Goal: Task Accomplishment & Management: Use online tool/utility

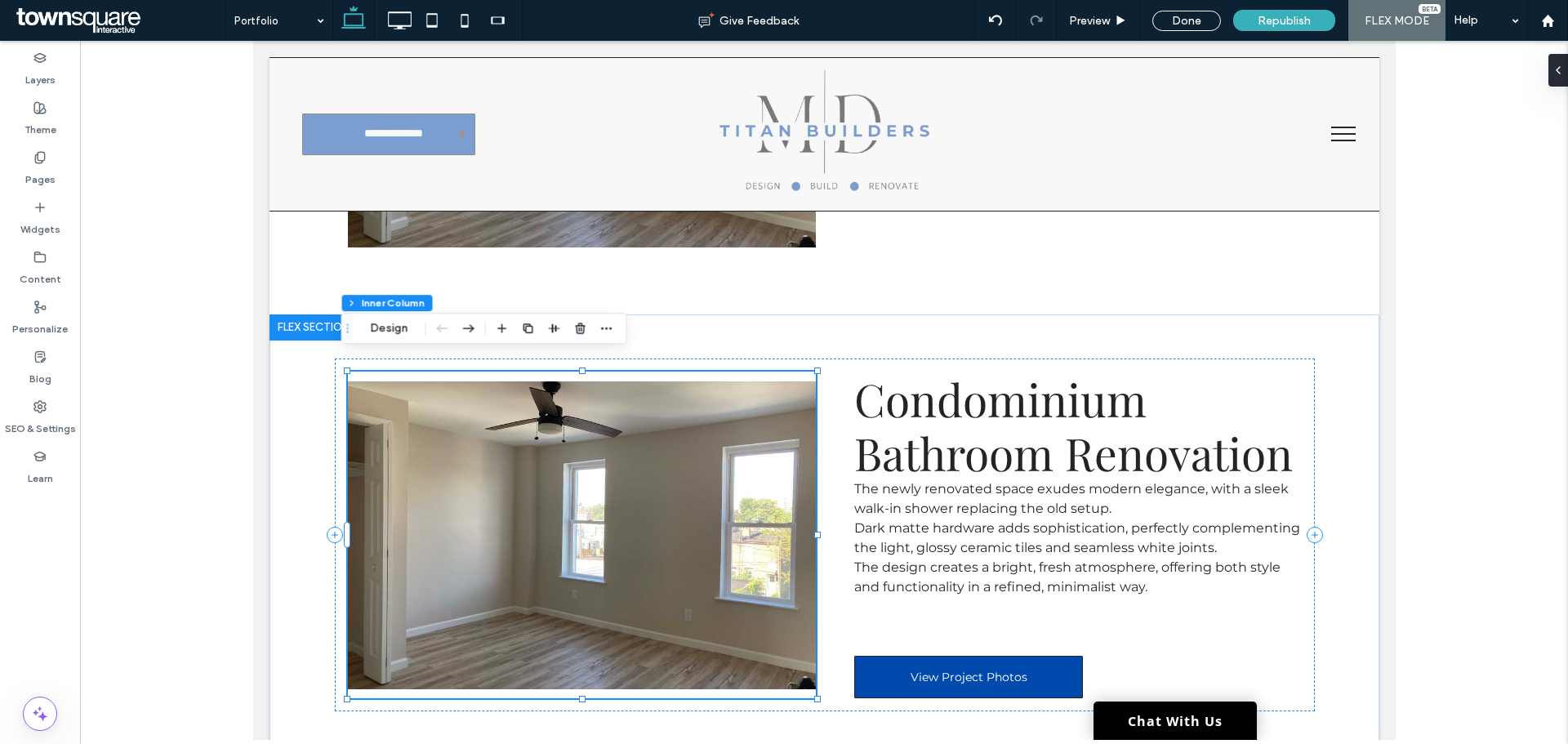
scroll to position [7124, 0]
click at [478, 468] on img at bounding box center [581, 535] width 468 height 308
click at [414, 418] on img at bounding box center [581, 535] width 468 height 308
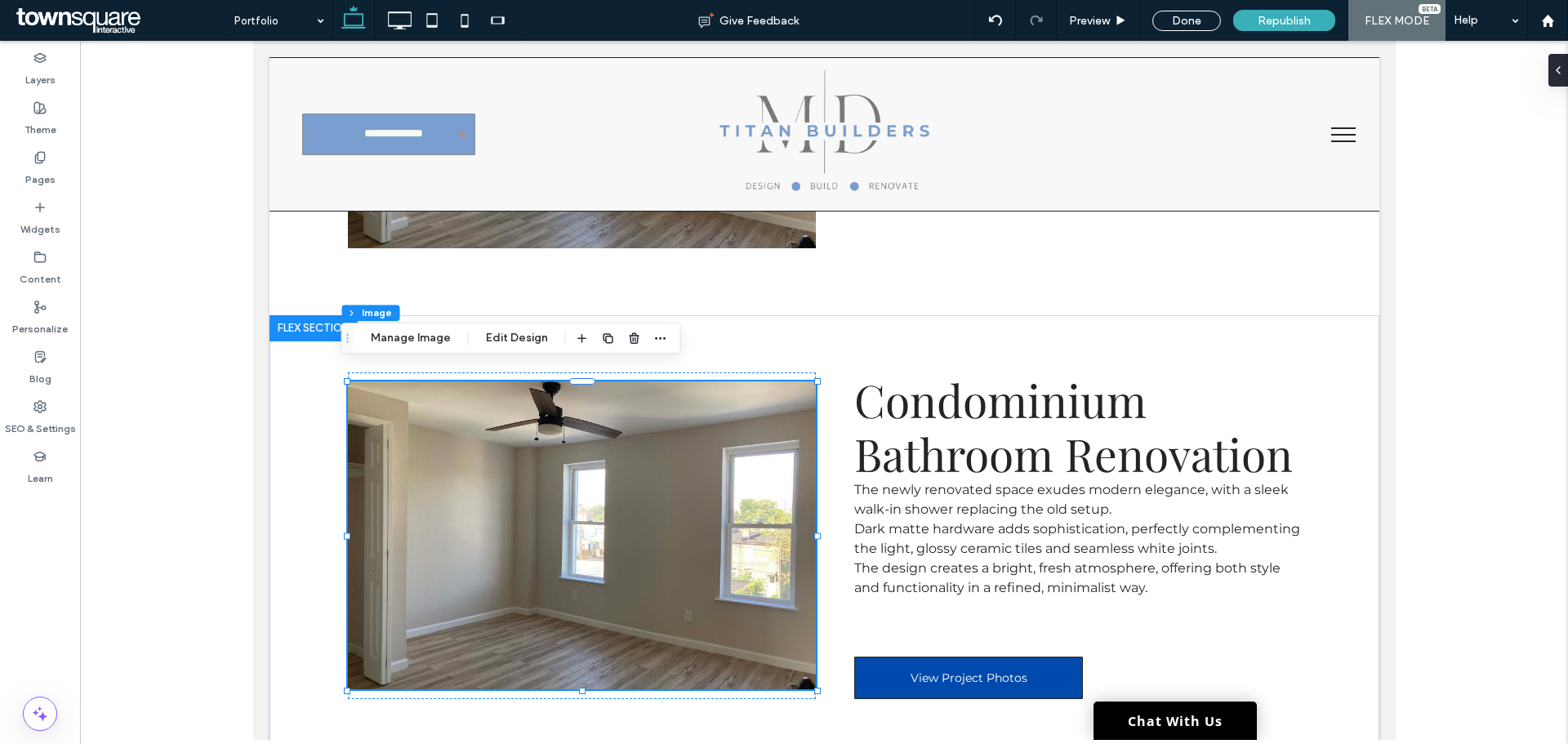
click at [381, 338] on button "Manage Image" at bounding box center [411, 337] width 101 height 19
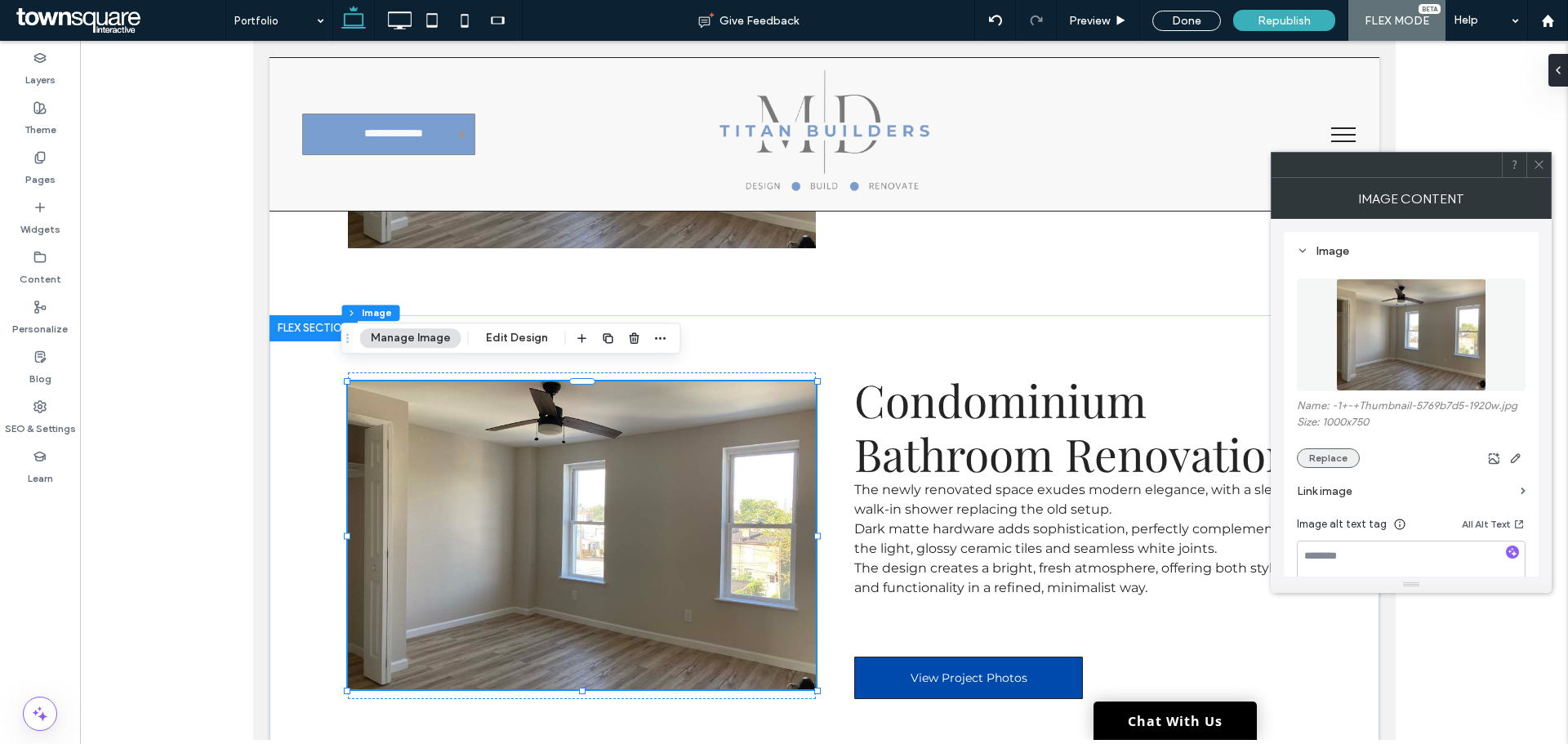
click at [1315, 454] on button "Replace" at bounding box center [1328, 457] width 63 height 19
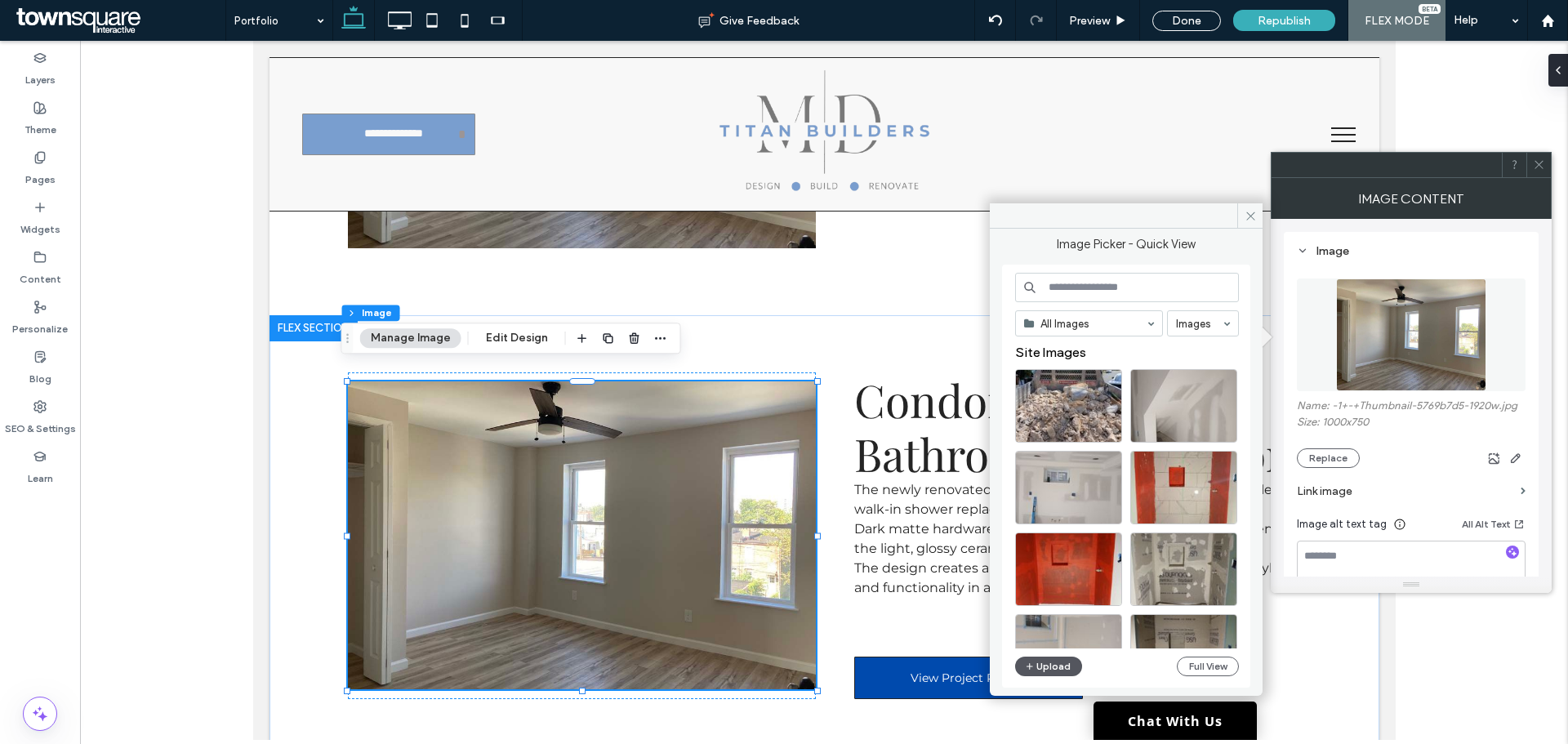
click at [1052, 670] on button "Upload" at bounding box center [1048, 666] width 67 height 19
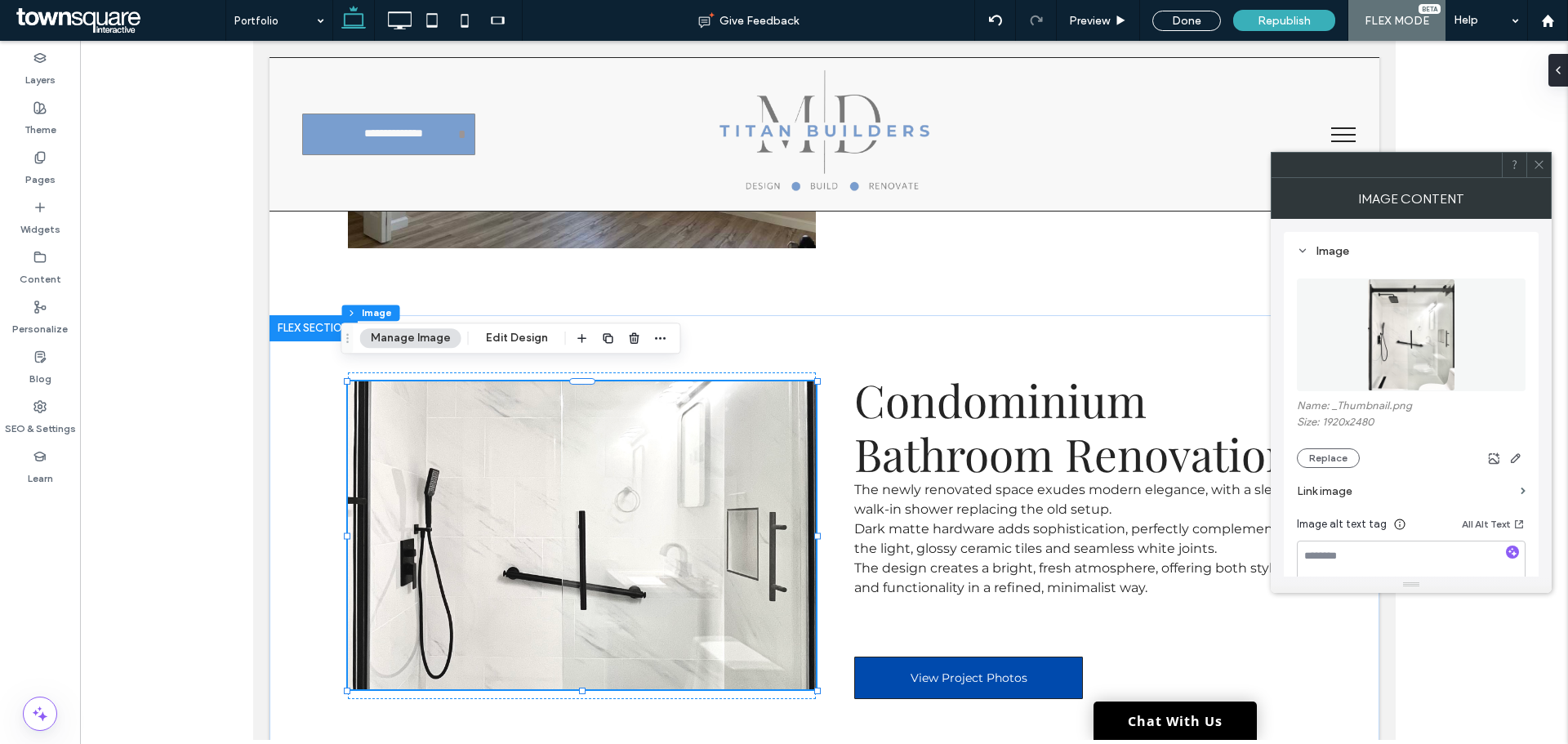
click at [1540, 170] on icon at bounding box center [1538, 164] width 13 height 13
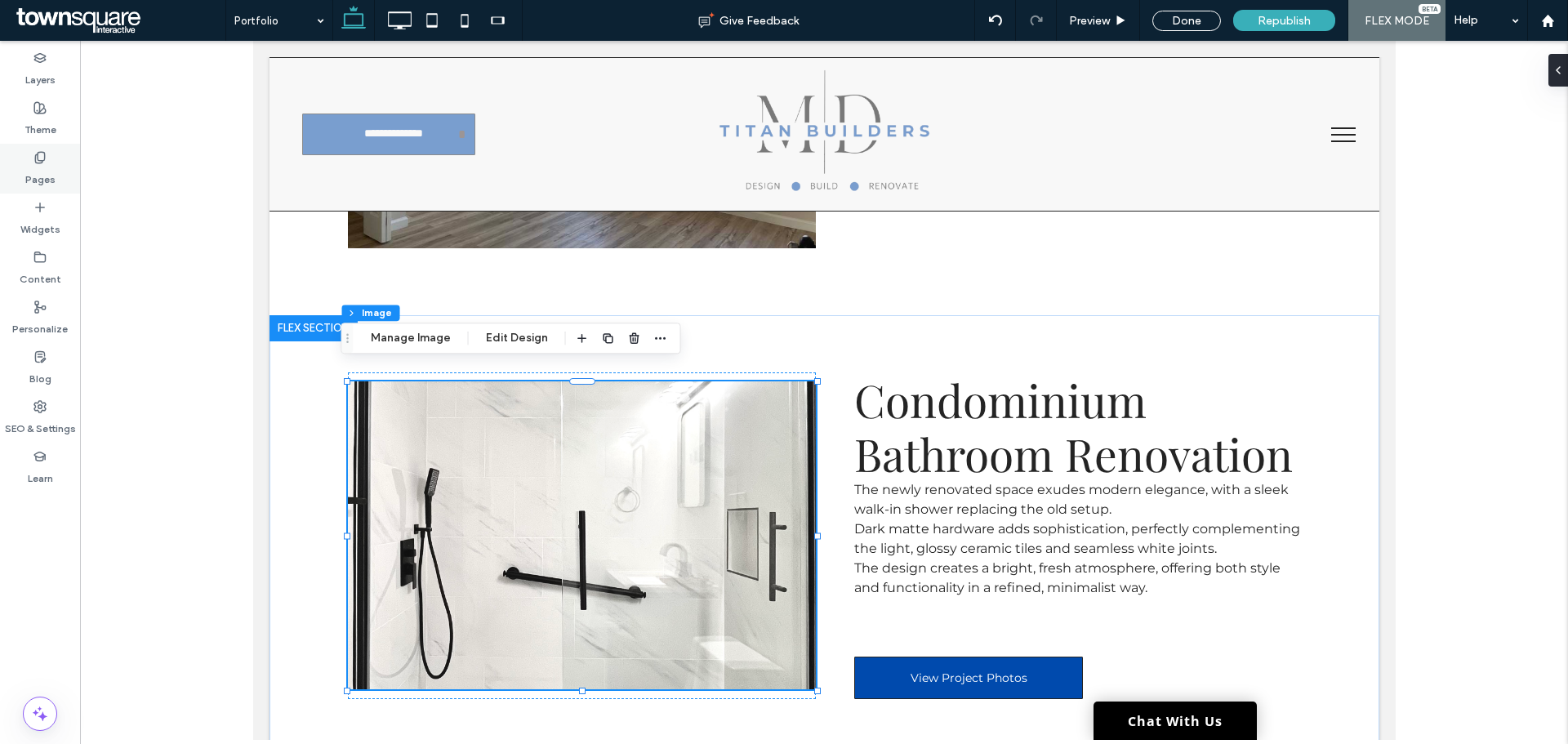
click at [32, 159] on div "Pages" at bounding box center [40, 168] width 80 height 50
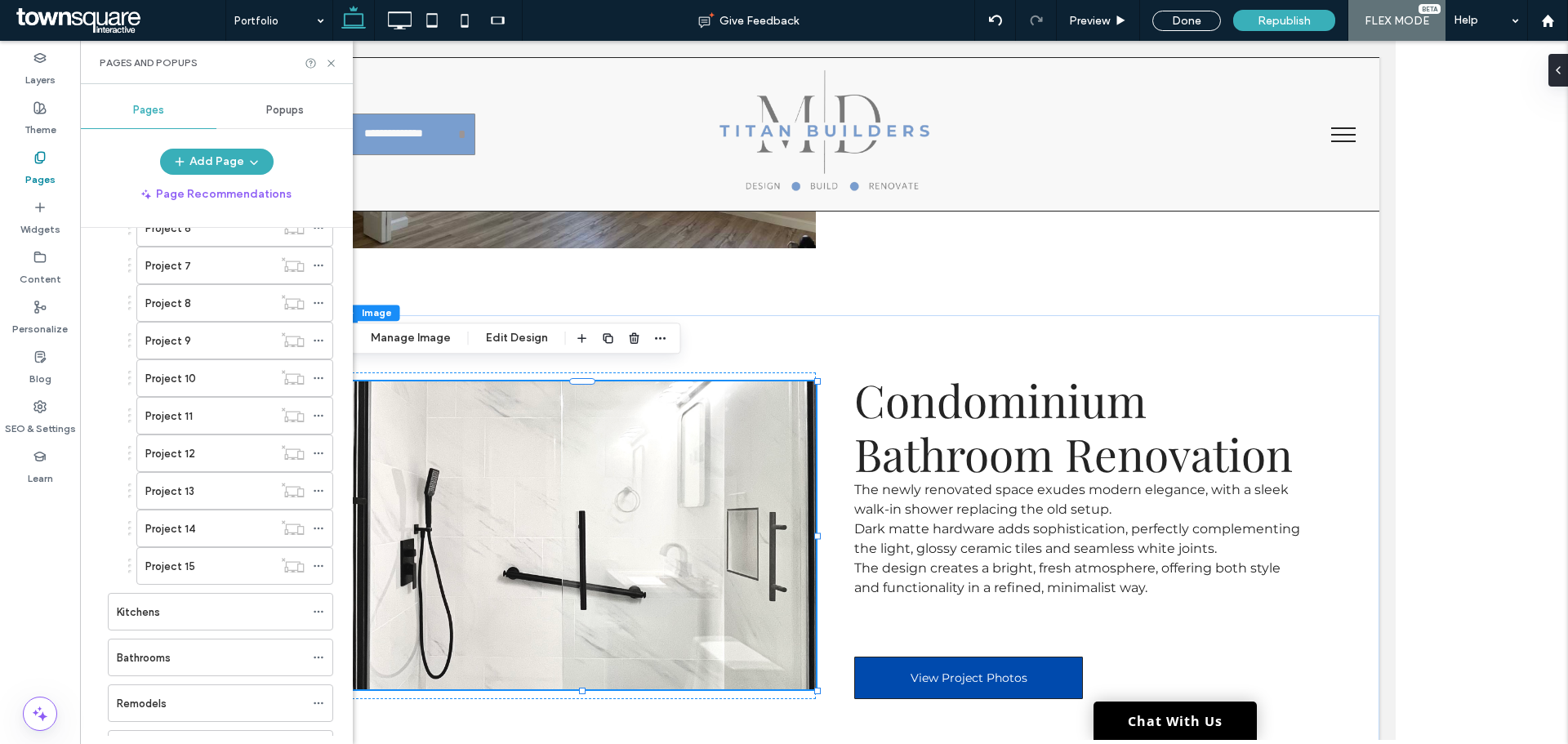
scroll to position [408, 0]
click at [318, 560] on icon at bounding box center [319, 558] width 12 height 12
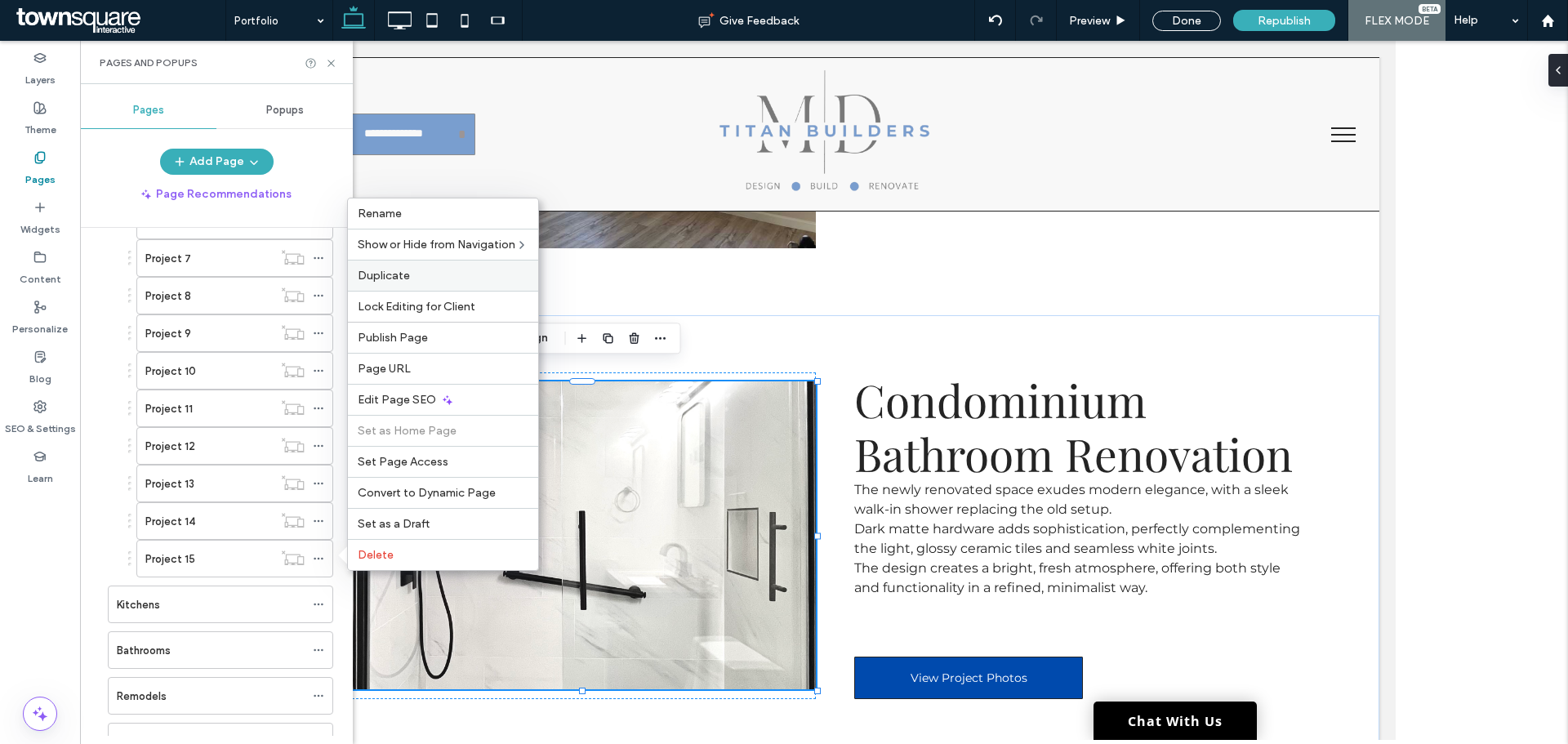
click at [387, 281] on span "Duplicate" at bounding box center [384, 275] width 52 height 13
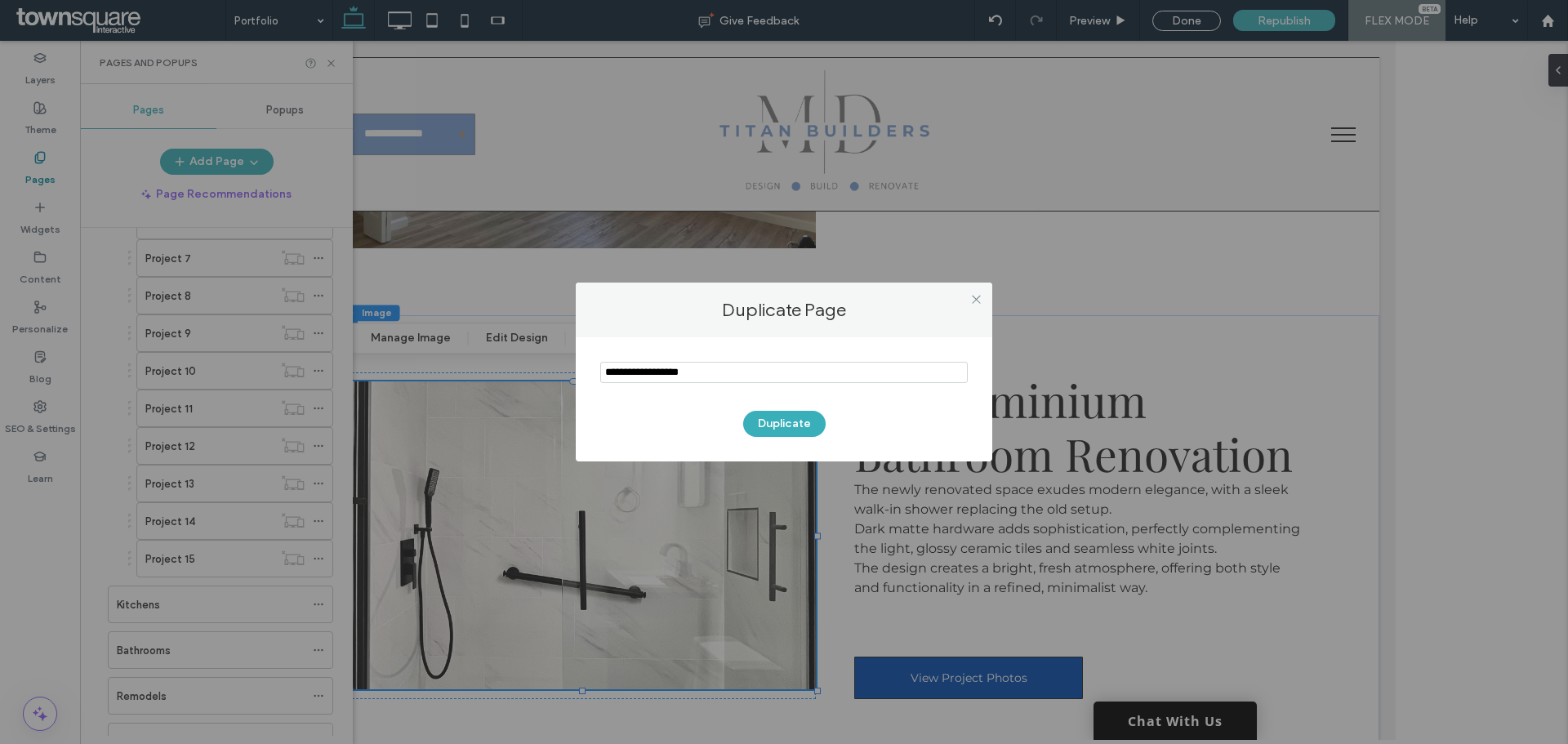
click at [680, 375] on input "notEmpty" at bounding box center [783, 372] width 367 height 21
paste input "**********"
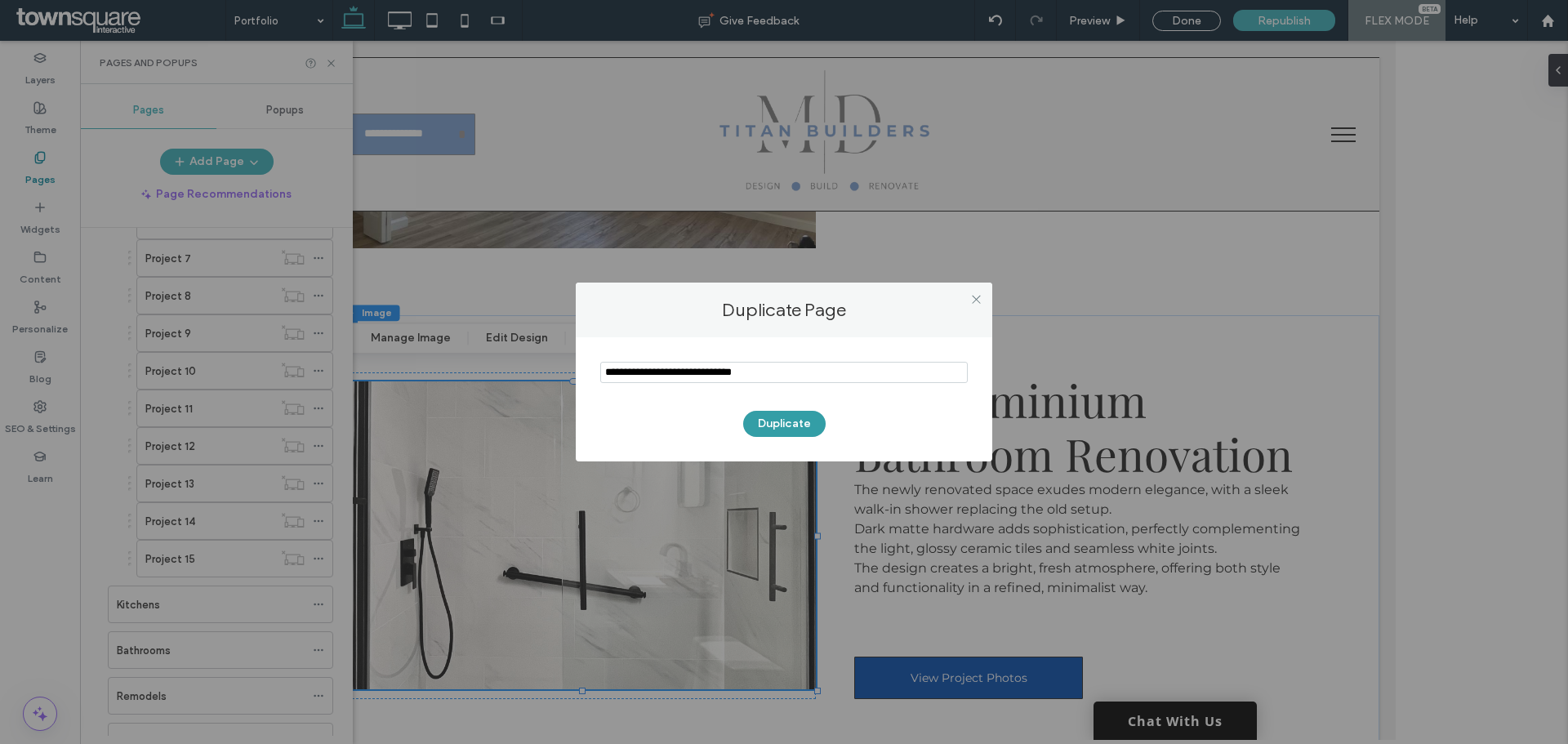
type input "**********"
click at [770, 423] on button "Duplicate" at bounding box center [785, 423] width 83 height 26
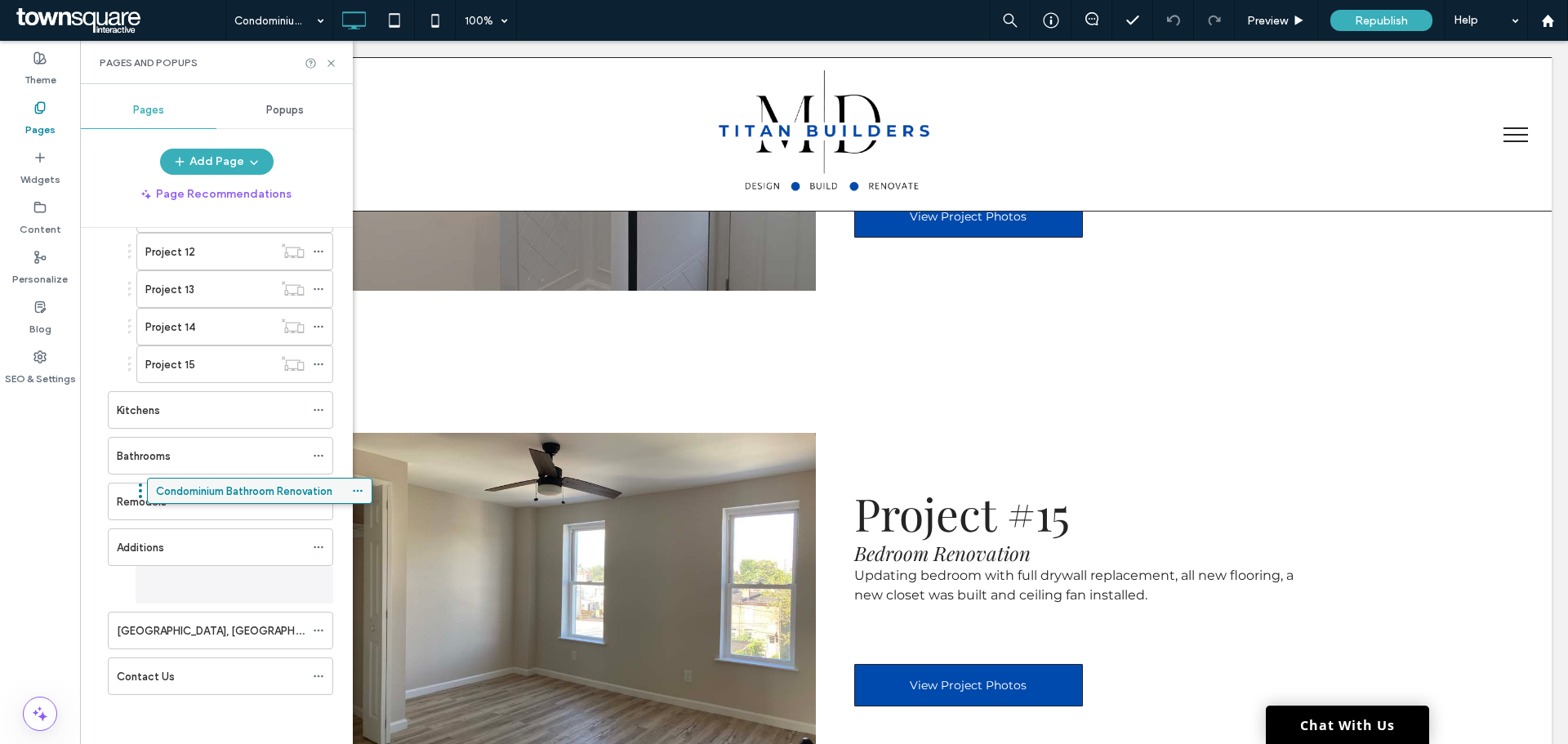
scroll to position [602, 0]
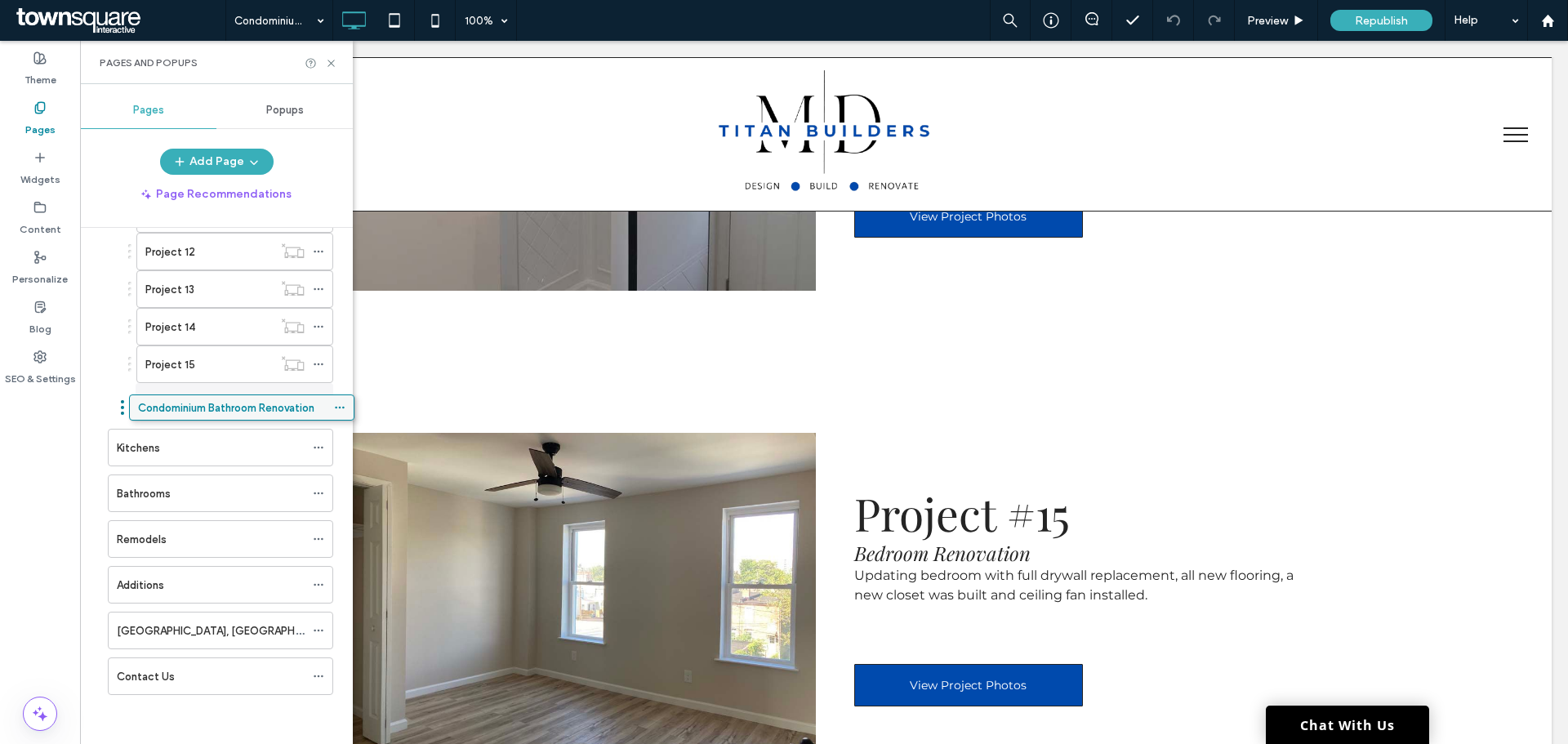
drag, startPoint x: 164, startPoint y: 677, endPoint x: 186, endPoint y: 415, distance: 262.9
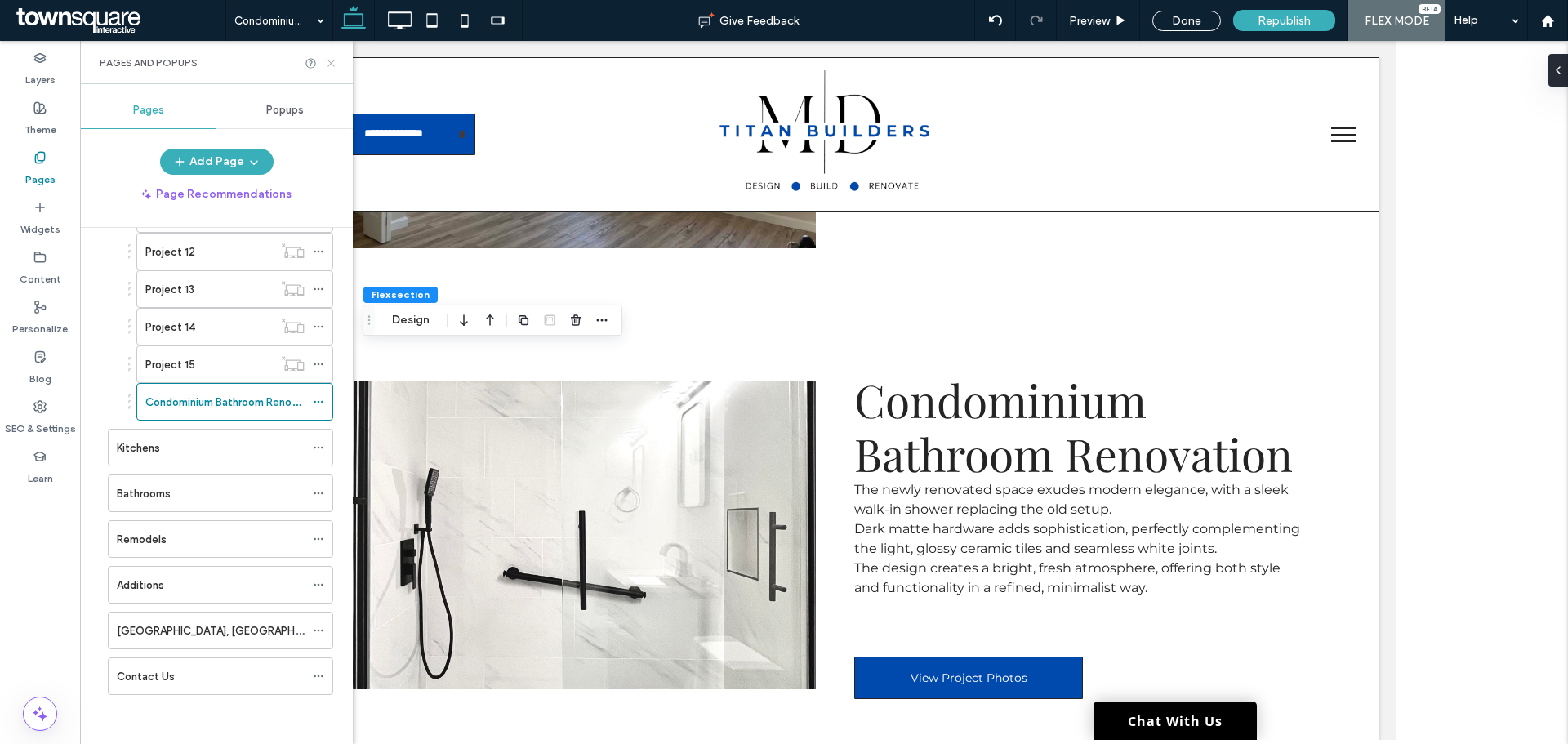
click at [325, 68] on icon at bounding box center [331, 63] width 13 height 13
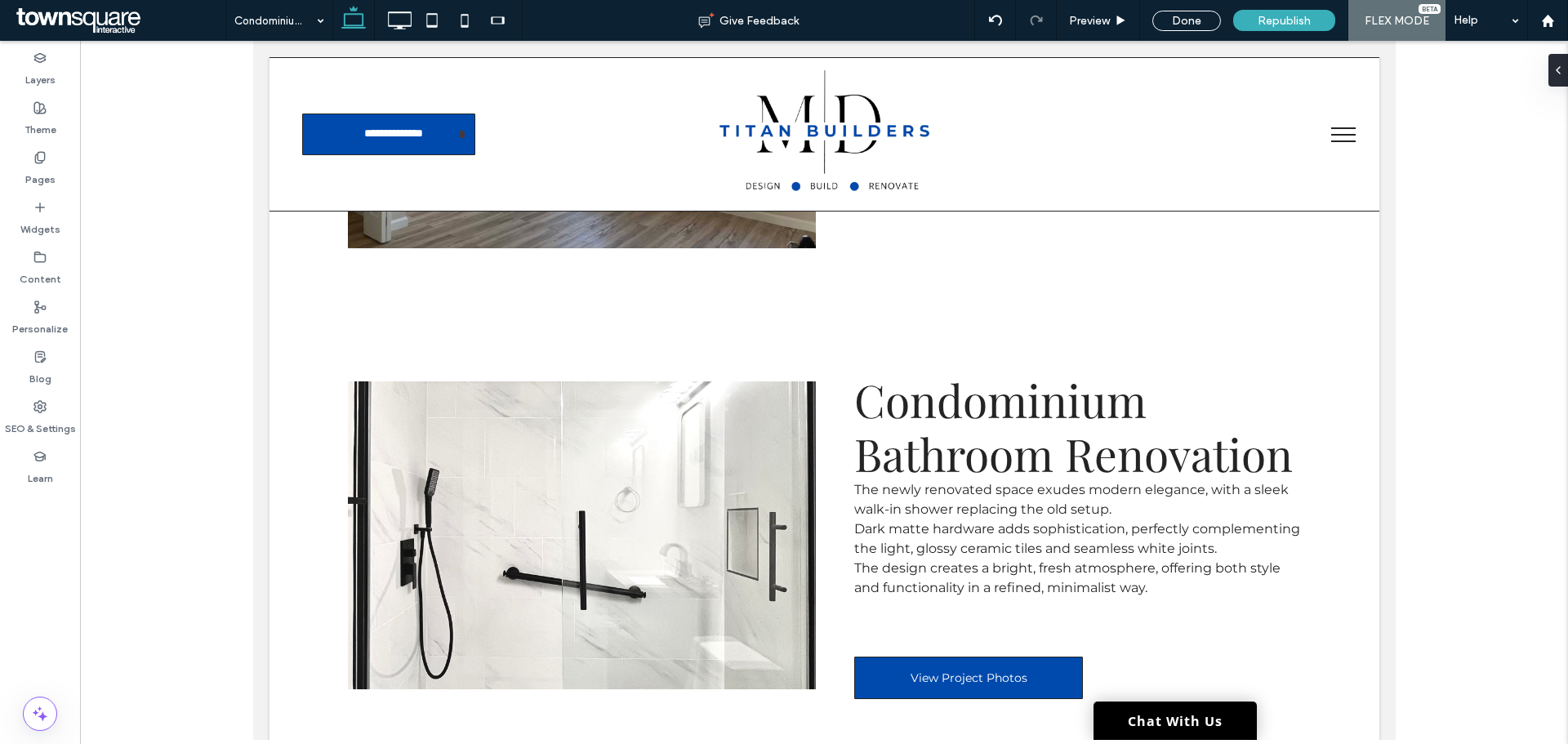
type input "**********"
type input "**"
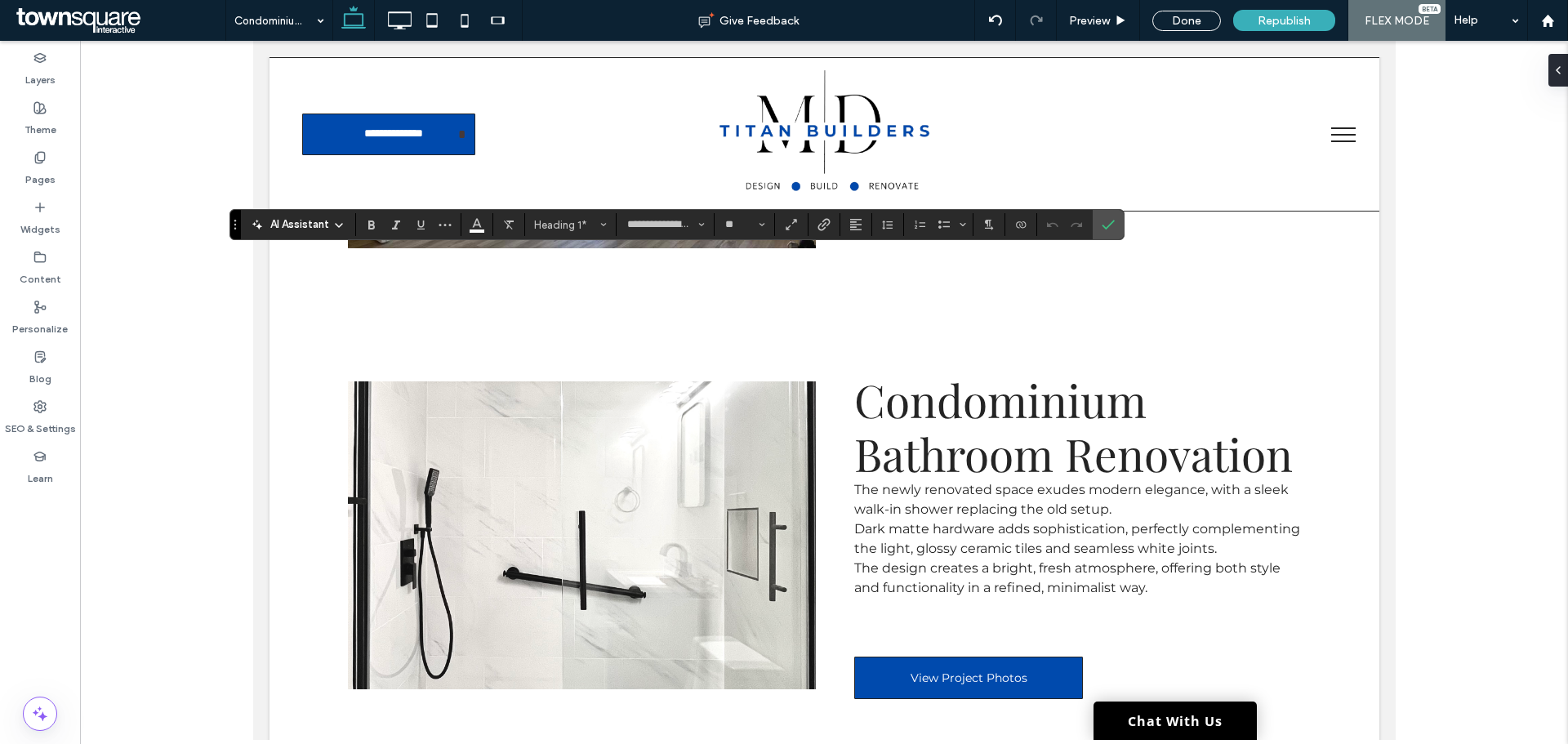
type input "**********"
type input "**"
click at [1448, 450] on div at bounding box center [824, 390] width 1488 height 698
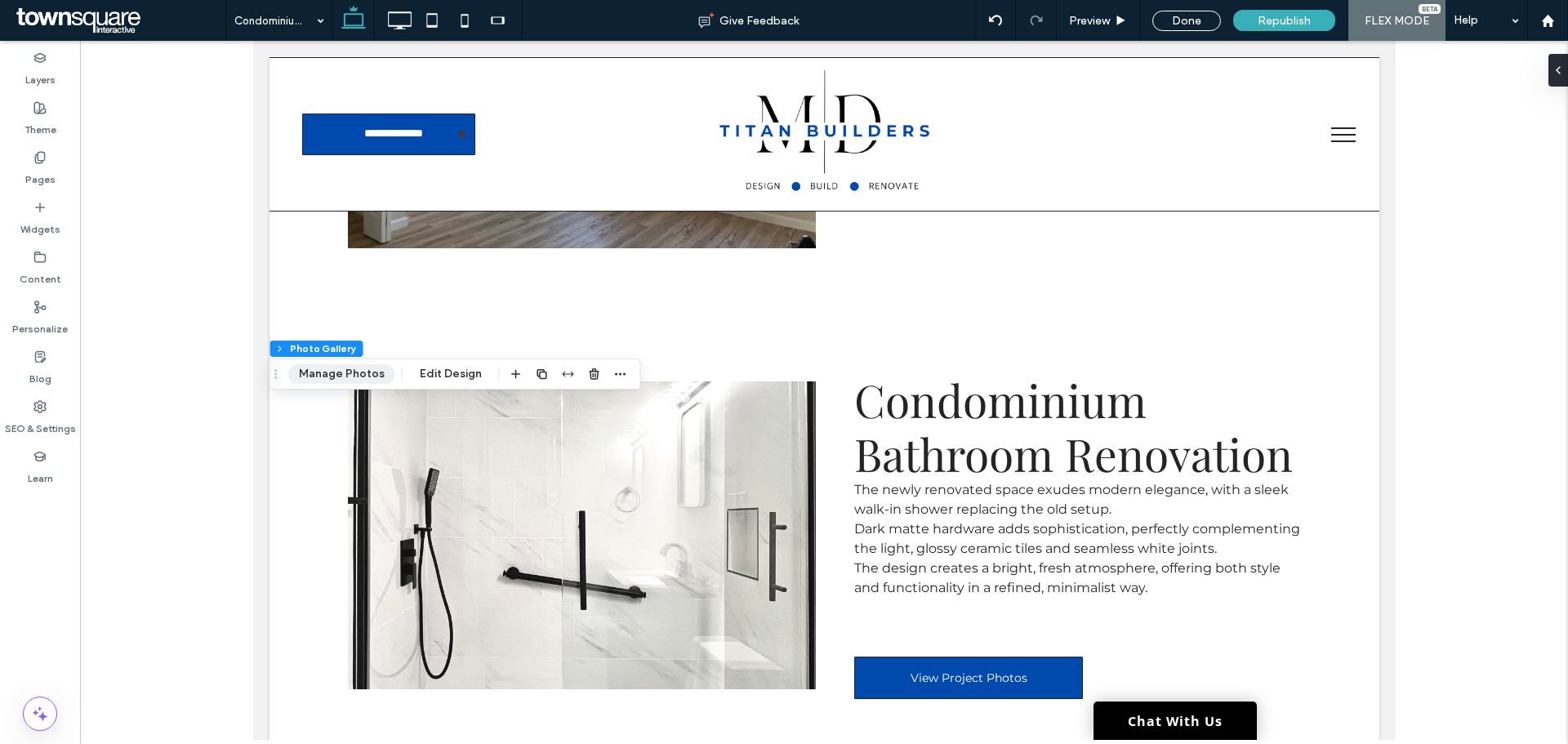
click at [334, 375] on button "Manage Photos" at bounding box center [342, 374] width 107 height 19
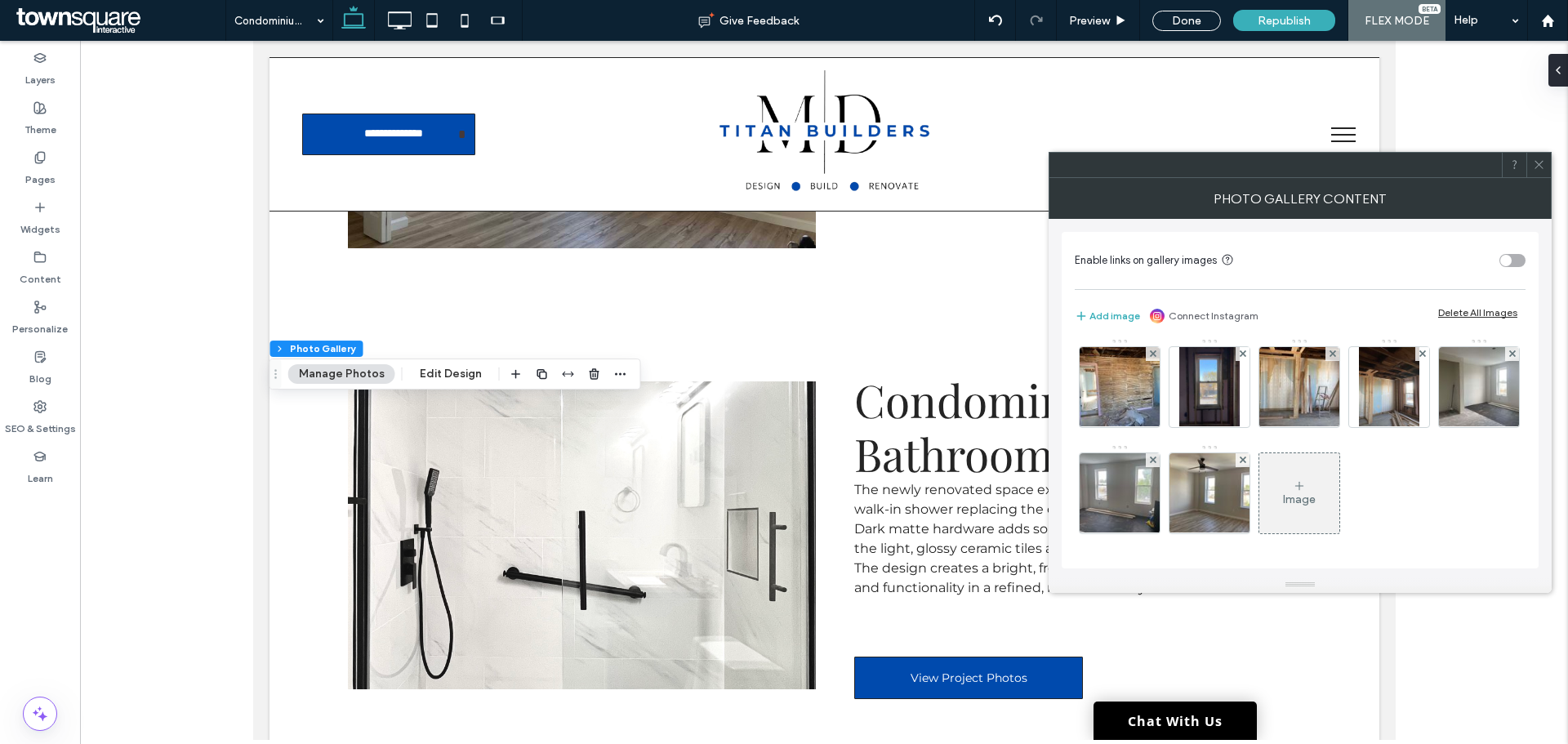
scroll to position [216, 0]
click at [1458, 310] on div "Delete All Images" at bounding box center [1478, 312] width 79 height 13
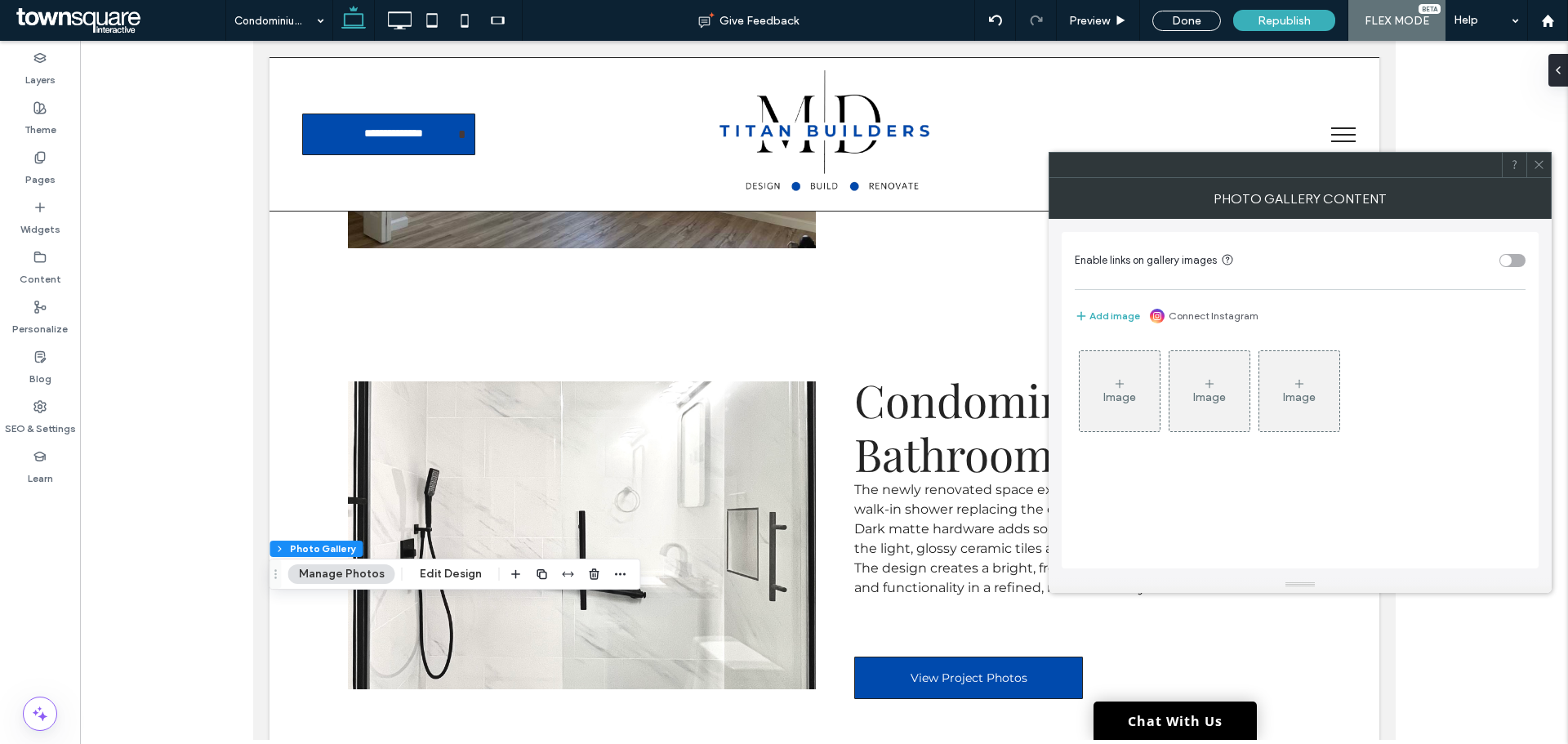
scroll to position [0, 0]
click at [1118, 390] on icon at bounding box center [1119, 383] width 13 height 13
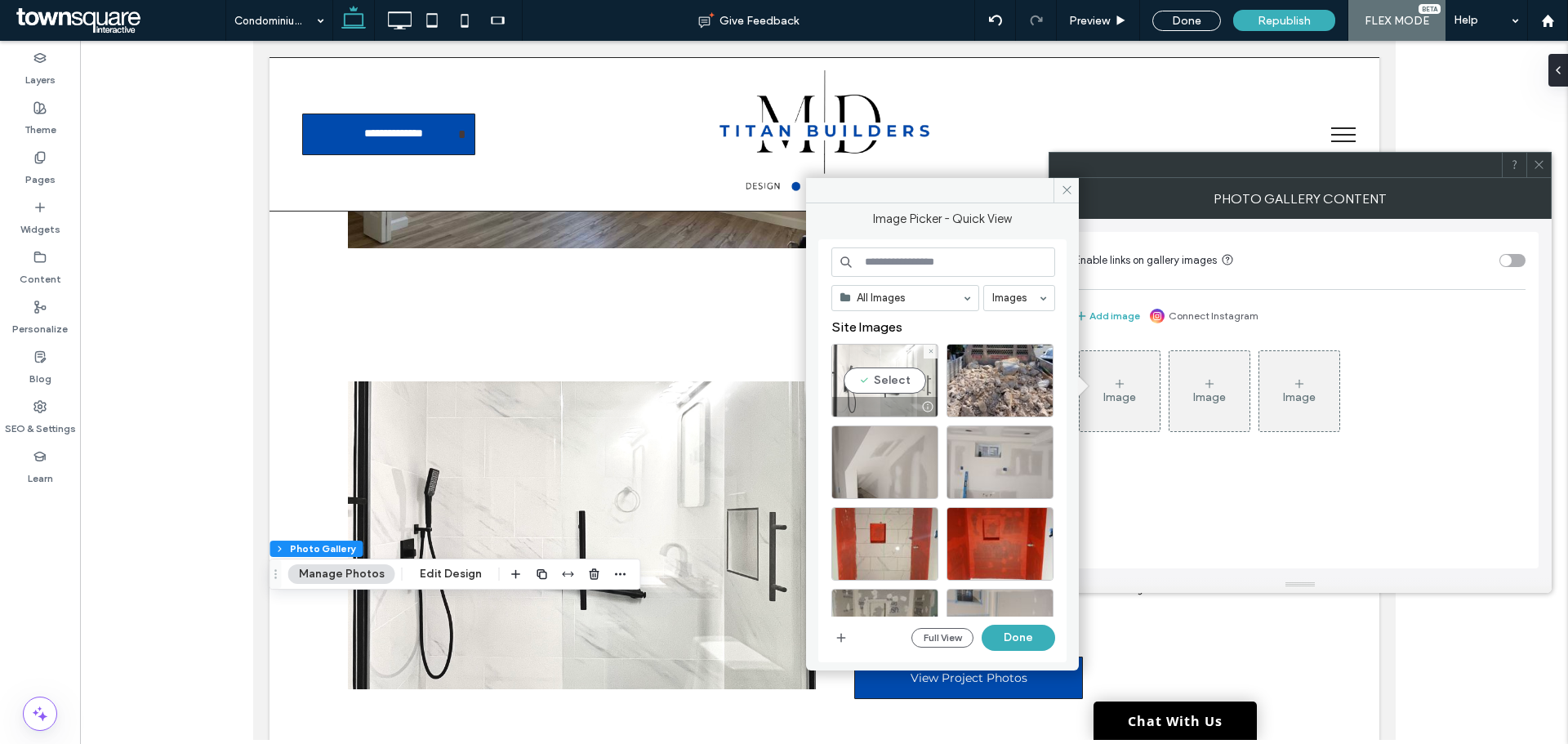
click at [888, 375] on div "Select" at bounding box center [884, 380] width 107 height 73
click at [1025, 641] on button "Done" at bounding box center [1018, 637] width 73 height 26
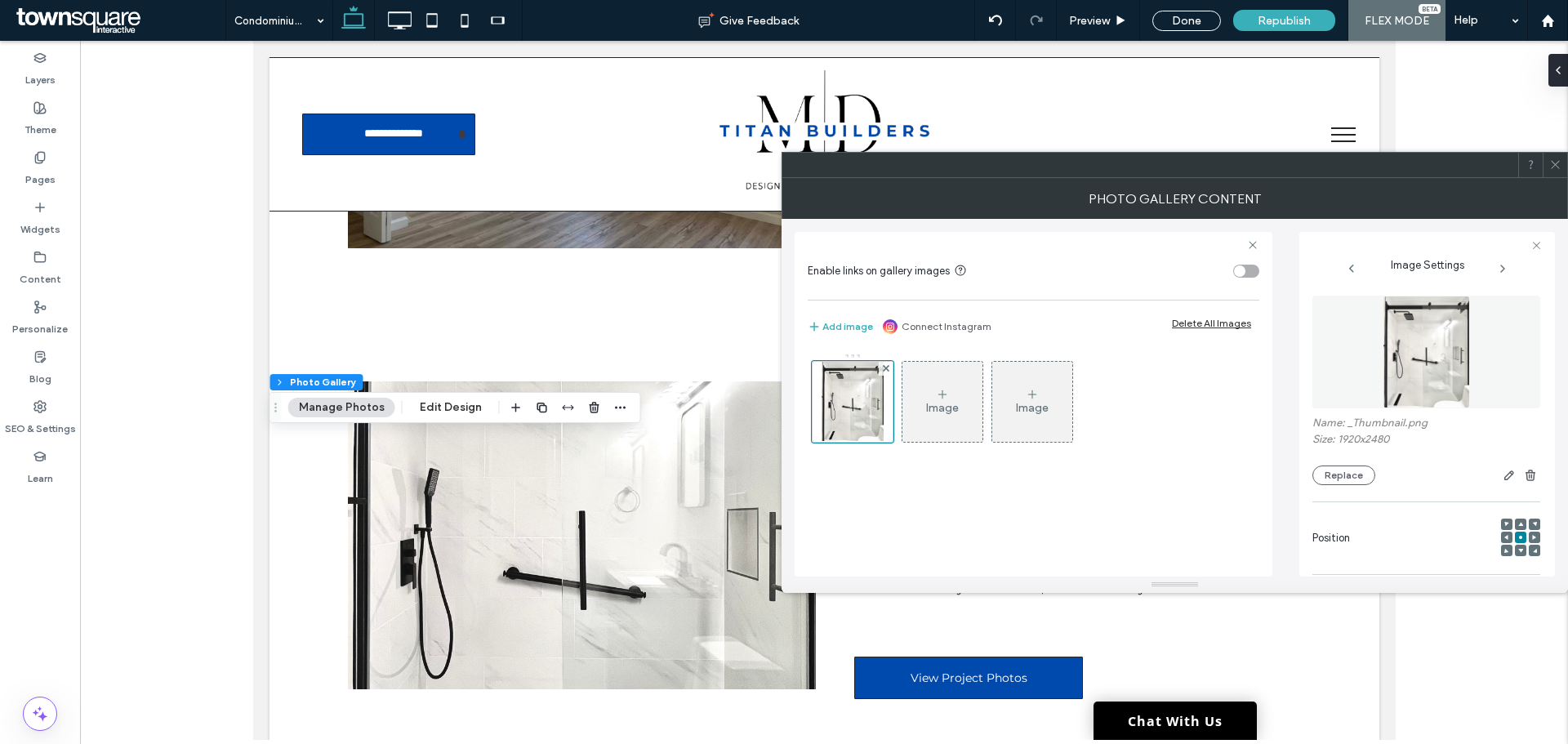
click at [948, 418] on div "Image" at bounding box center [942, 402] width 80 height 77
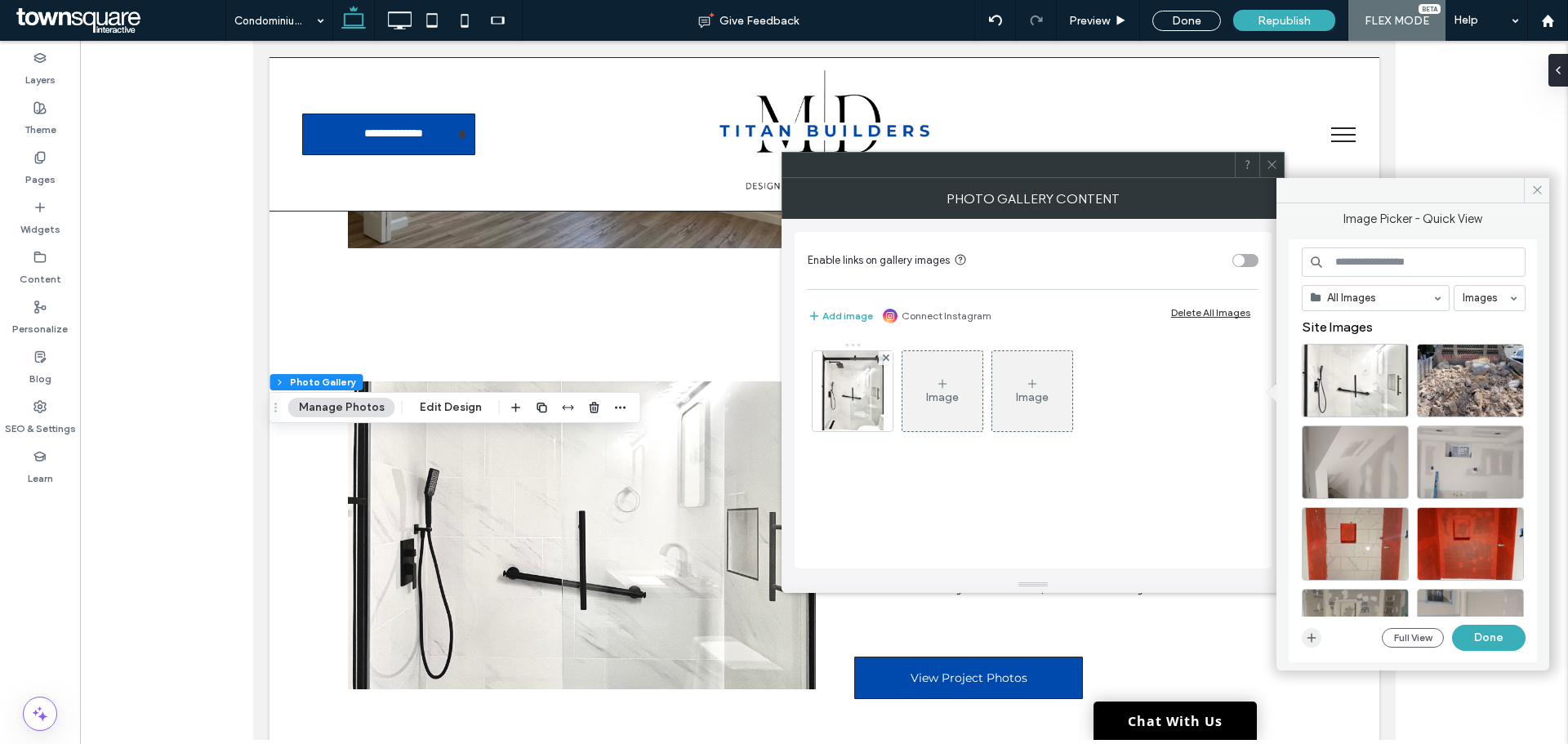
click at [1312, 639] on icon "button" at bounding box center [1311, 637] width 13 height 13
click at [219, 122] on div at bounding box center [824, 390] width 1488 height 698
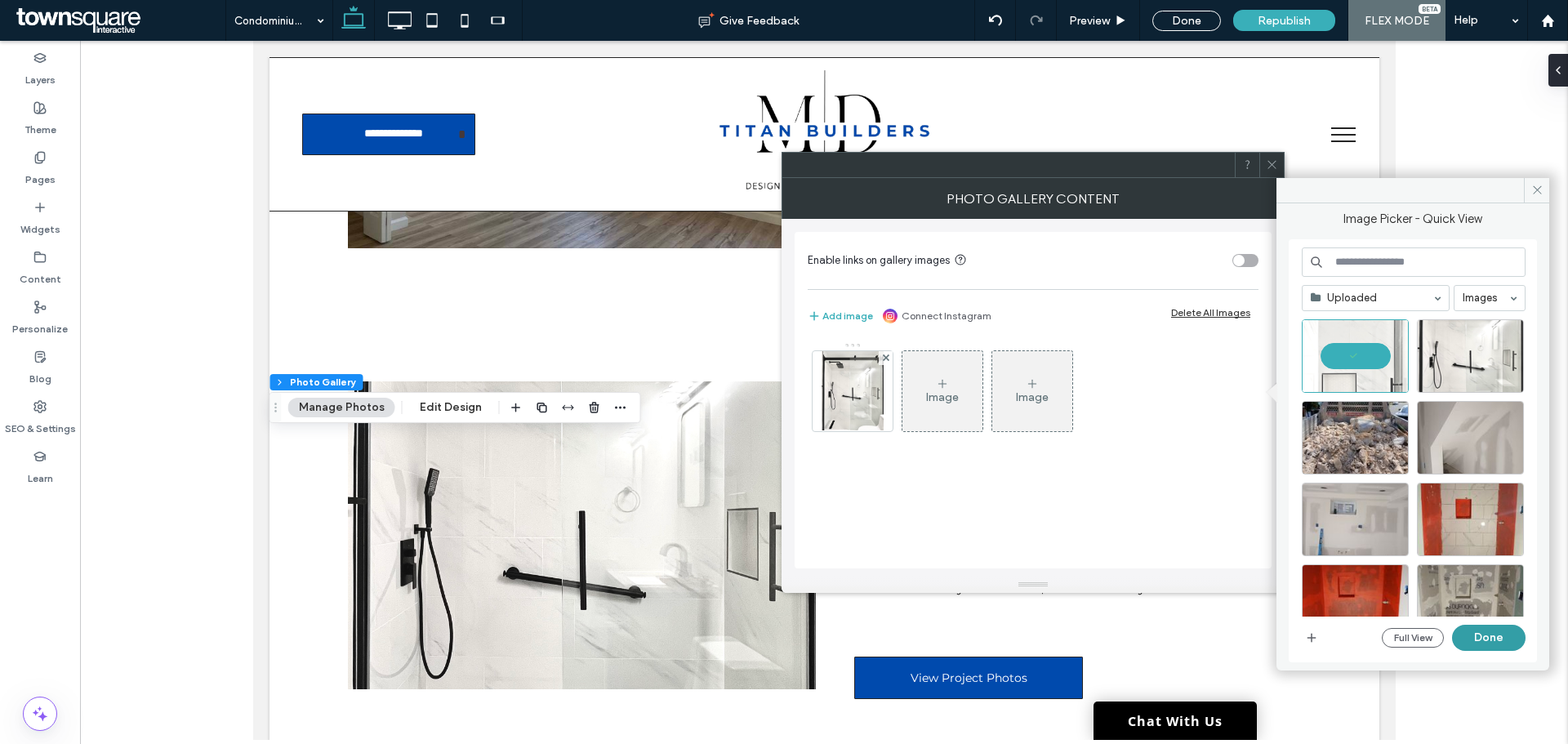
click at [1495, 639] on button "Done" at bounding box center [1489, 637] width 73 height 26
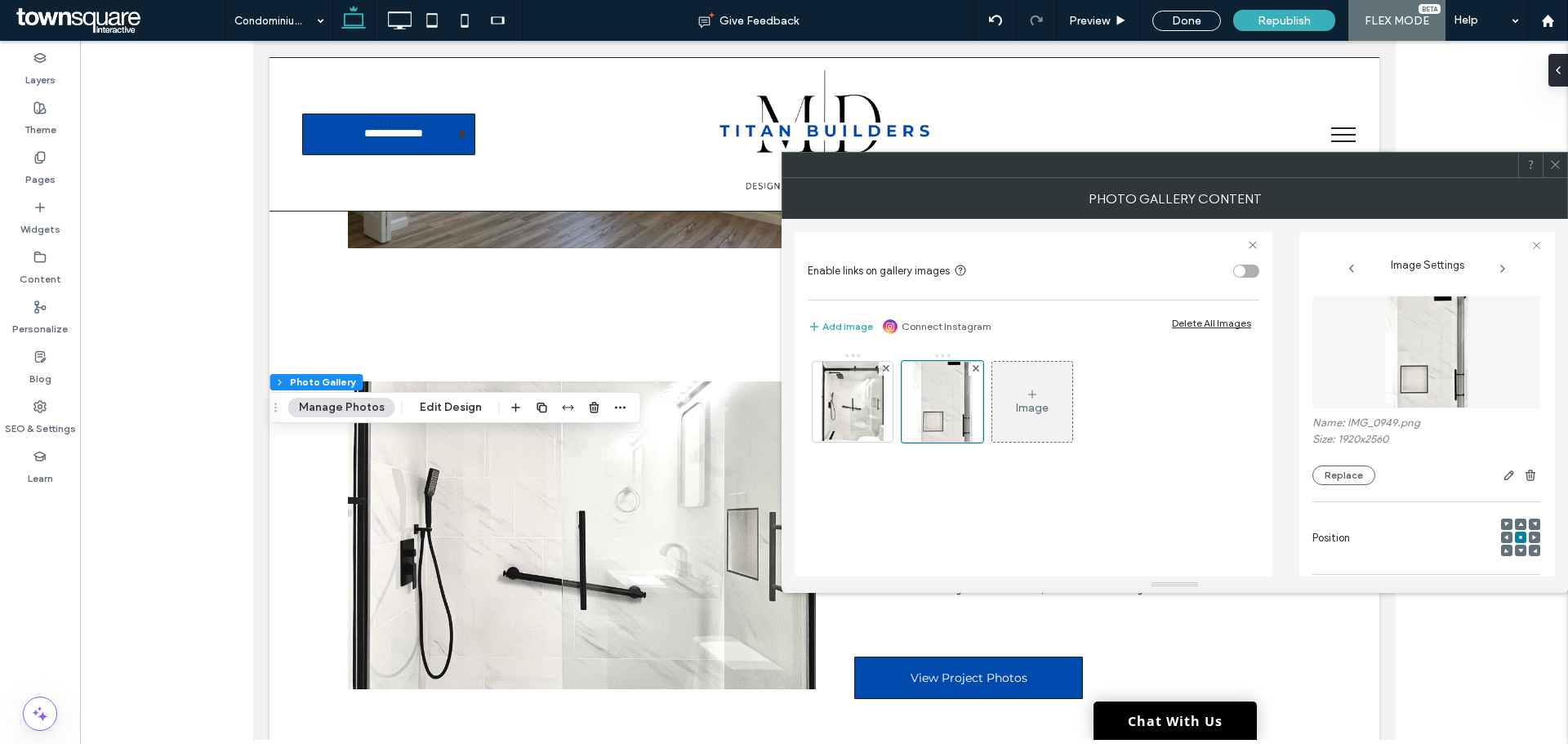
click at [1030, 402] on div "Image" at bounding box center [1032, 407] width 33 height 13
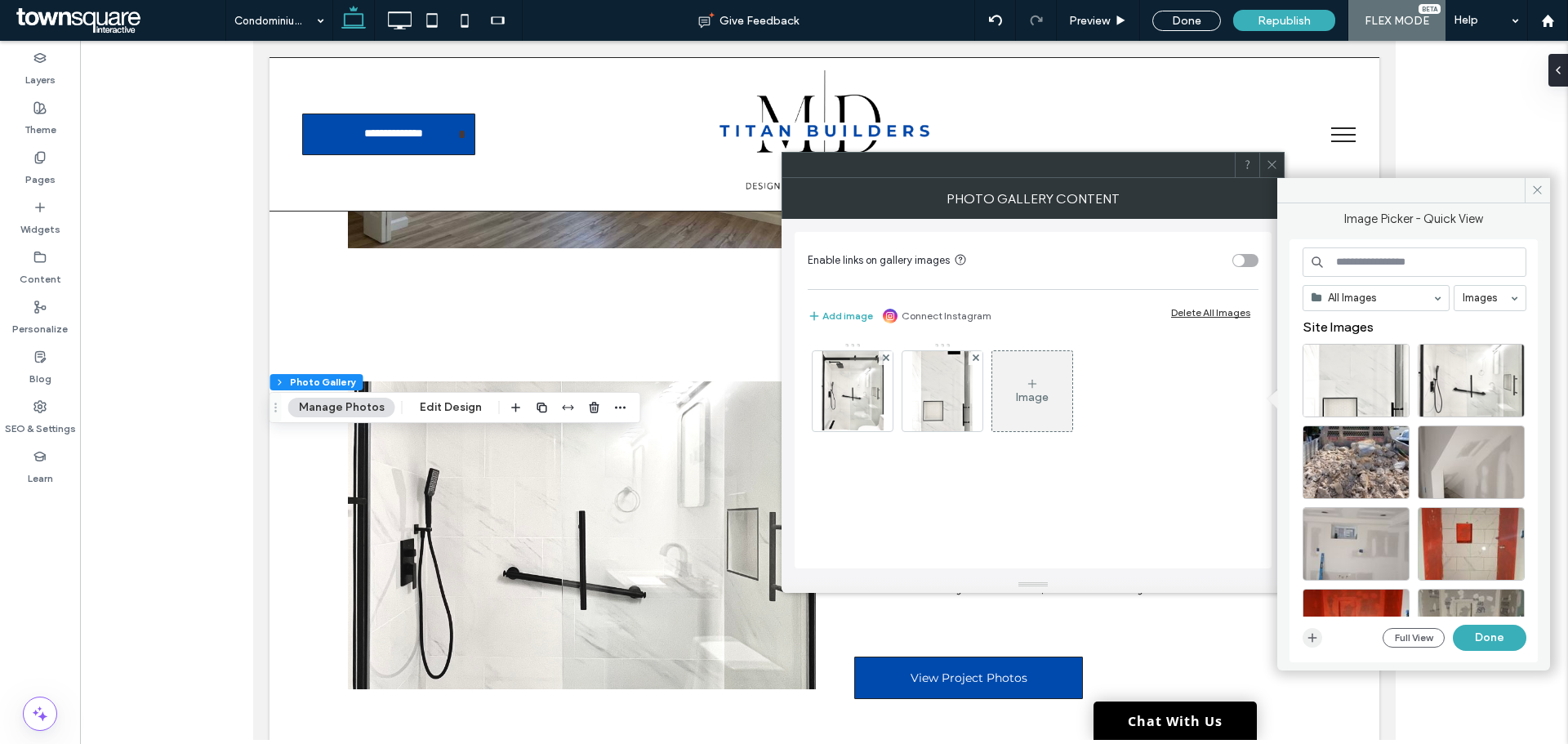
click at [1308, 636] on icon "button" at bounding box center [1311, 637] width 13 height 13
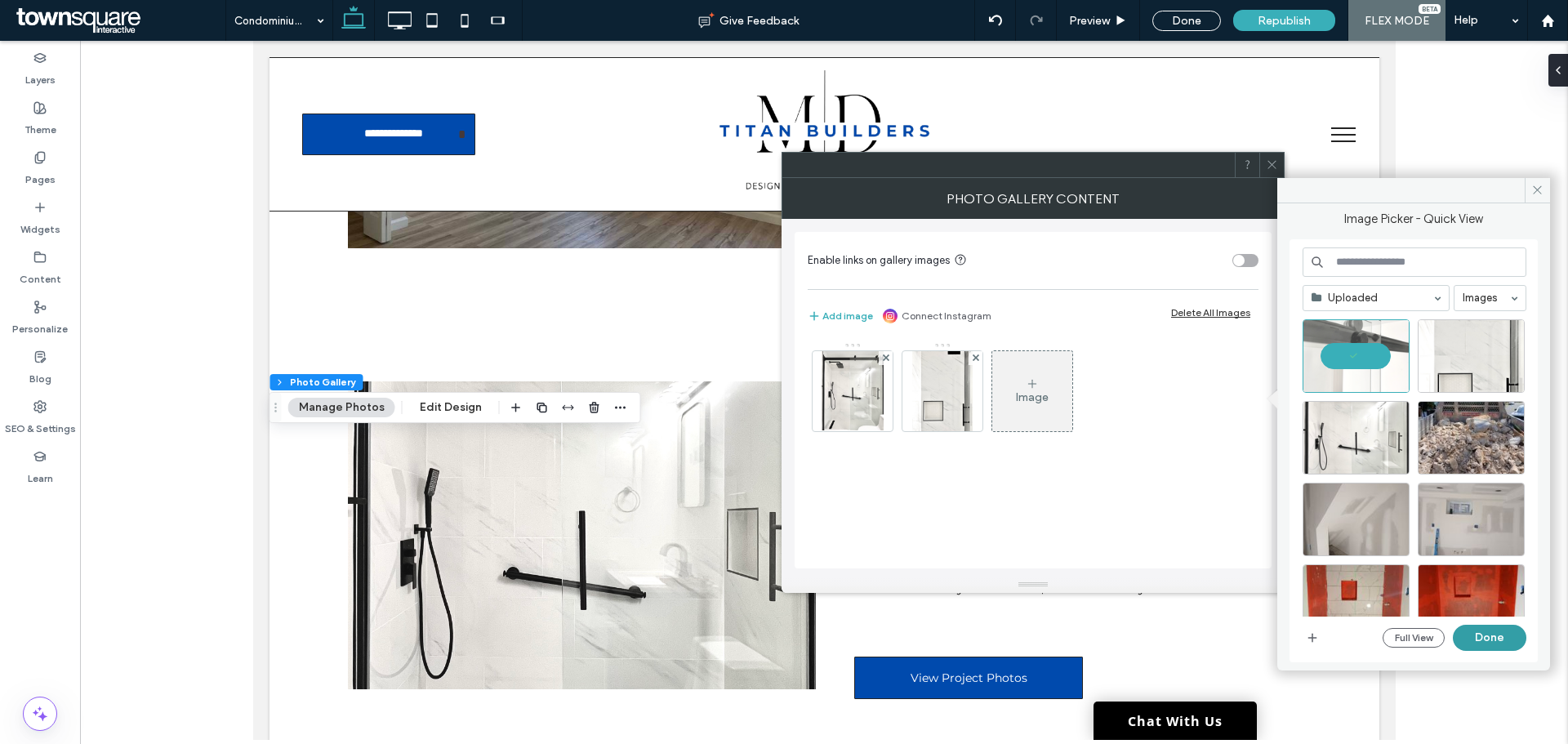
click at [1486, 639] on button "Done" at bounding box center [1490, 637] width 73 height 26
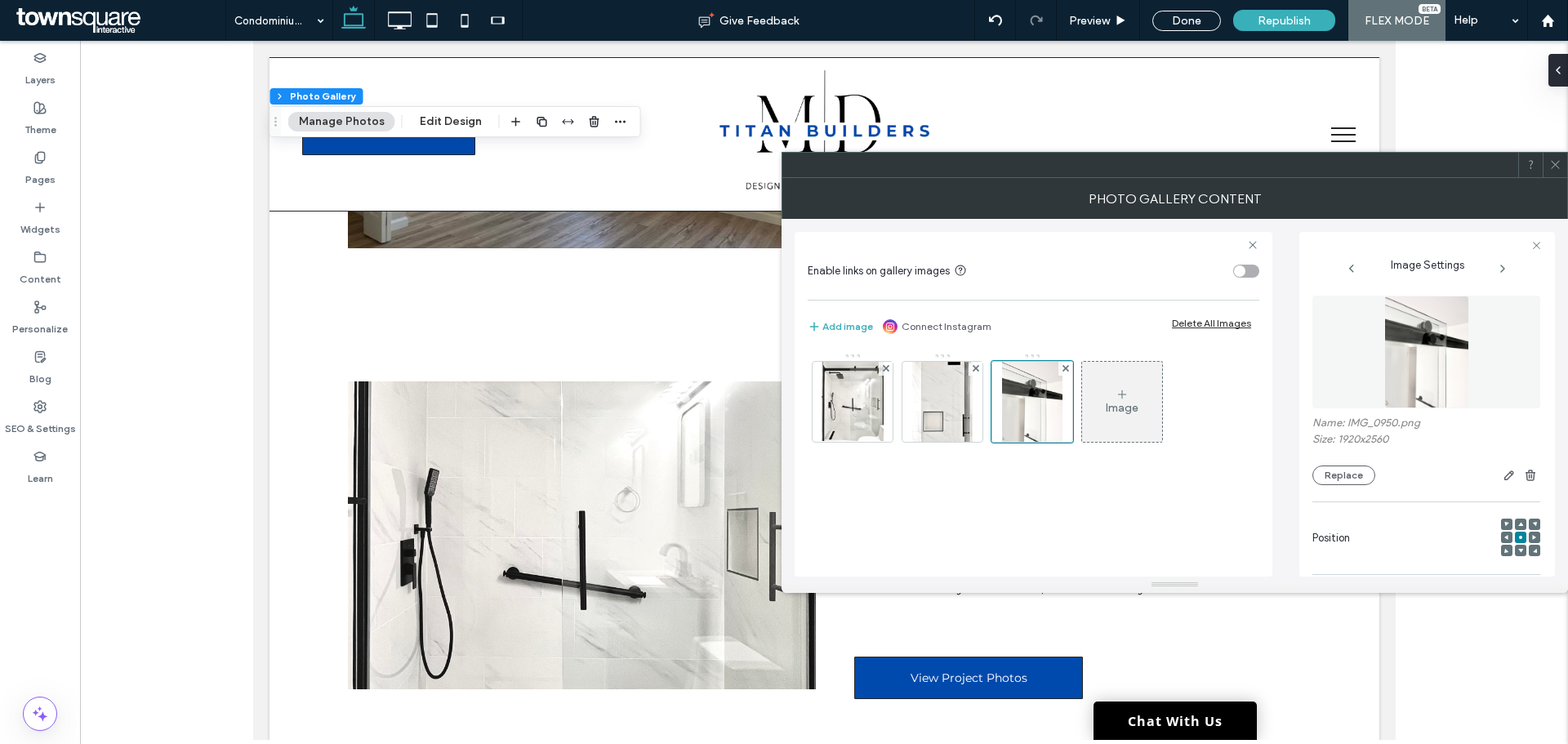
click at [1554, 180] on div "Photo Gallery Content" at bounding box center [1175, 198] width 787 height 40
click at [1555, 162] on icon at bounding box center [1555, 164] width 13 height 13
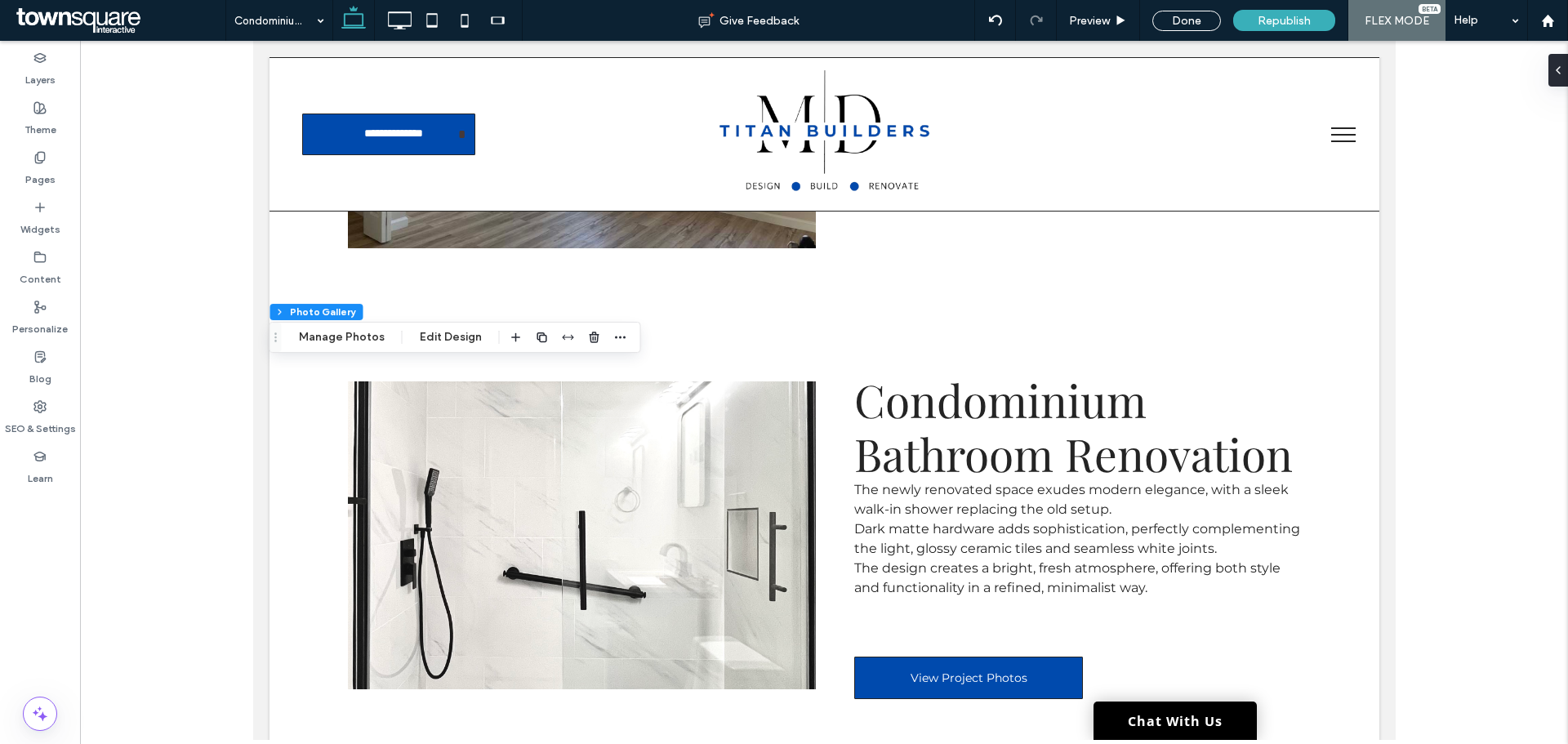
click at [287, 337] on span "Drag" at bounding box center [276, 337] width 30 height 12
click at [338, 339] on button "Manage Photos" at bounding box center [342, 337] width 107 height 19
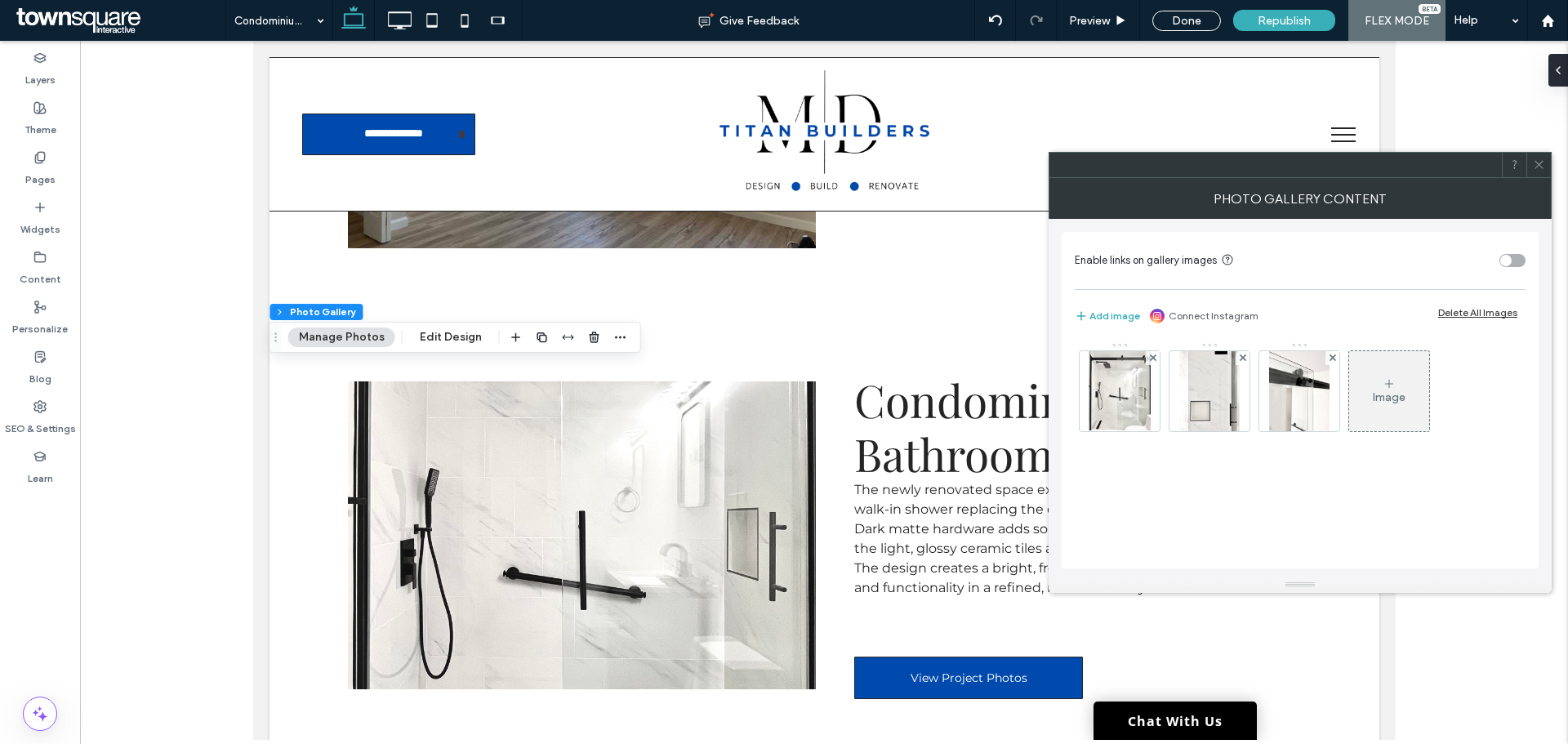
click at [1380, 384] on div "Image" at bounding box center [1389, 391] width 80 height 77
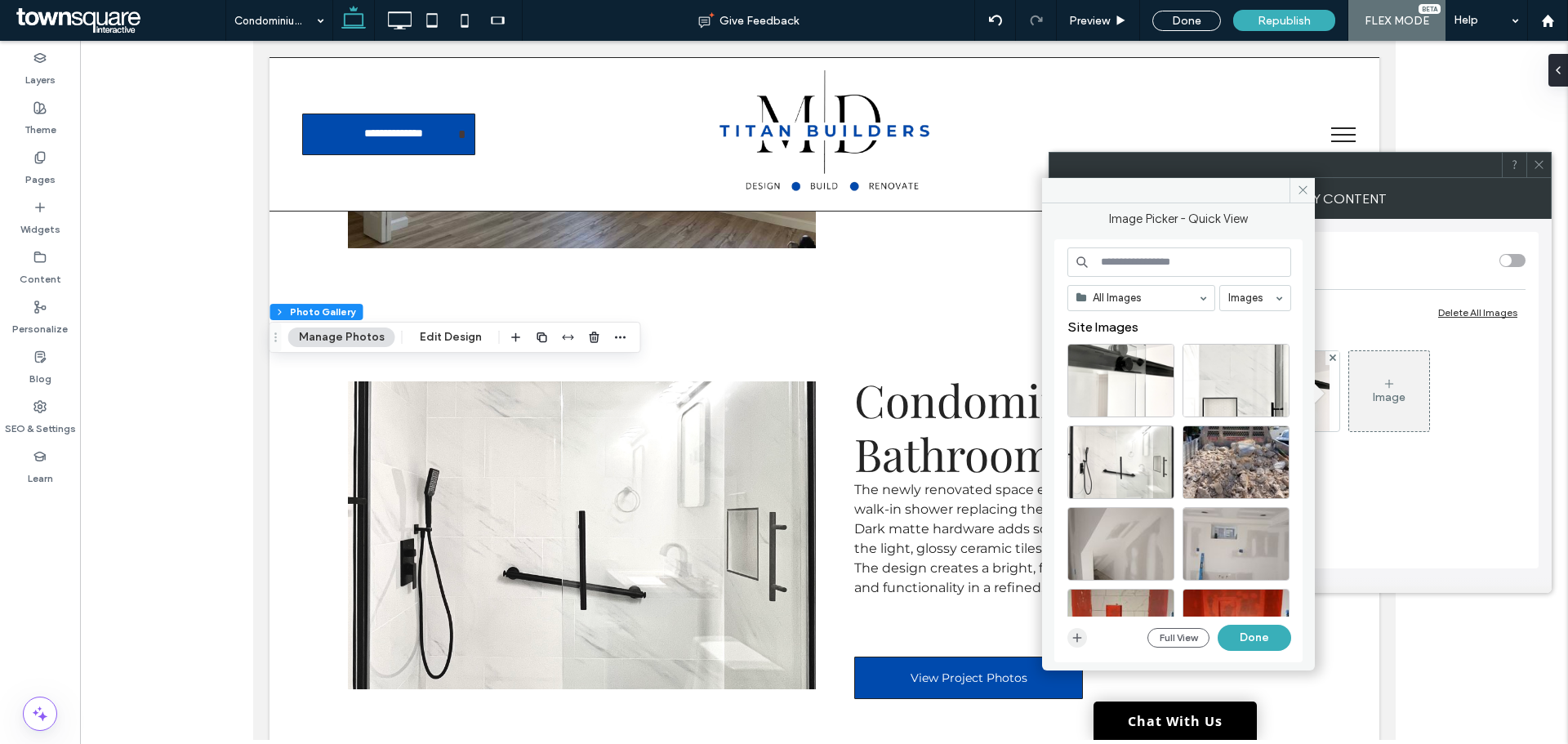
click at [1084, 641] on span "button" at bounding box center [1077, 637] width 19 height 19
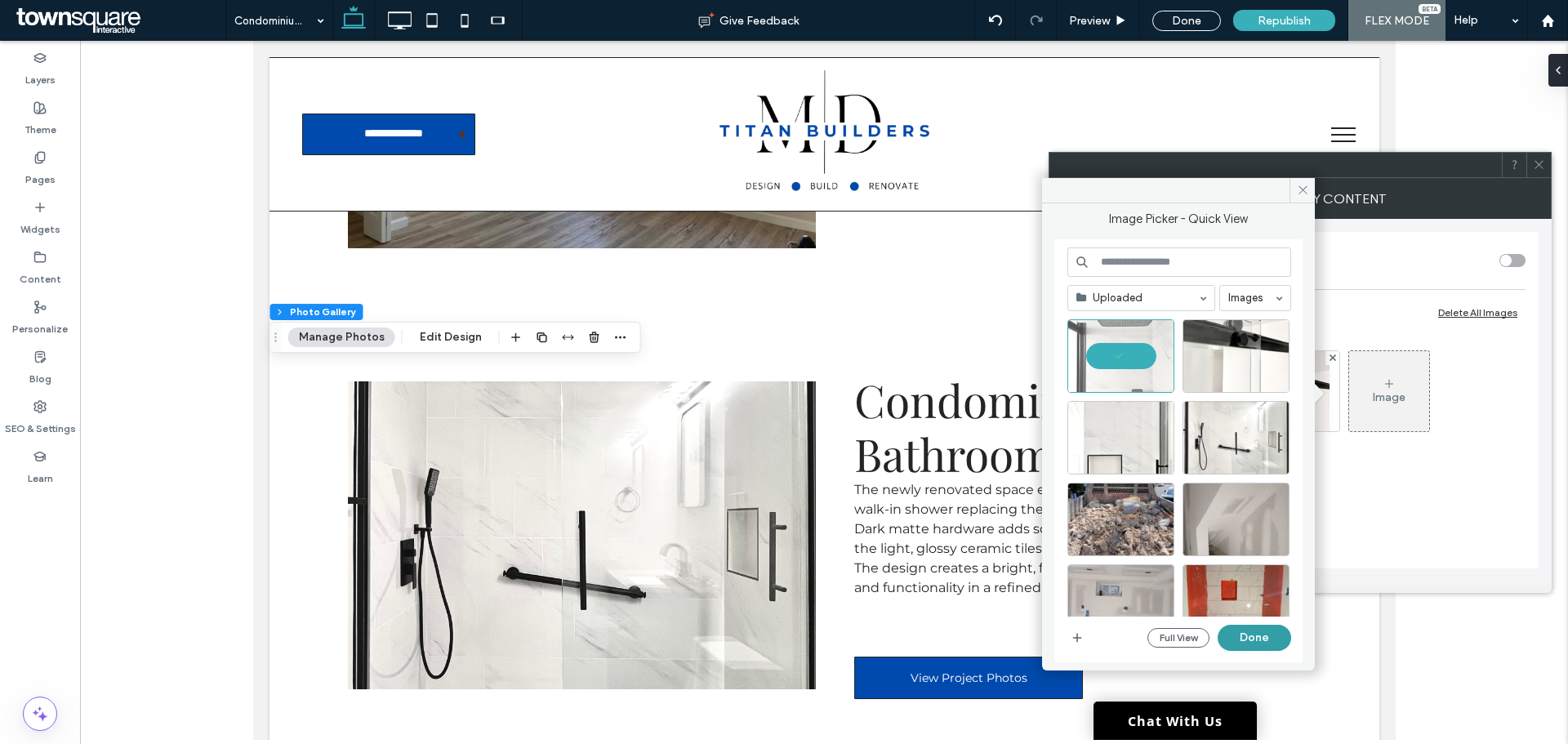
click at [1258, 640] on button "Done" at bounding box center [1254, 637] width 73 height 26
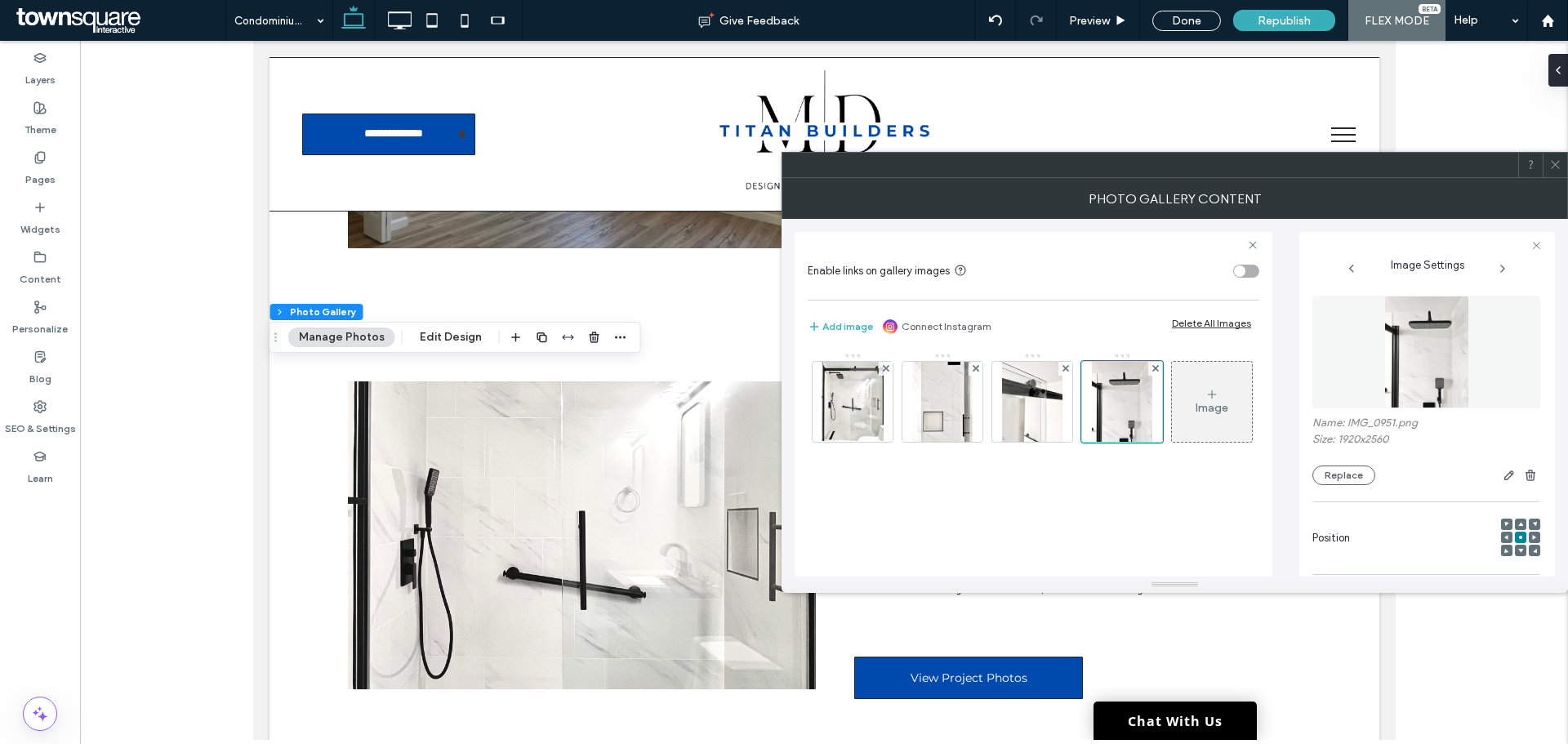
click at [1196, 415] on div "Image" at bounding box center [1212, 407] width 33 height 13
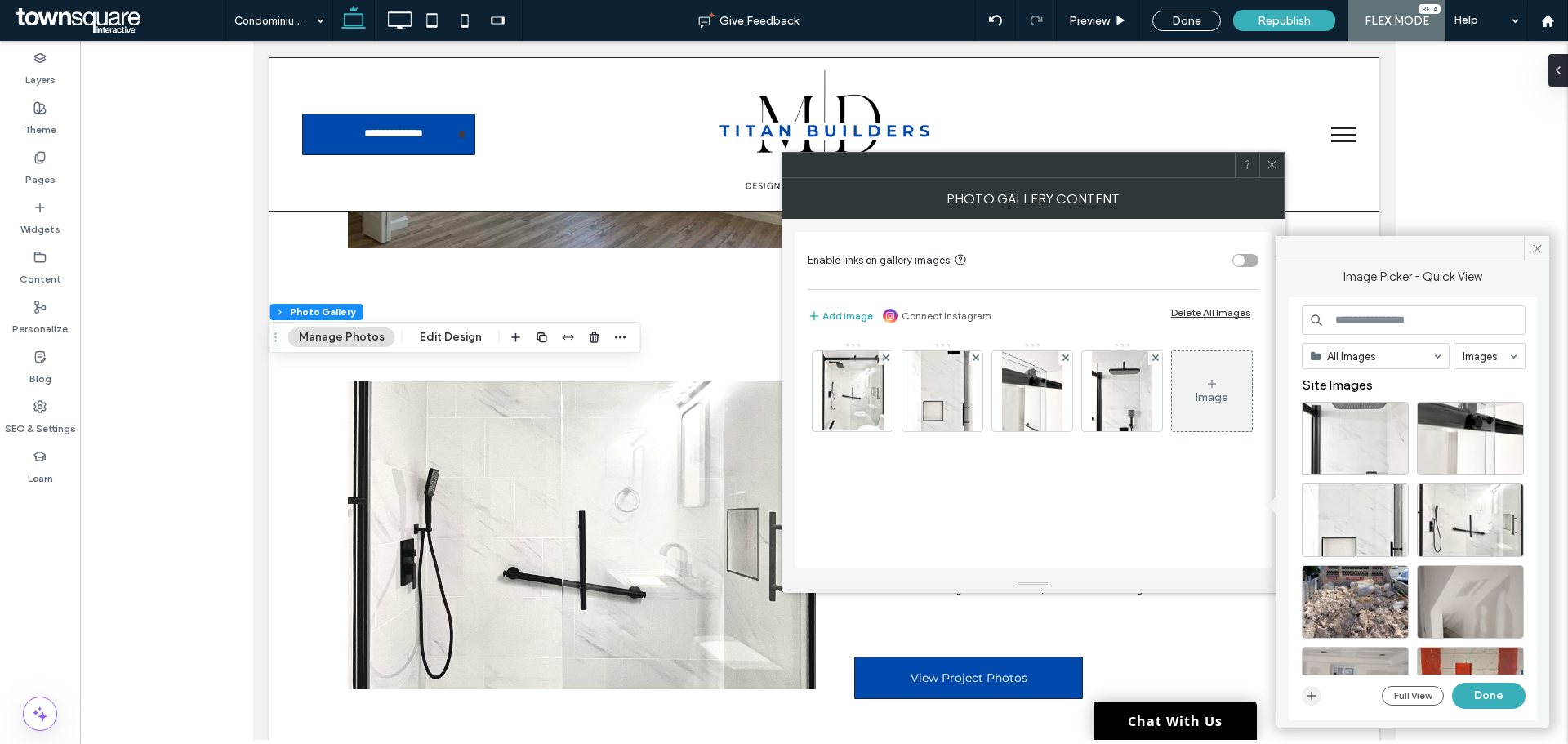
click at [1314, 696] on icon "button" at bounding box center [1311, 695] width 13 height 13
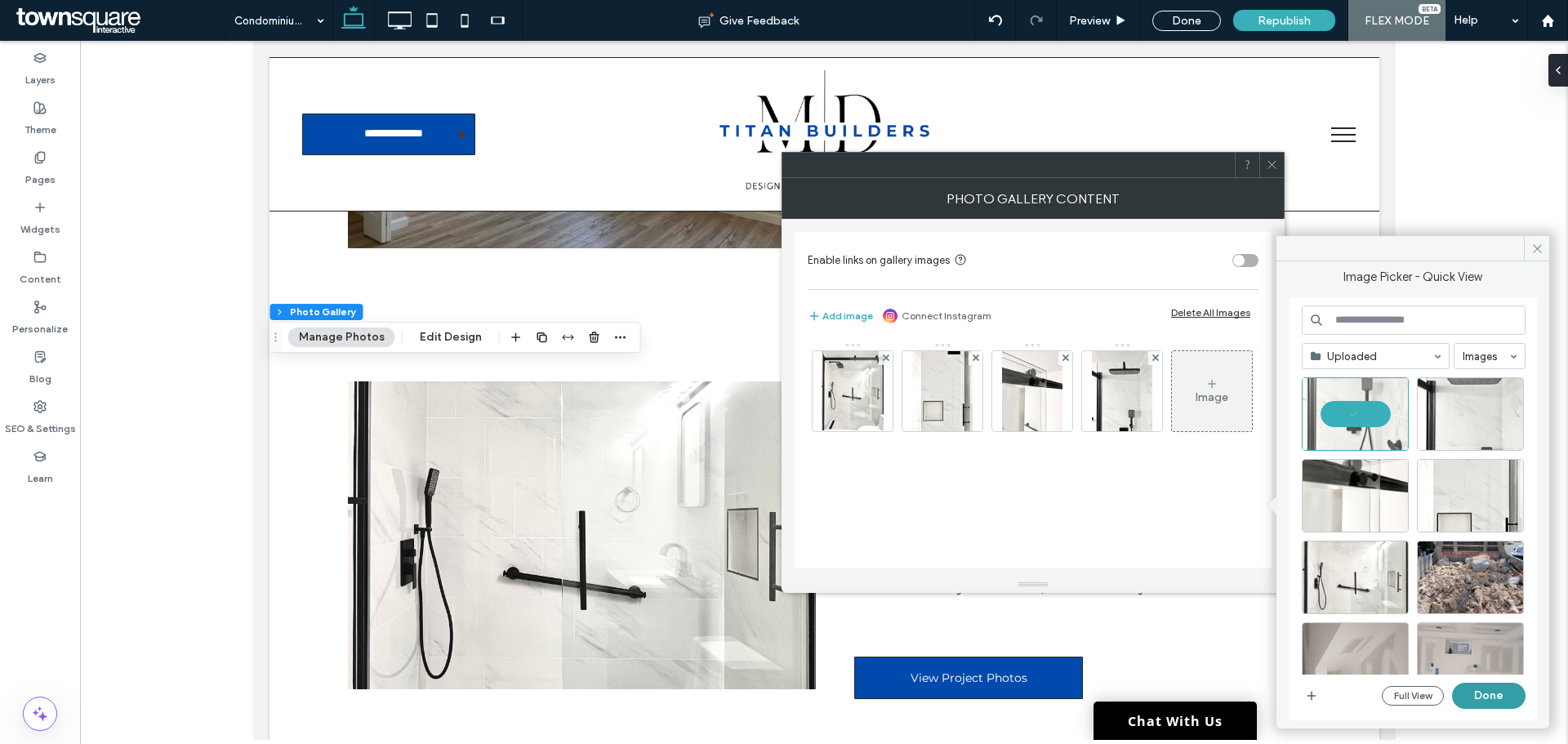
click at [1496, 692] on button "Done" at bounding box center [1489, 695] width 73 height 26
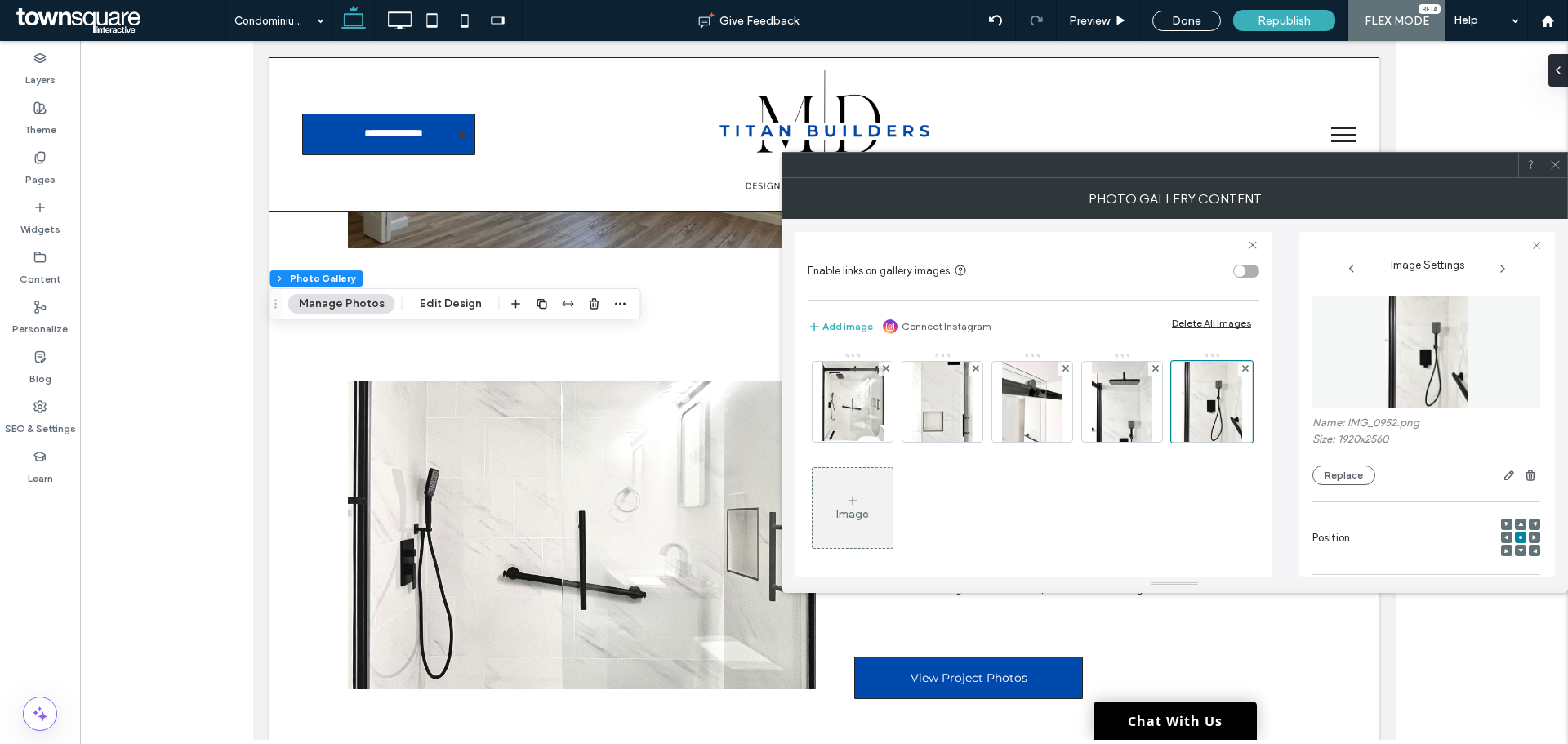
click at [893, 504] on div "Image" at bounding box center [852, 507] width 80 height 77
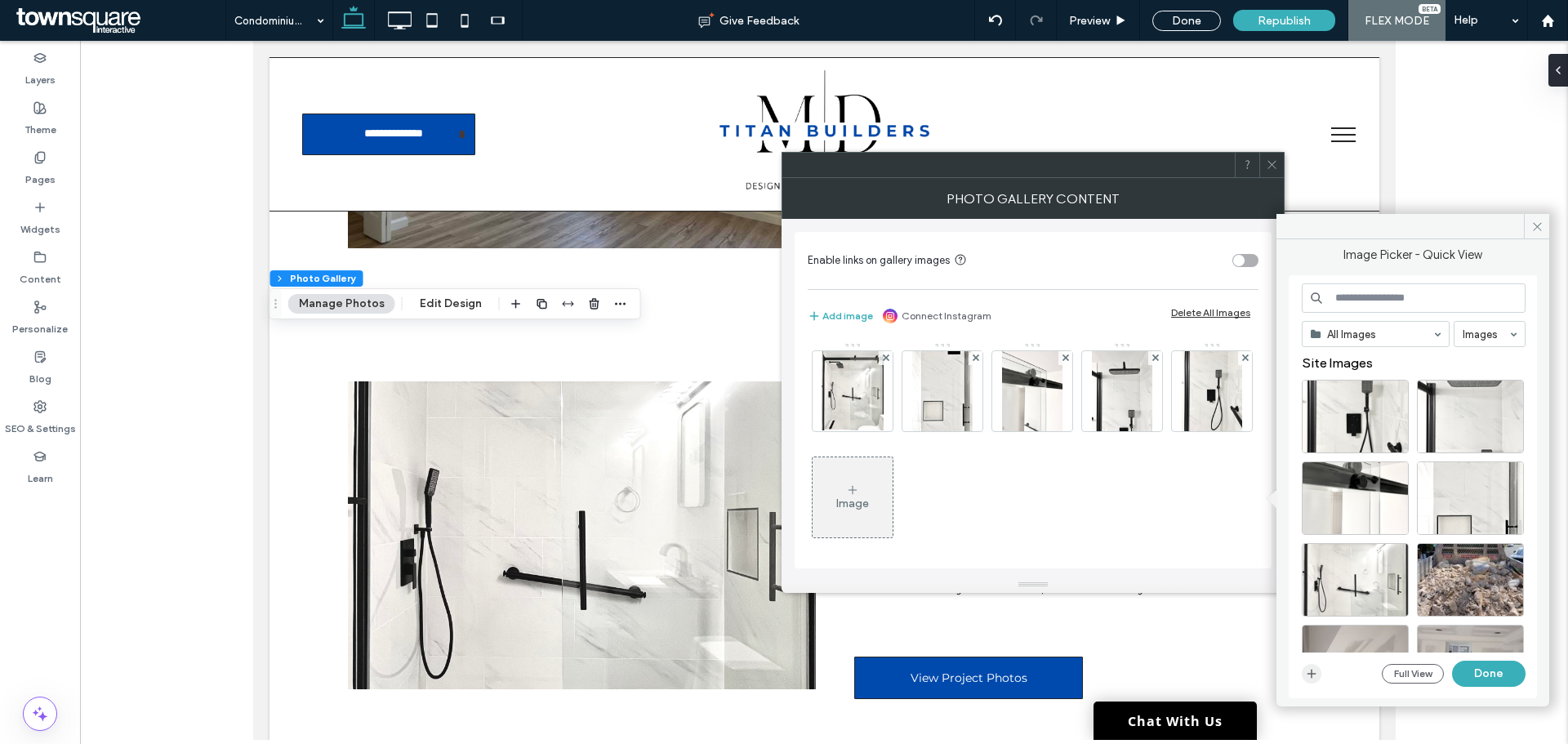
click at [1310, 672] on icon "button" at bounding box center [1311, 673] width 13 height 13
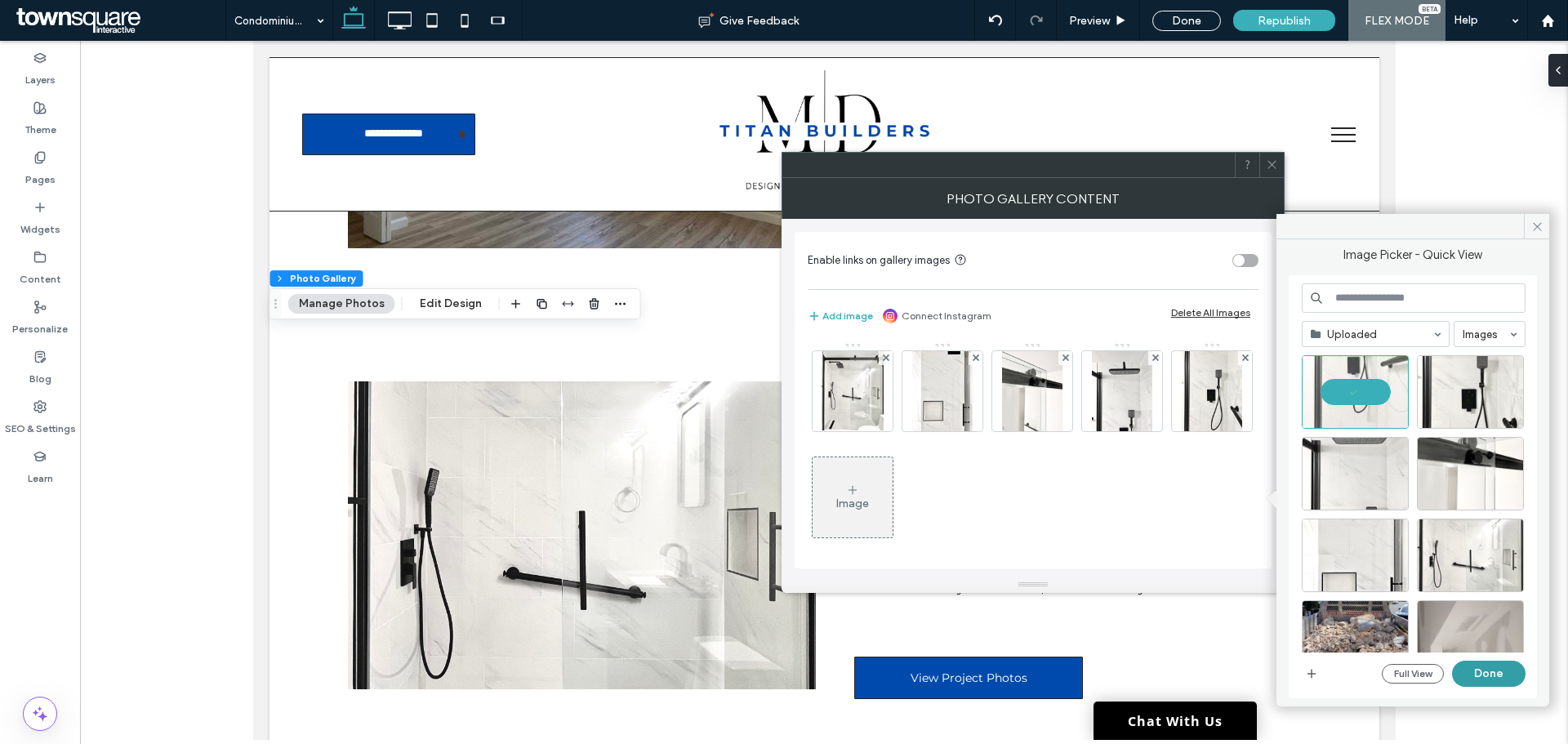
click at [1479, 668] on button "Done" at bounding box center [1489, 673] width 73 height 26
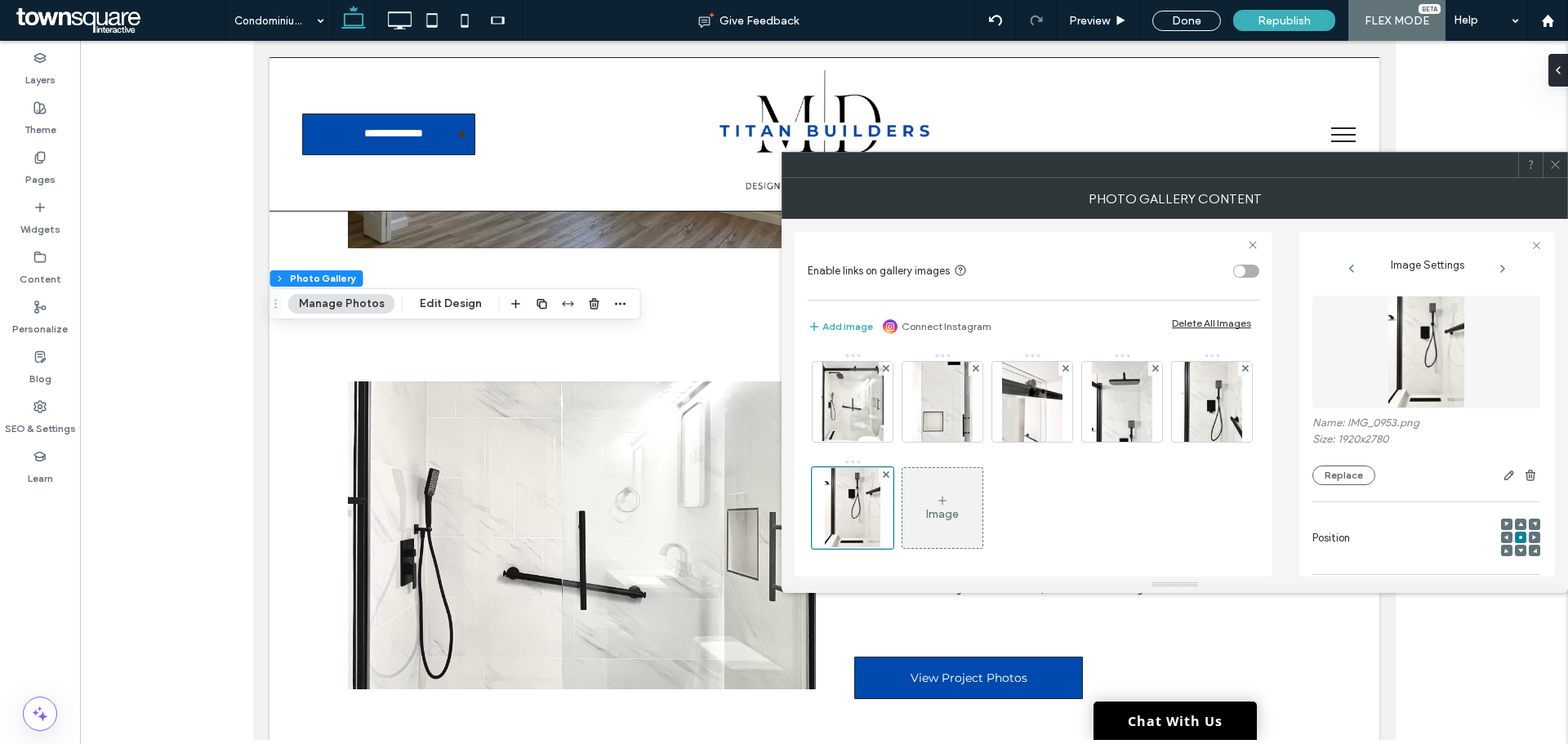
click at [982, 500] on div "Image" at bounding box center [942, 507] width 80 height 77
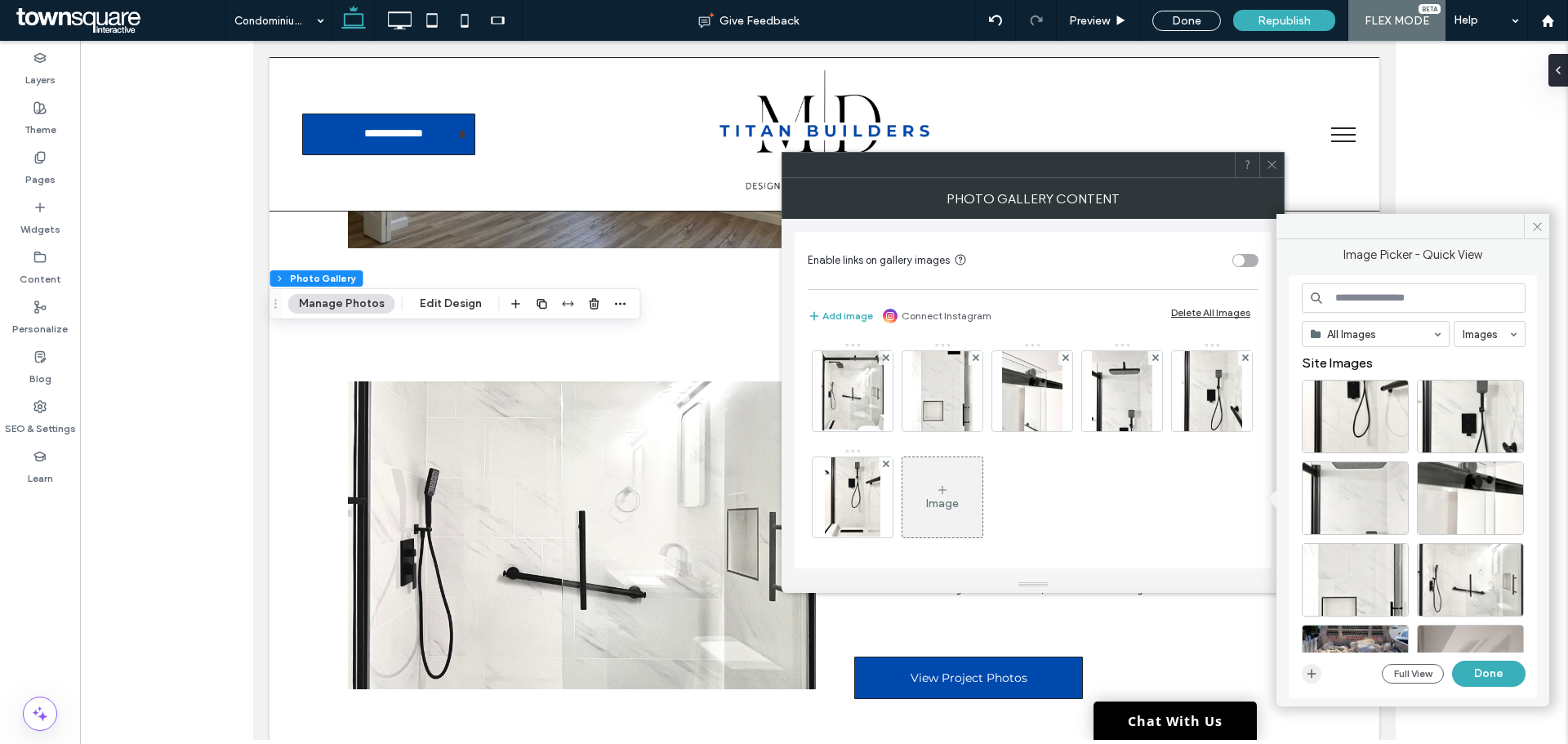
click at [1310, 674] on icon "button" at bounding box center [1311, 673] width 13 height 13
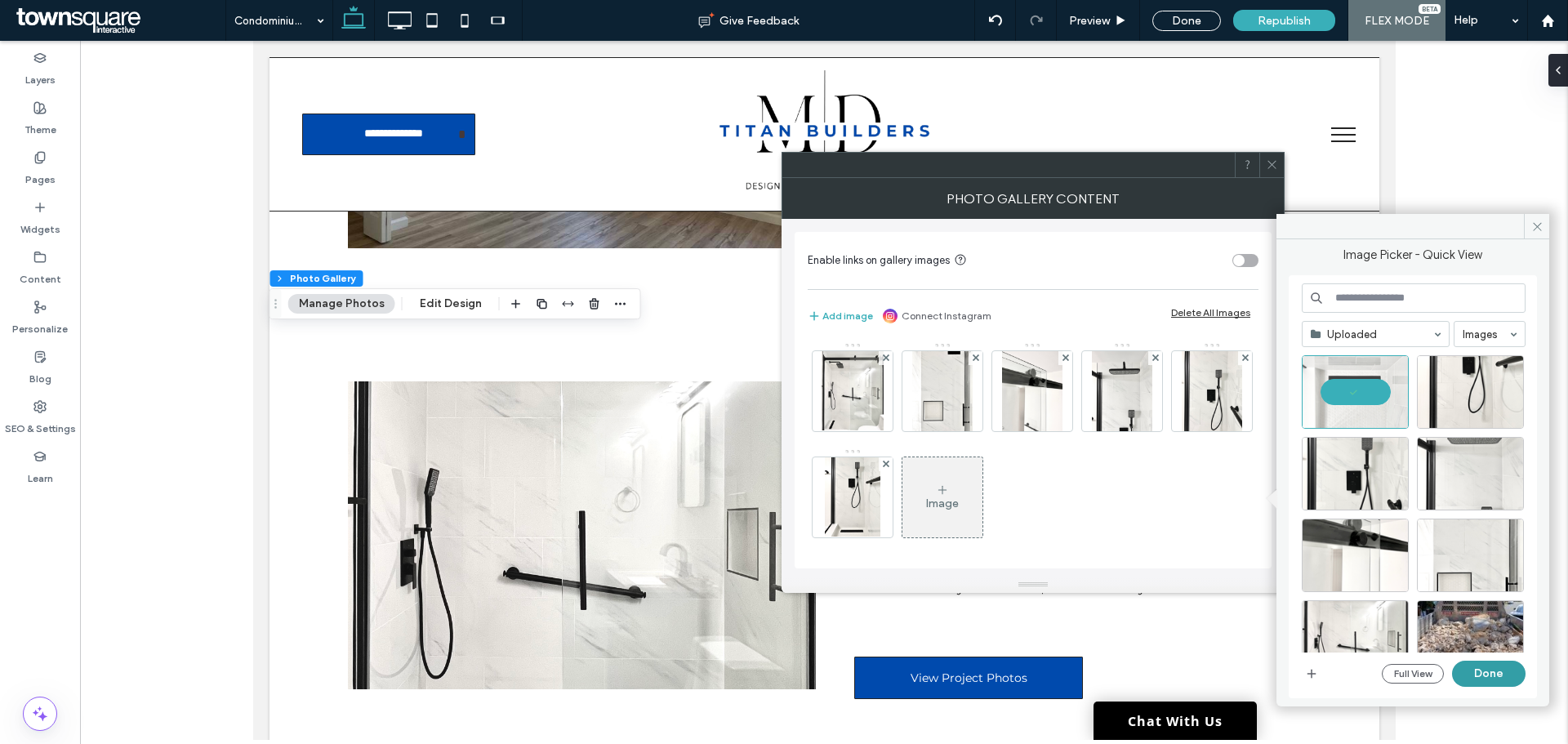
click at [1498, 667] on button "Done" at bounding box center [1489, 673] width 73 height 26
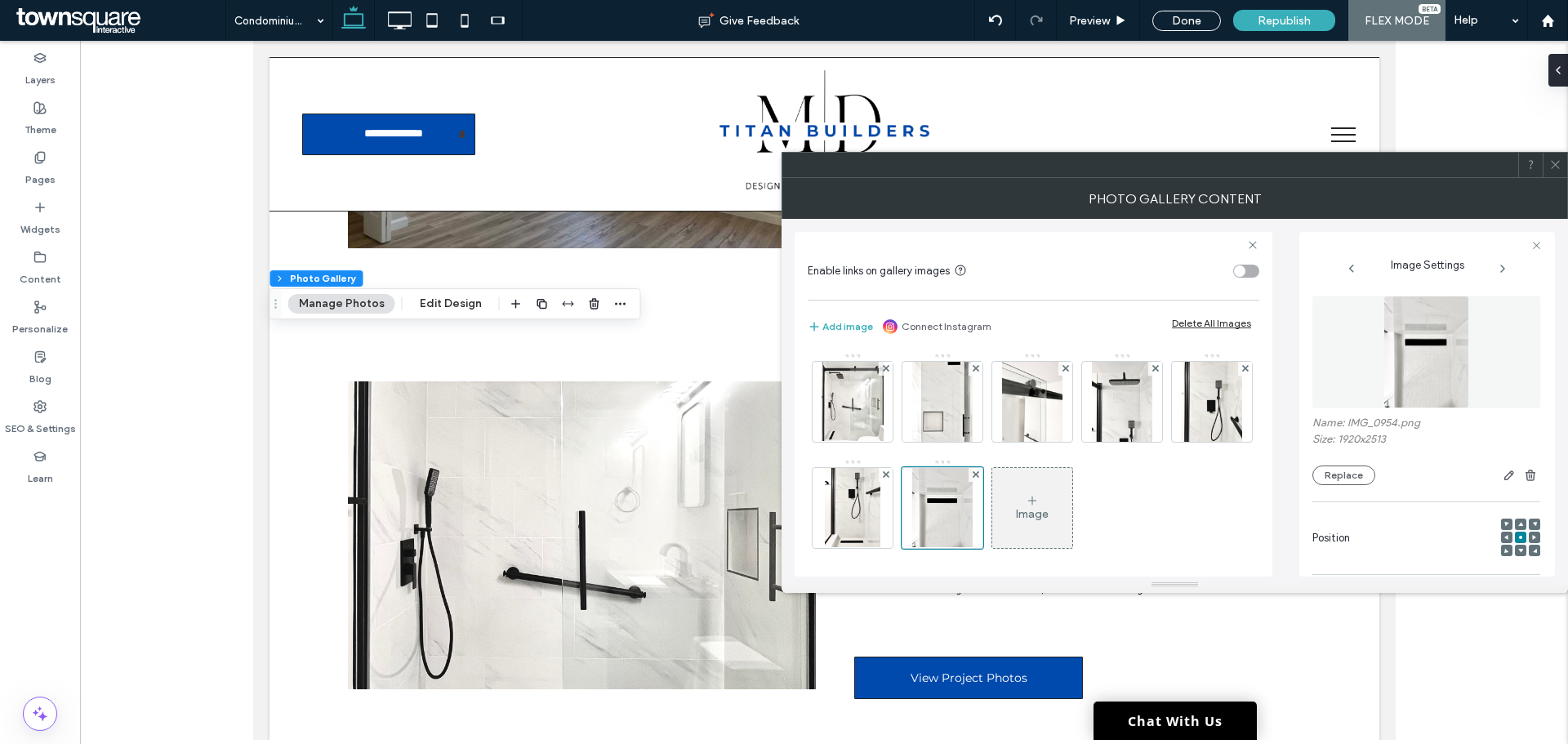
click at [1049, 513] on div "Image" at bounding box center [1032, 514] width 33 height 13
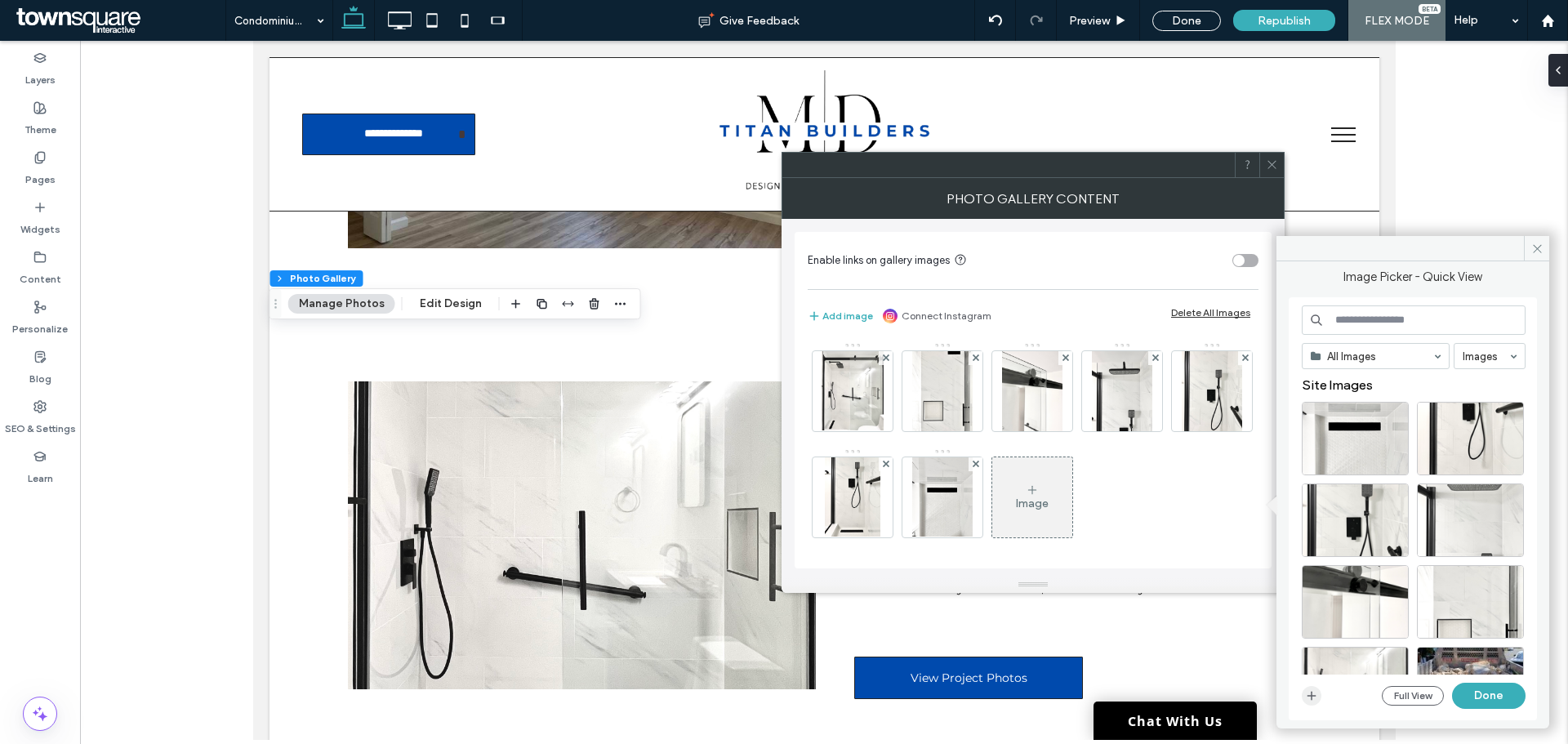
click at [1315, 695] on use "button" at bounding box center [1311, 696] width 9 height 9
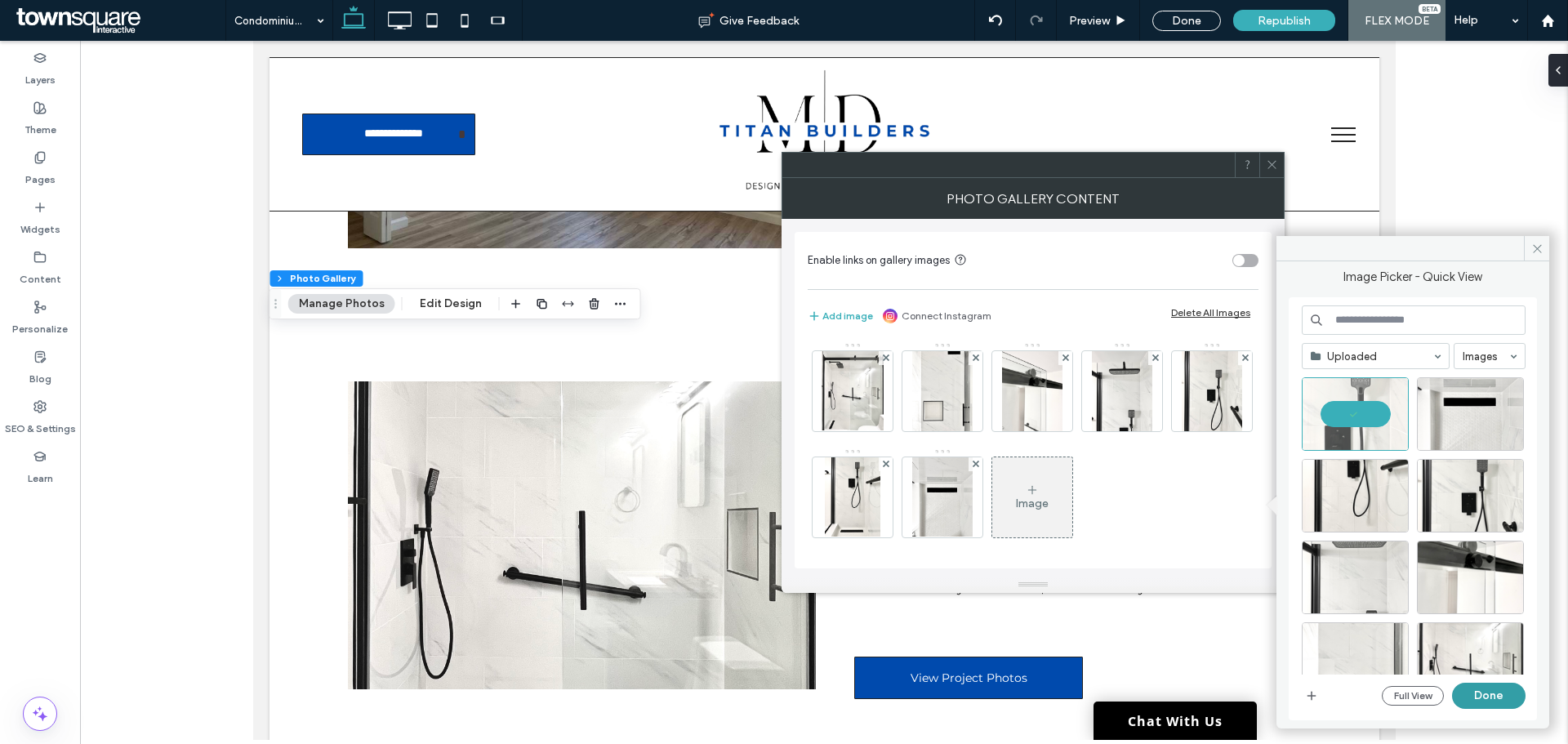
click at [1508, 694] on button "Done" at bounding box center [1489, 695] width 73 height 26
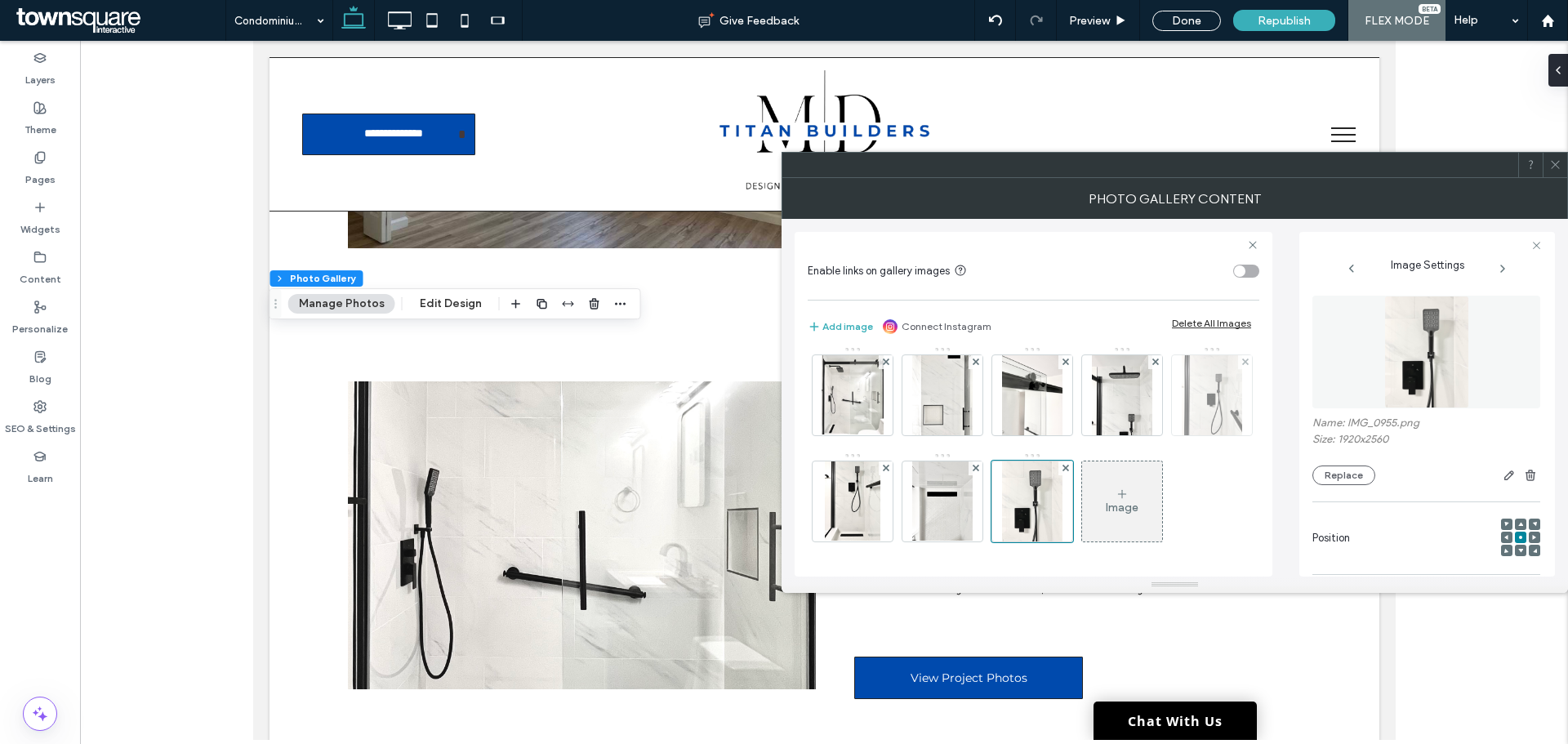
scroll to position [113, 0]
click at [1106, 507] on div "Image" at bounding box center [1122, 507] width 33 height 13
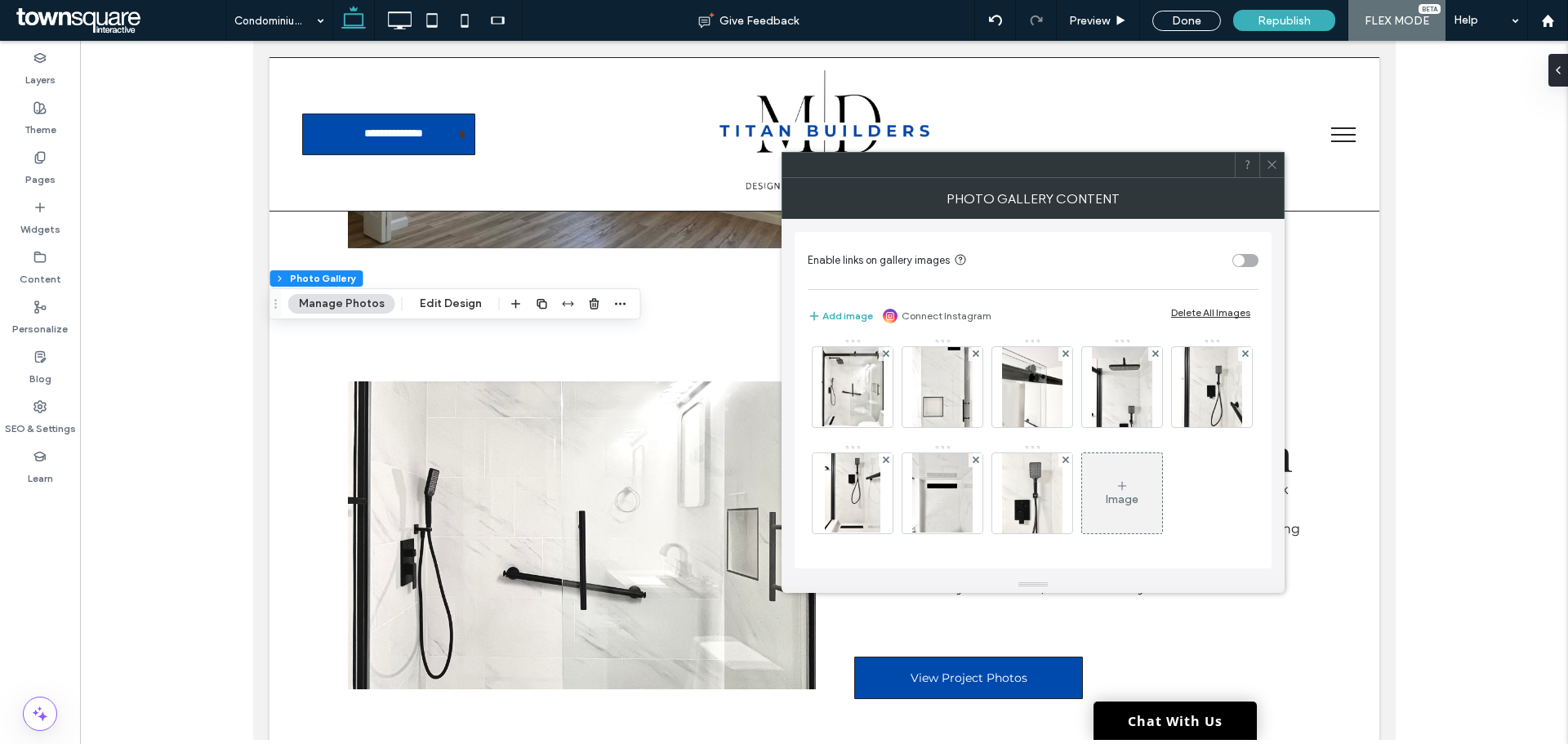
scroll to position [111, 0]
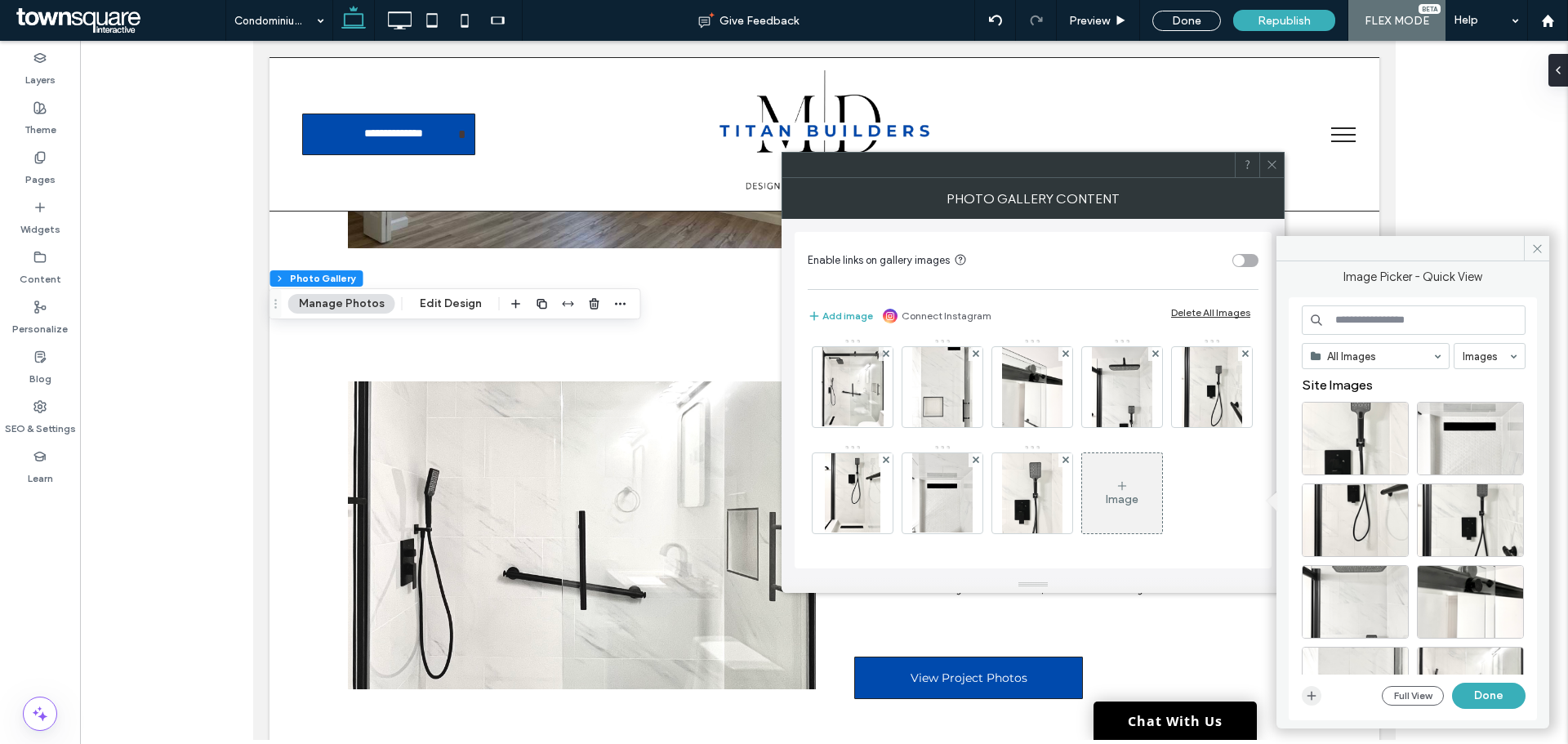
click at [1315, 693] on icon "button" at bounding box center [1311, 695] width 13 height 13
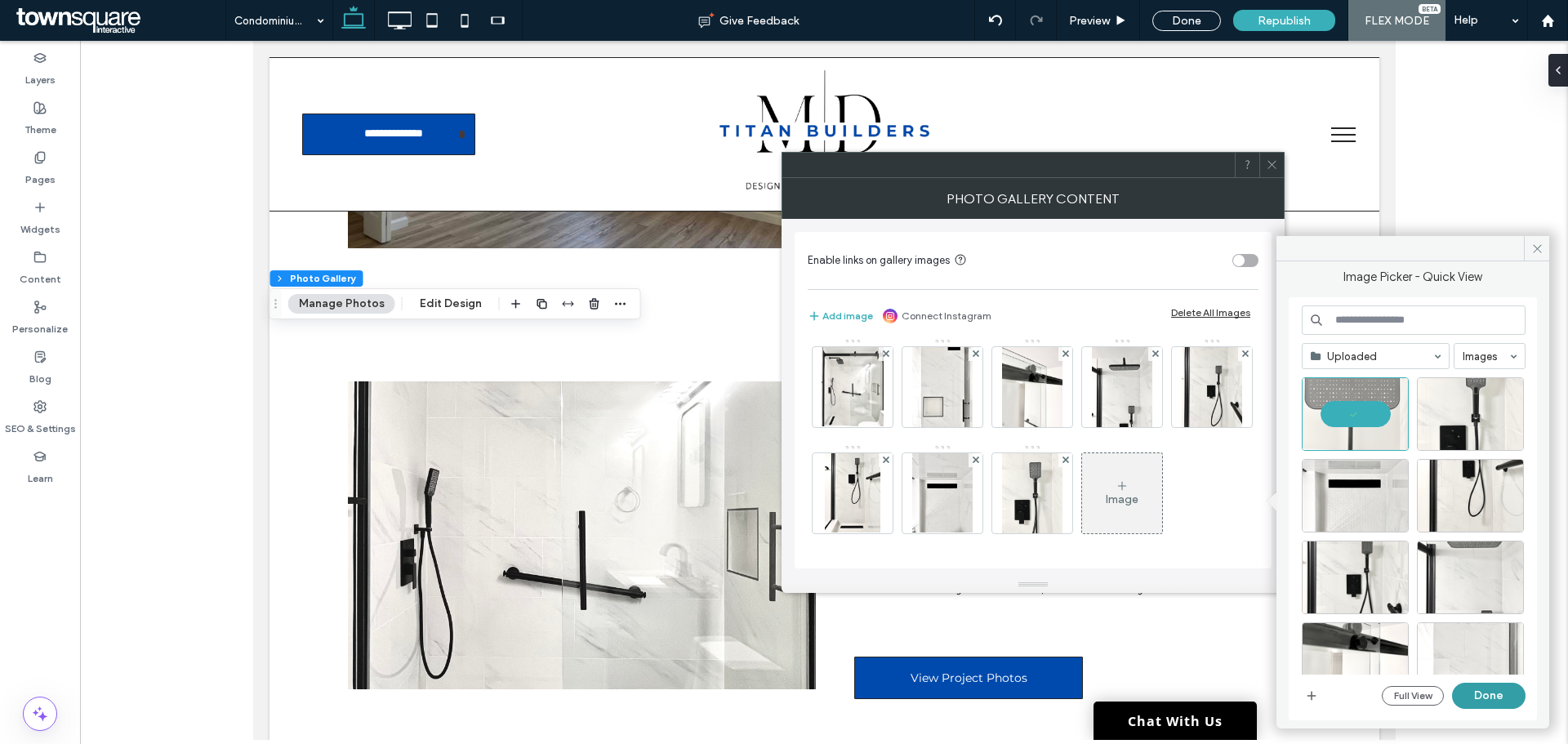
click at [1478, 695] on button "Done" at bounding box center [1489, 695] width 73 height 26
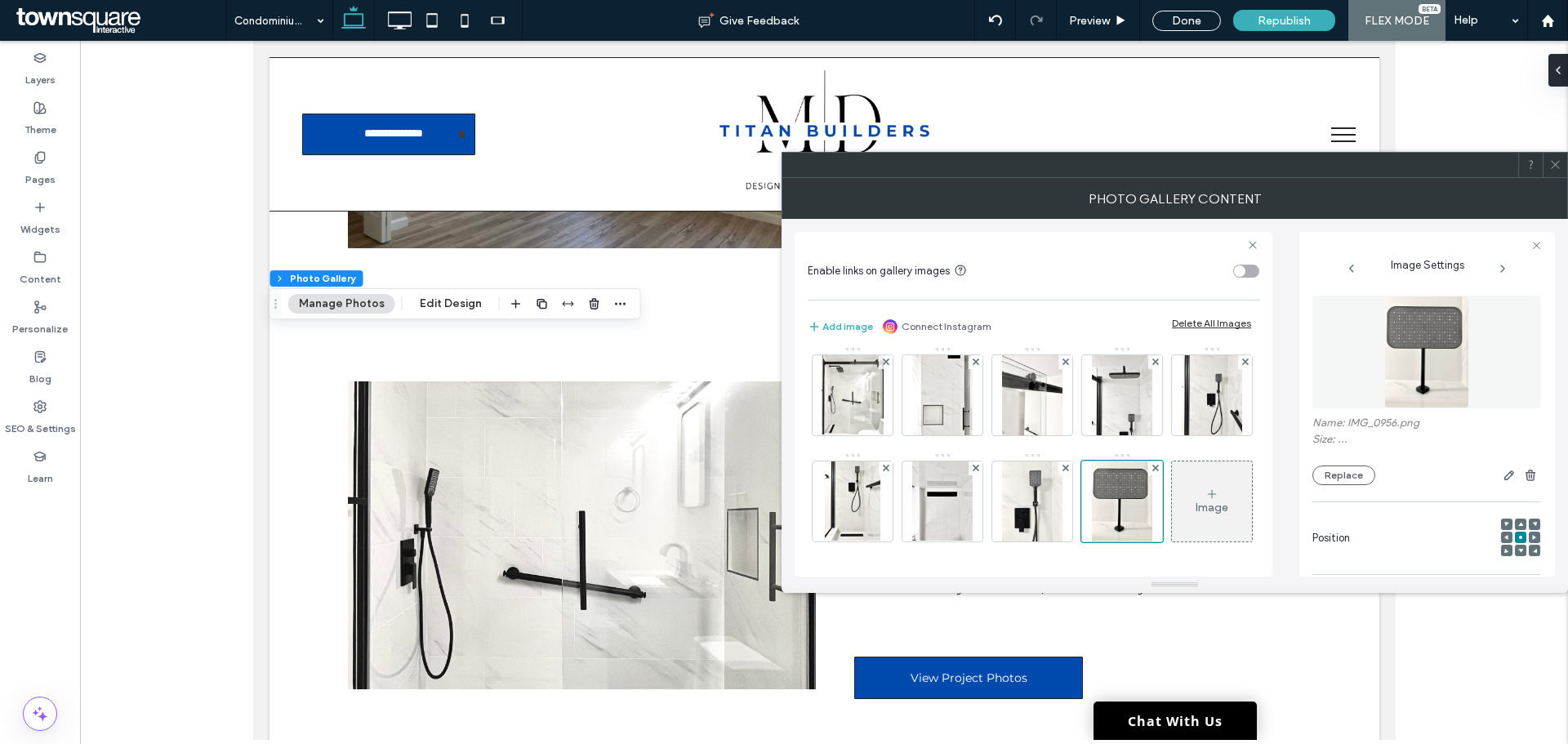
scroll to position [113, 0]
click at [1196, 511] on div "Image" at bounding box center [1212, 507] width 33 height 13
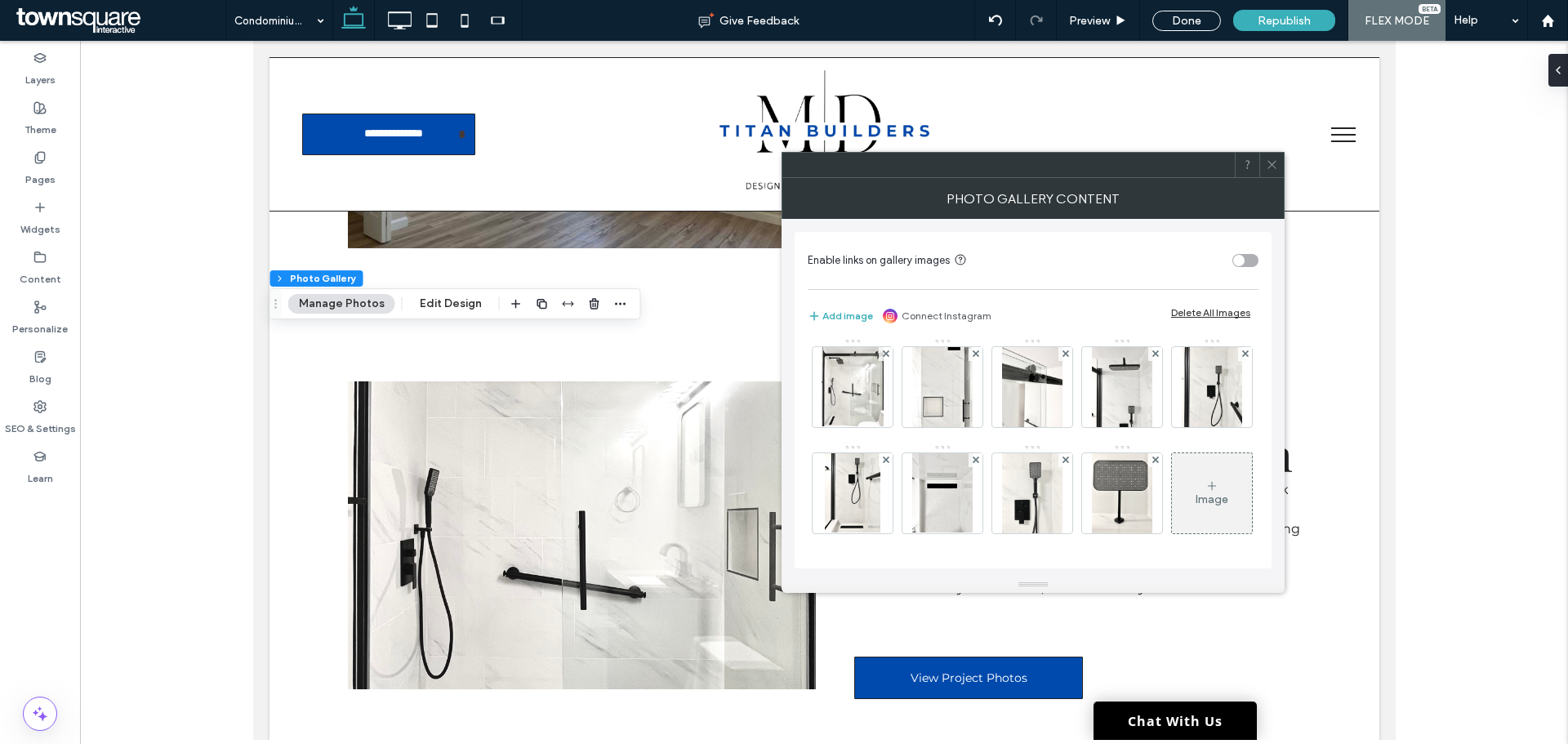
scroll to position [111, 0]
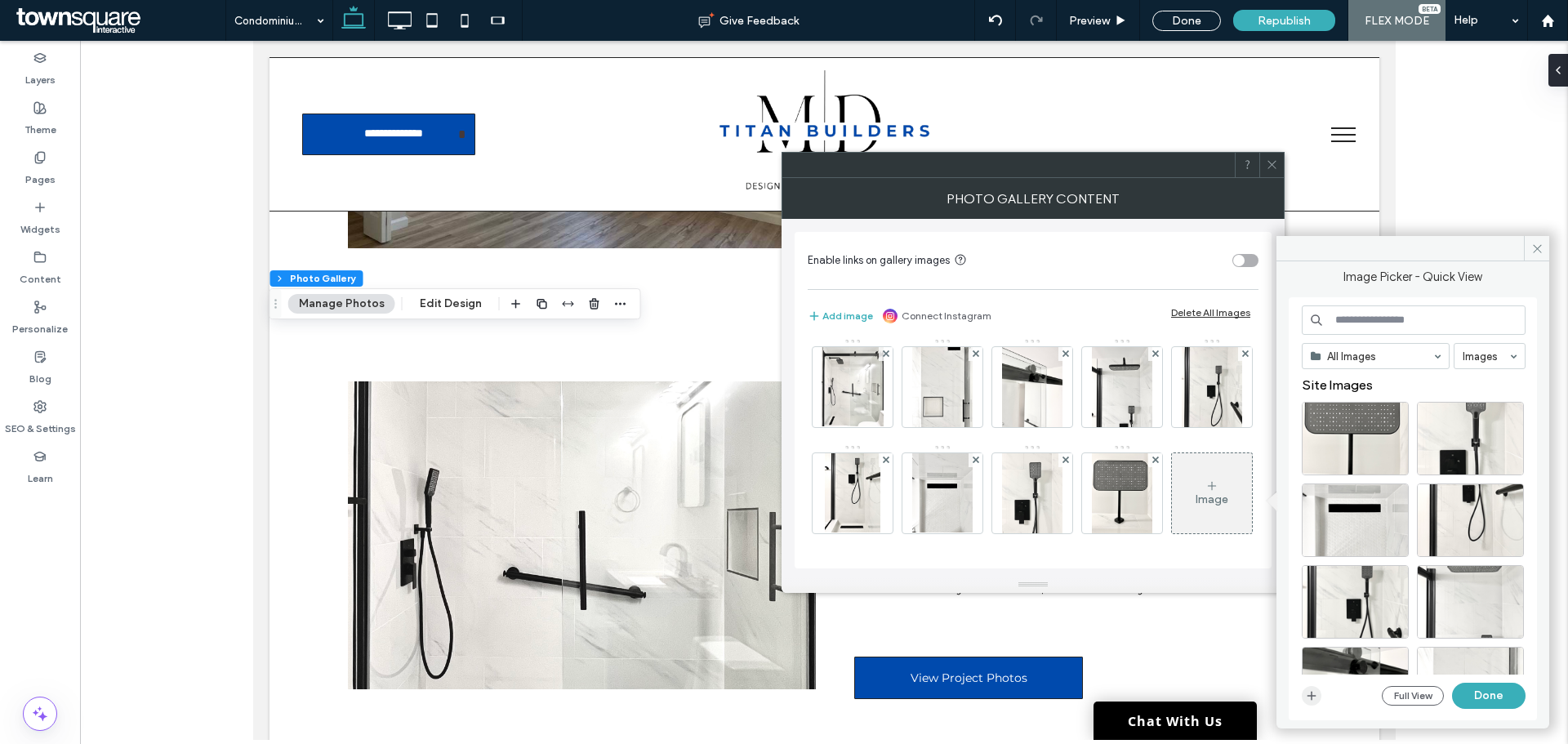
click at [1312, 698] on icon "button" at bounding box center [1311, 695] width 13 height 13
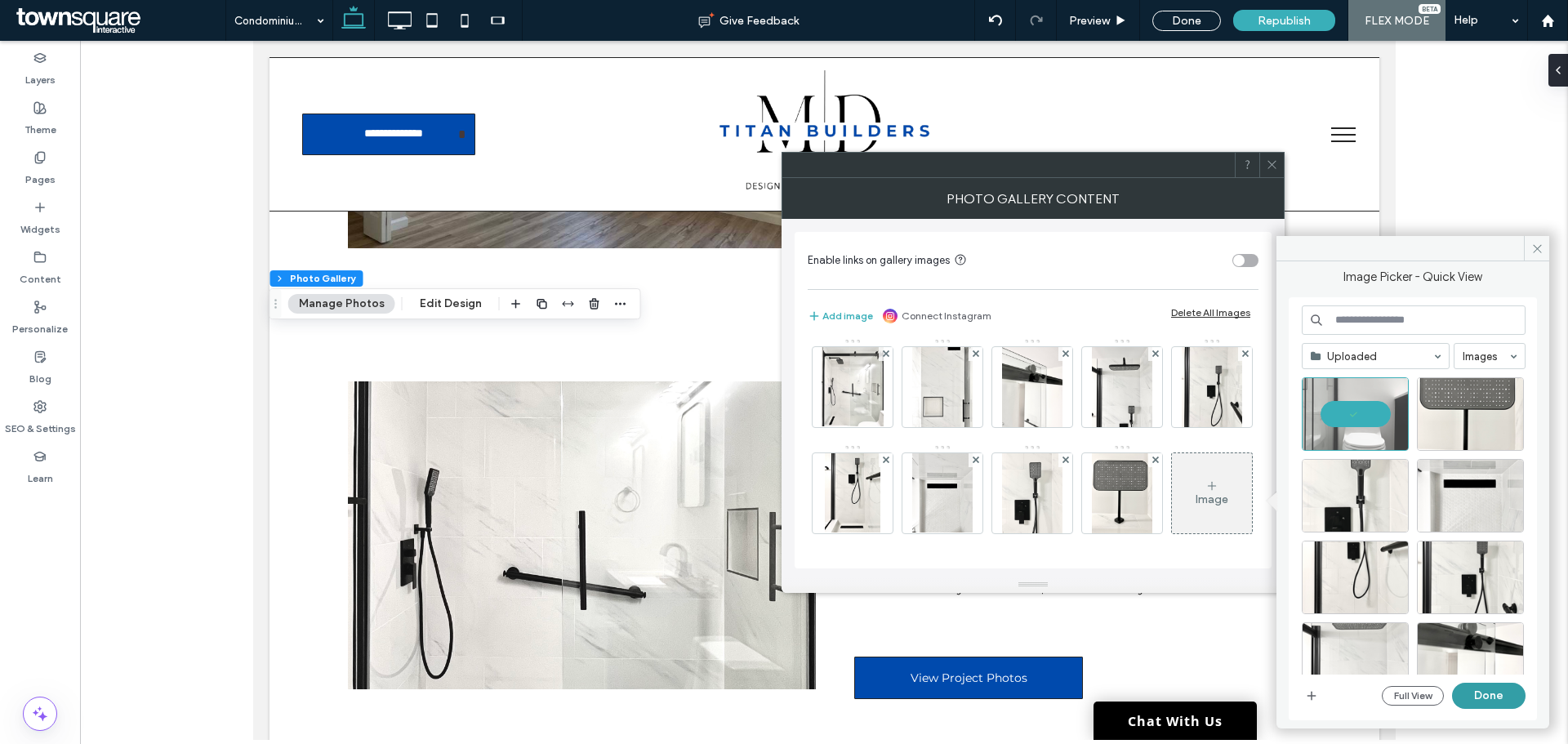
click at [1504, 696] on button "Done" at bounding box center [1489, 695] width 73 height 26
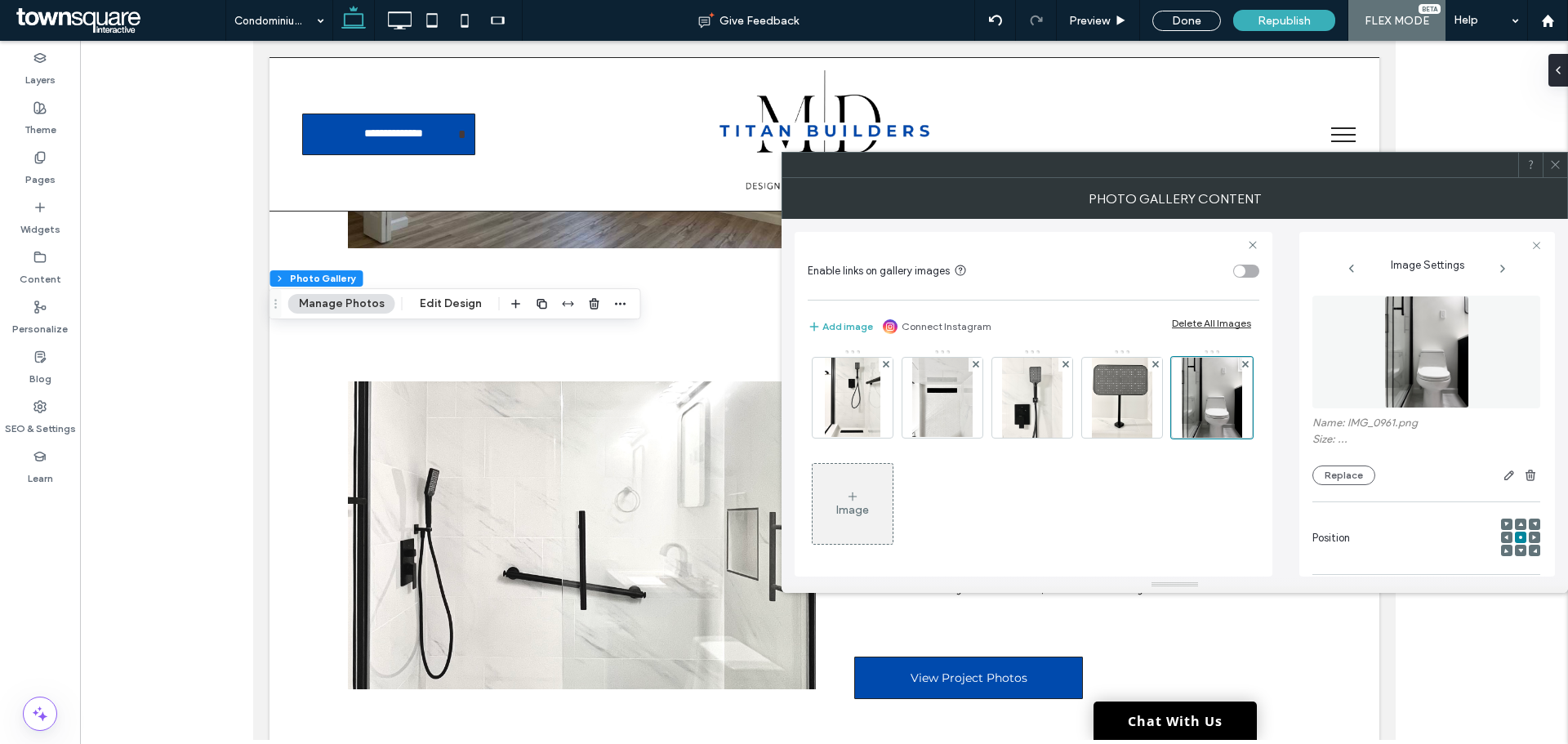
scroll to position [113, 0]
click at [869, 502] on div "Image" at bounding box center [852, 507] width 33 height 13
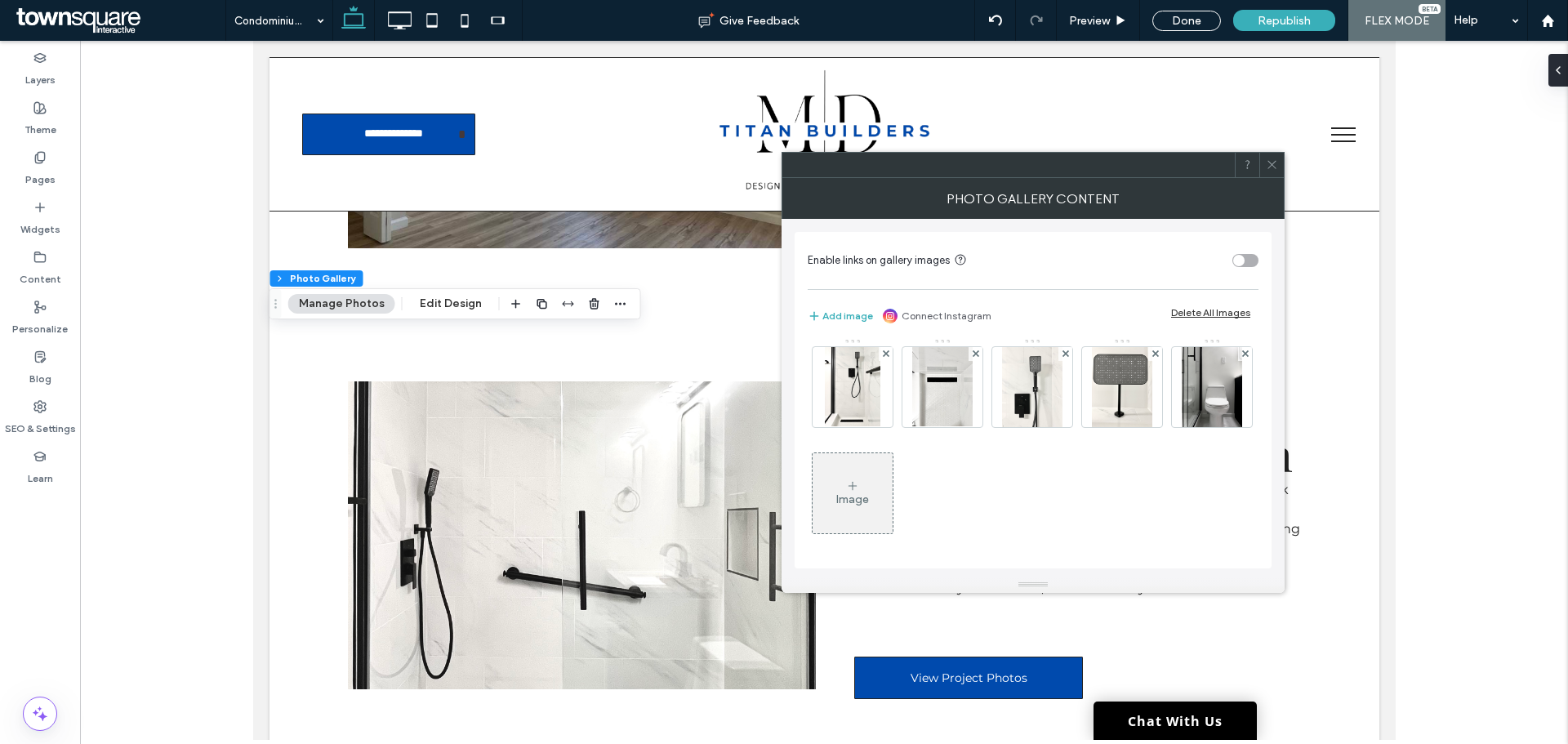
scroll to position [111, 0]
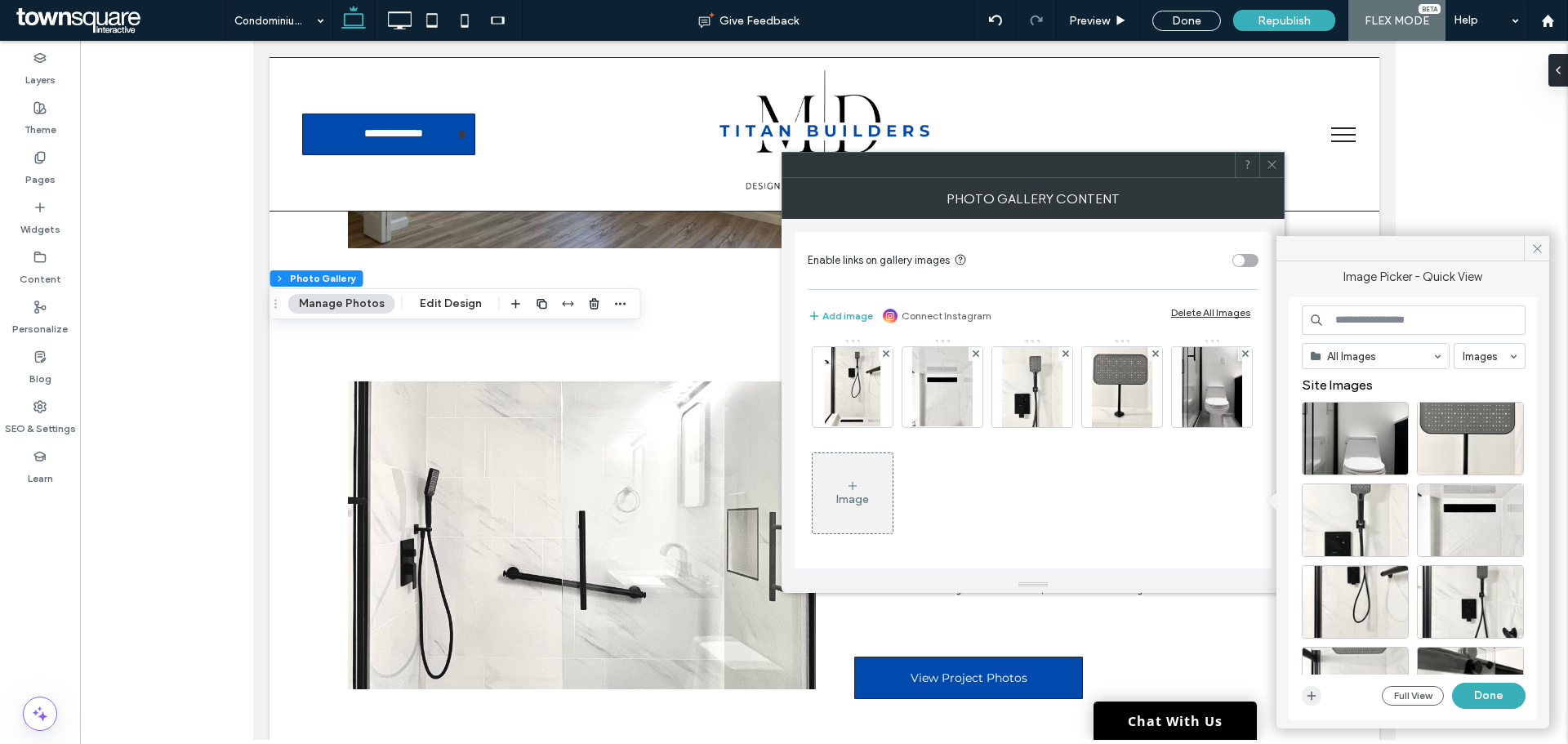
click at [1311, 695] on icon "button" at bounding box center [1311, 695] width 13 height 13
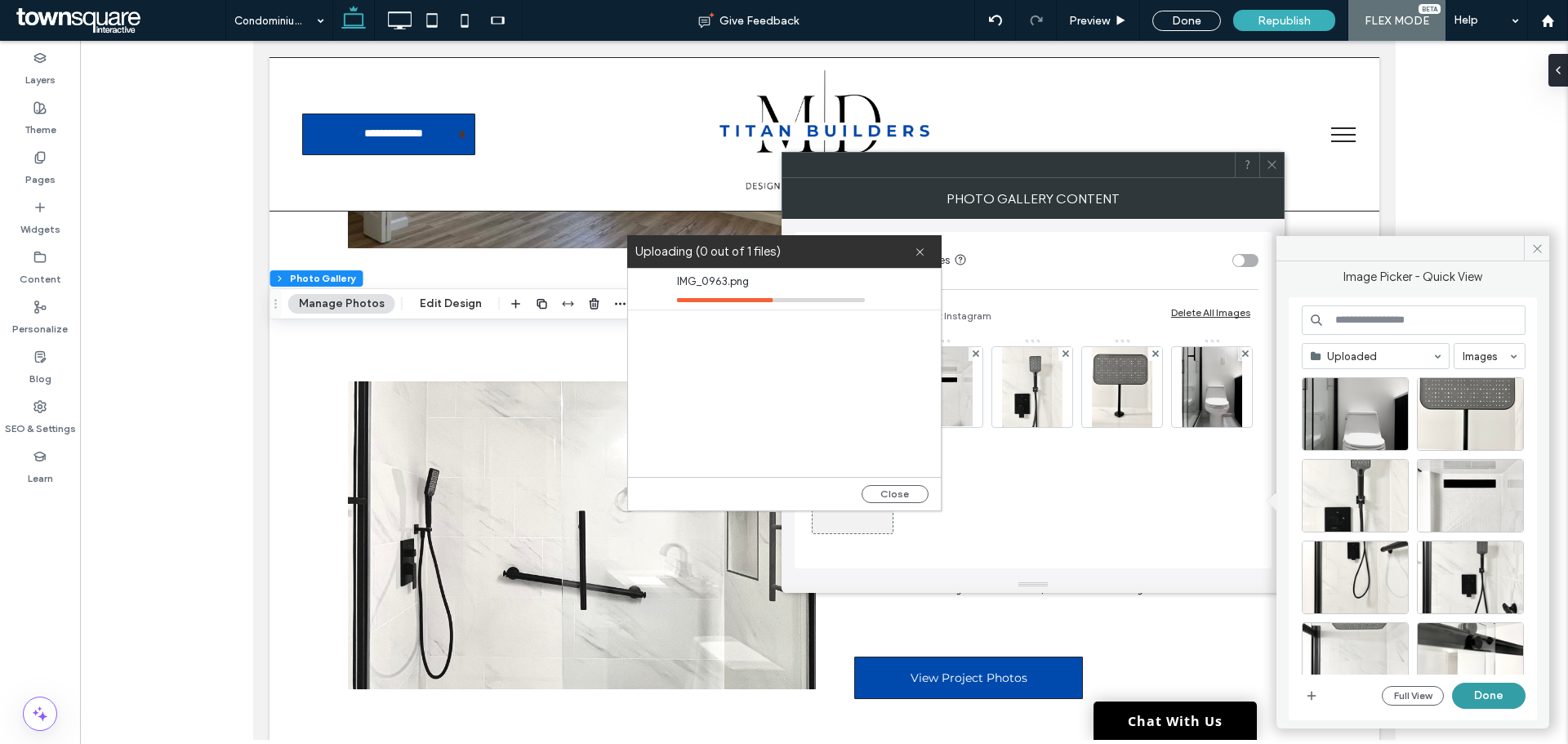
click at [1483, 694] on button "Done" at bounding box center [1489, 695] width 73 height 26
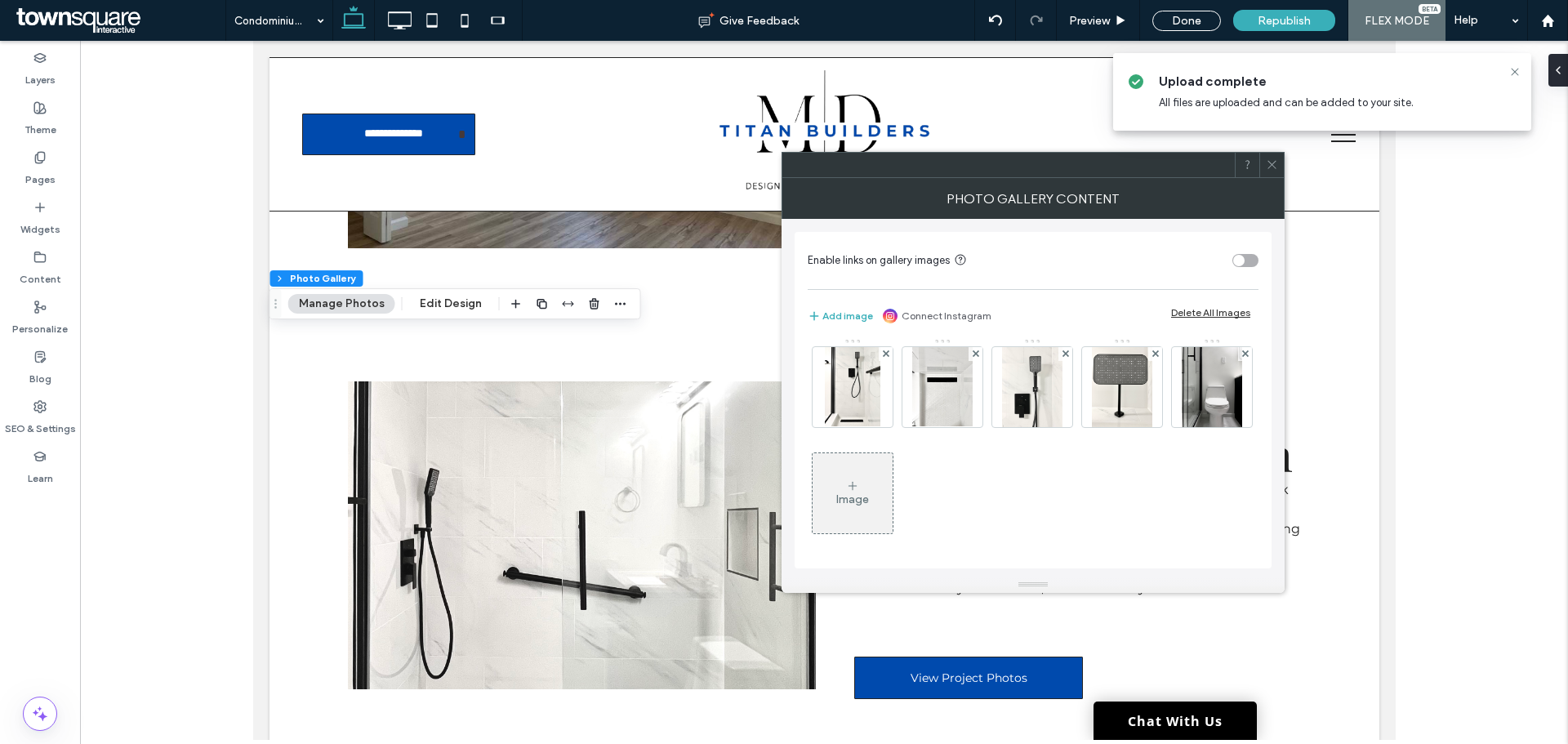
click at [893, 514] on div "Image" at bounding box center [852, 493] width 80 height 77
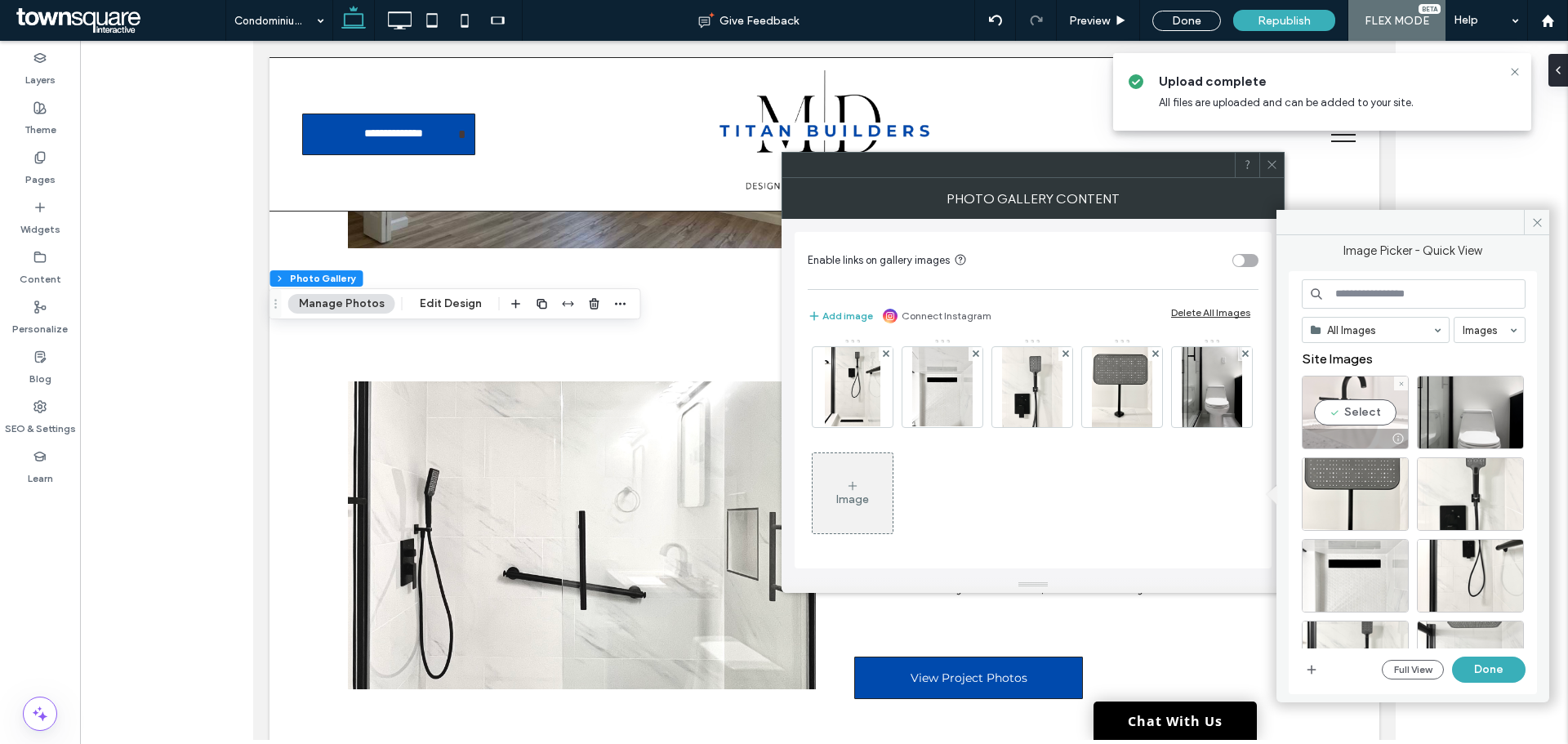
click at [1336, 418] on div "Select" at bounding box center [1355, 412] width 107 height 73
click at [1502, 666] on button "Done" at bounding box center [1489, 669] width 73 height 26
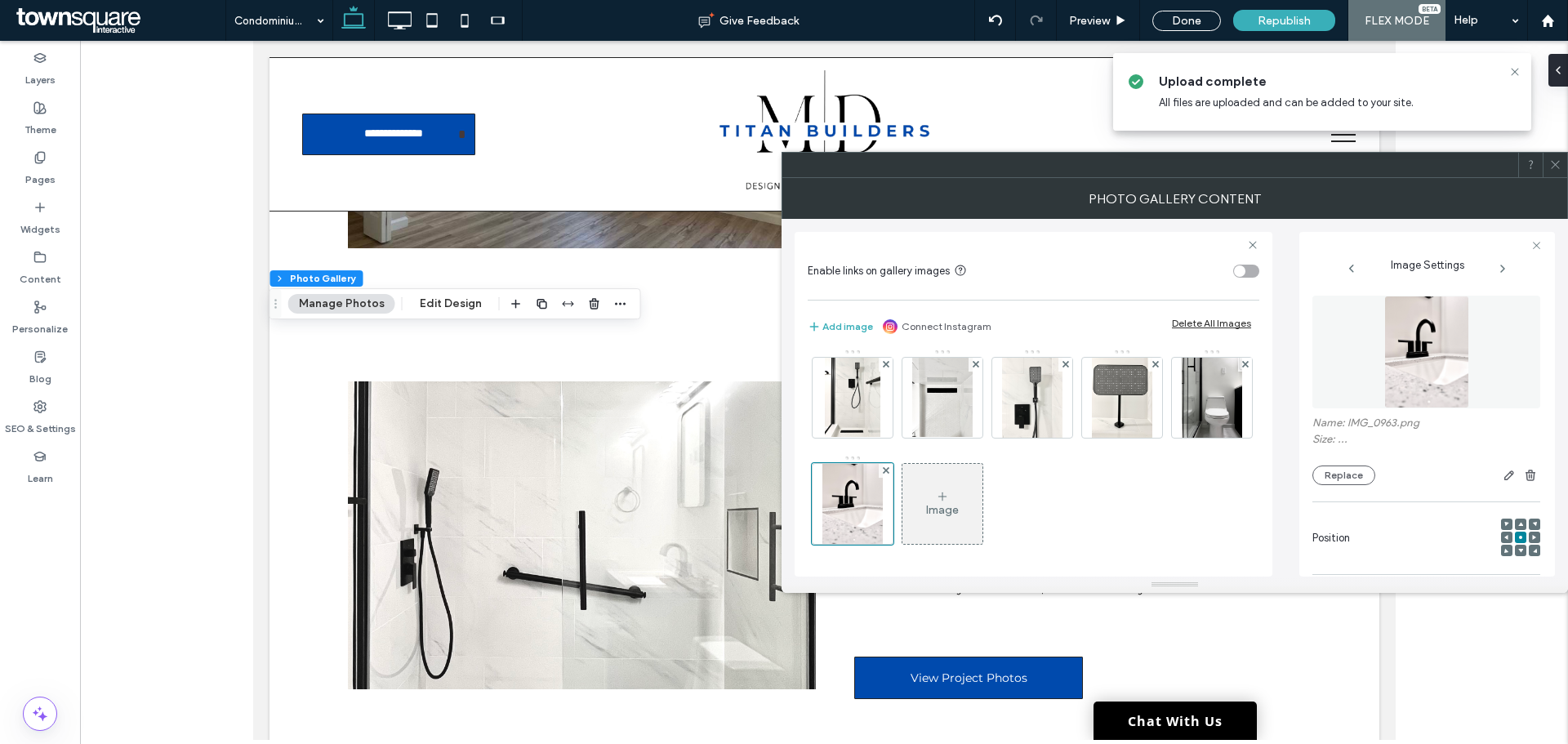
scroll to position [113, 0]
click at [959, 502] on div "Image" at bounding box center [942, 507] width 33 height 13
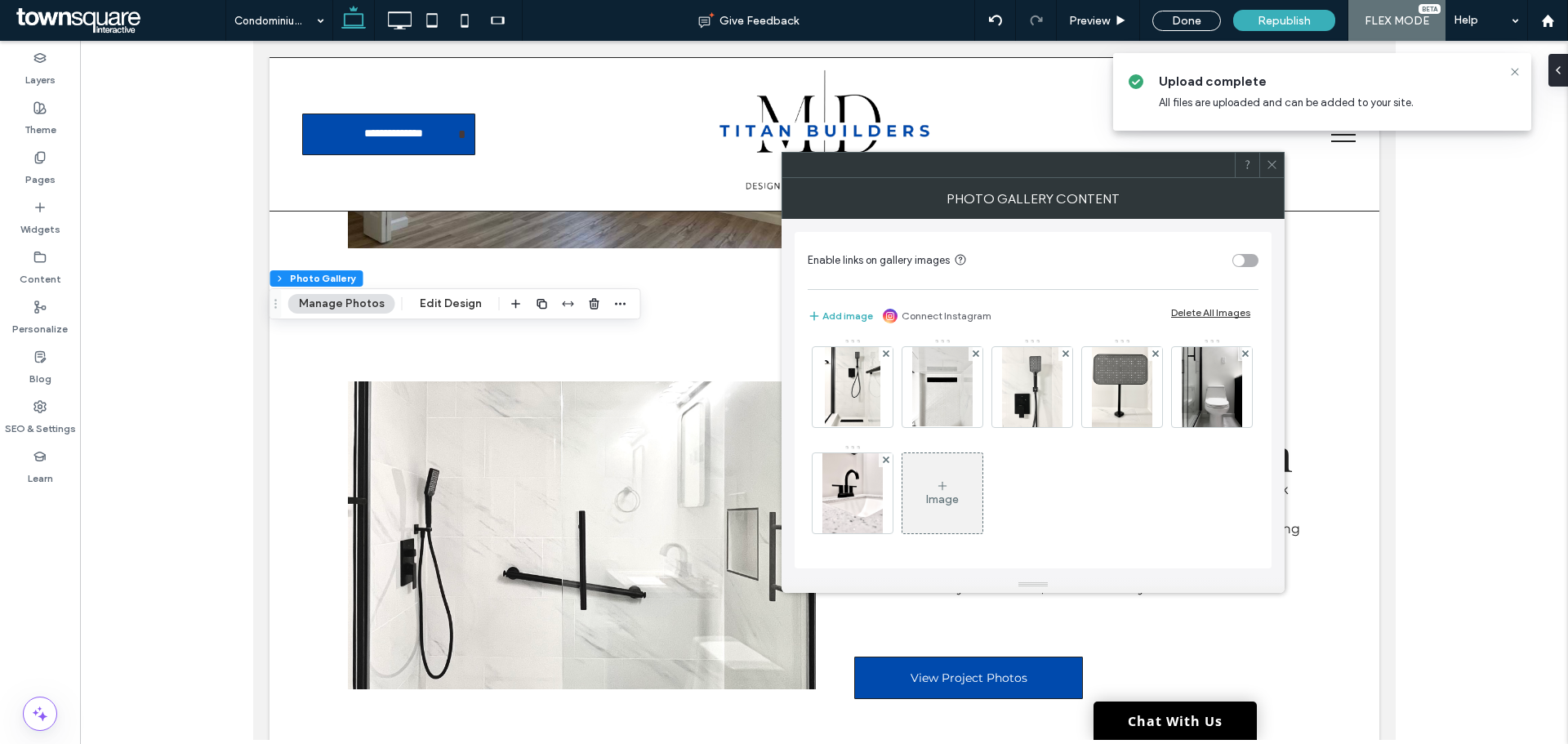
scroll to position [111, 0]
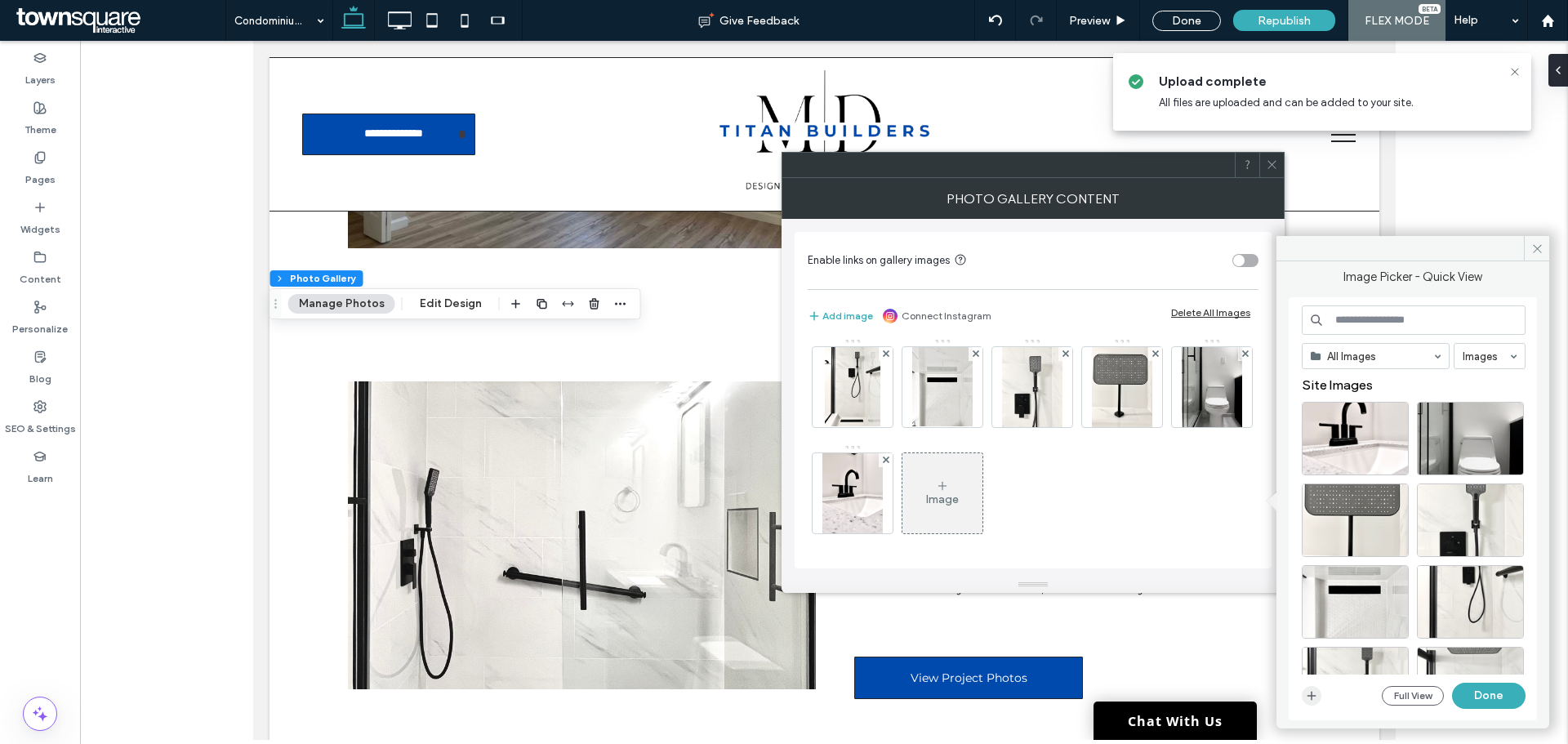
click at [1310, 697] on icon "button" at bounding box center [1311, 695] width 13 height 13
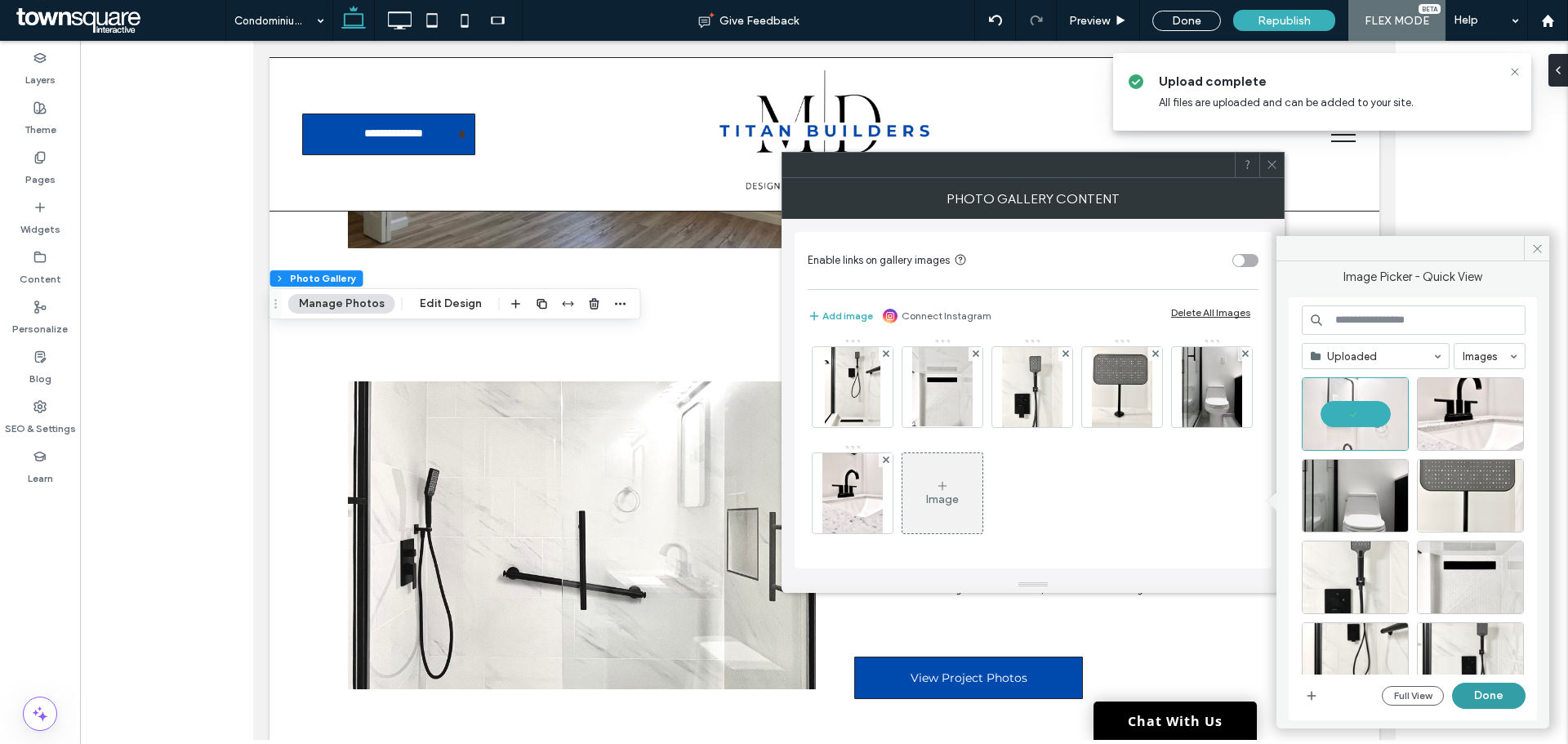
click at [1481, 698] on button "Done" at bounding box center [1489, 695] width 73 height 26
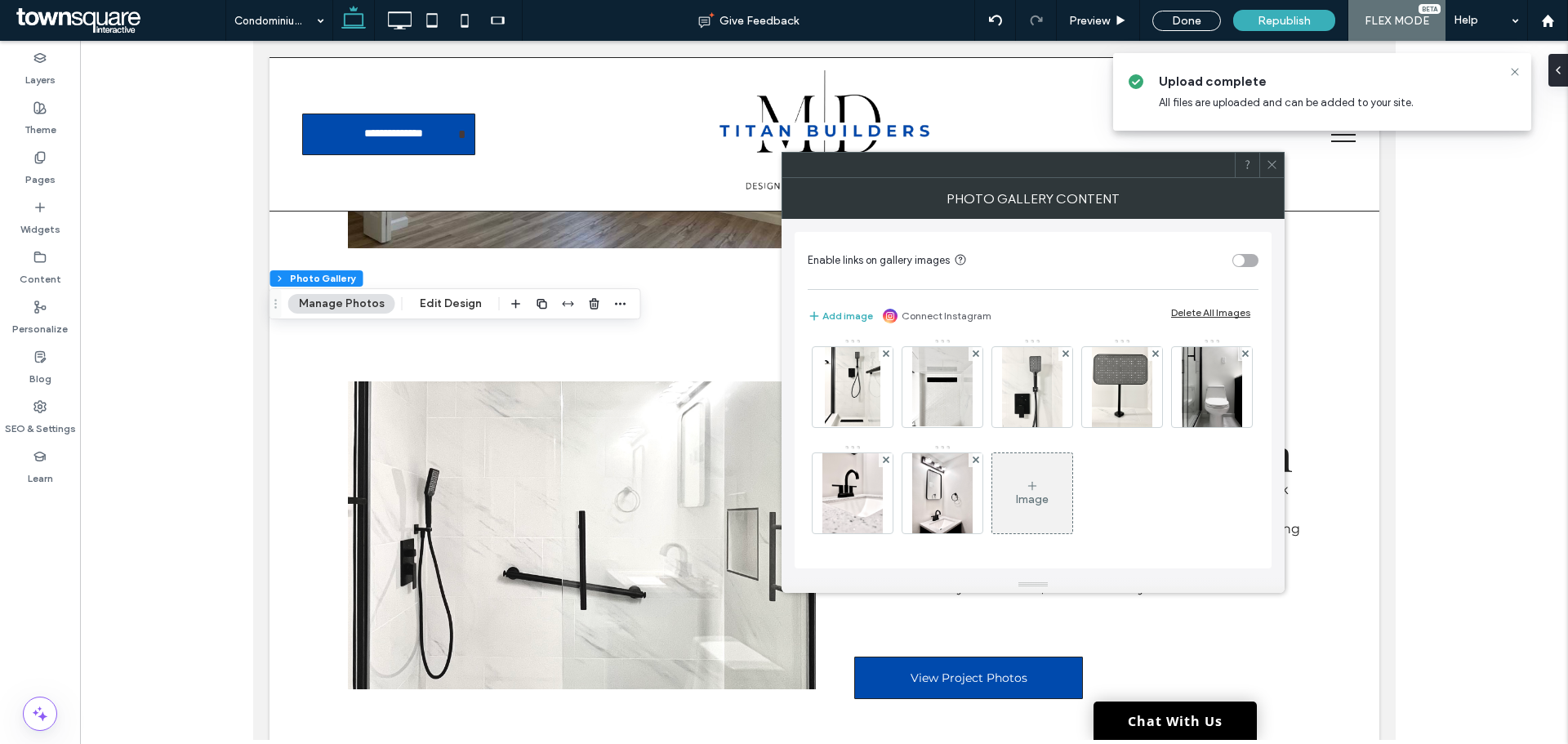
scroll to position [113, 0]
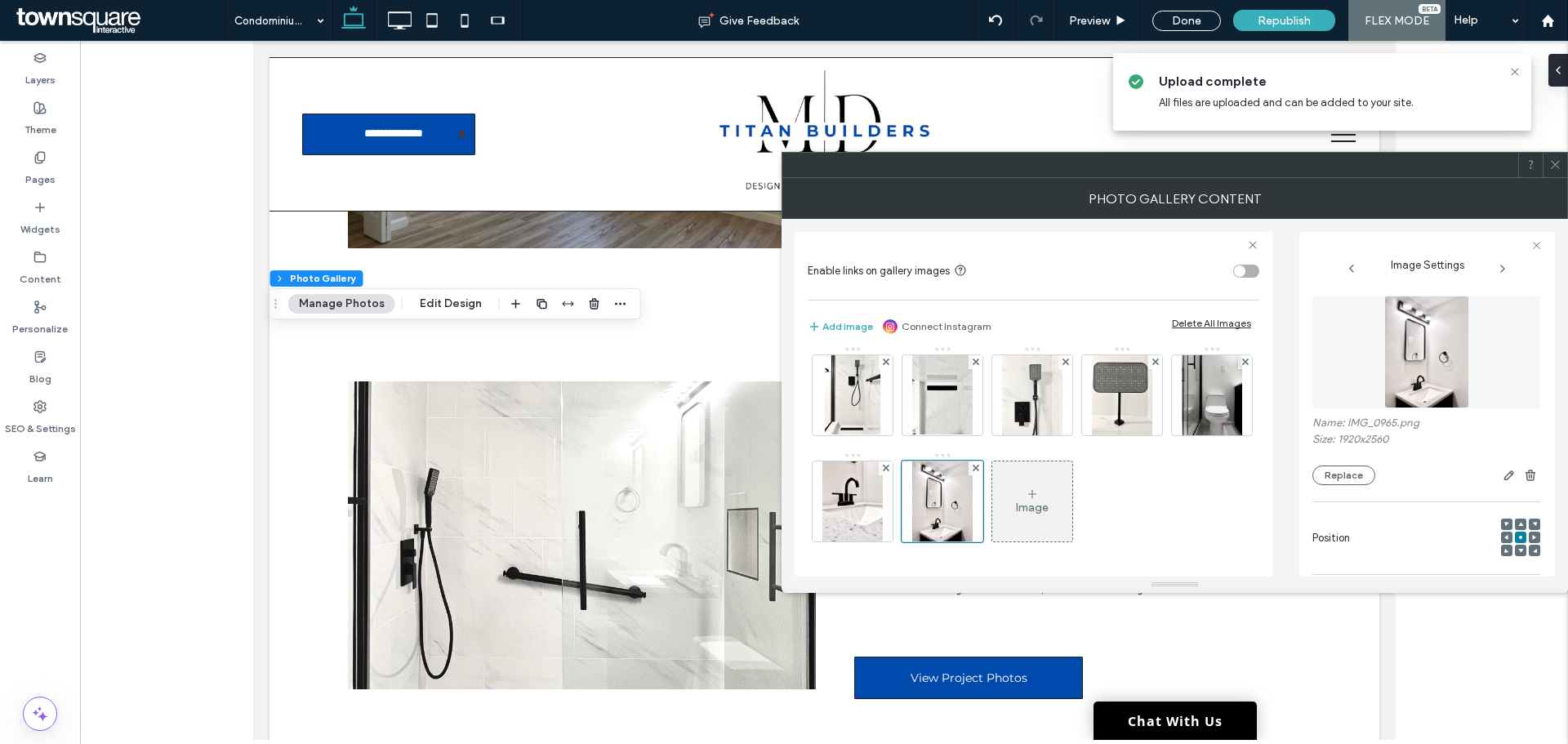
click at [992, 517] on div "Image" at bounding box center [1032, 501] width 80 height 77
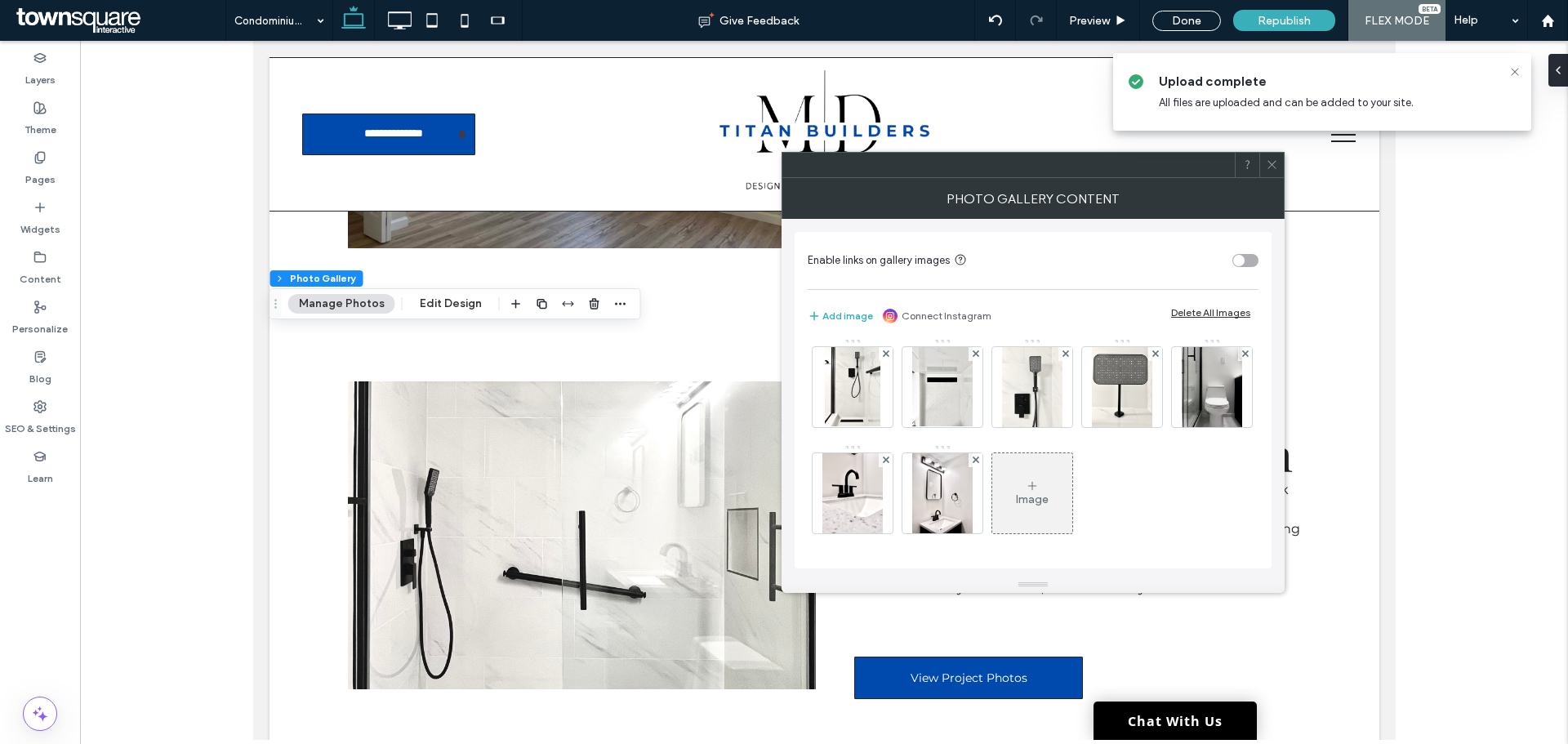
scroll to position [216, 0]
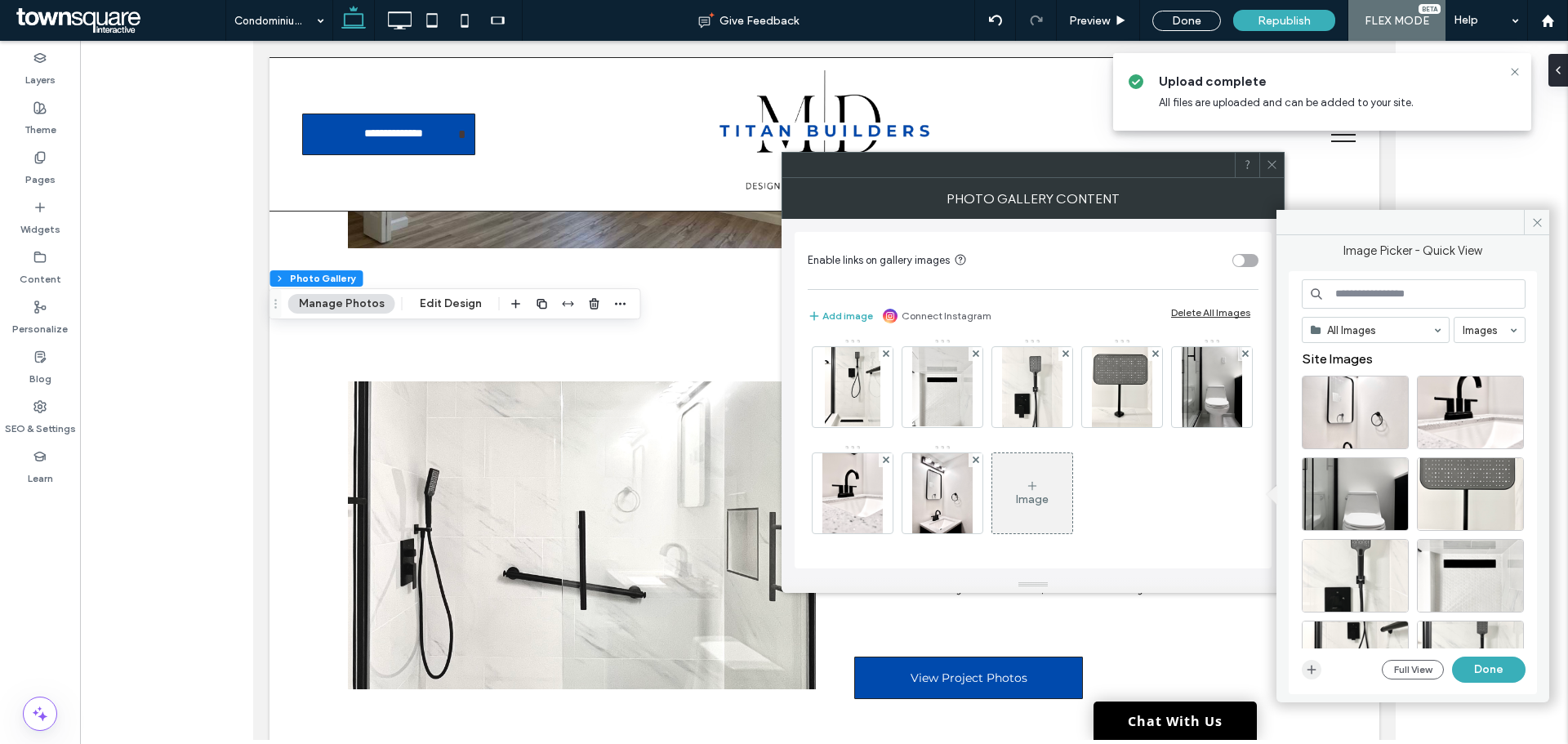
click at [1317, 672] on icon "button" at bounding box center [1311, 669] width 13 height 13
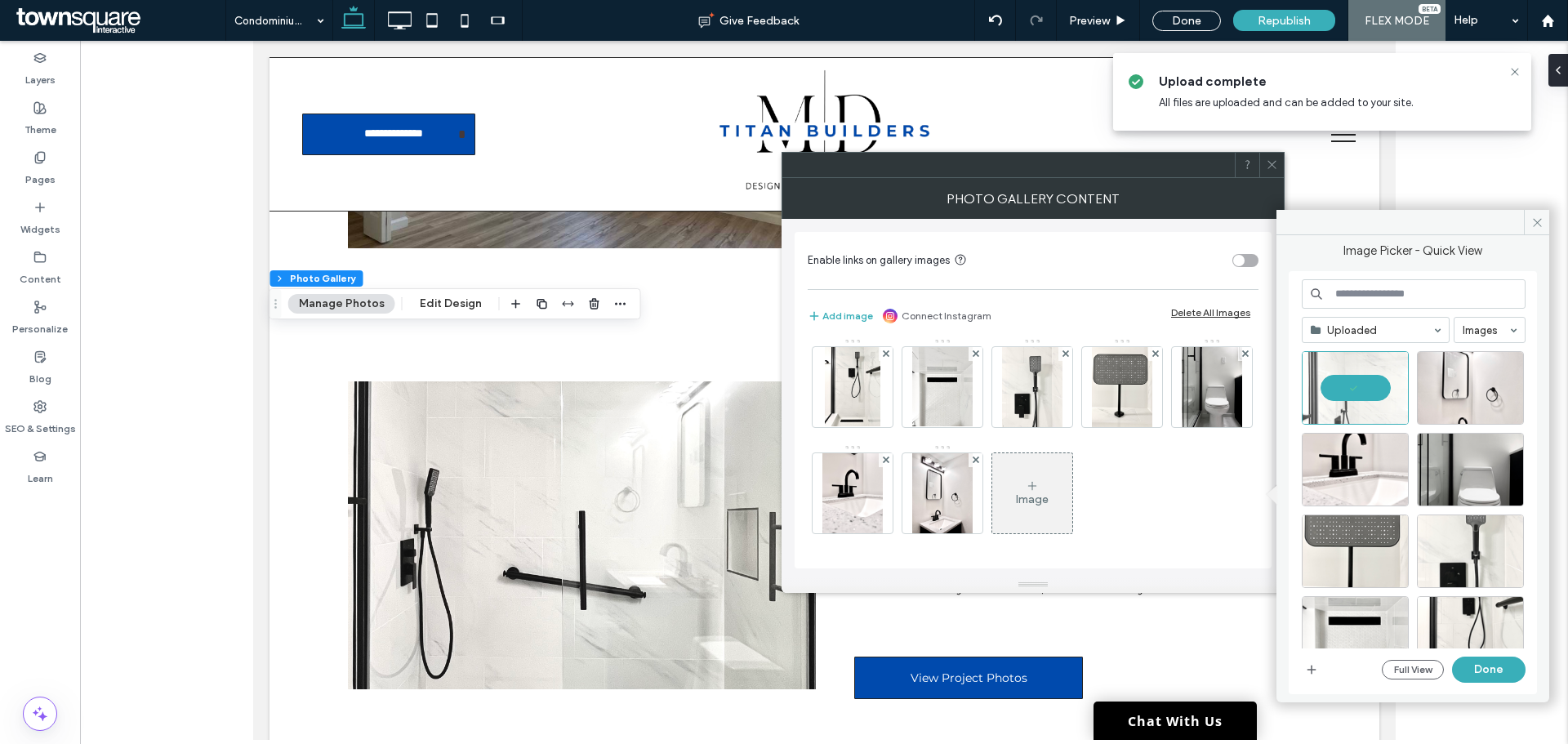
click at [1520, 670] on button "Done" at bounding box center [1489, 669] width 73 height 26
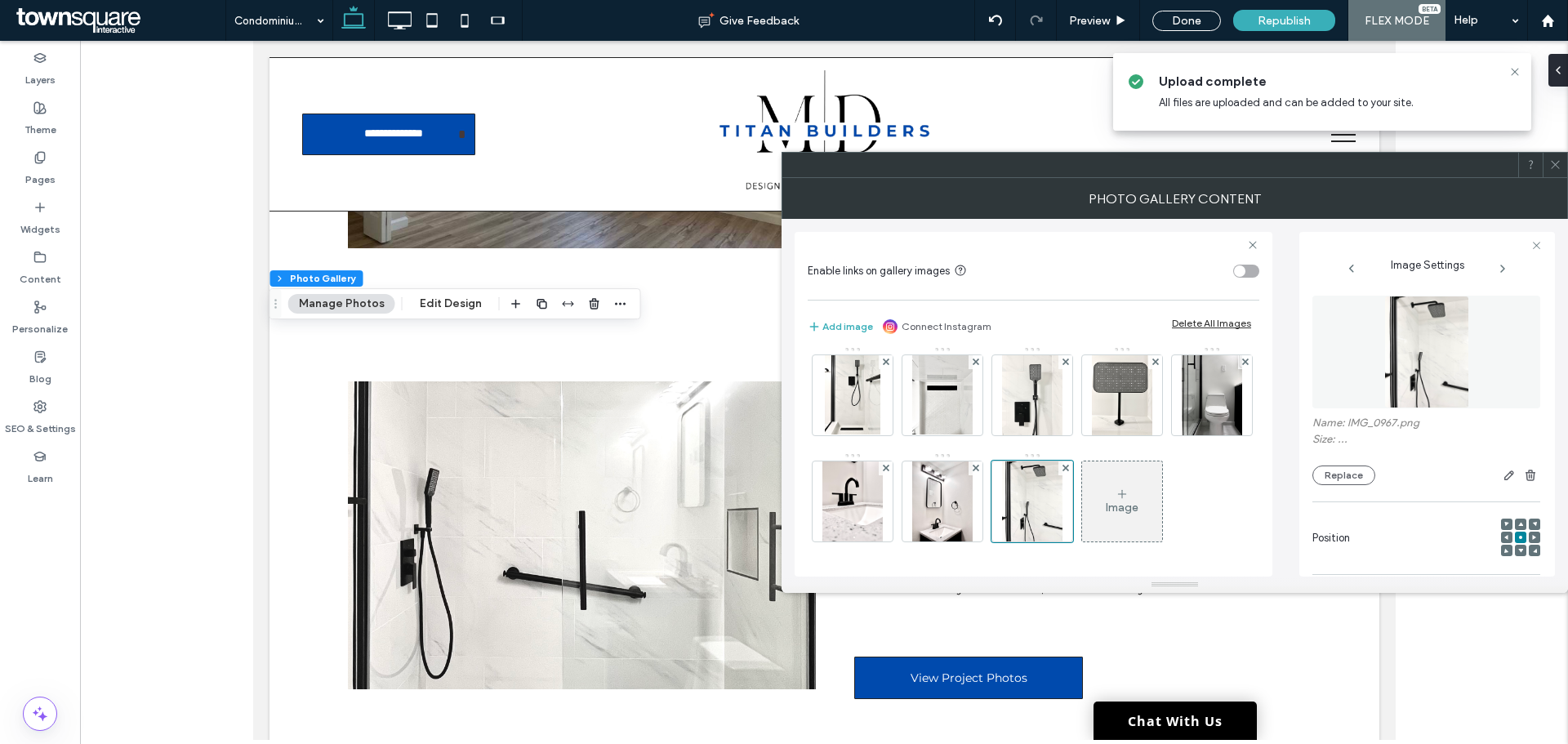
scroll to position [218, 0]
click at [1106, 503] on div "Image" at bounding box center [1122, 507] width 33 height 13
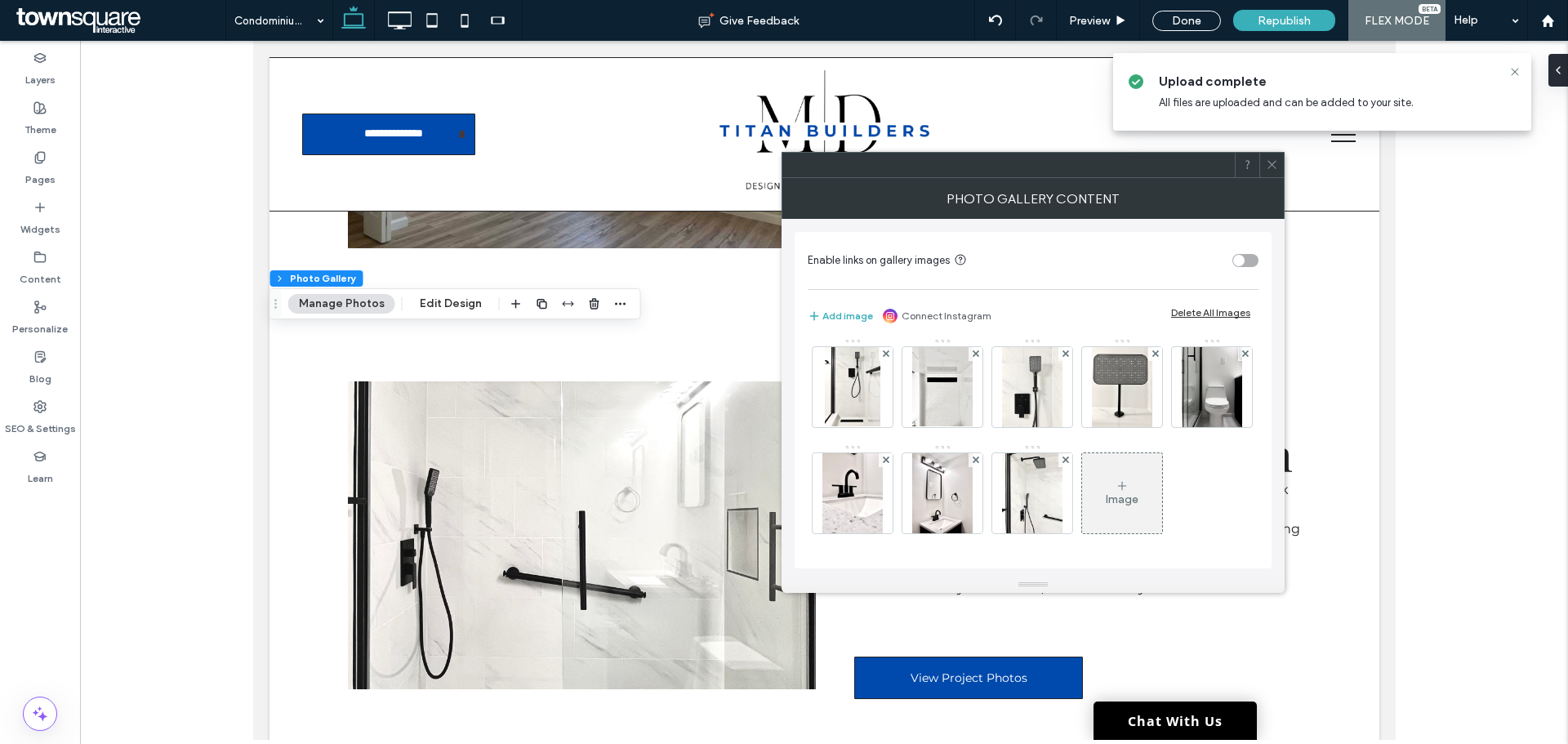
scroll to position [216, 0]
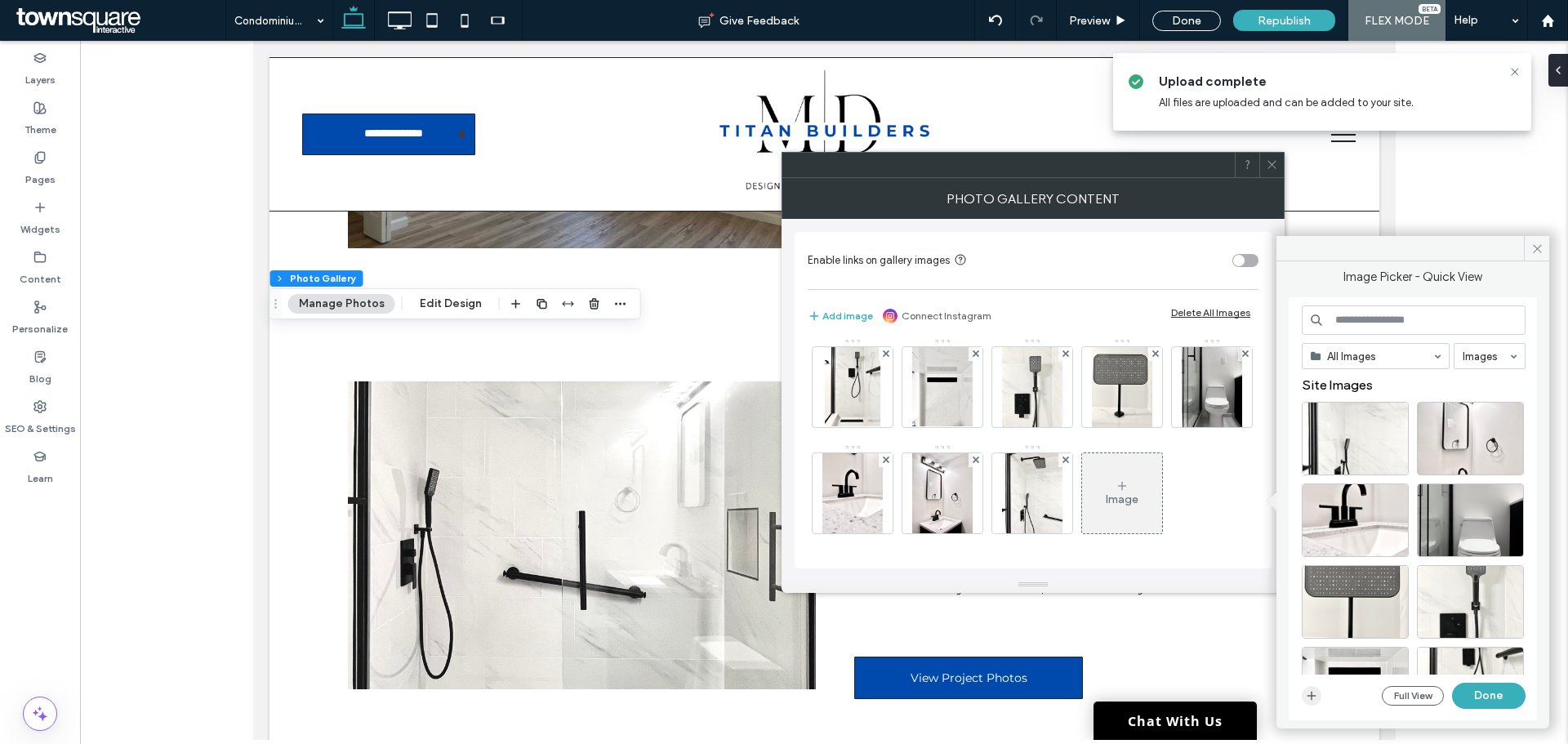
click at [1311, 693] on icon "button" at bounding box center [1311, 695] width 13 height 13
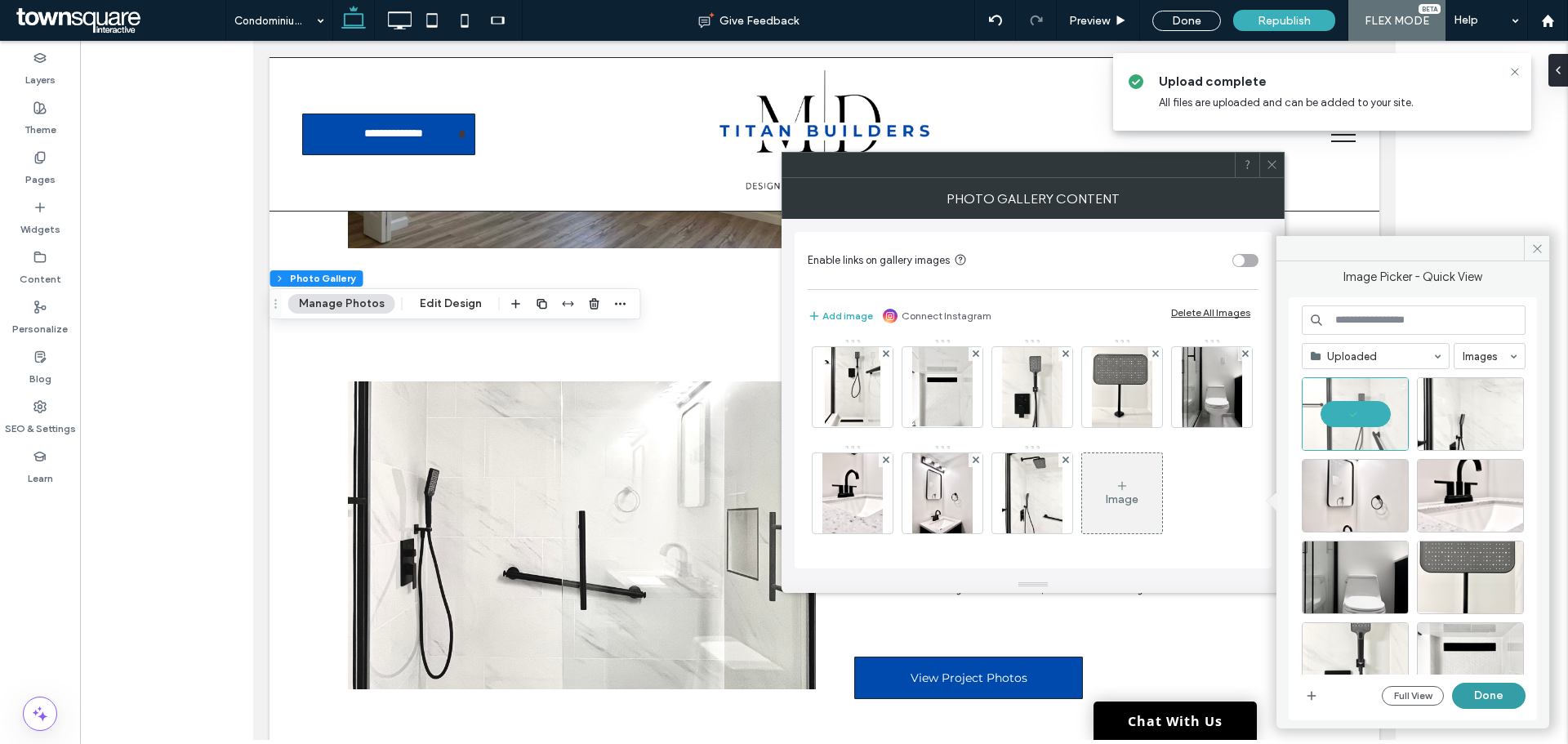
click at [1467, 697] on button "Done" at bounding box center [1489, 695] width 73 height 26
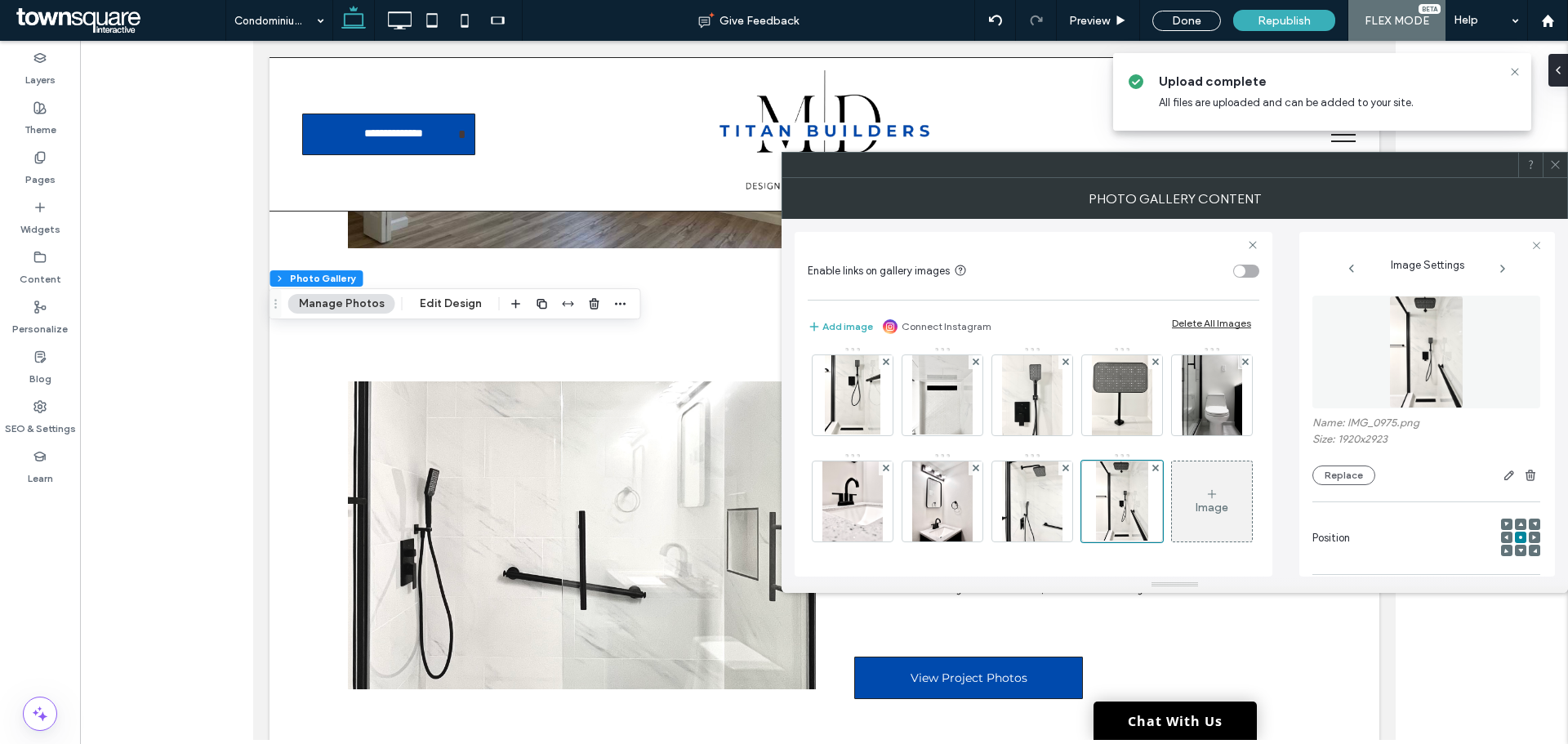
click at [1172, 517] on div "Image" at bounding box center [1212, 501] width 80 height 77
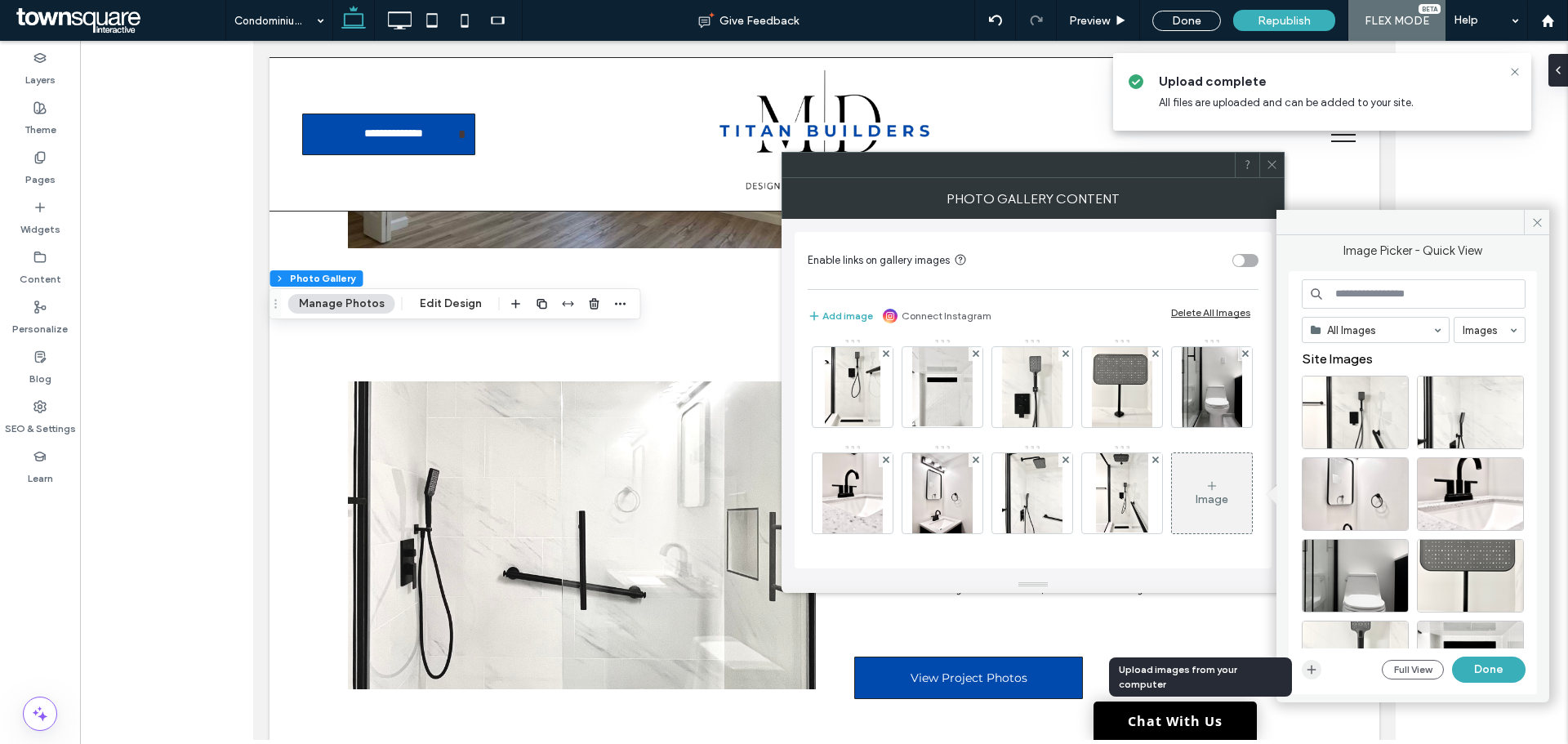
click at [1312, 671] on icon "button" at bounding box center [1311, 669] width 13 height 13
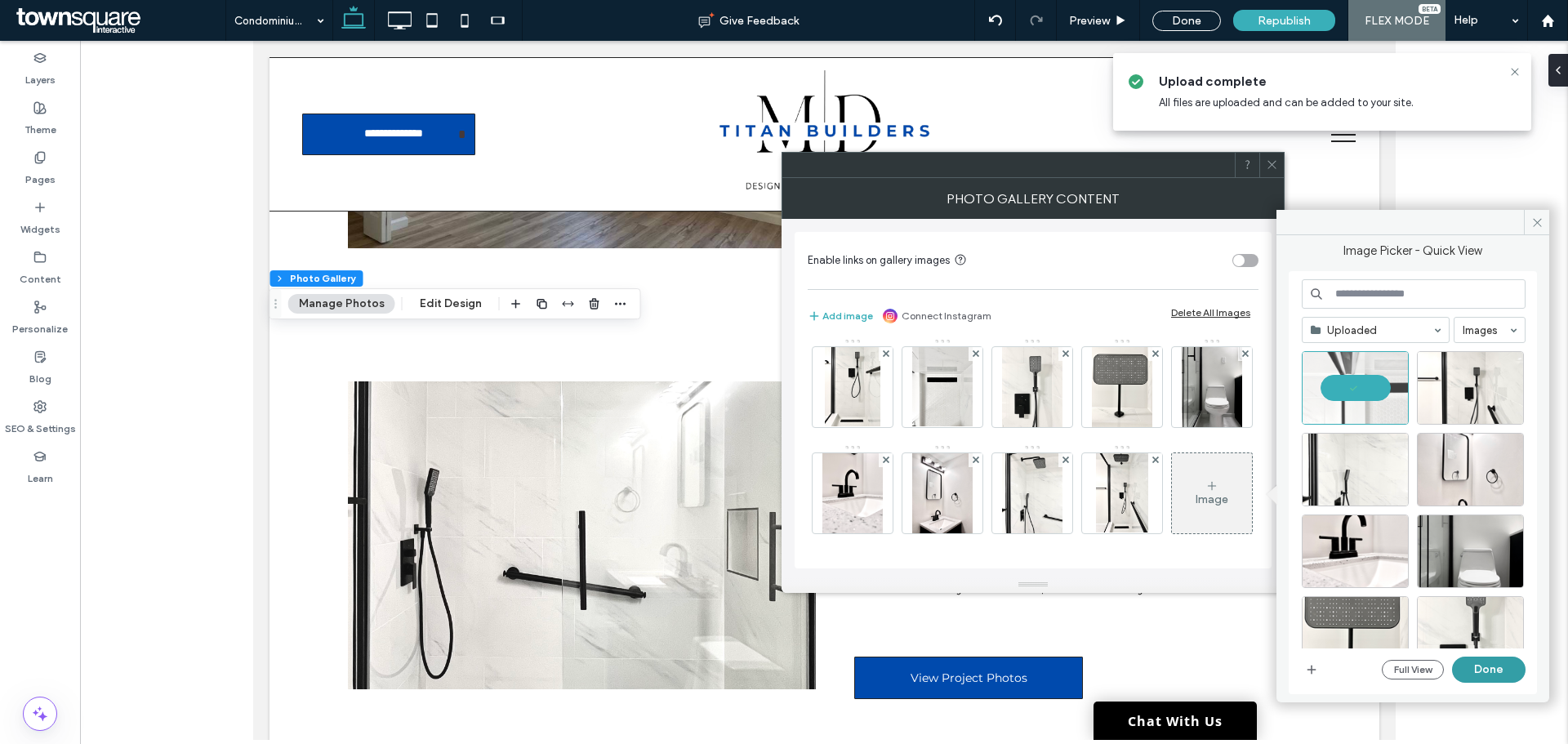
click at [1479, 676] on button "Done" at bounding box center [1489, 669] width 73 height 26
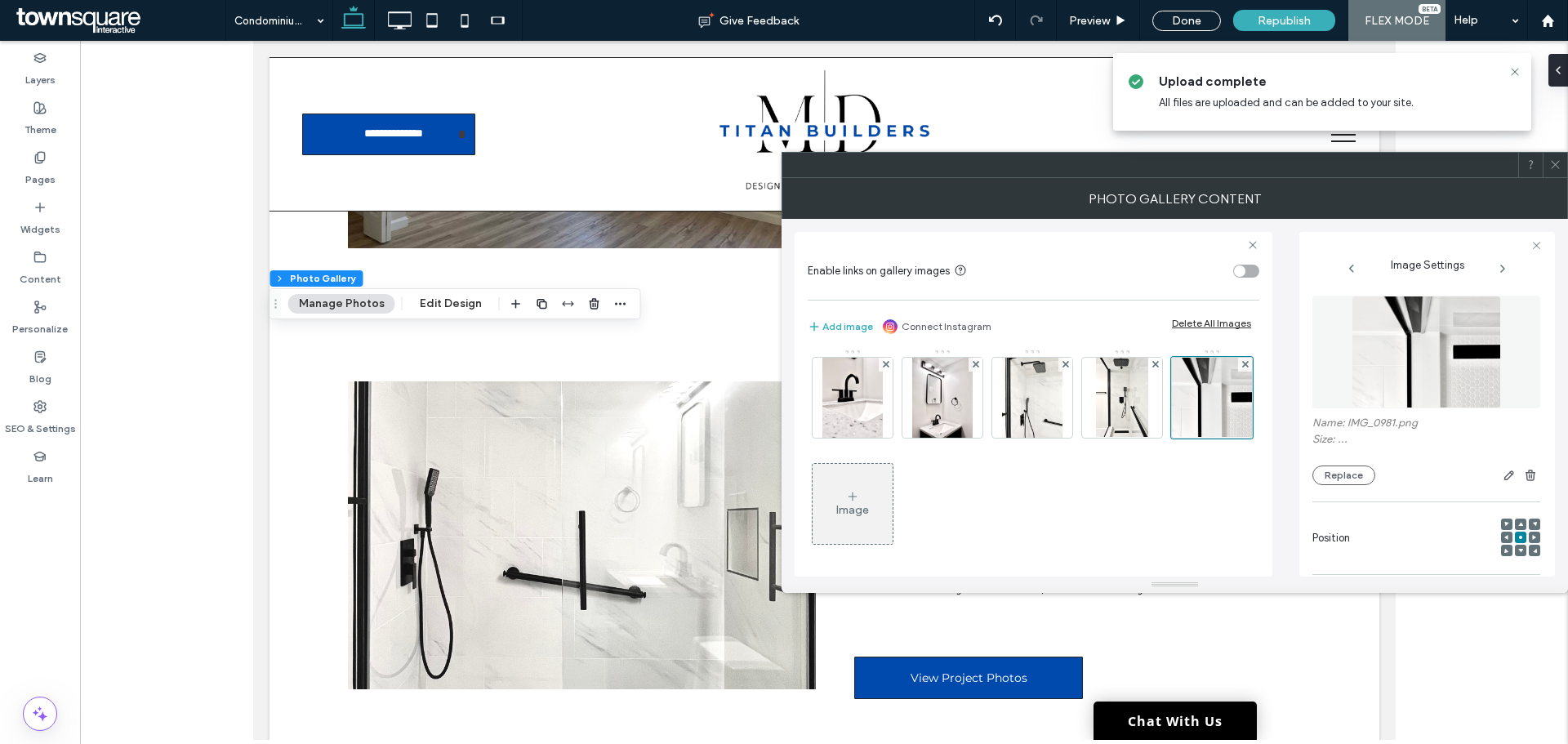
scroll to position [218, 0]
click at [869, 507] on div "Image" at bounding box center [852, 507] width 33 height 13
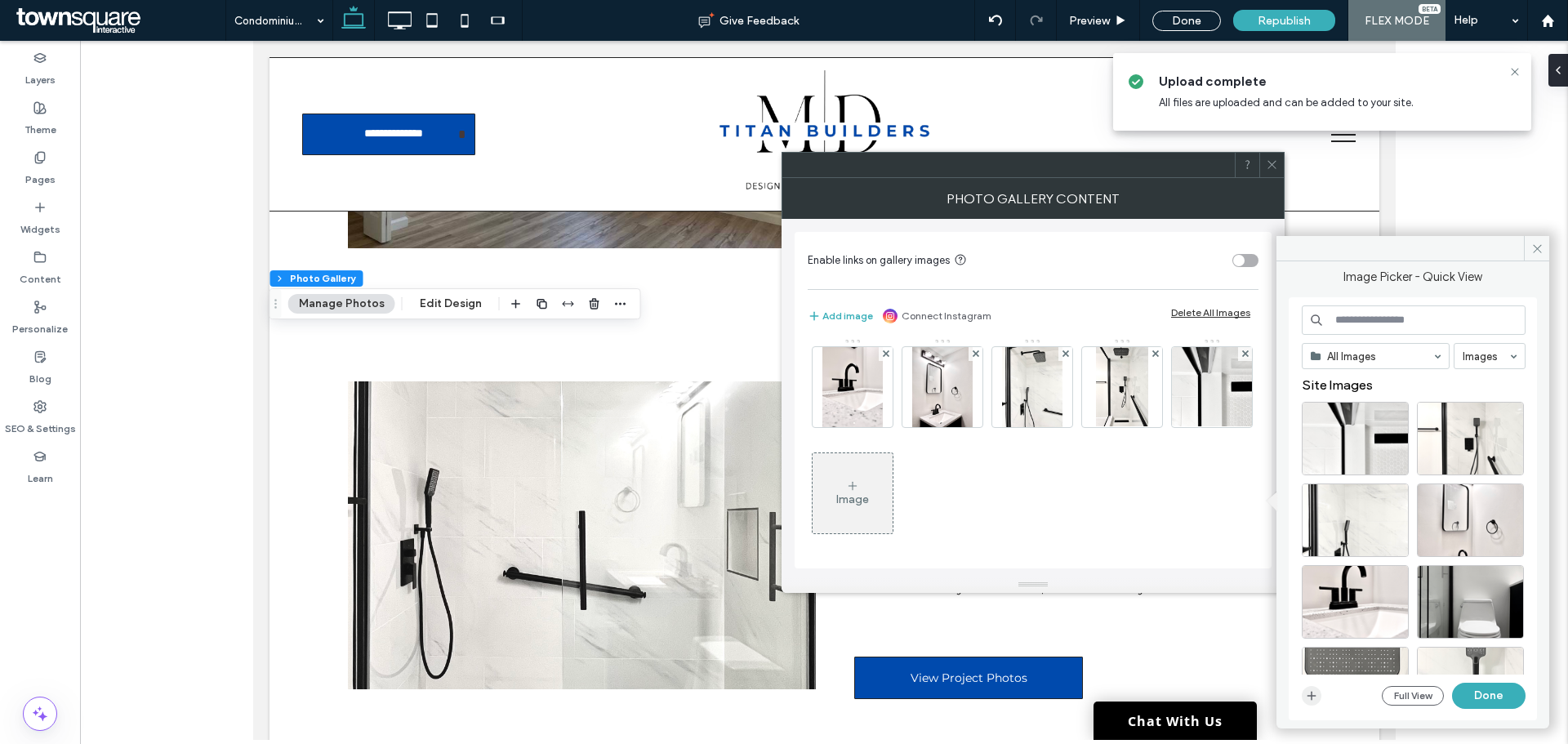
click at [1312, 693] on icon "button" at bounding box center [1311, 695] width 13 height 13
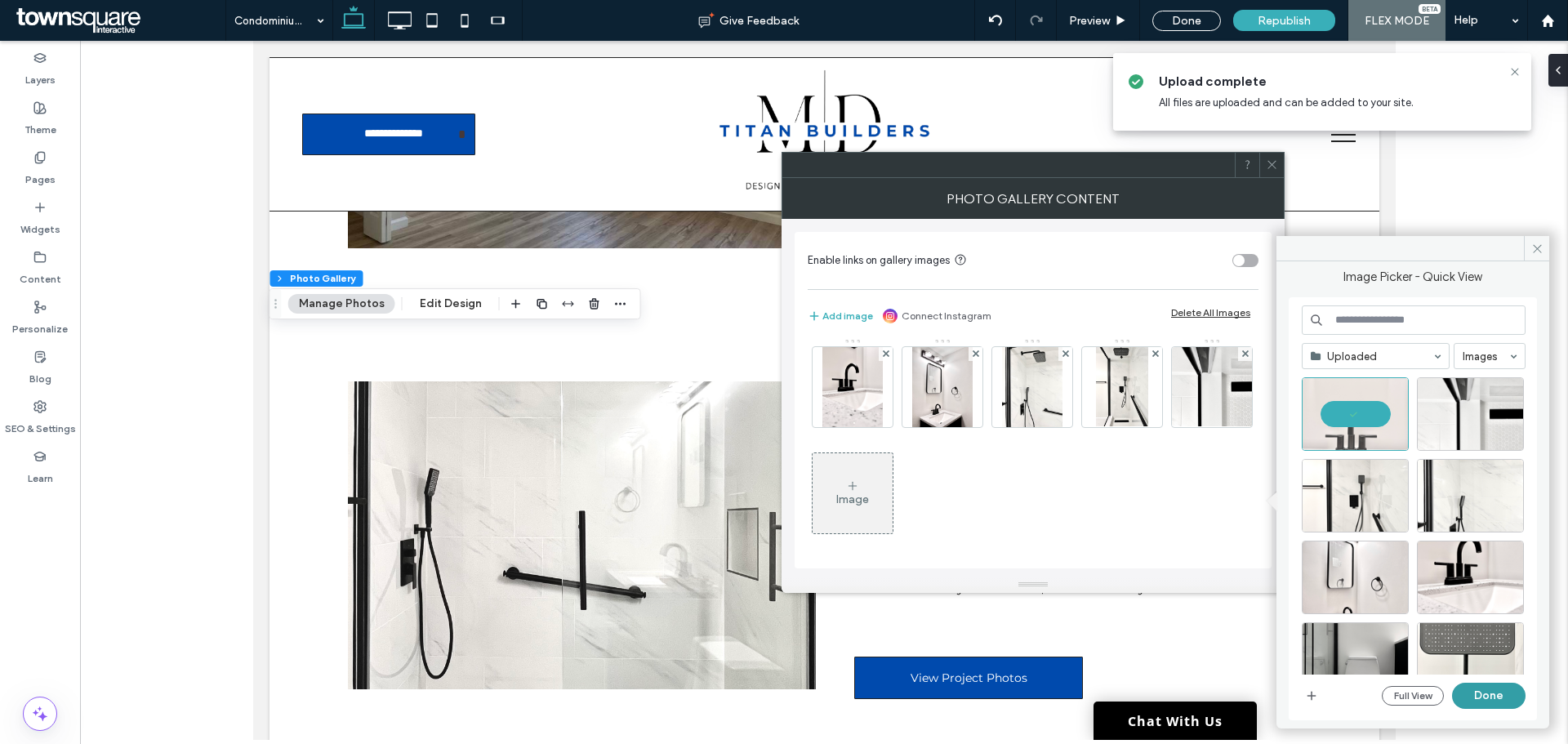
click at [1474, 695] on button "Done" at bounding box center [1489, 695] width 73 height 26
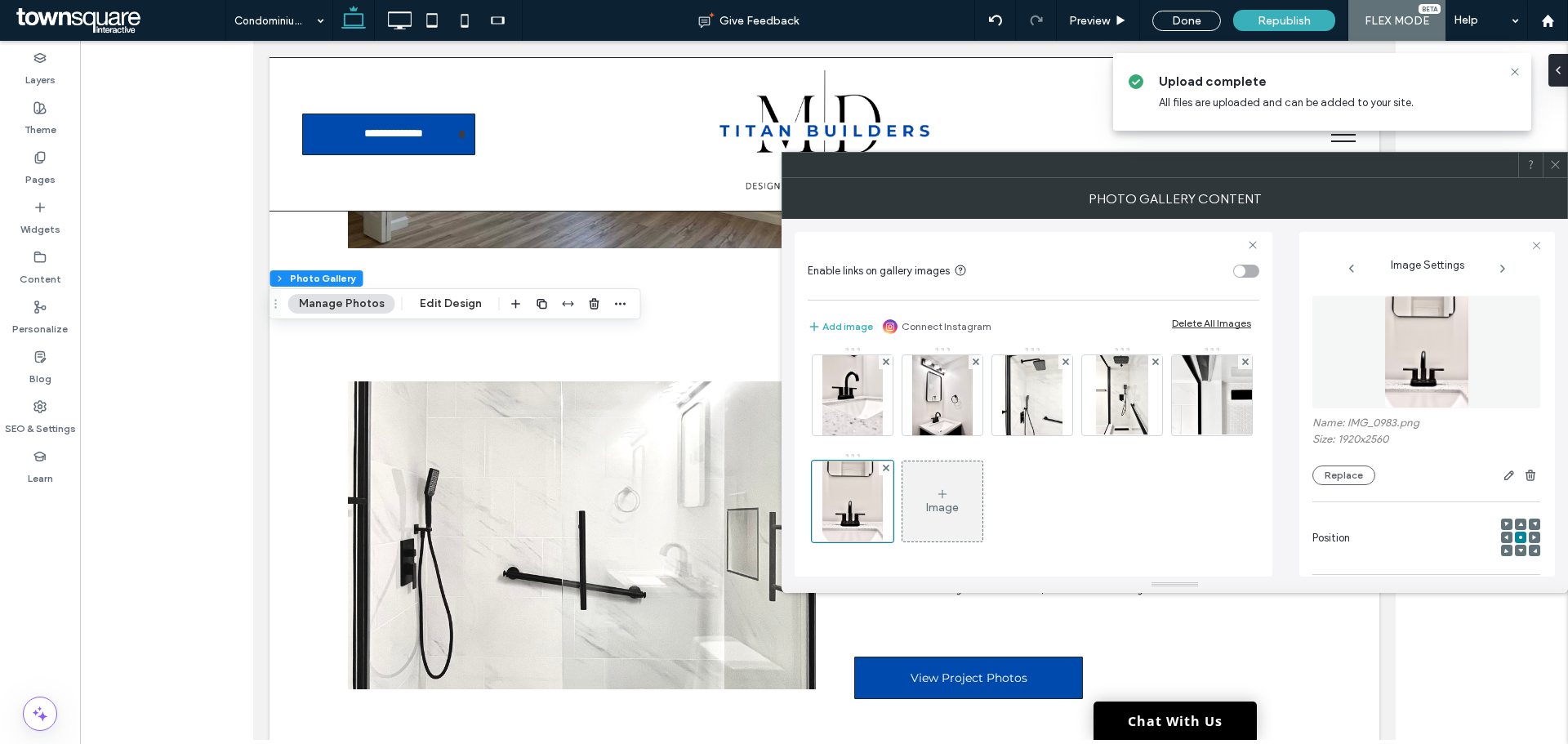
click at [902, 500] on div "Image" at bounding box center [942, 501] width 80 height 77
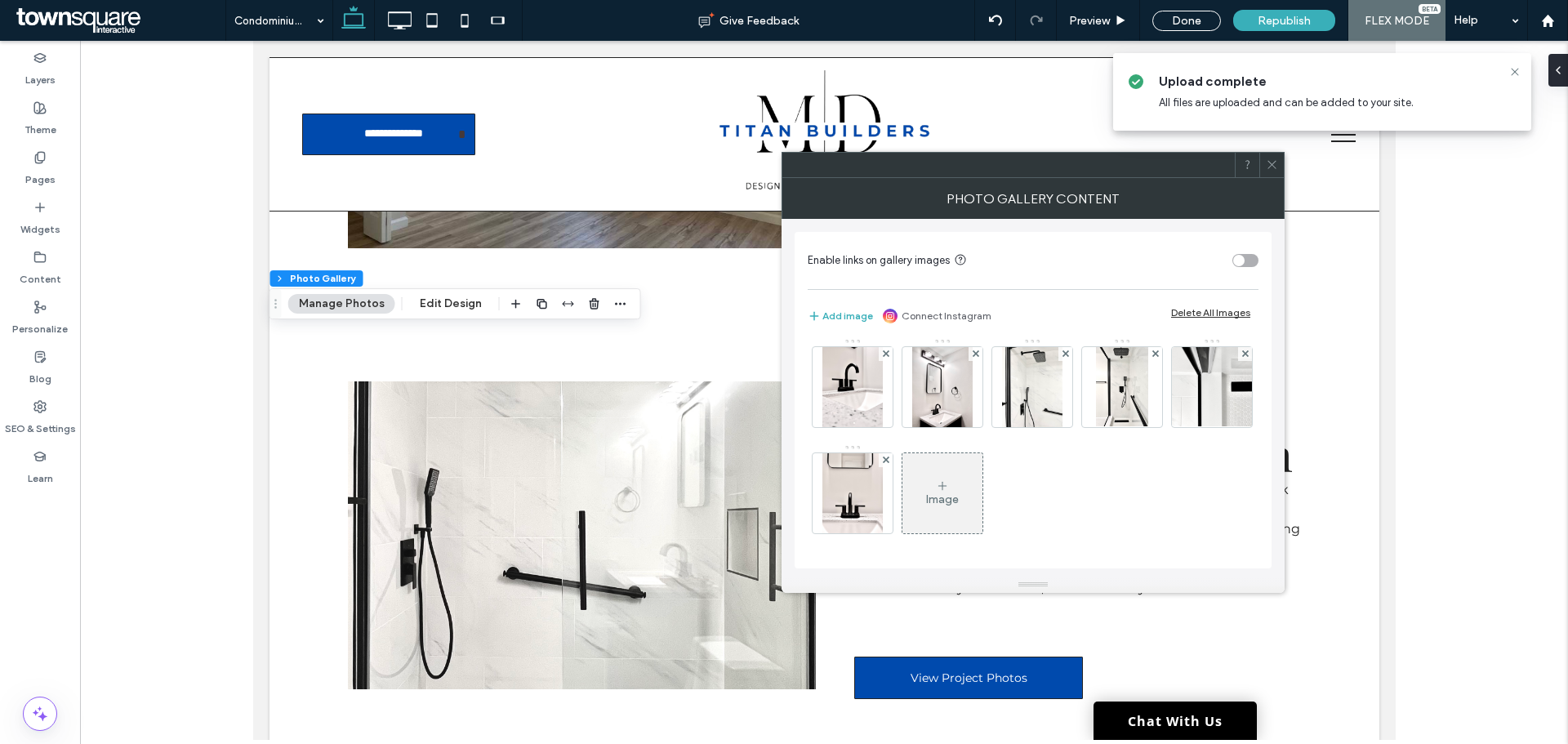
scroll to position [322, 0]
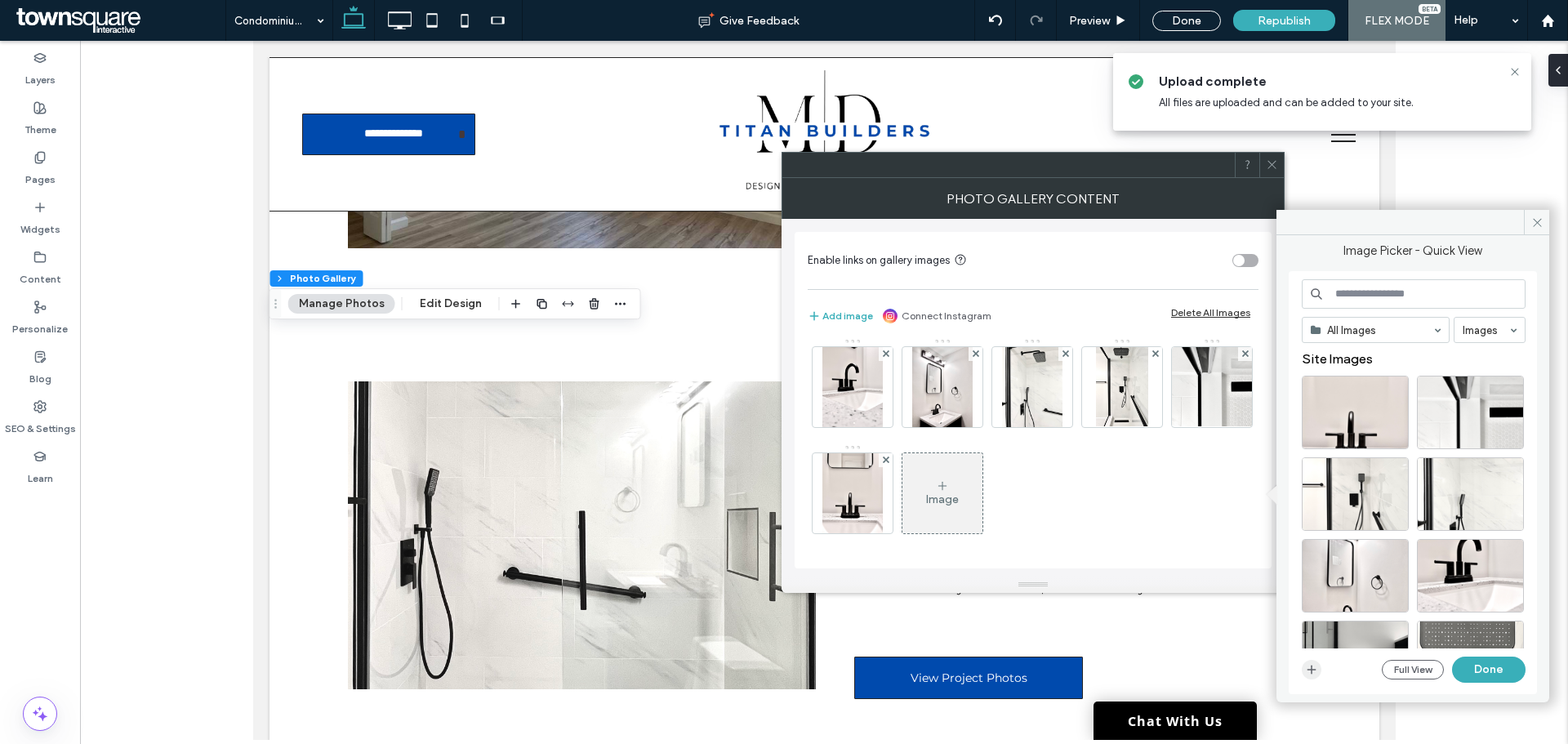
click at [1314, 667] on icon "button" at bounding box center [1311, 669] width 13 height 13
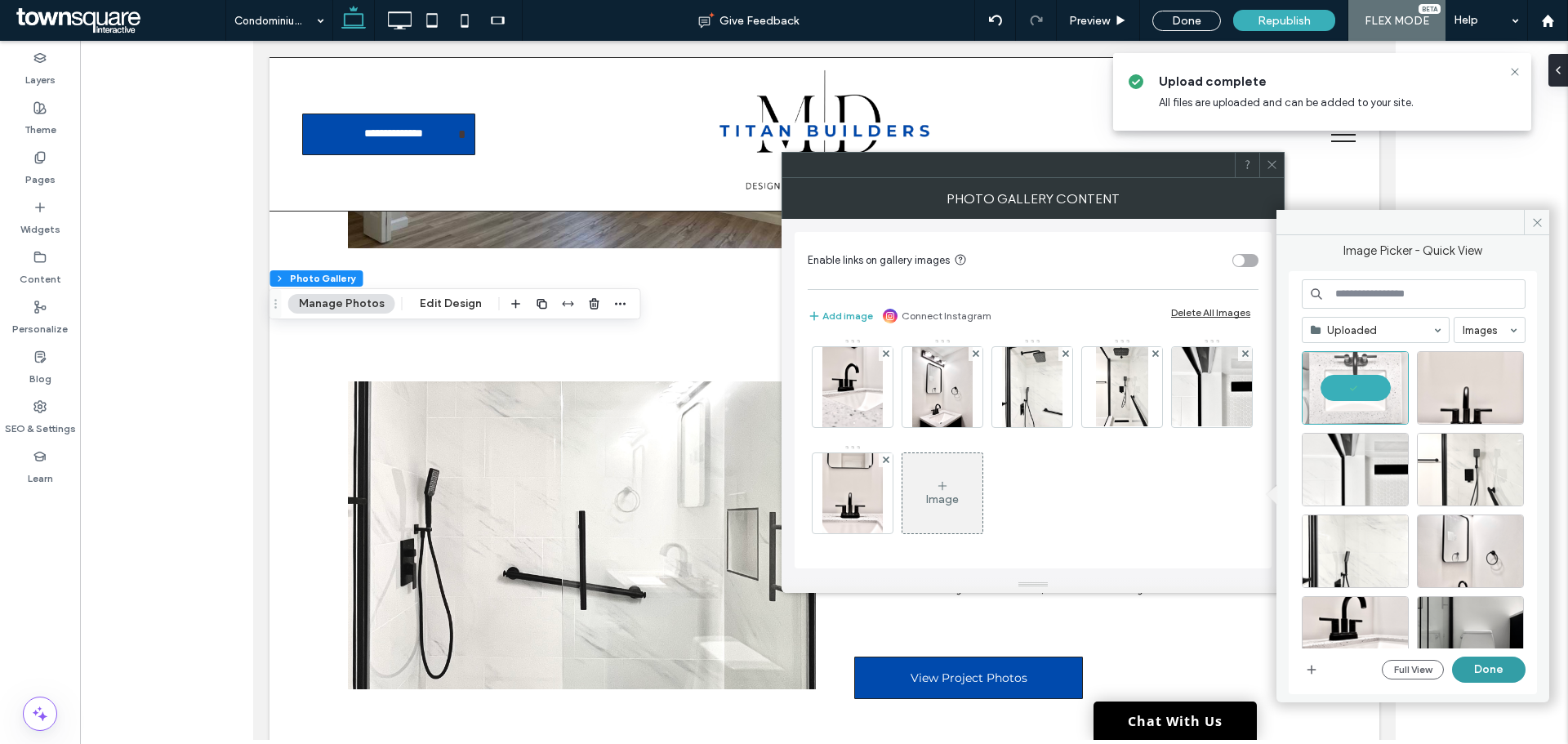
click at [1472, 670] on button "Done" at bounding box center [1489, 669] width 73 height 26
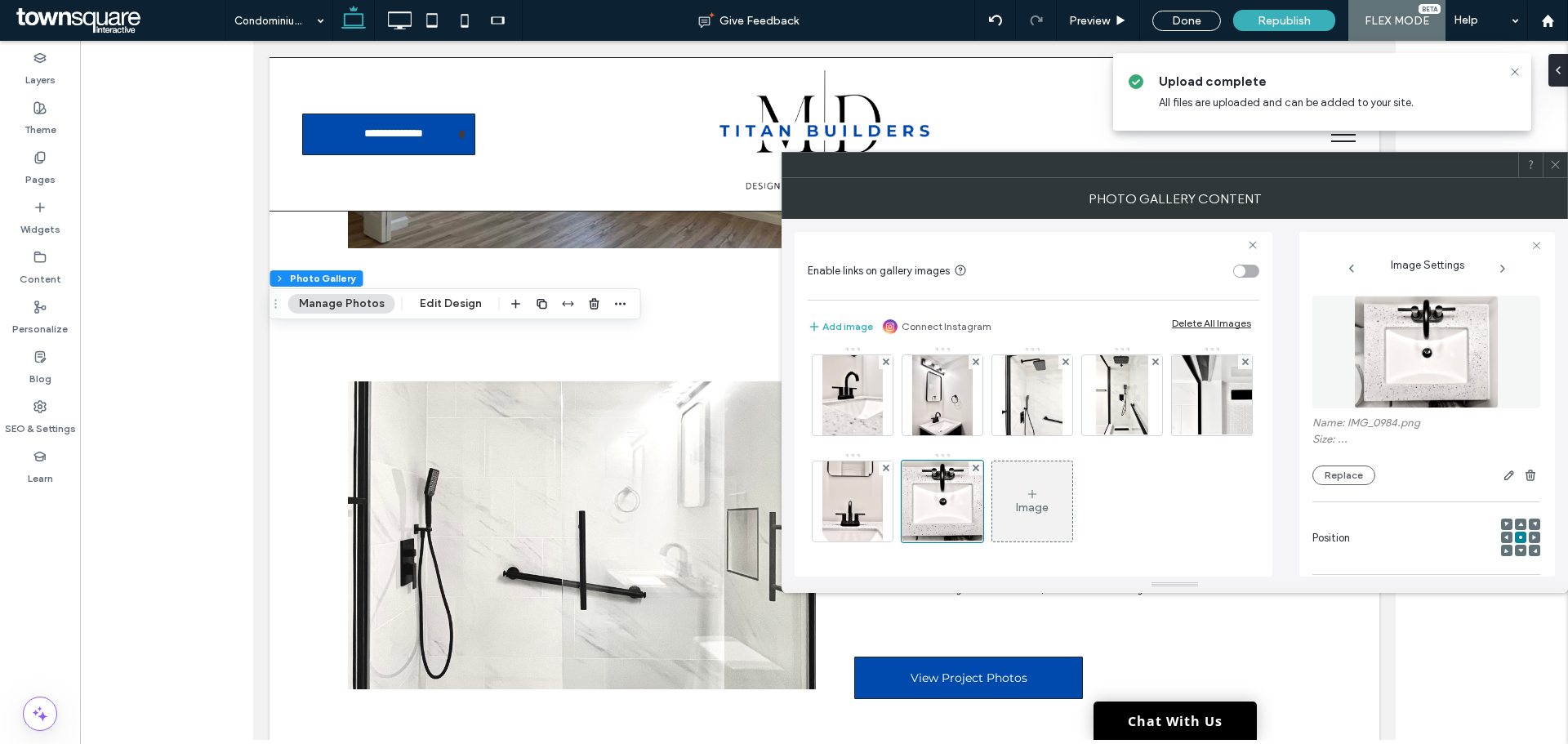
scroll to position [325, 0]
click at [1025, 499] on icon at bounding box center [1031, 493] width 13 height 13
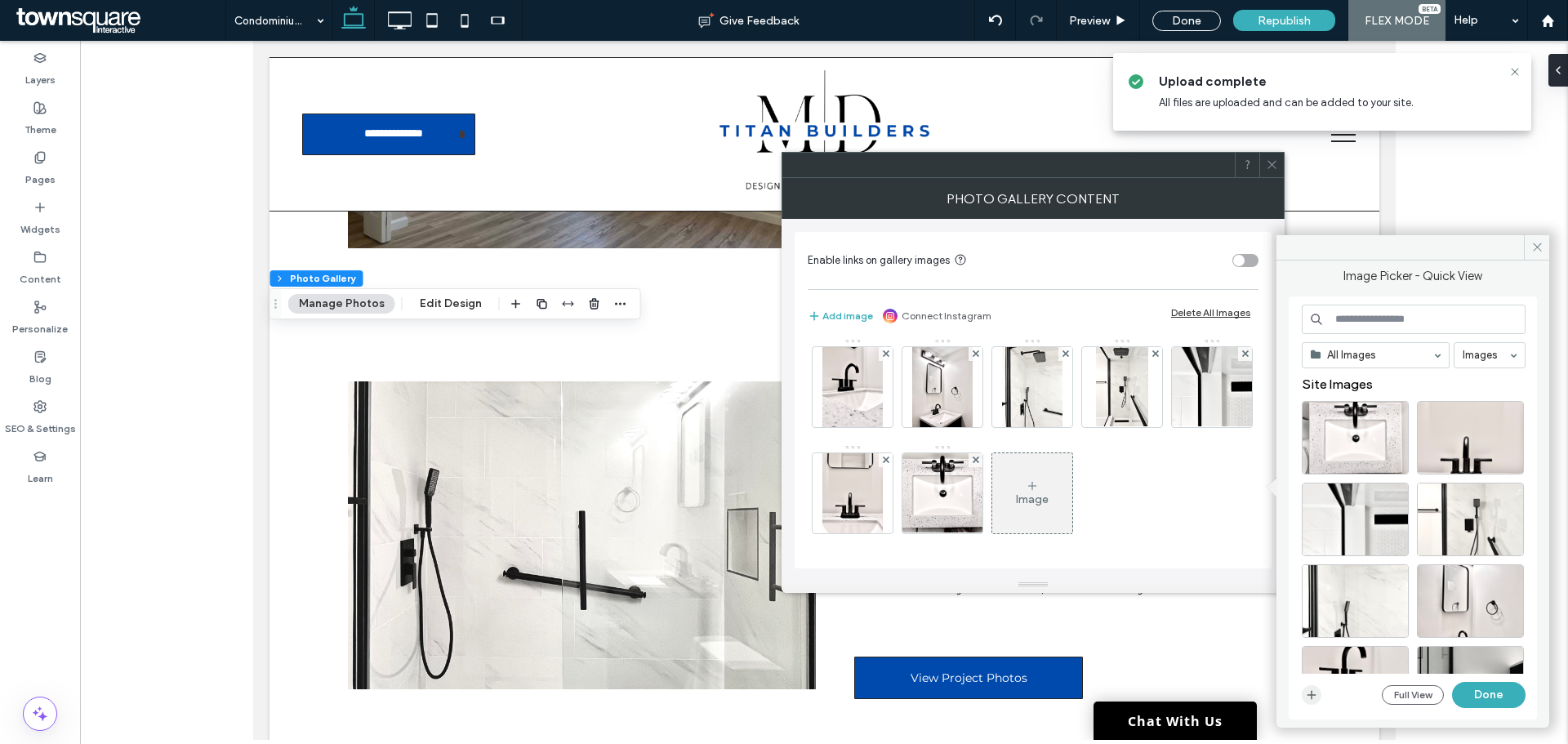
click at [1312, 693] on icon "button" at bounding box center [1311, 694] width 13 height 13
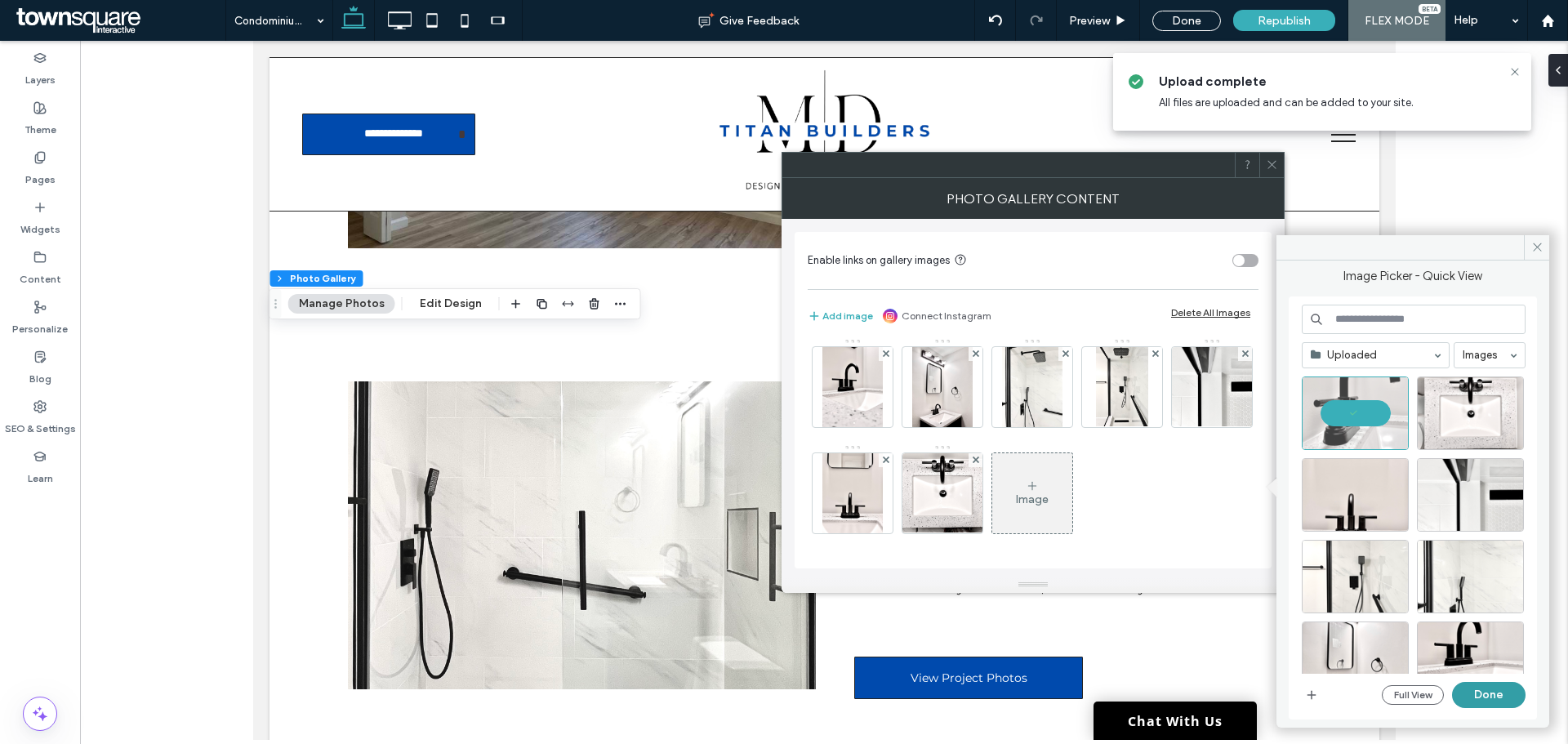
click at [1493, 688] on button "Done" at bounding box center [1489, 694] width 73 height 26
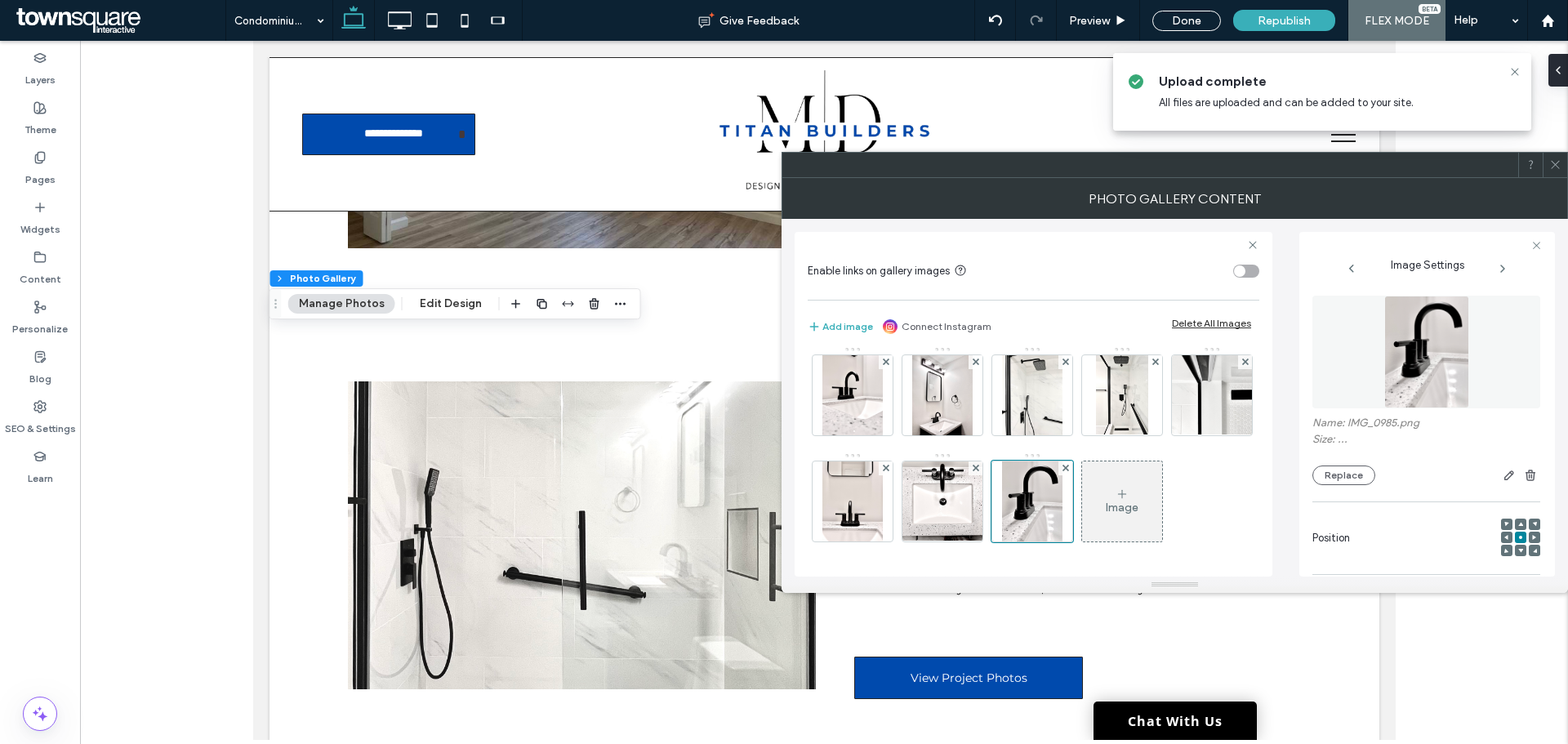
scroll to position [325, 0]
click at [1106, 509] on div "Image" at bounding box center [1122, 507] width 33 height 13
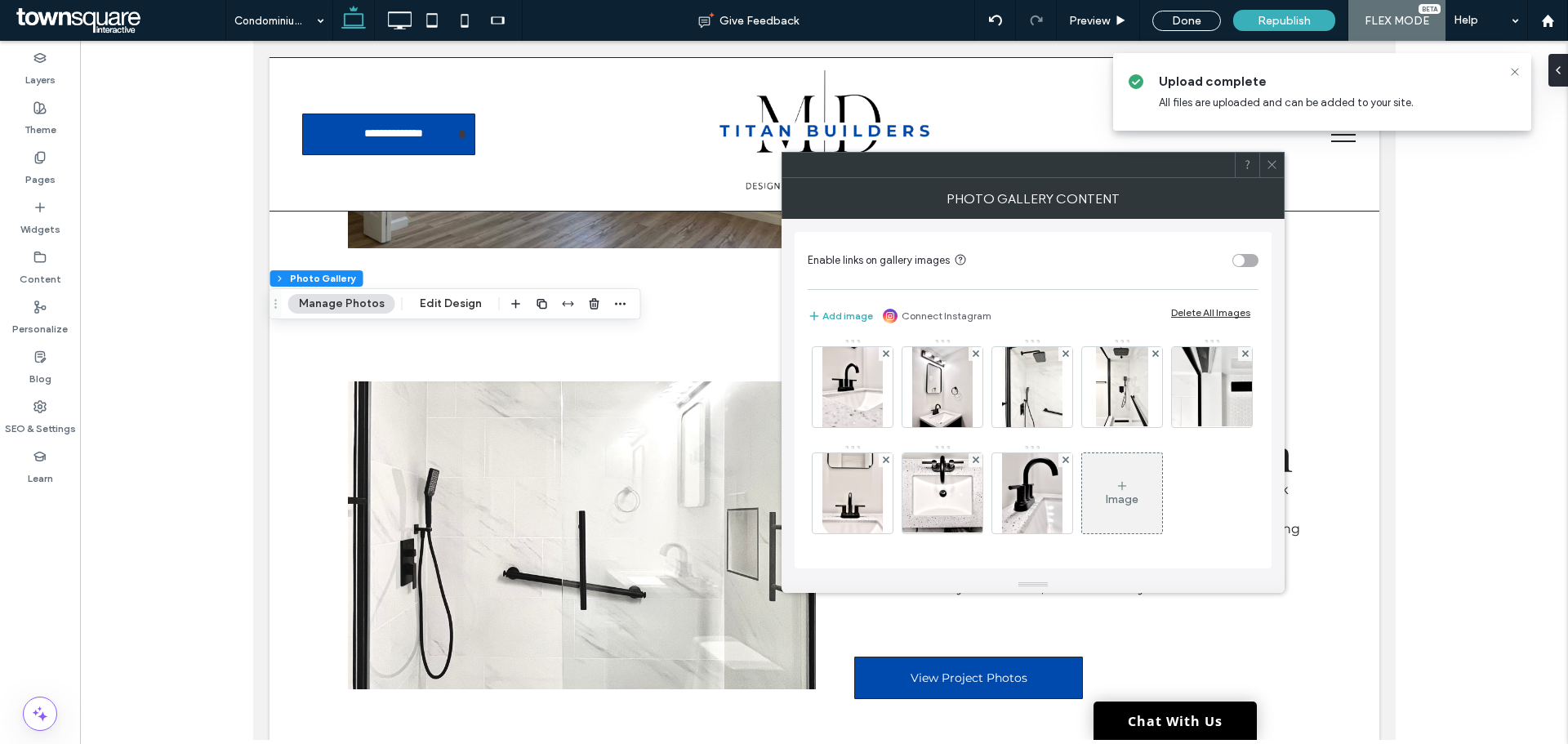
scroll to position [322, 0]
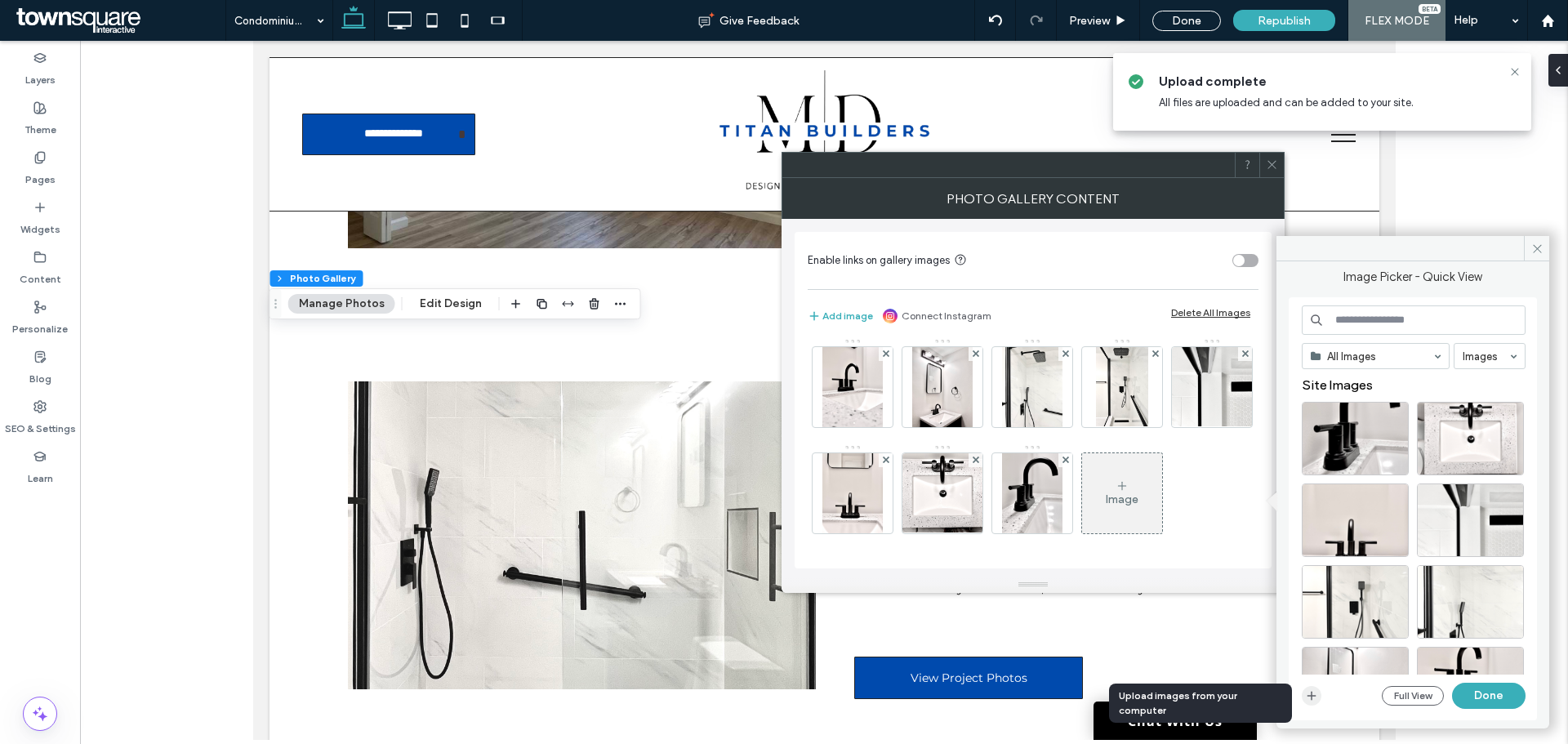
click at [1314, 695] on use "button" at bounding box center [1311, 696] width 9 height 9
click at [1316, 698] on icon "button" at bounding box center [1311, 695] width 13 height 13
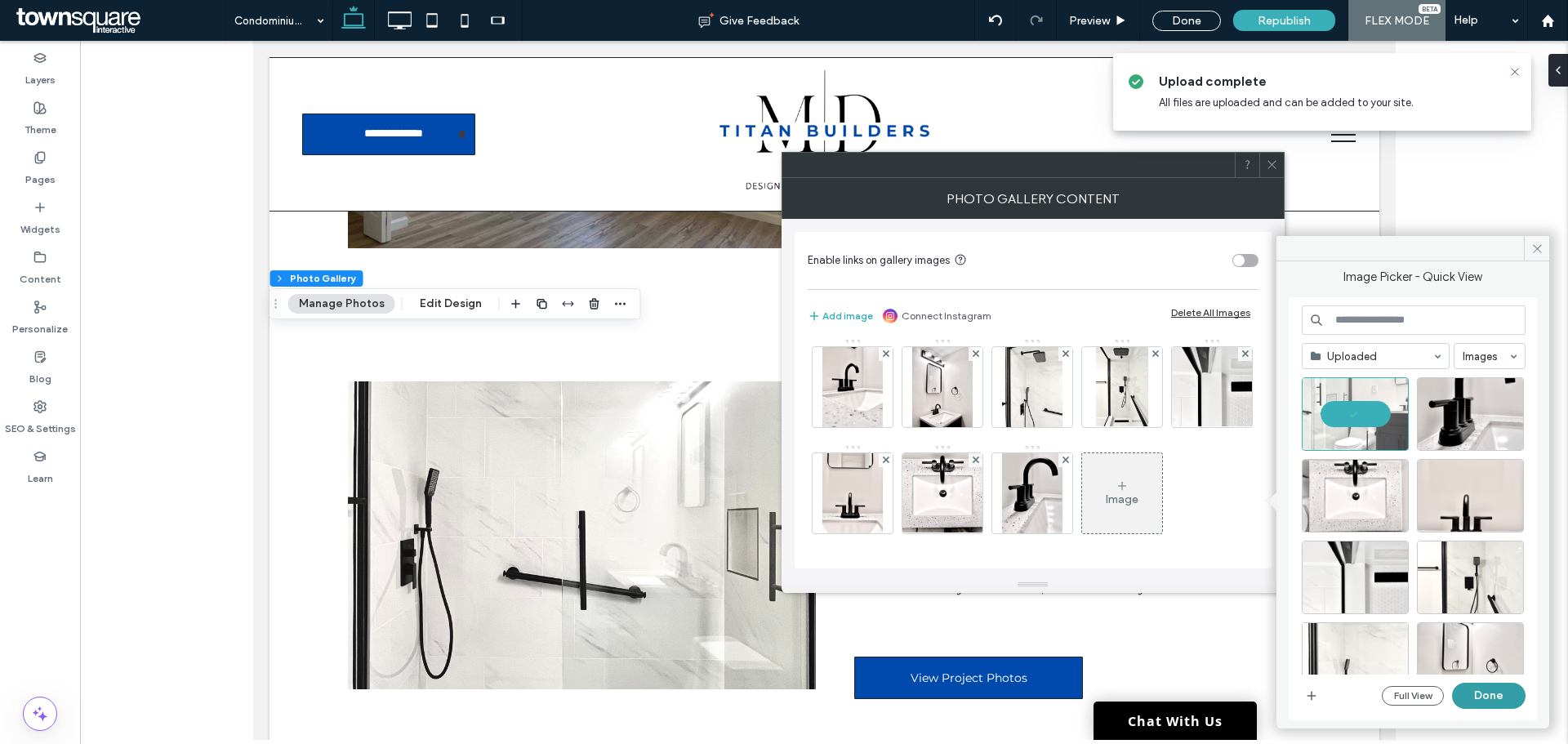
click at [1503, 698] on button "Done" at bounding box center [1489, 695] width 73 height 26
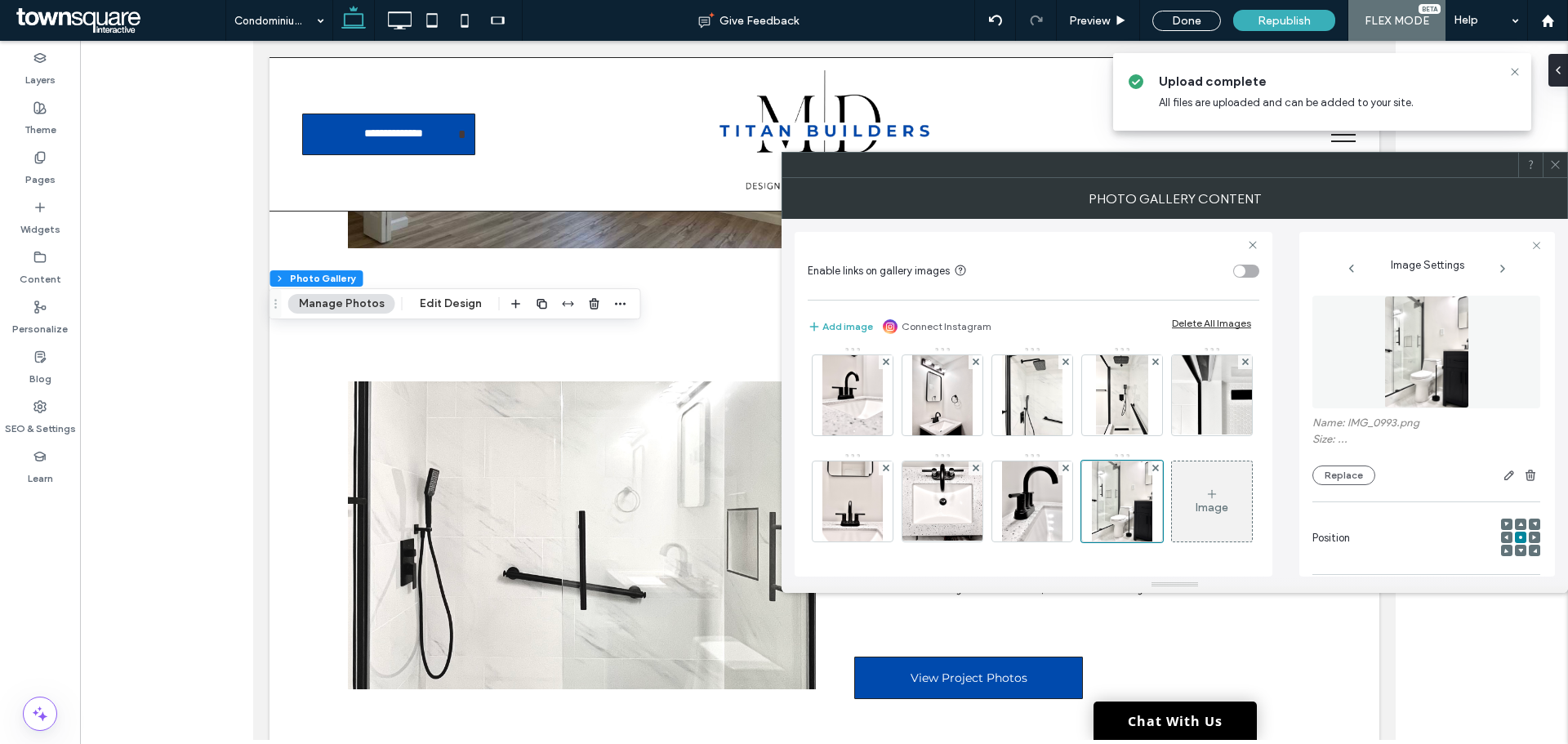
scroll to position [325, 0]
click at [1172, 518] on div "Image" at bounding box center [1212, 501] width 80 height 77
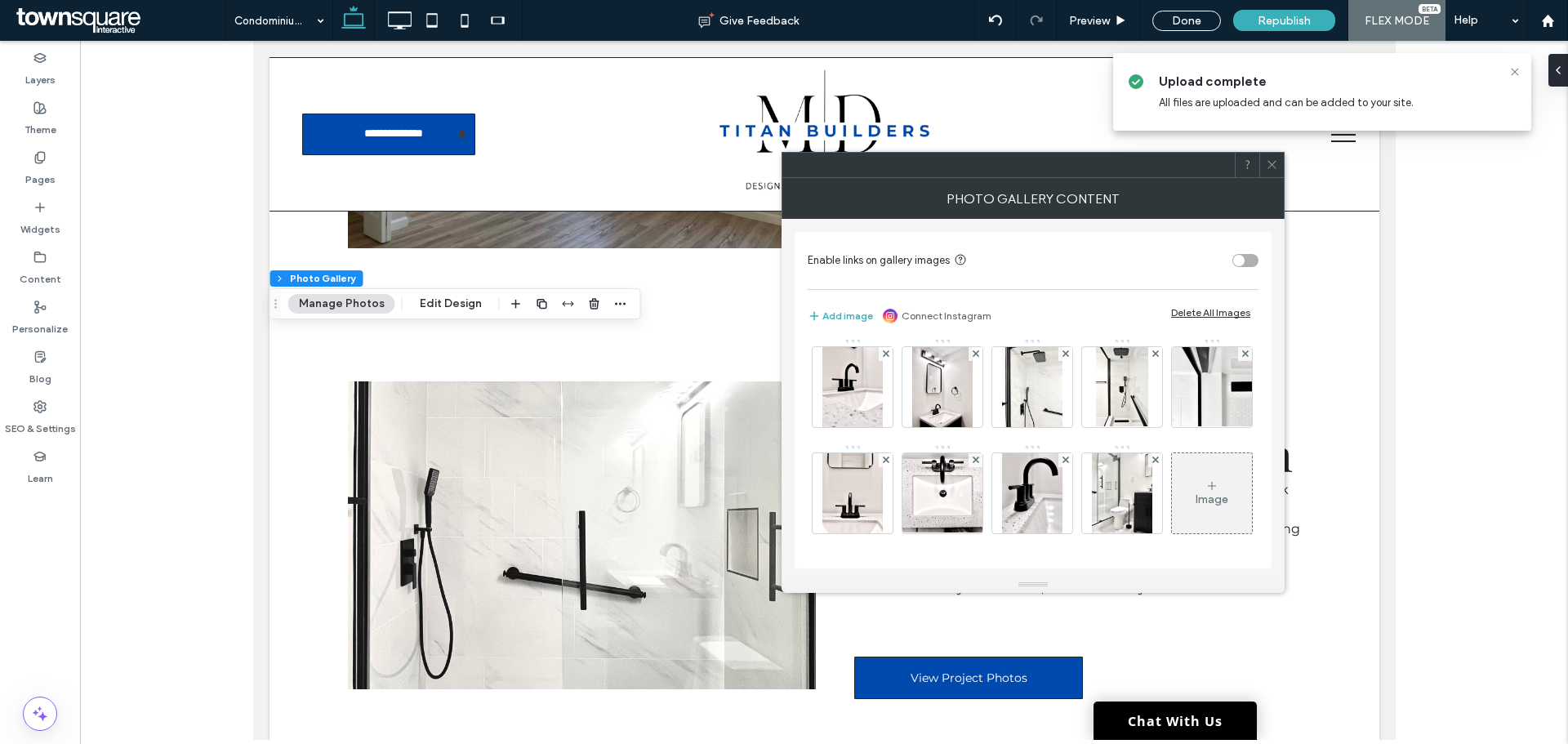
scroll to position [322, 0]
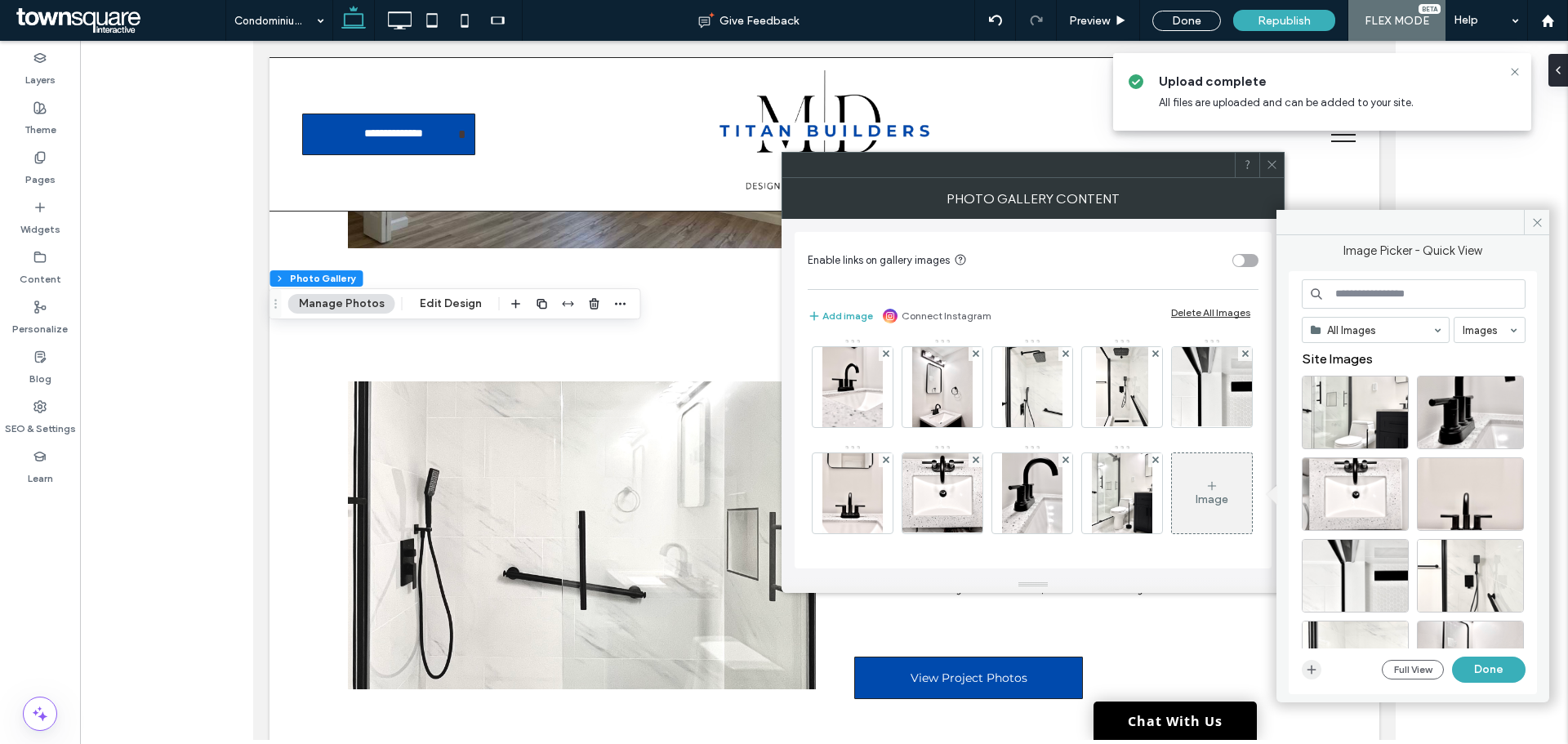
click at [1309, 669] on icon "button" at bounding box center [1311, 669] width 13 height 13
click at [1317, 669] on icon "button" at bounding box center [1311, 669] width 13 height 13
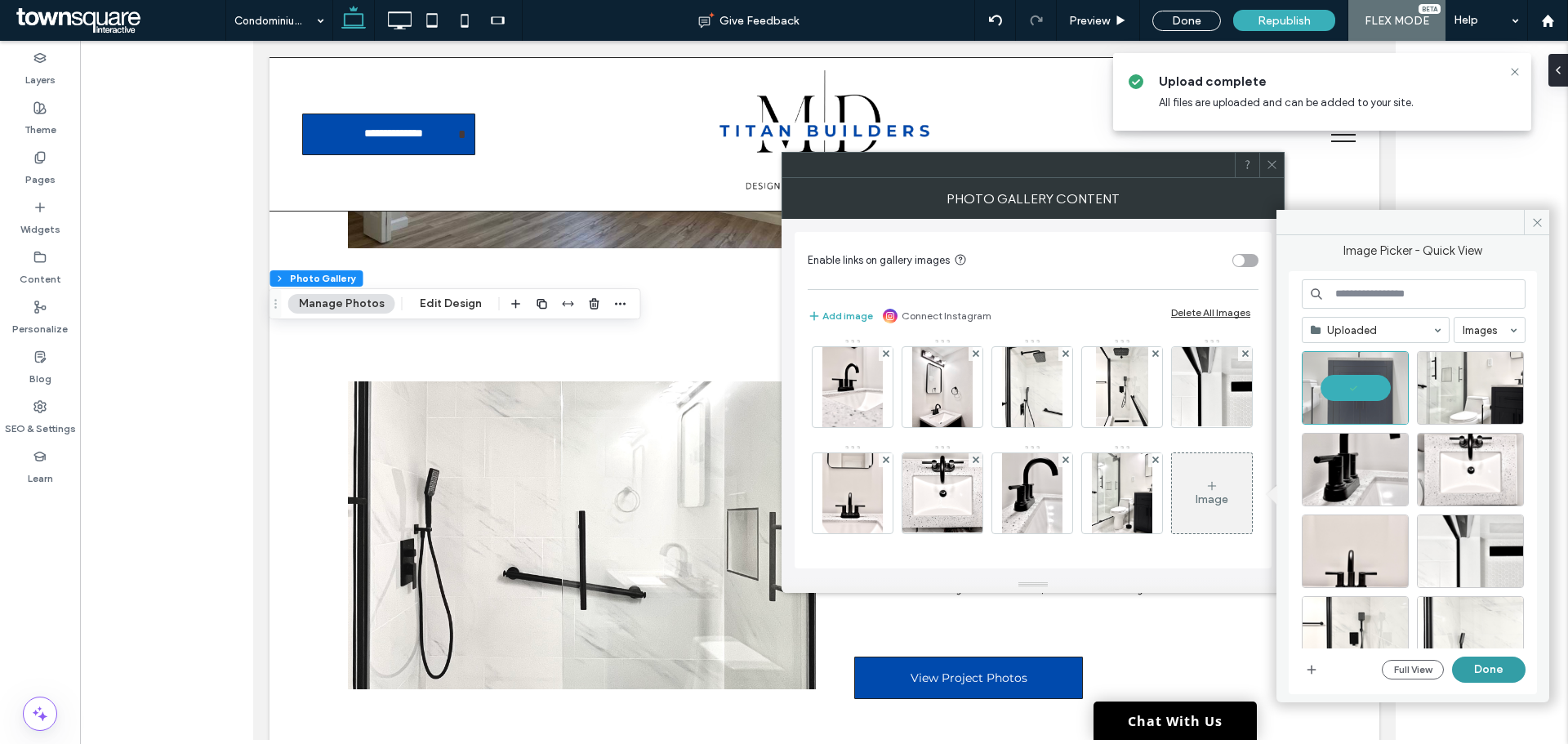
click at [1492, 677] on button "Done" at bounding box center [1489, 669] width 73 height 26
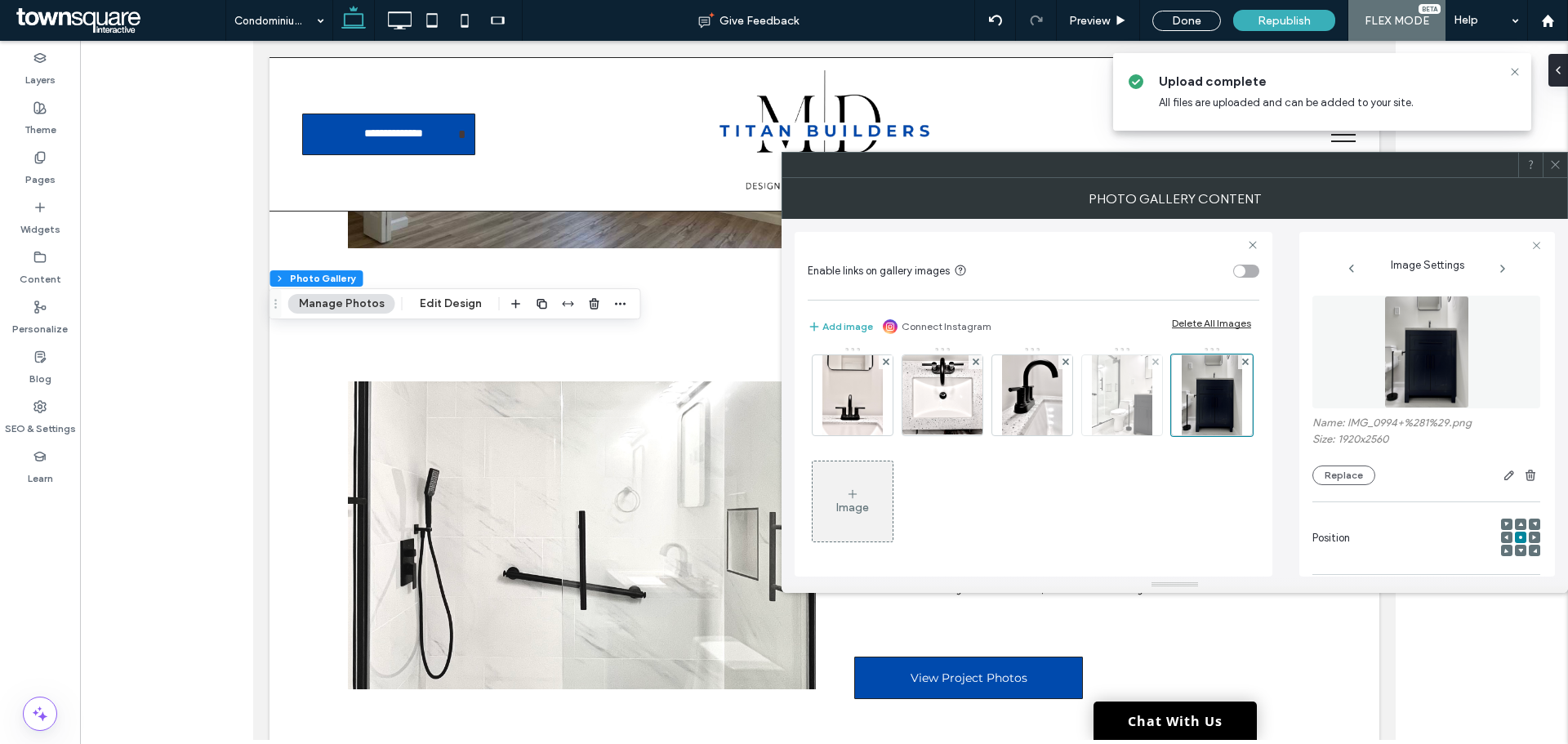
scroll to position [431, 0]
click at [1565, 169] on div at bounding box center [1554, 164] width 24 height 24
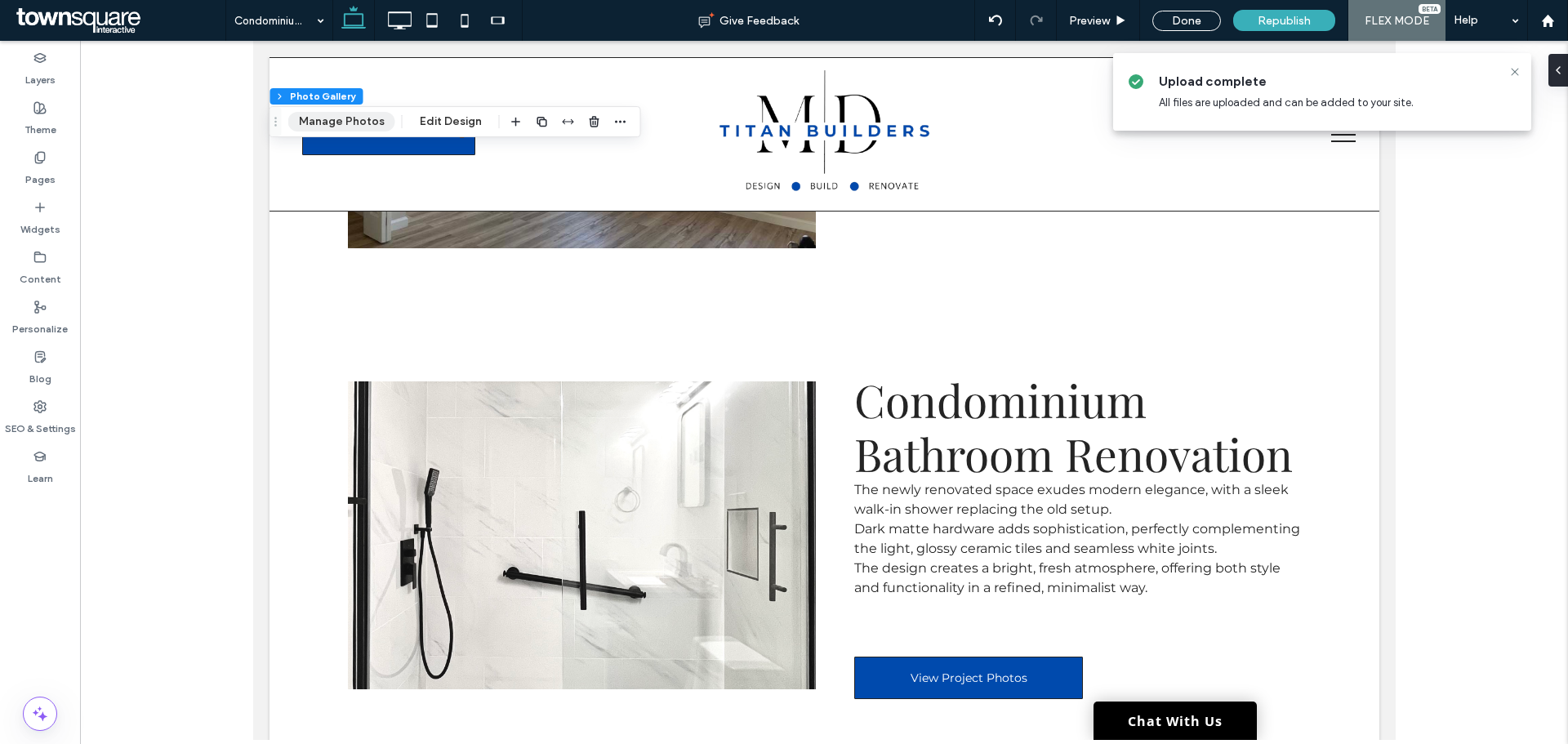
click at [331, 119] on button "Manage Photos" at bounding box center [342, 121] width 107 height 19
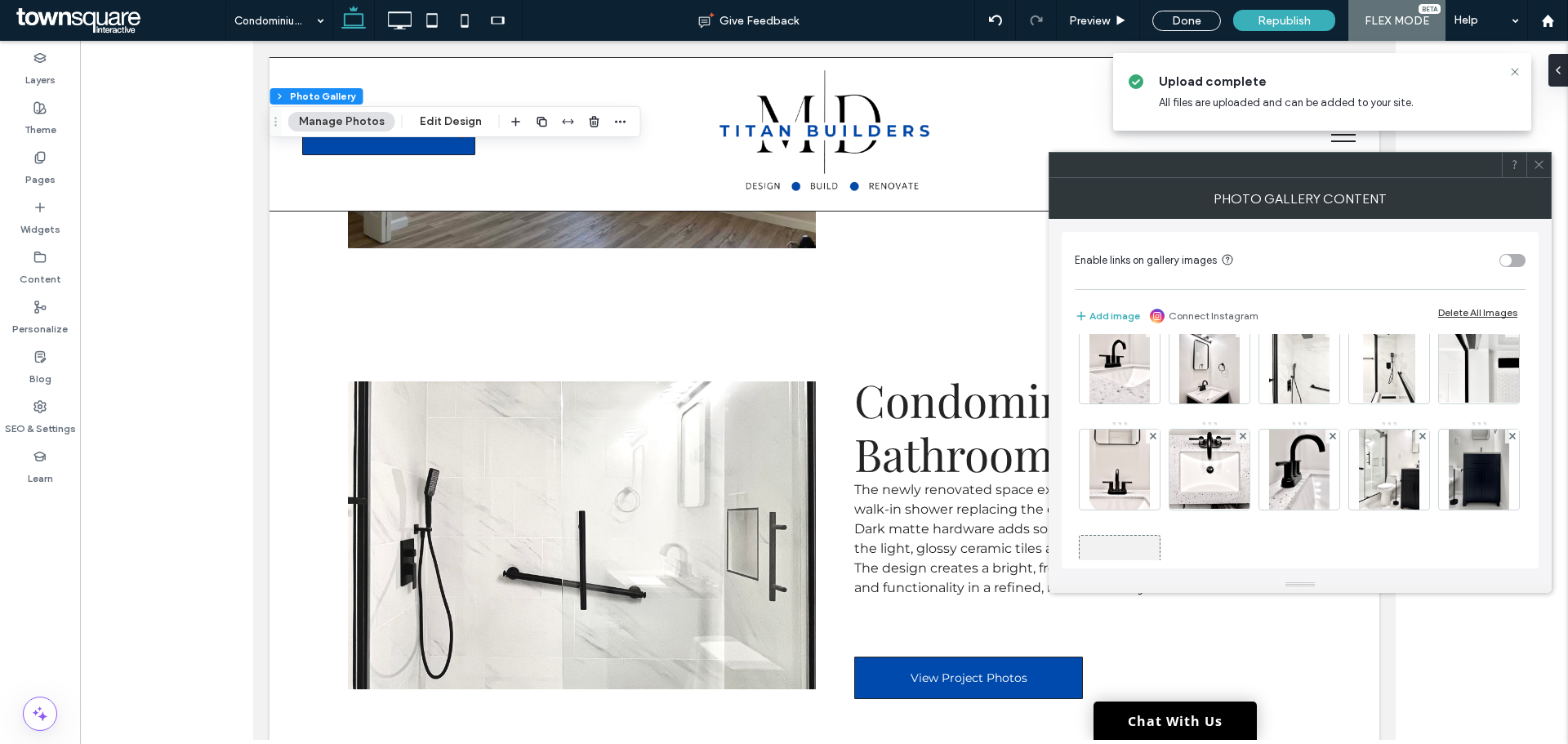
scroll to position [429, 0]
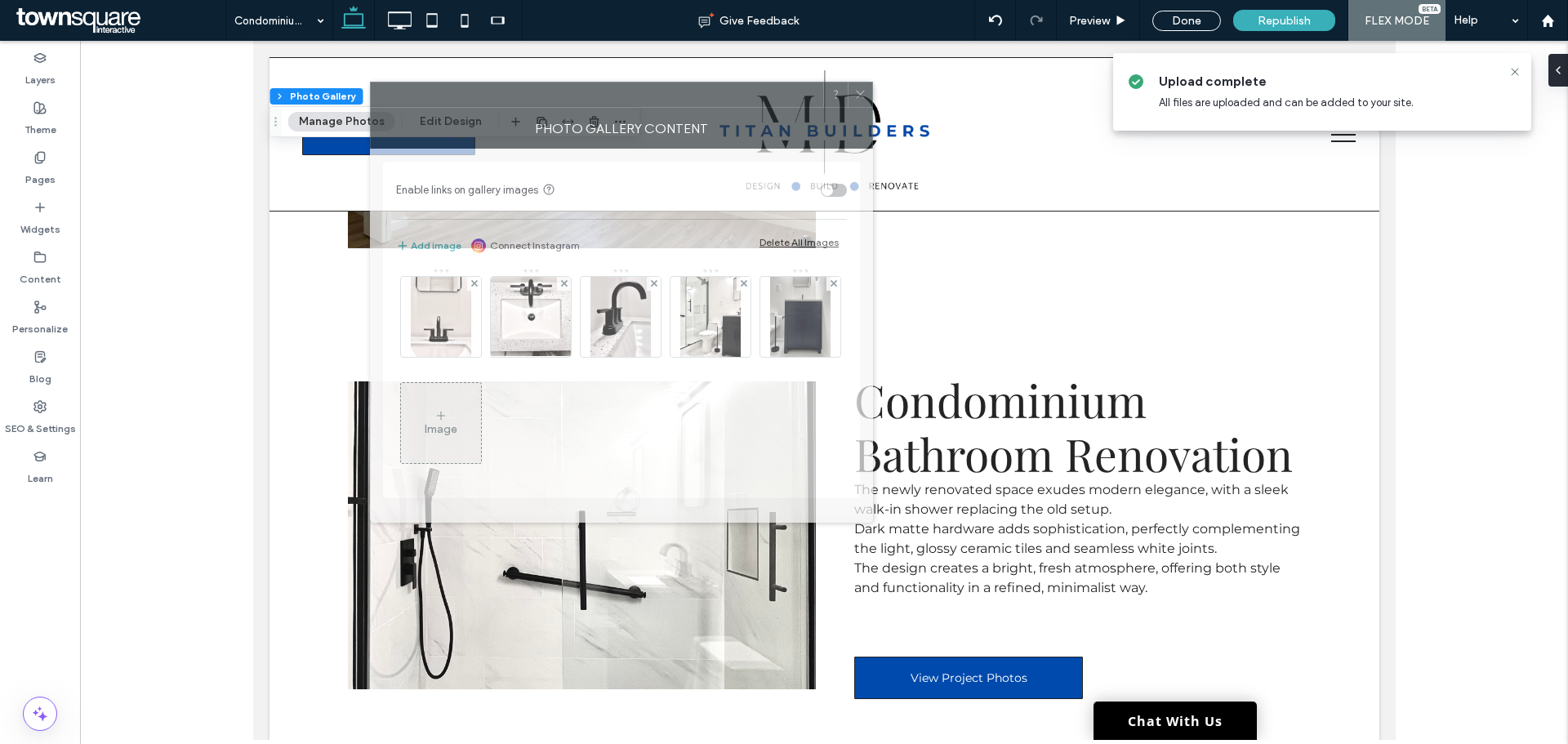
drag, startPoint x: 1144, startPoint y: 193, endPoint x: 547, endPoint y: 97, distance: 604.7
click at [547, 97] on div at bounding box center [597, 94] width 452 height 24
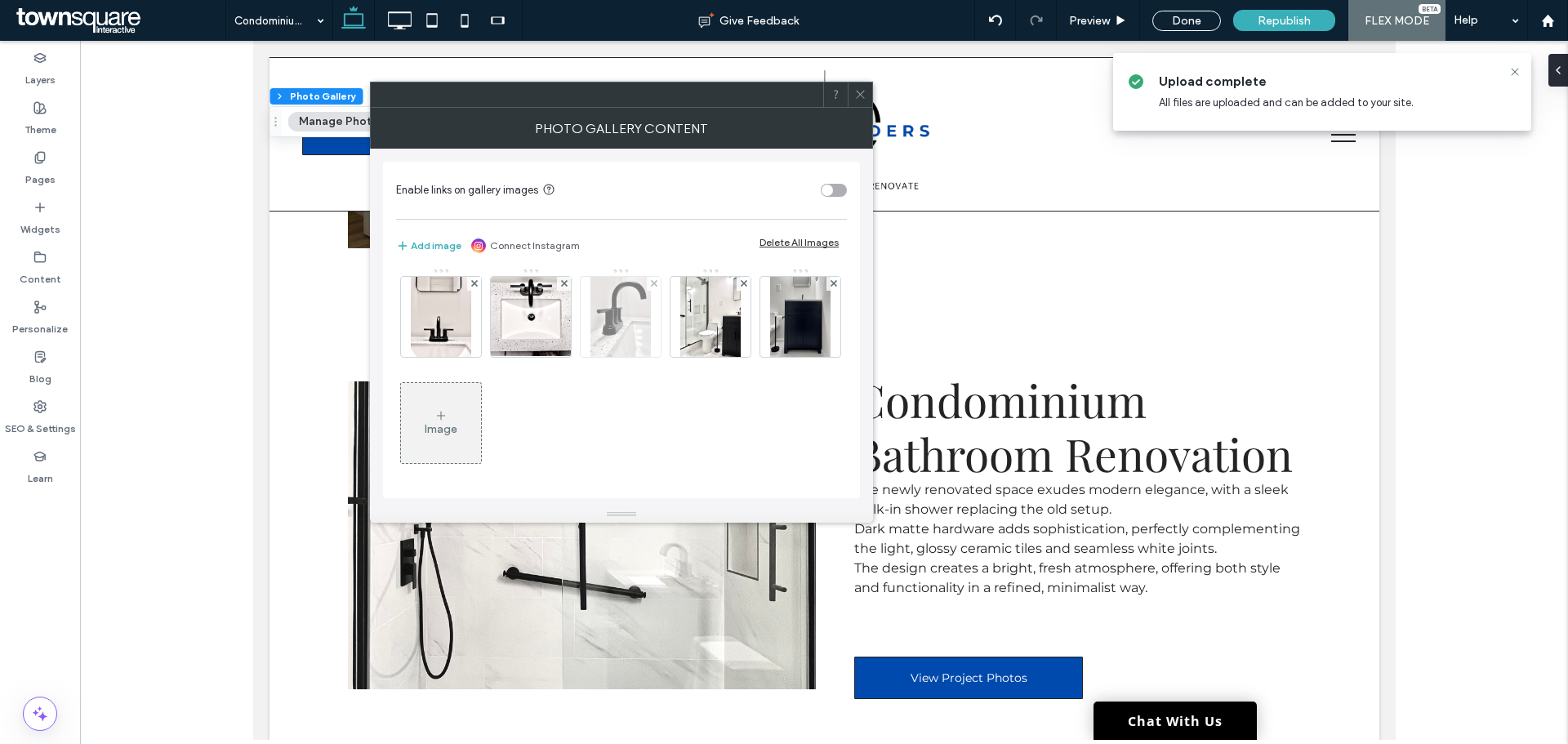
click at [591, 341] on img at bounding box center [621, 316] width 61 height 80
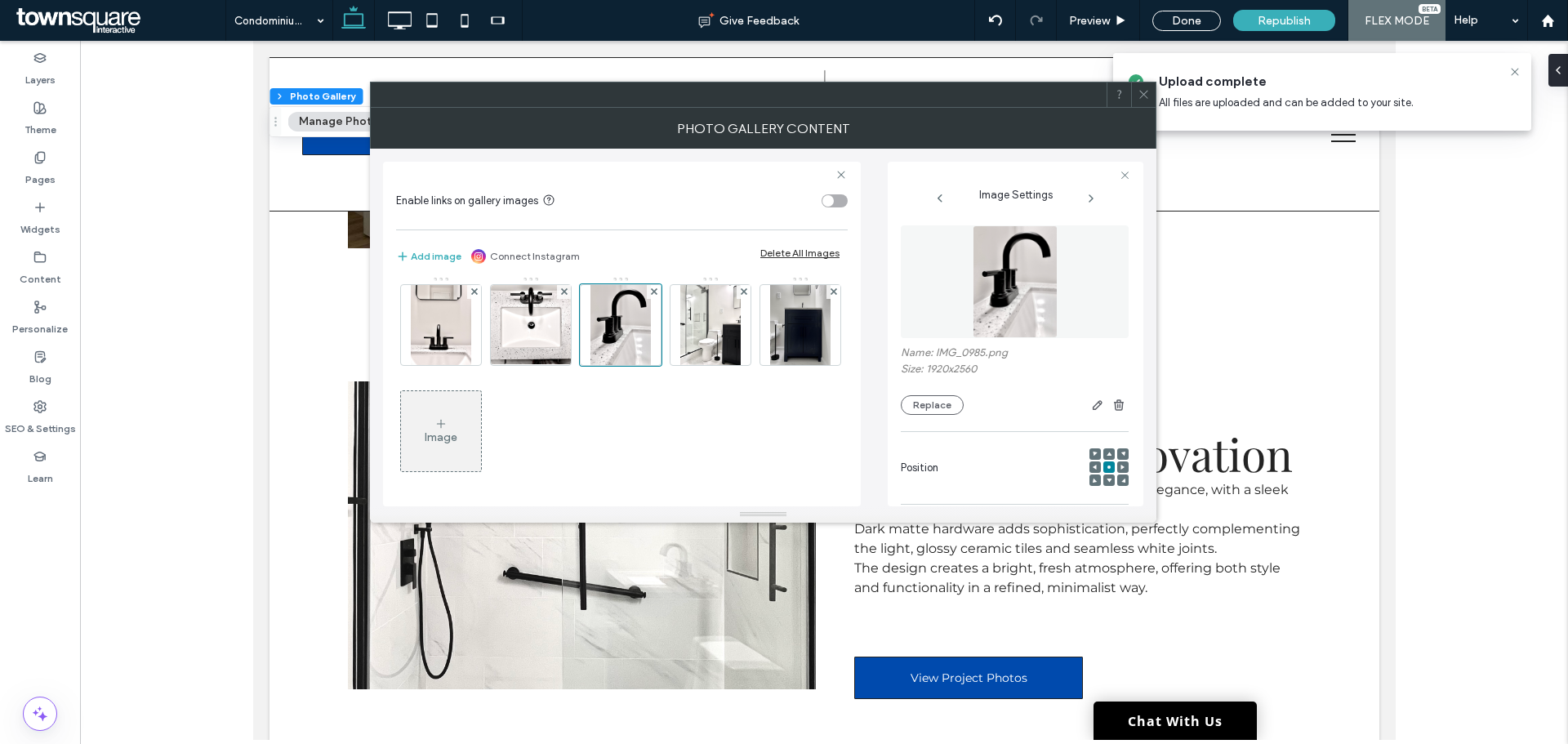
click at [1144, 94] on use at bounding box center [1144, 94] width 8 height 8
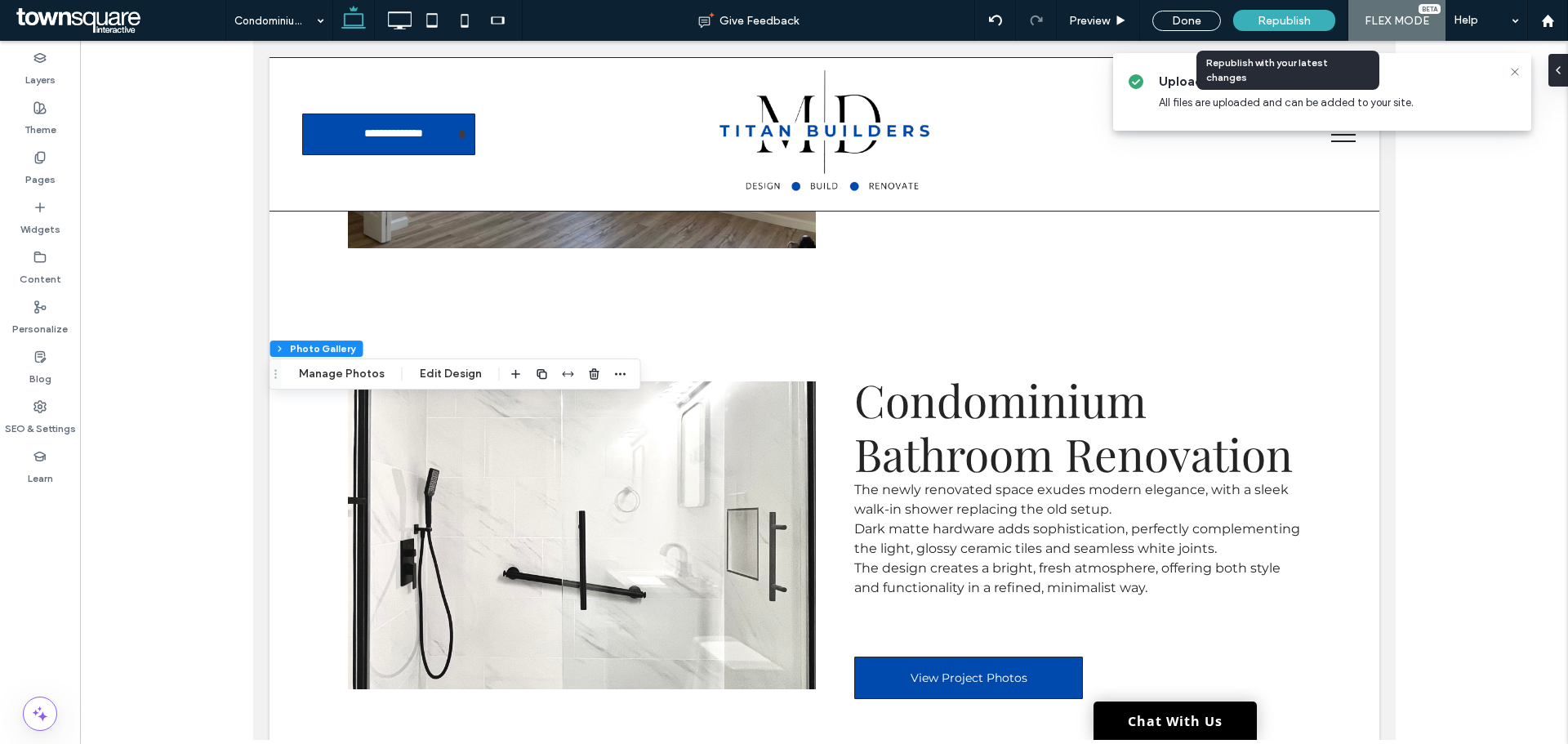
click at [1292, 24] on span "Republish" at bounding box center [1284, 20] width 53 height 13
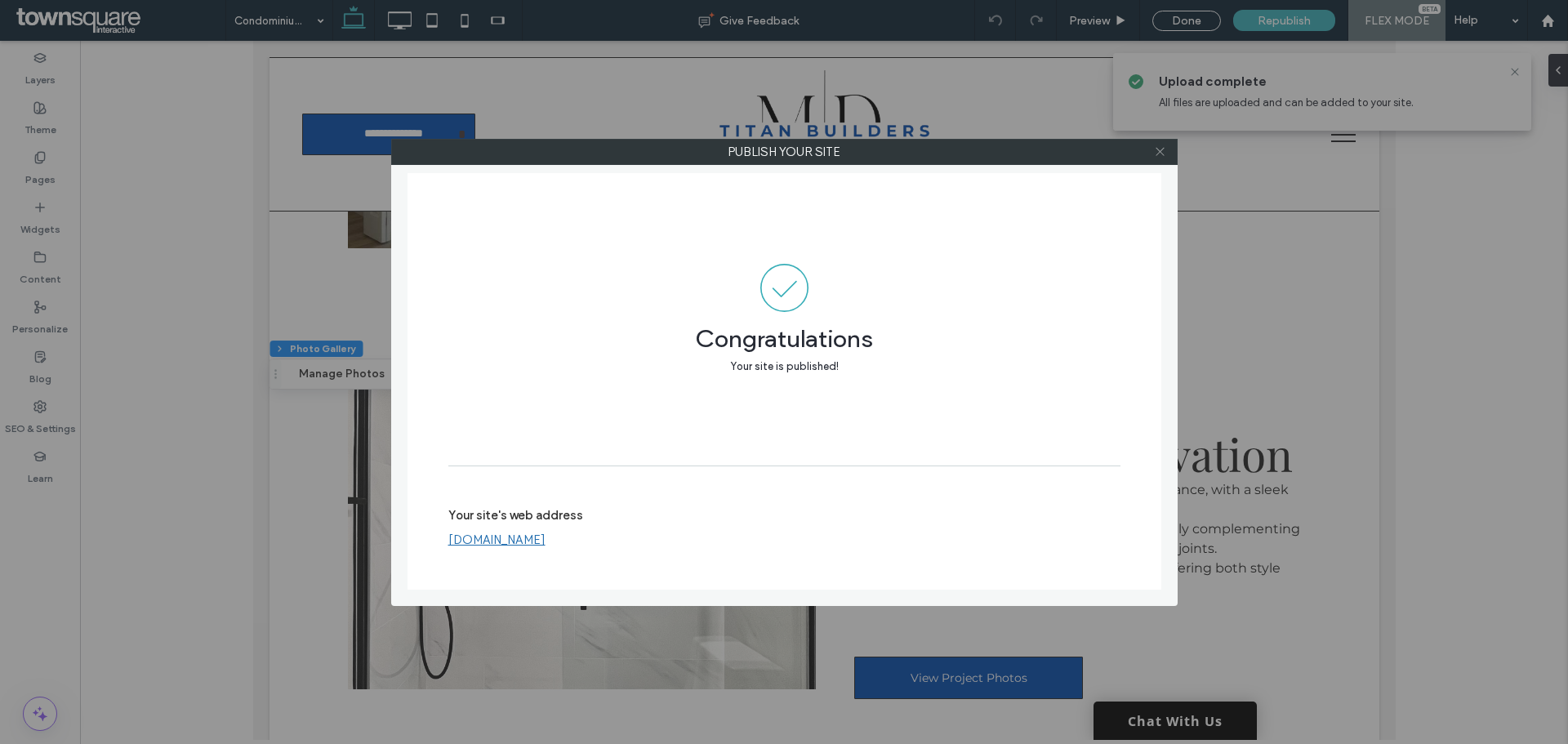
click at [1165, 152] on icon at bounding box center [1160, 151] width 13 height 13
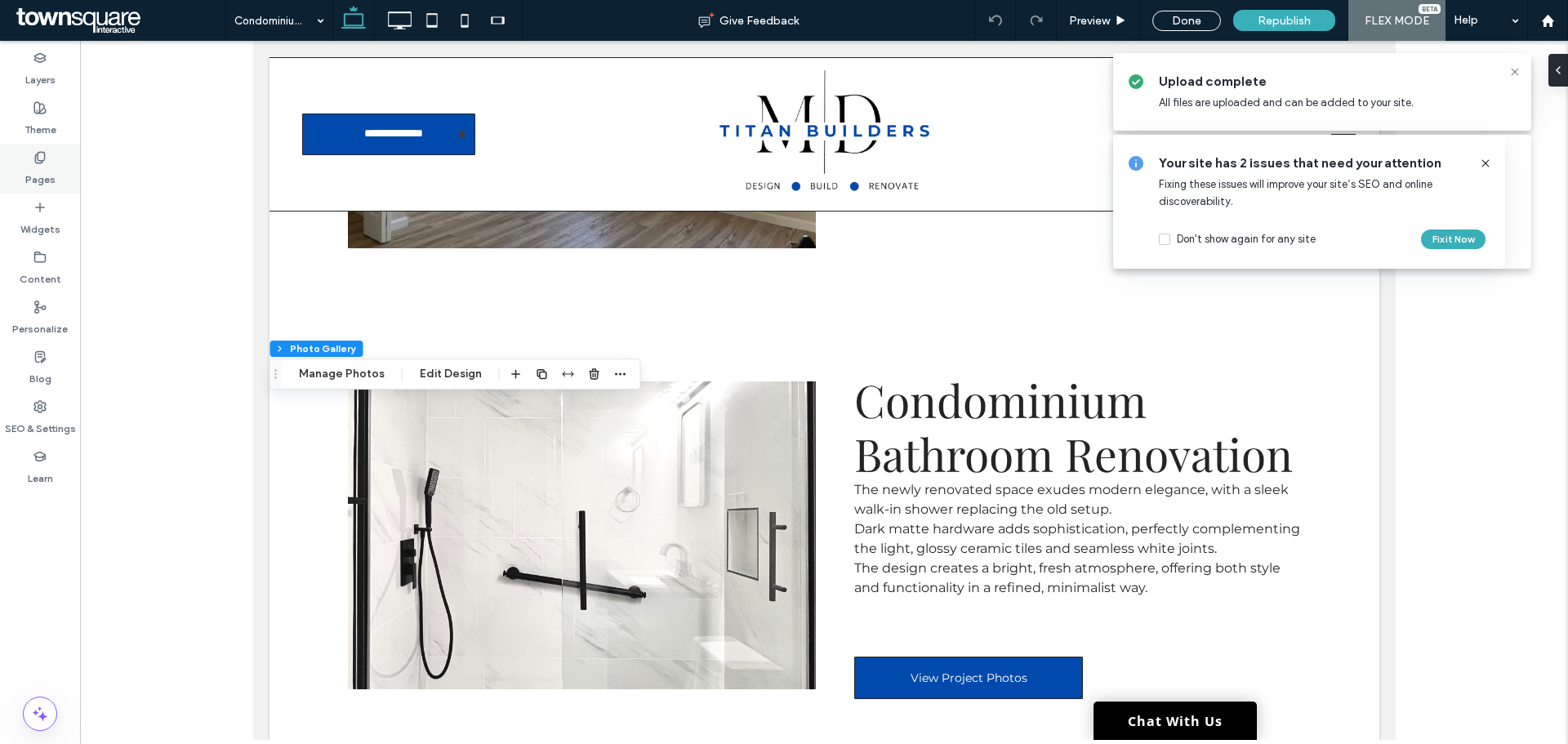
click at [30, 176] on label "Pages" at bounding box center [41, 175] width 30 height 23
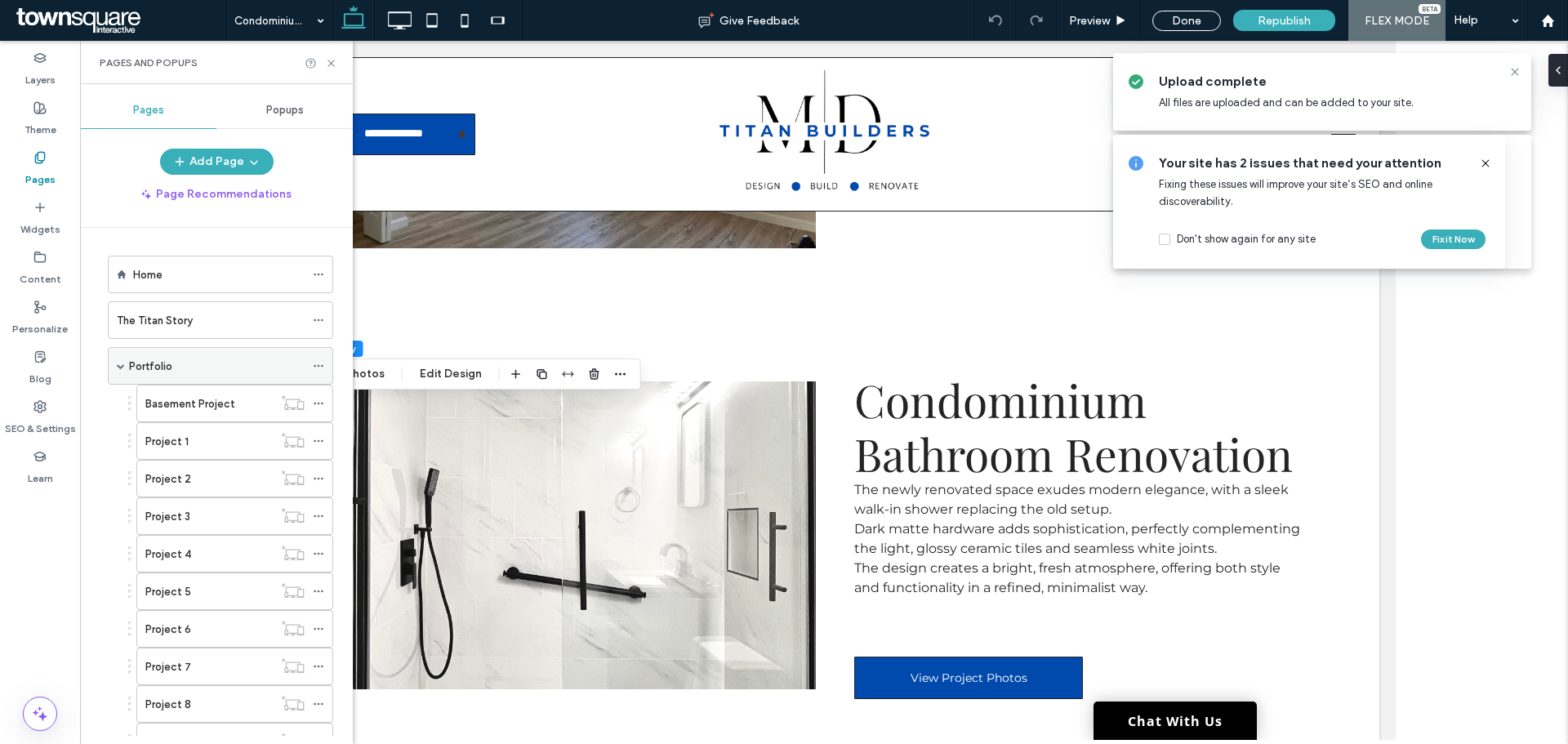
click at [168, 364] on label "Portfolio" at bounding box center [150, 366] width 43 height 29
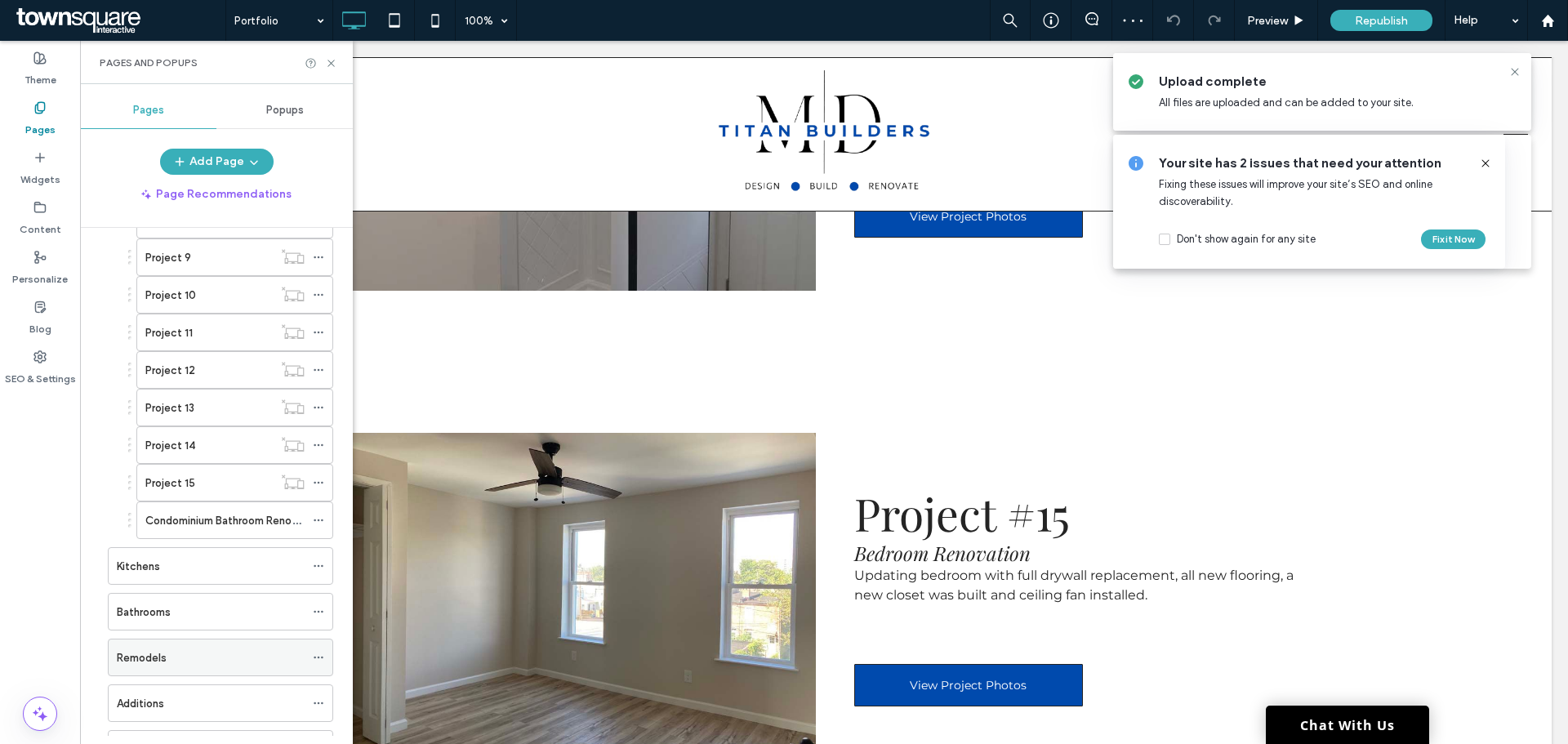
scroll to position [490, 0]
click at [319, 515] on use at bounding box center [318, 515] width 9 height 3
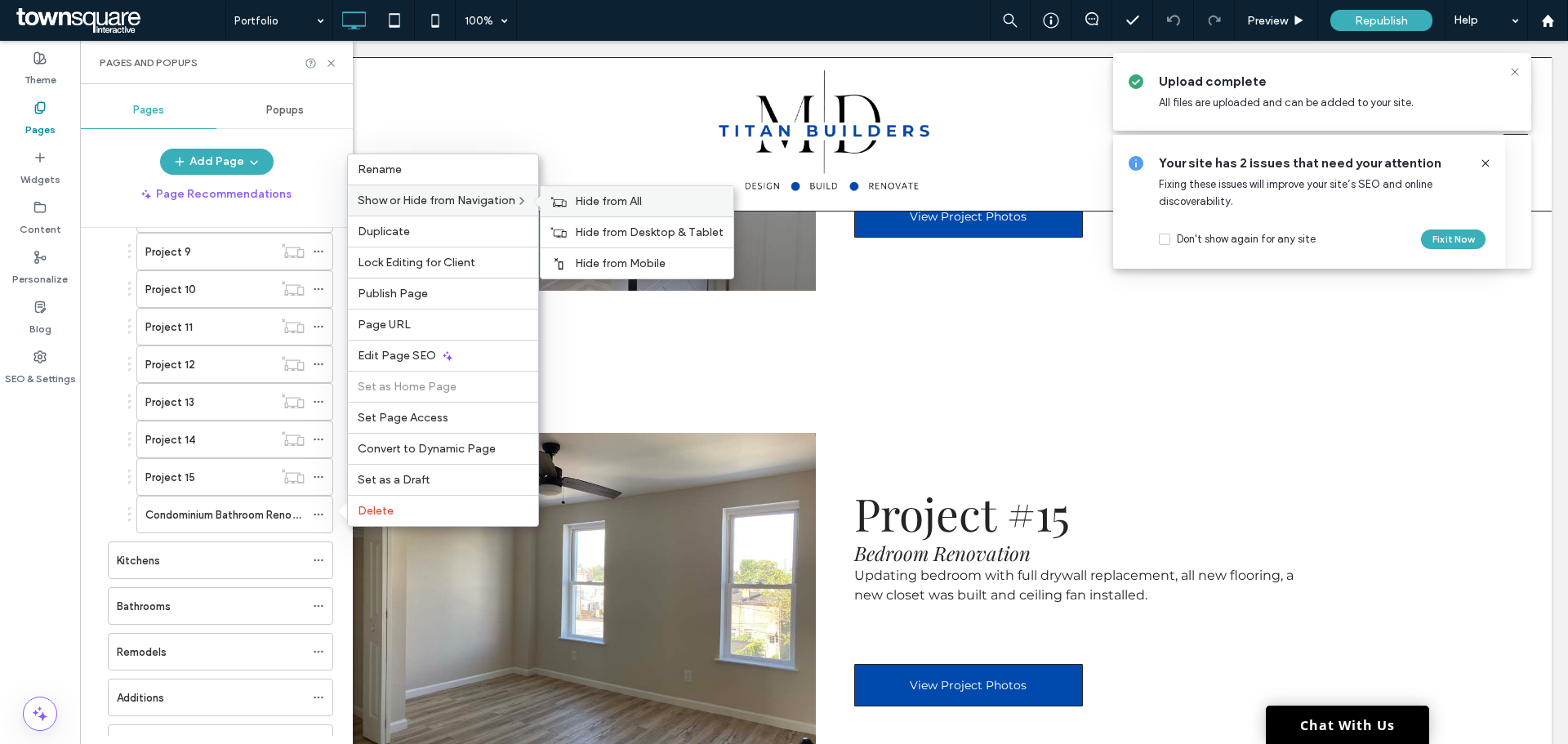
click at [573, 203] on div "Hide from All" at bounding box center [637, 202] width 192 height 30
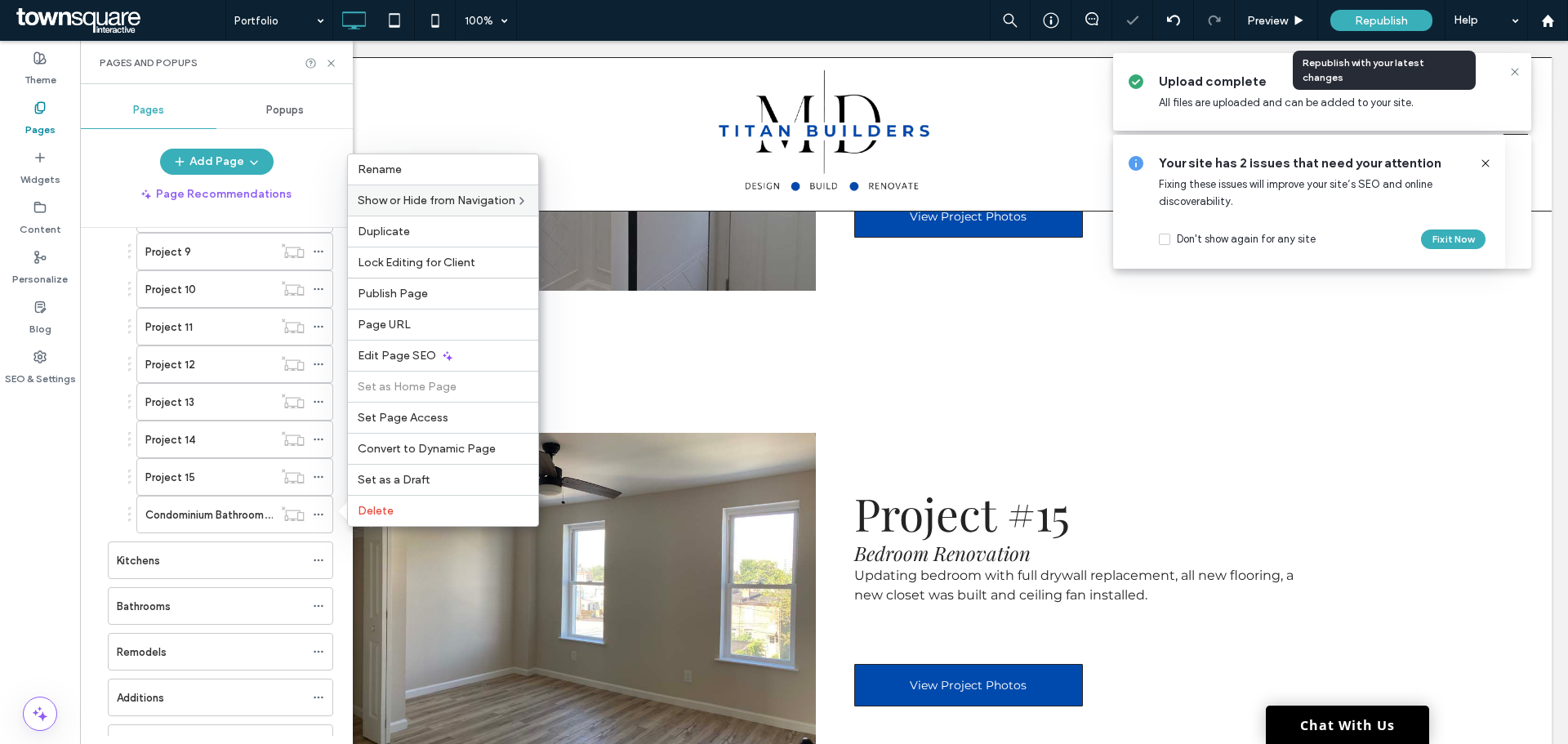
click at [1381, 20] on span "Republish" at bounding box center [1381, 20] width 53 height 13
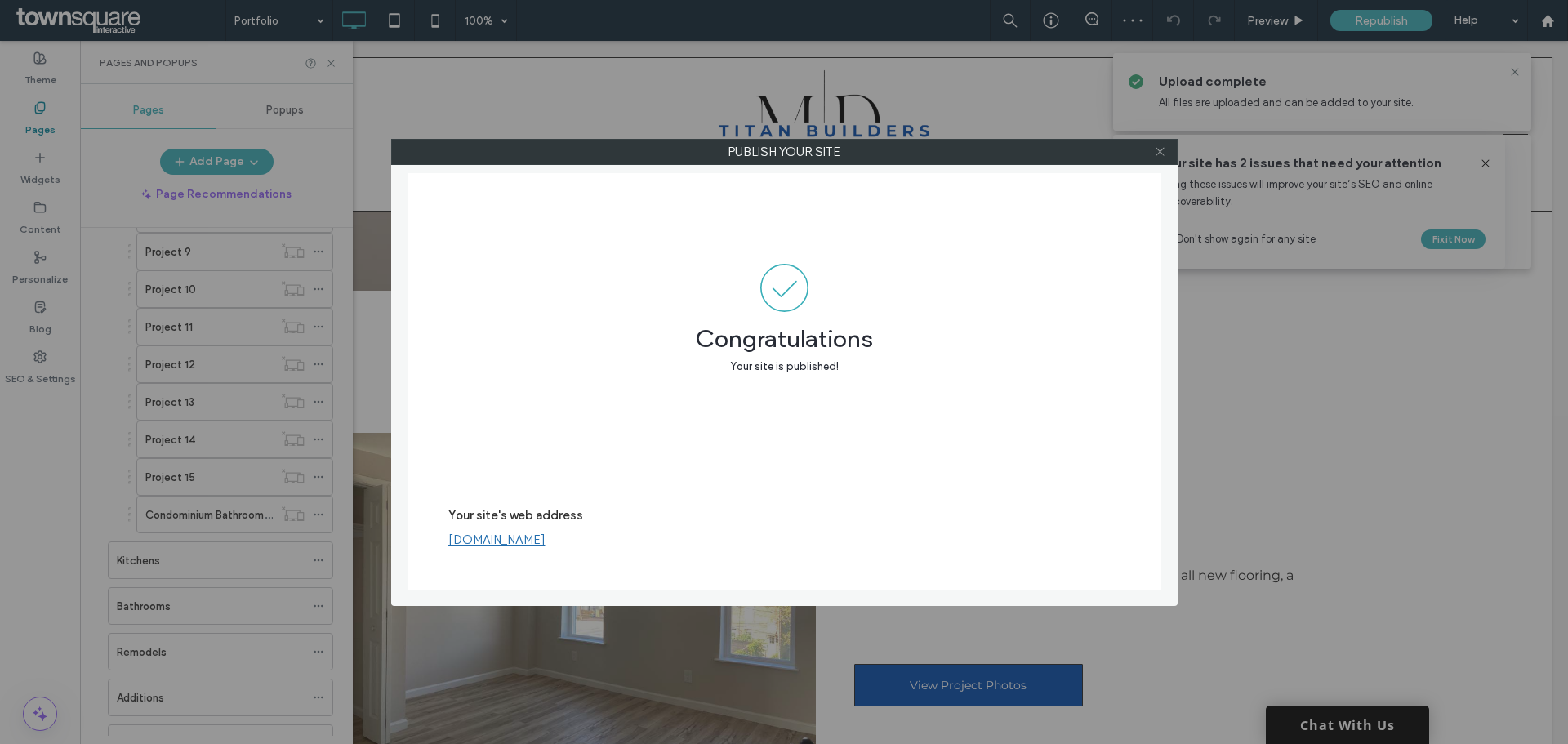
click at [1162, 154] on use at bounding box center [1160, 152] width 8 height 8
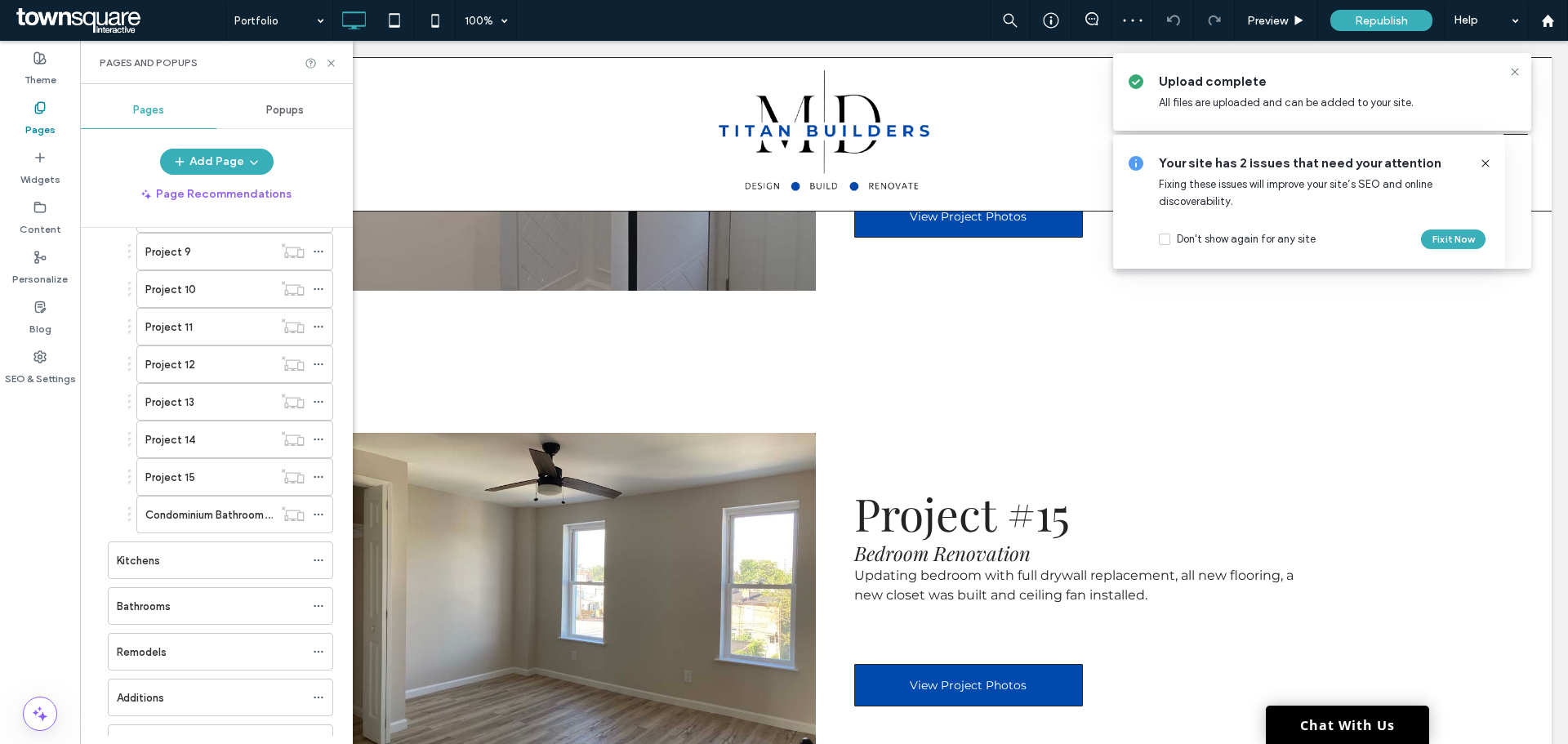
click at [1483, 158] on icon at bounding box center [1485, 163] width 13 height 13
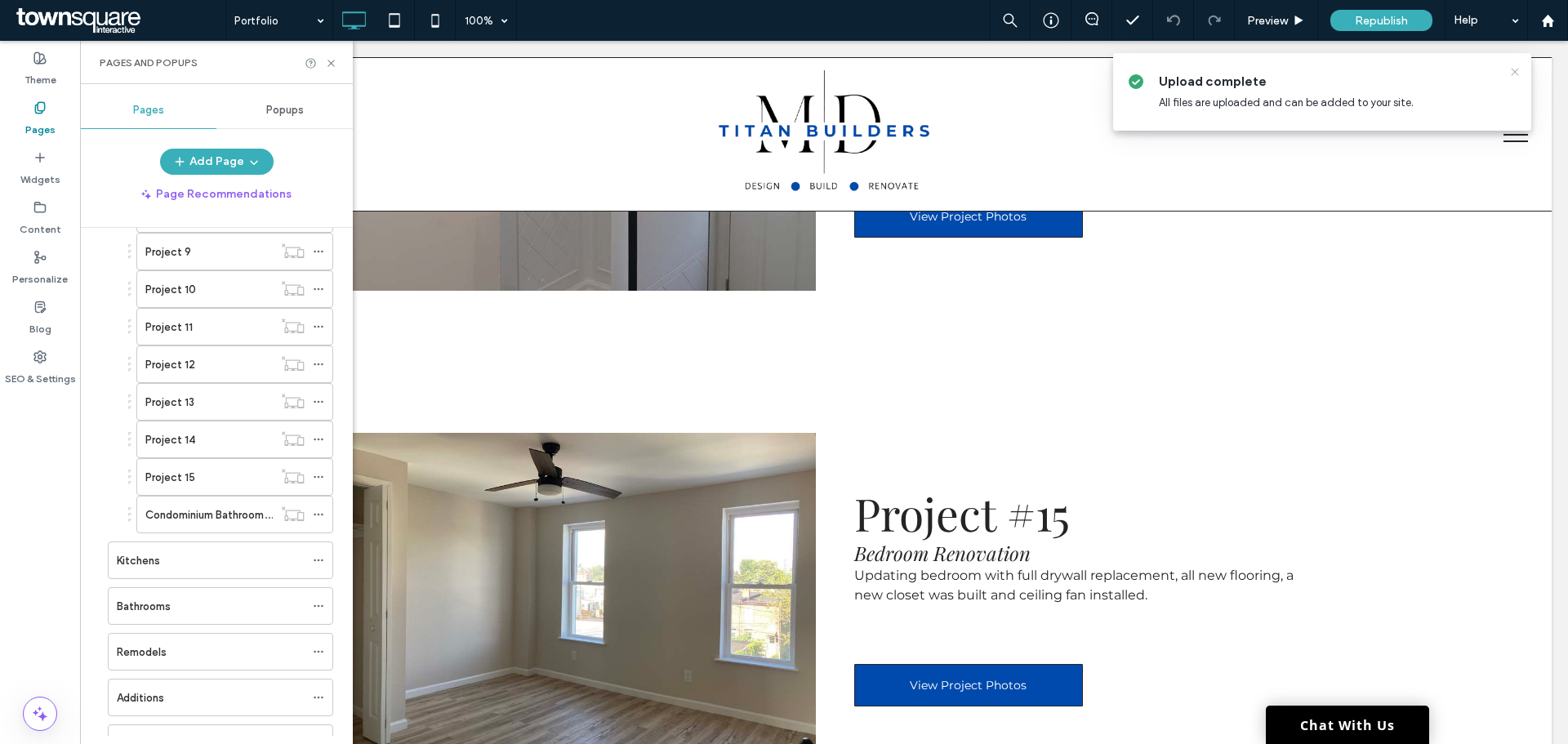
click at [1517, 74] on icon at bounding box center [1514, 71] width 13 height 13
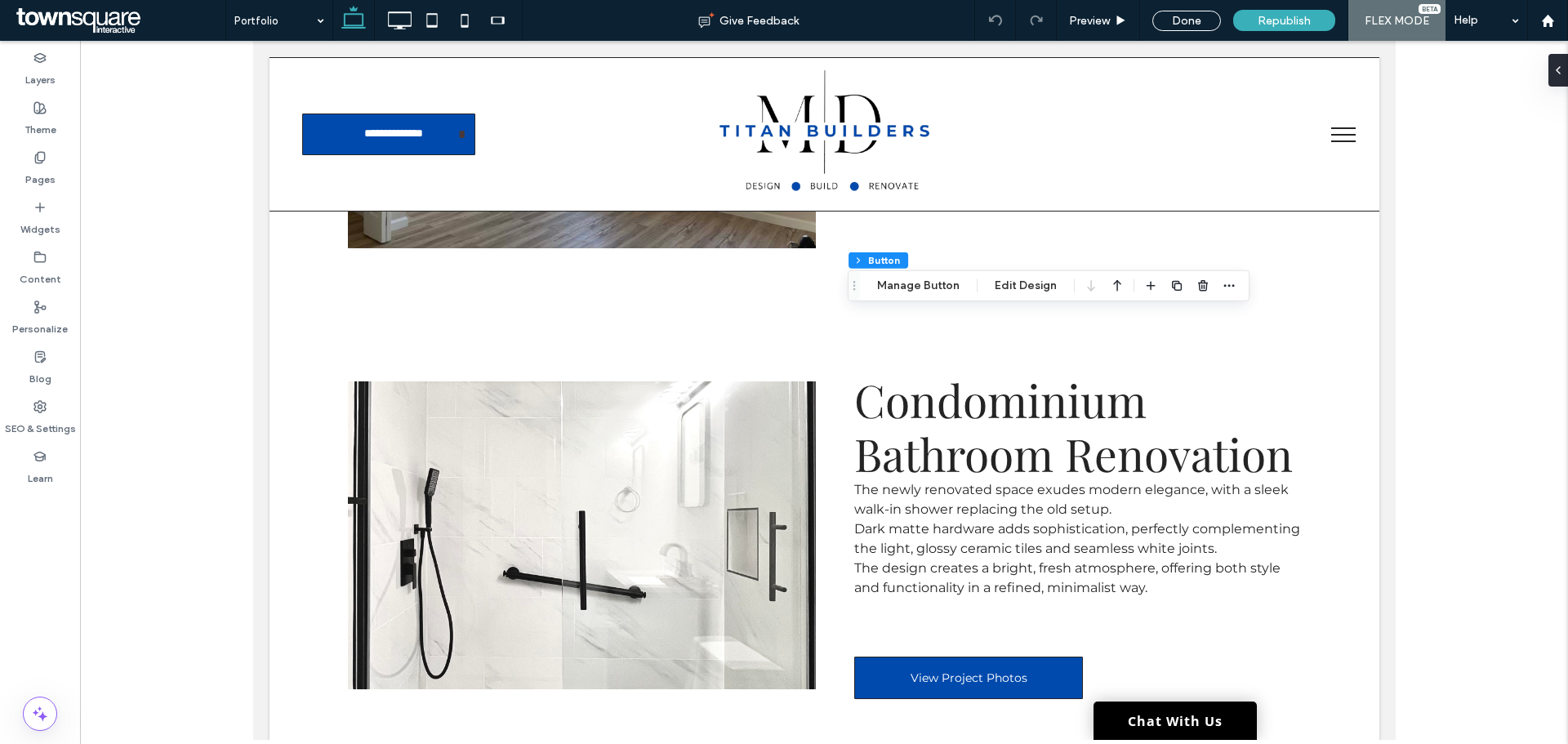
type input "**"
click at [912, 291] on button "Manage Button" at bounding box center [918, 285] width 104 height 19
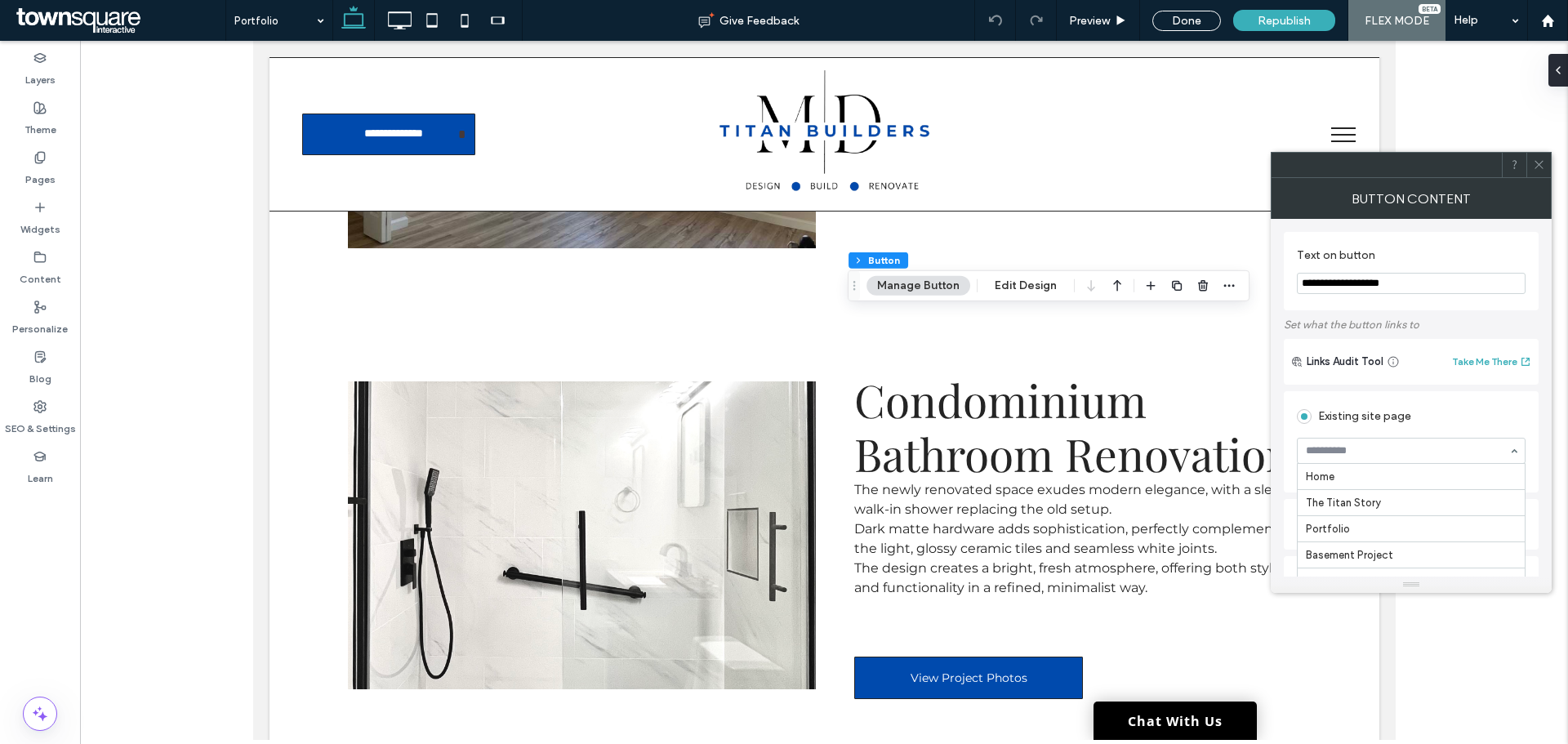
scroll to position [470, 0]
click at [1542, 160] on icon at bounding box center [1538, 164] width 13 height 13
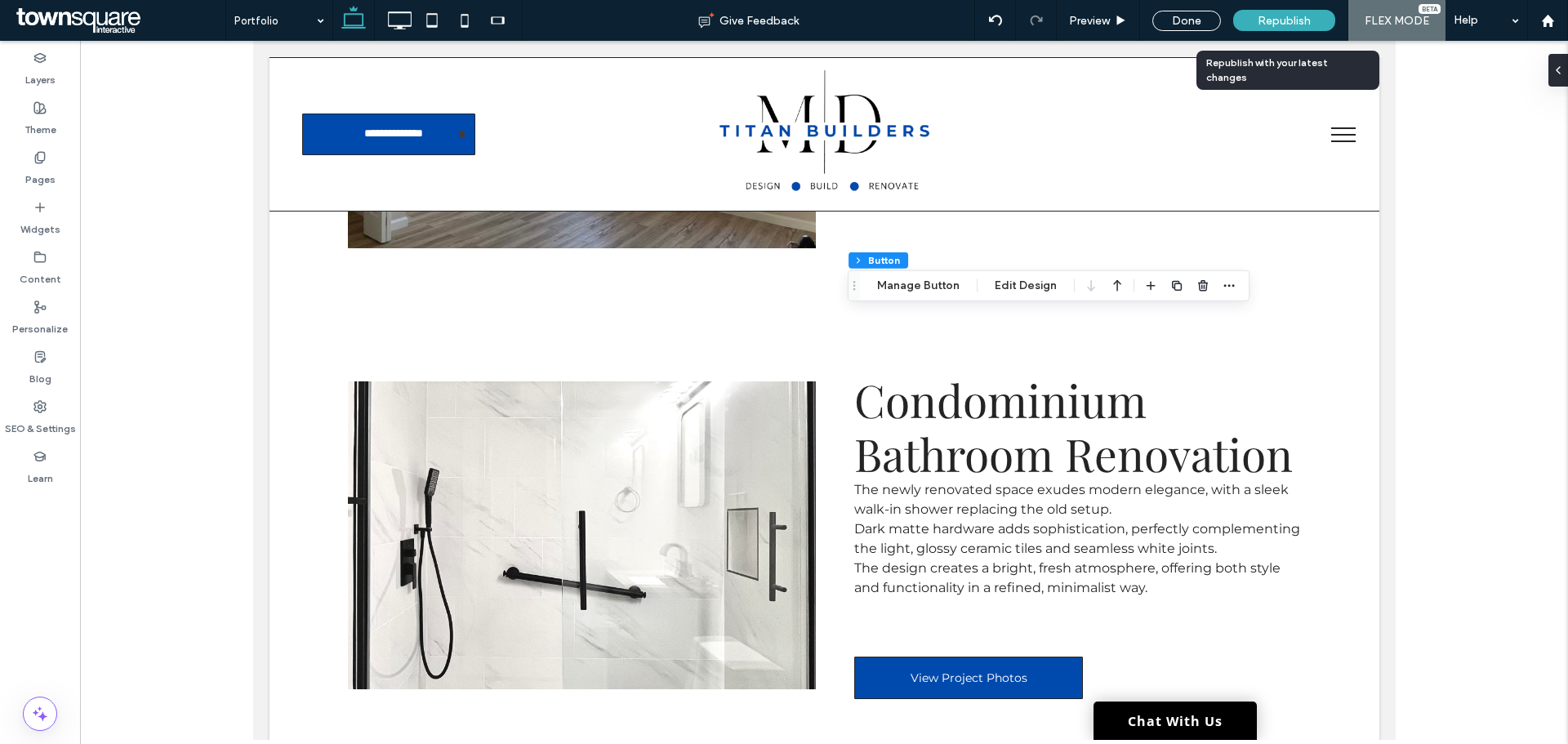
click at [1308, 16] on span "Republish" at bounding box center [1284, 20] width 53 height 13
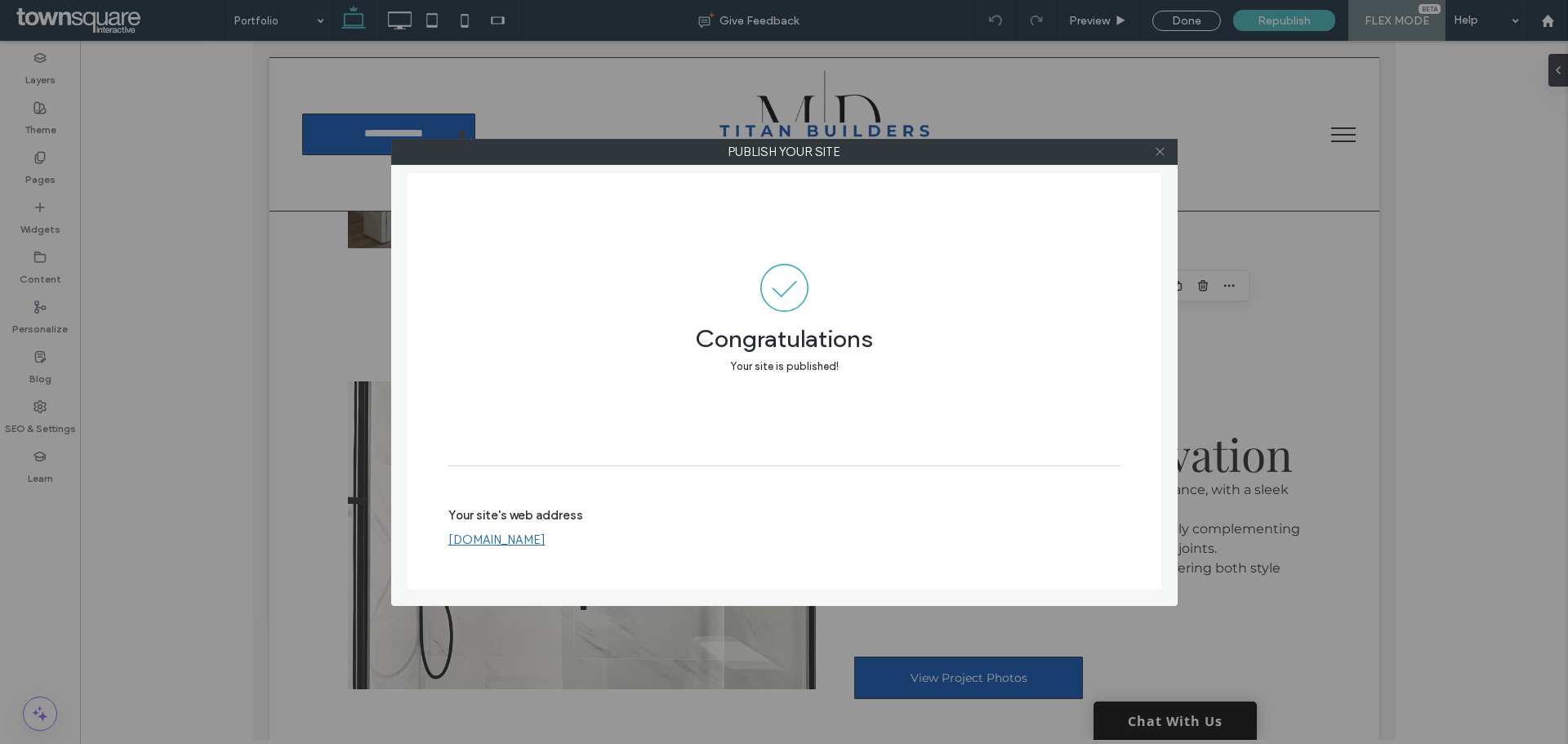
click at [1163, 156] on icon at bounding box center [1160, 151] width 13 height 13
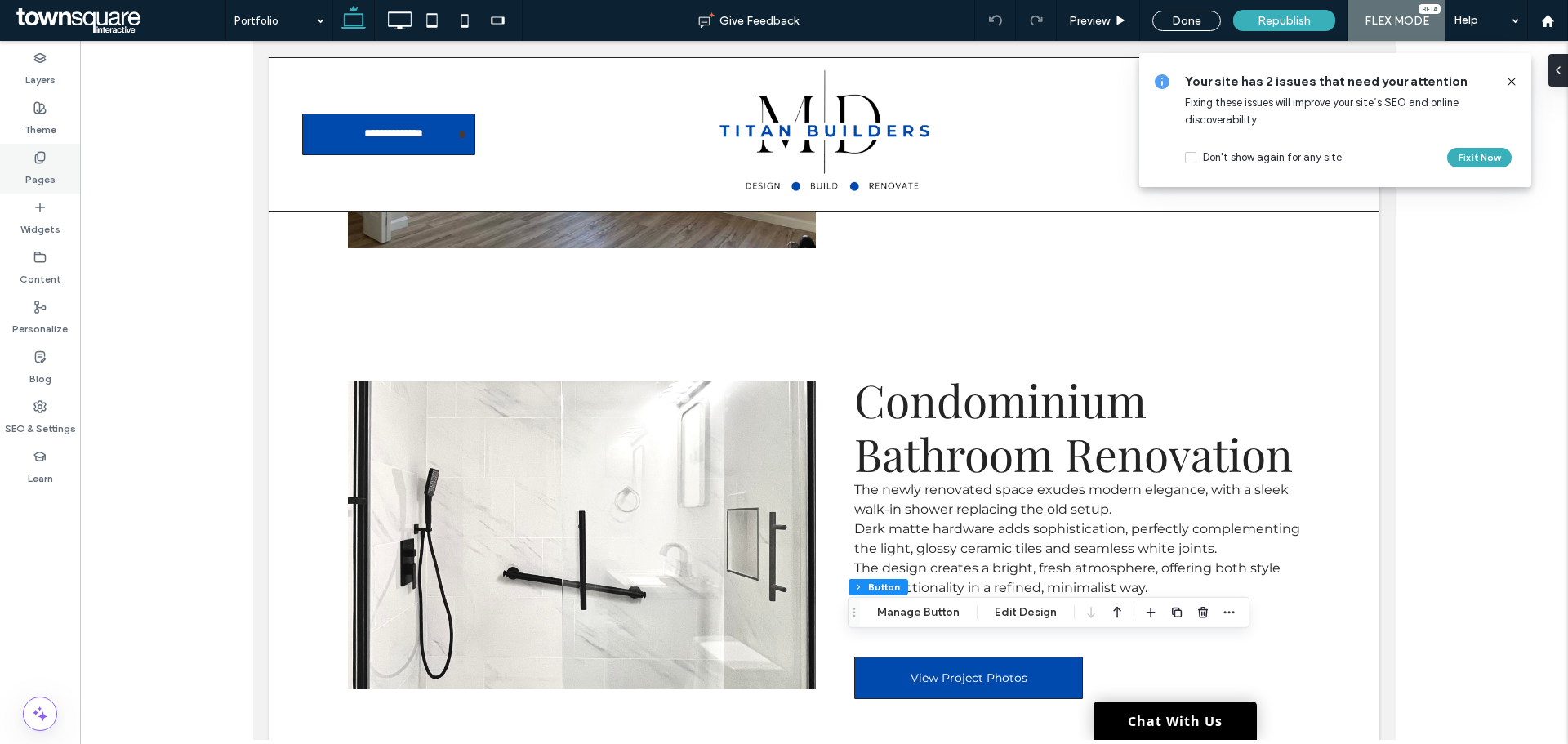
click at [29, 167] on label "Pages" at bounding box center [41, 175] width 30 height 23
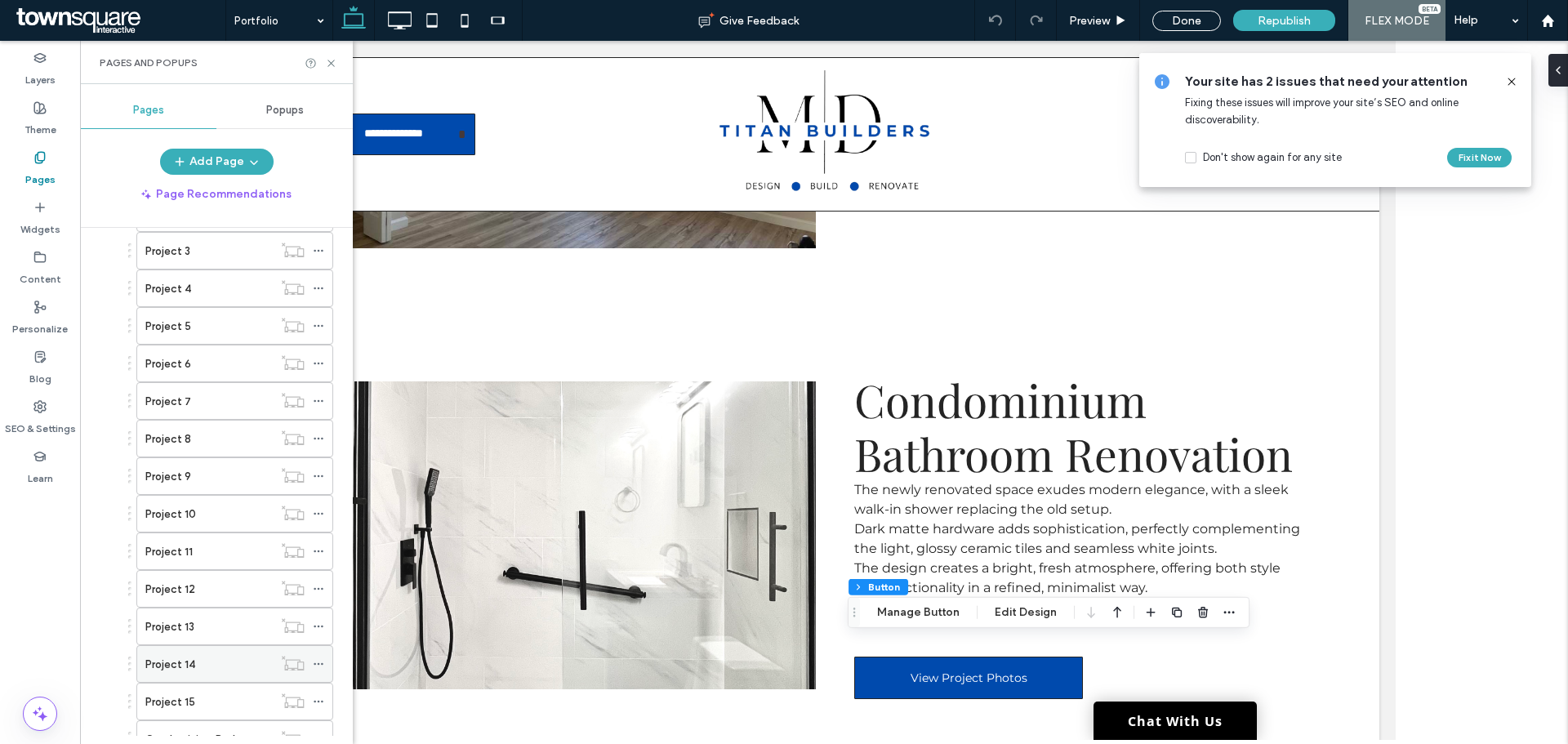
scroll to position [326, 0]
click at [207, 678] on label "Condominium Bathroom Renovation" at bounding box center [233, 678] width 176 height 29
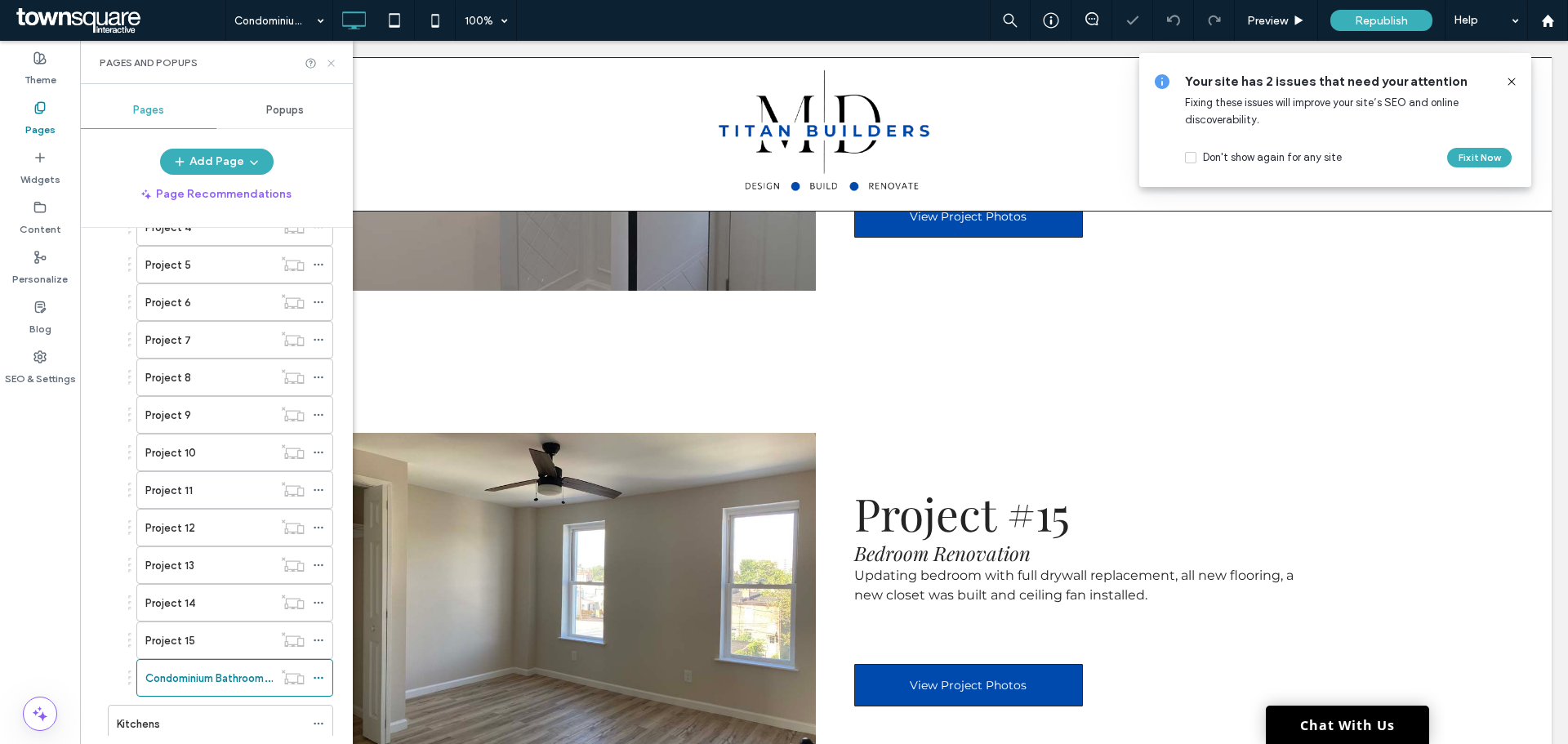
click at [335, 68] on icon at bounding box center [331, 63] width 13 height 13
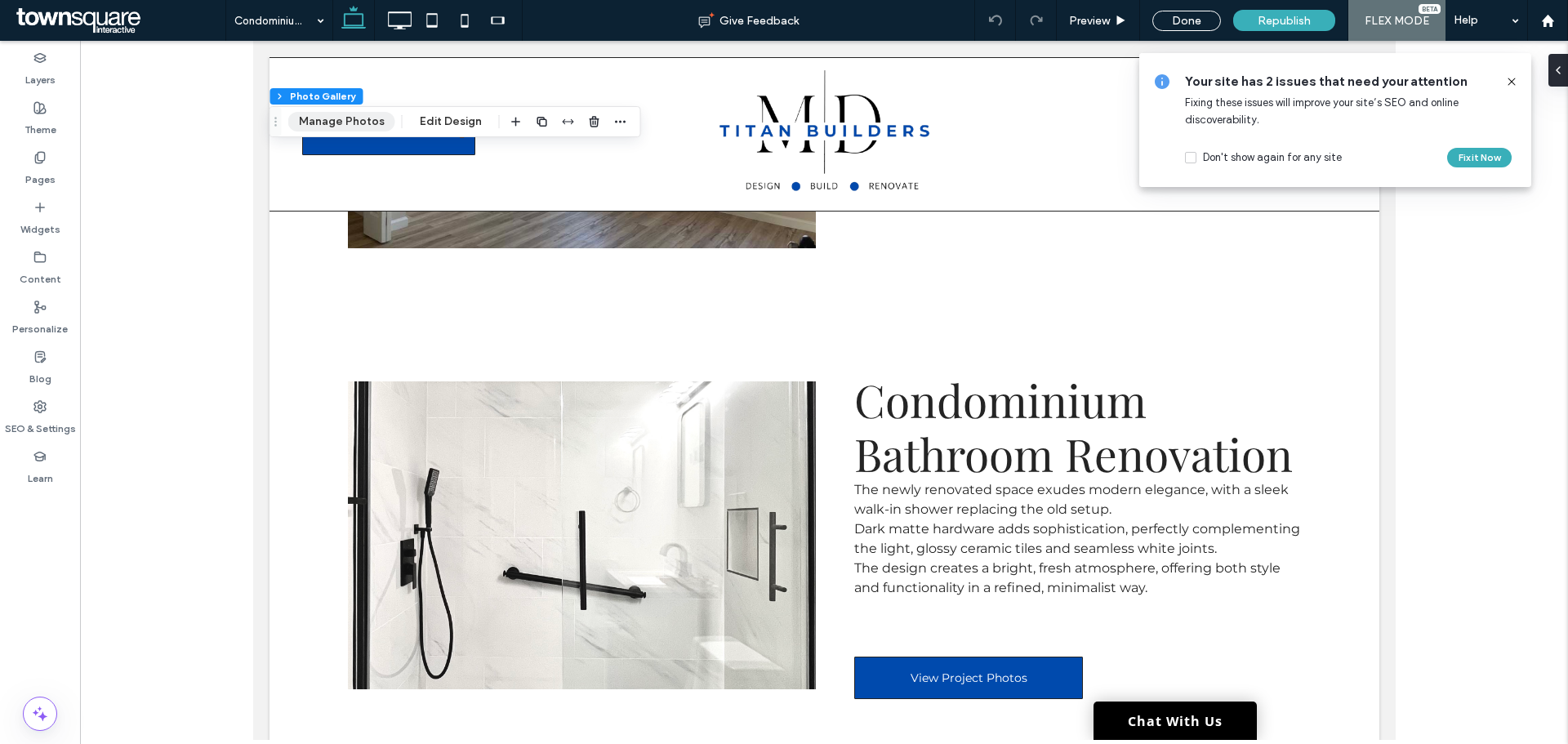
click at [341, 116] on button "Manage Photos" at bounding box center [342, 121] width 107 height 19
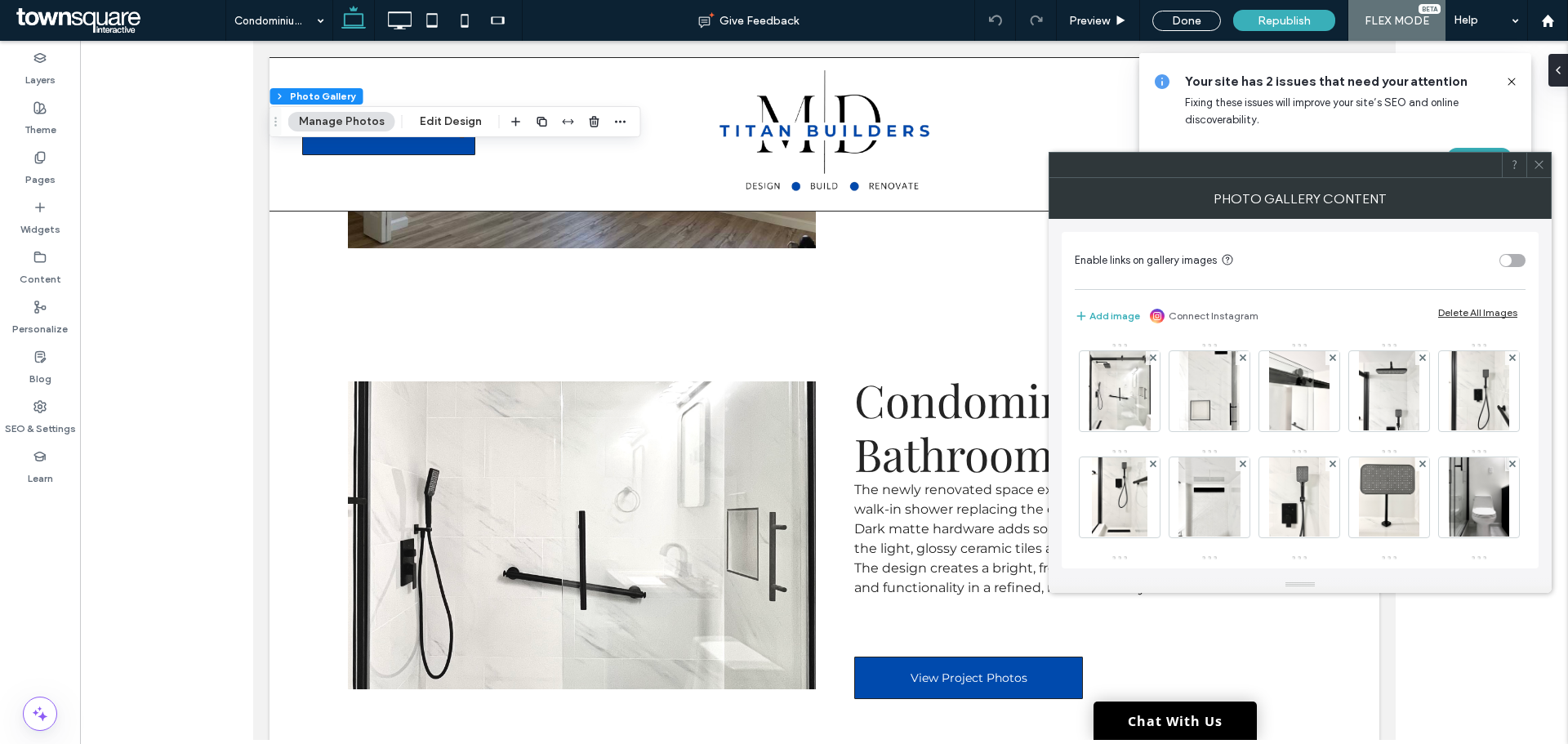
scroll to position [408, 0]
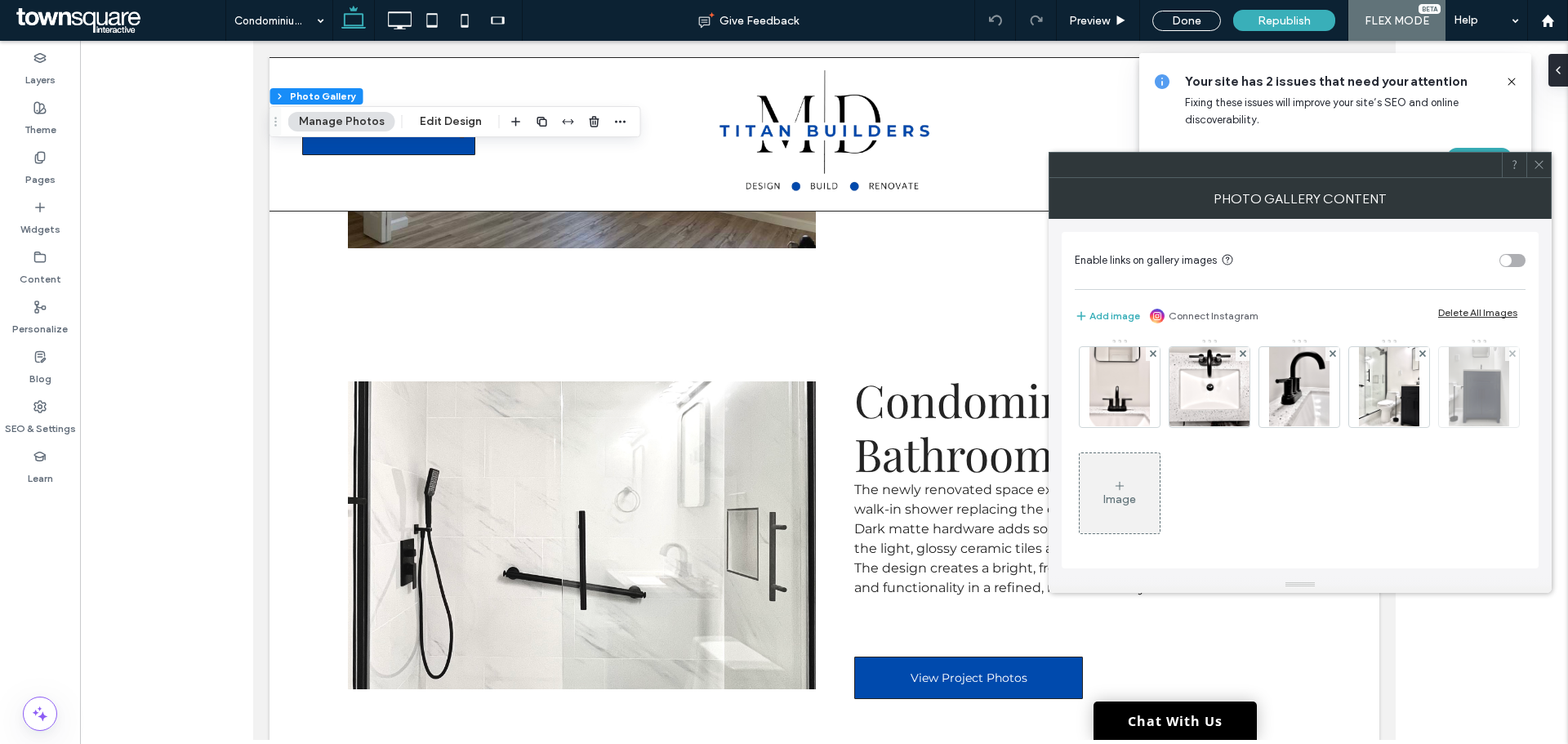
click at [1449, 417] on img at bounding box center [1479, 386] width 61 height 80
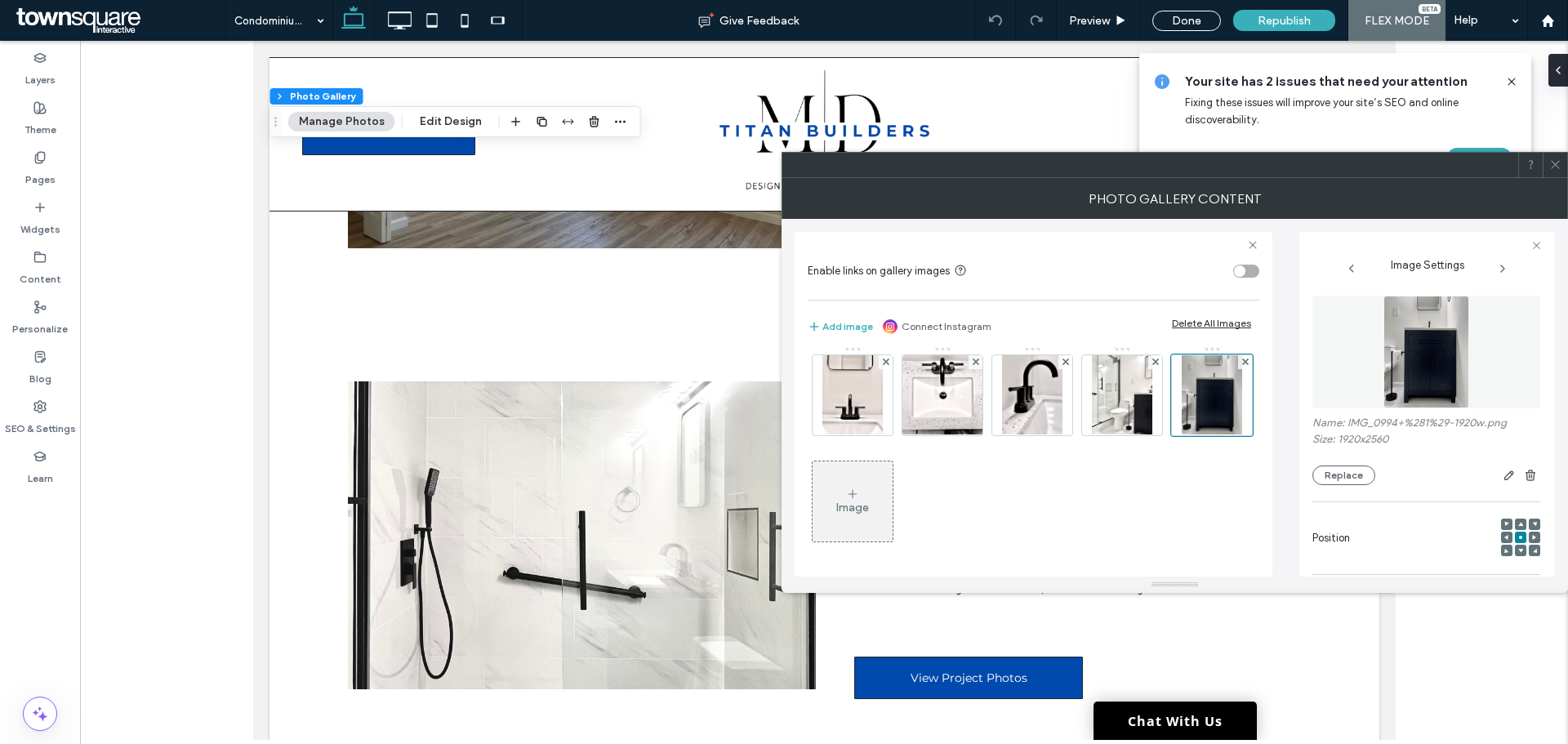
click at [1557, 169] on icon at bounding box center [1555, 164] width 13 height 13
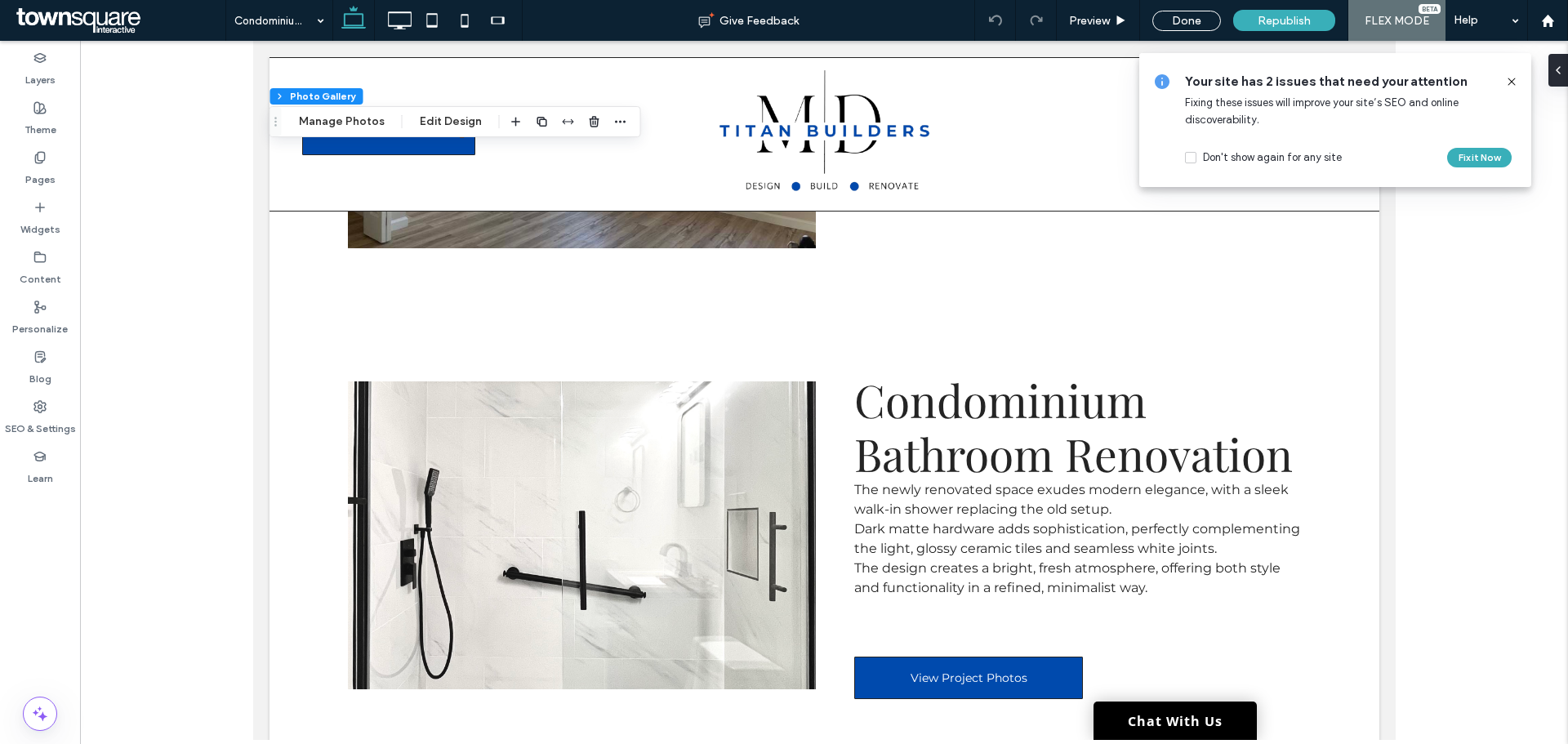
click at [1516, 83] on icon at bounding box center [1511, 81] width 13 height 13
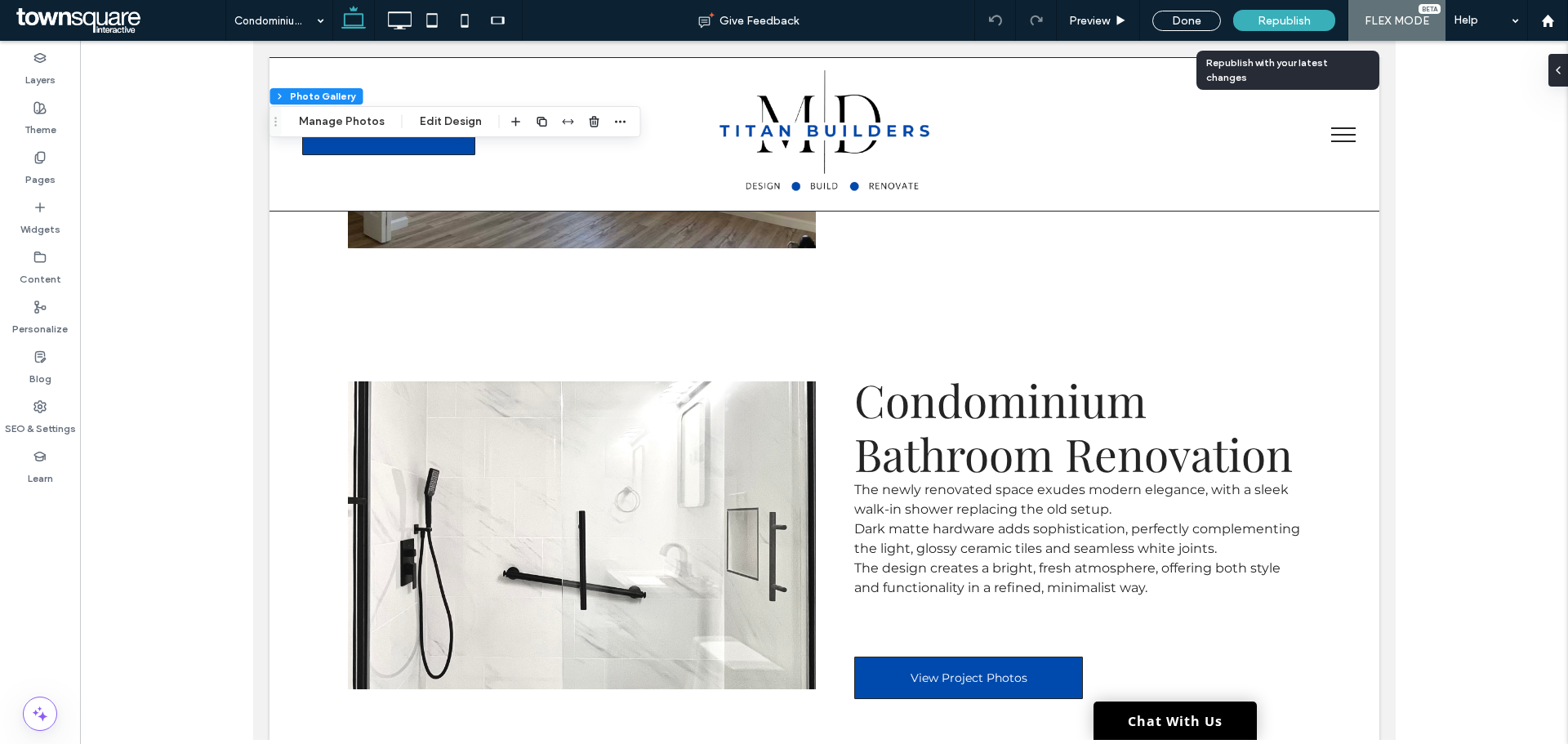
click at [1300, 27] on span "Republish" at bounding box center [1284, 20] width 53 height 13
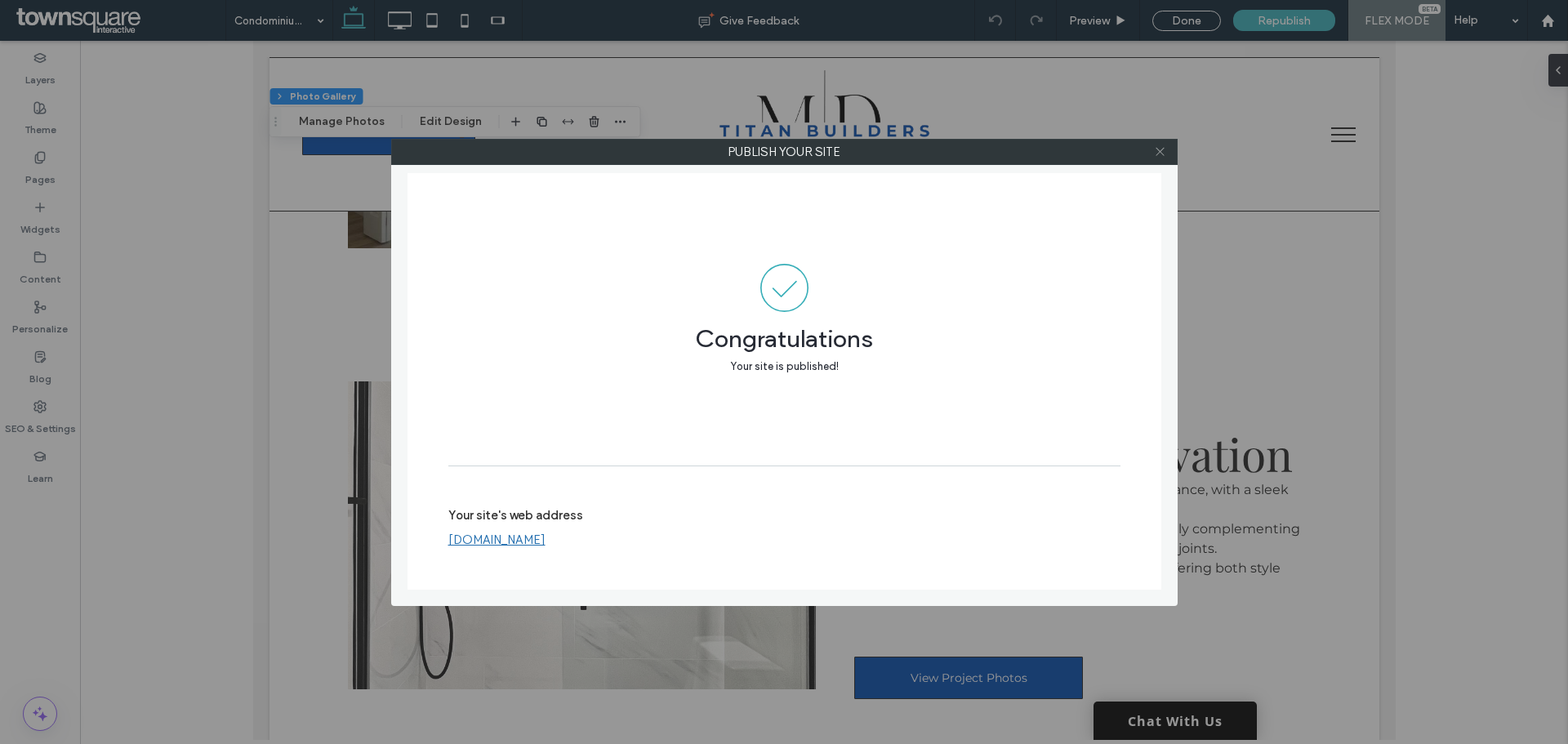
click at [1161, 148] on icon at bounding box center [1160, 151] width 13 height 13
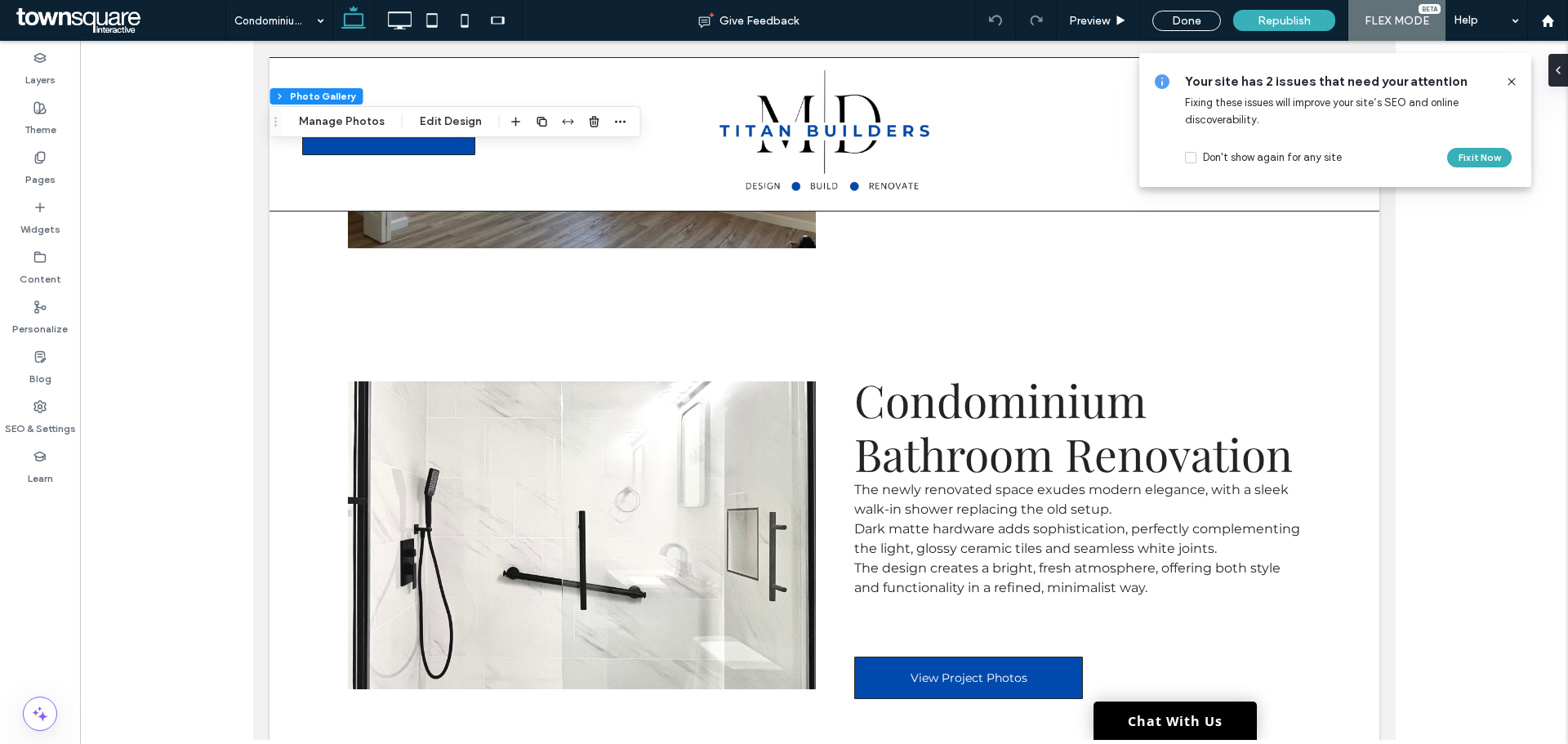
click at [1517, 83] on icon at bounding box center [1511, 81] width 13 height 13
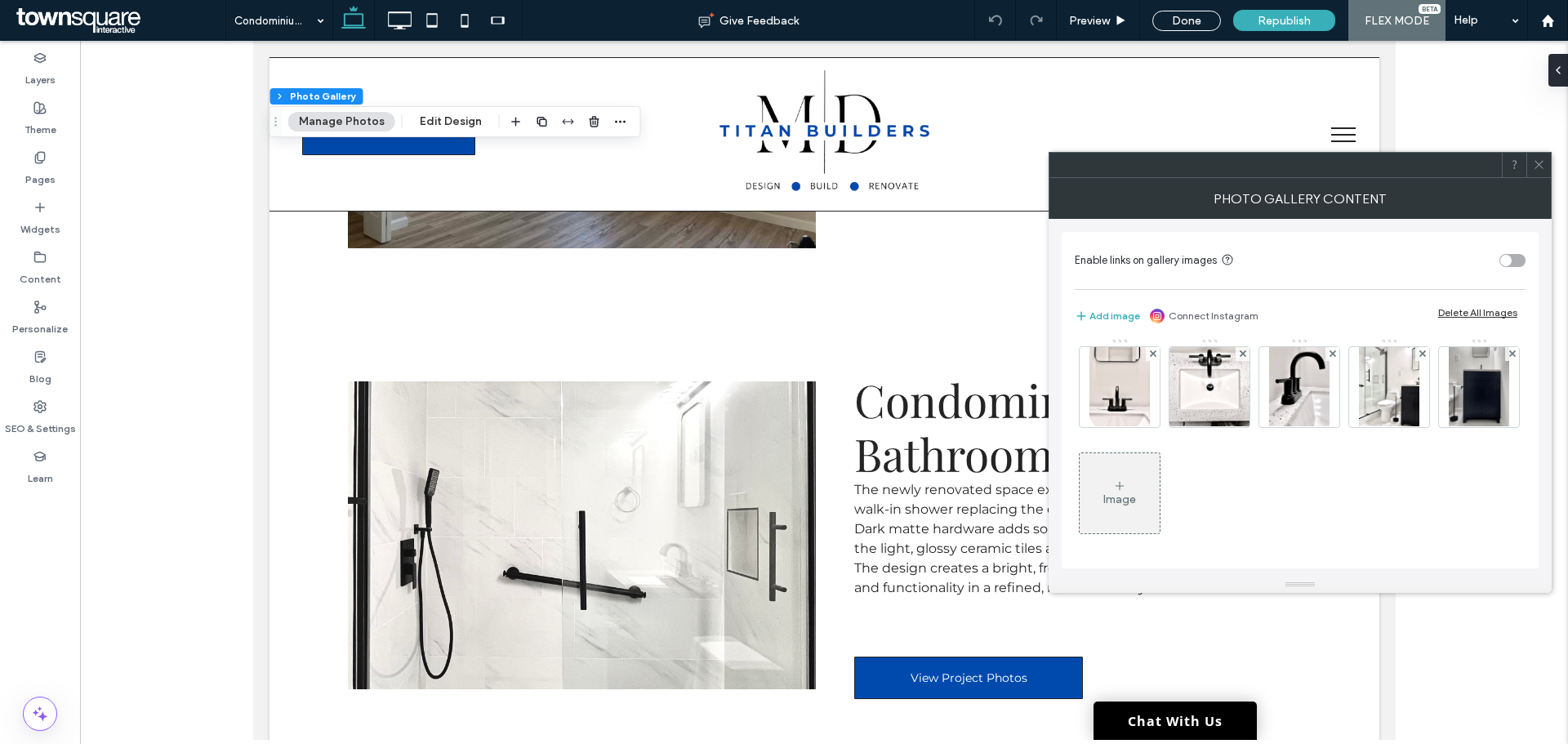
click at [1536, 159] on icon at bounding box center [1538, 164] width 13 height 13
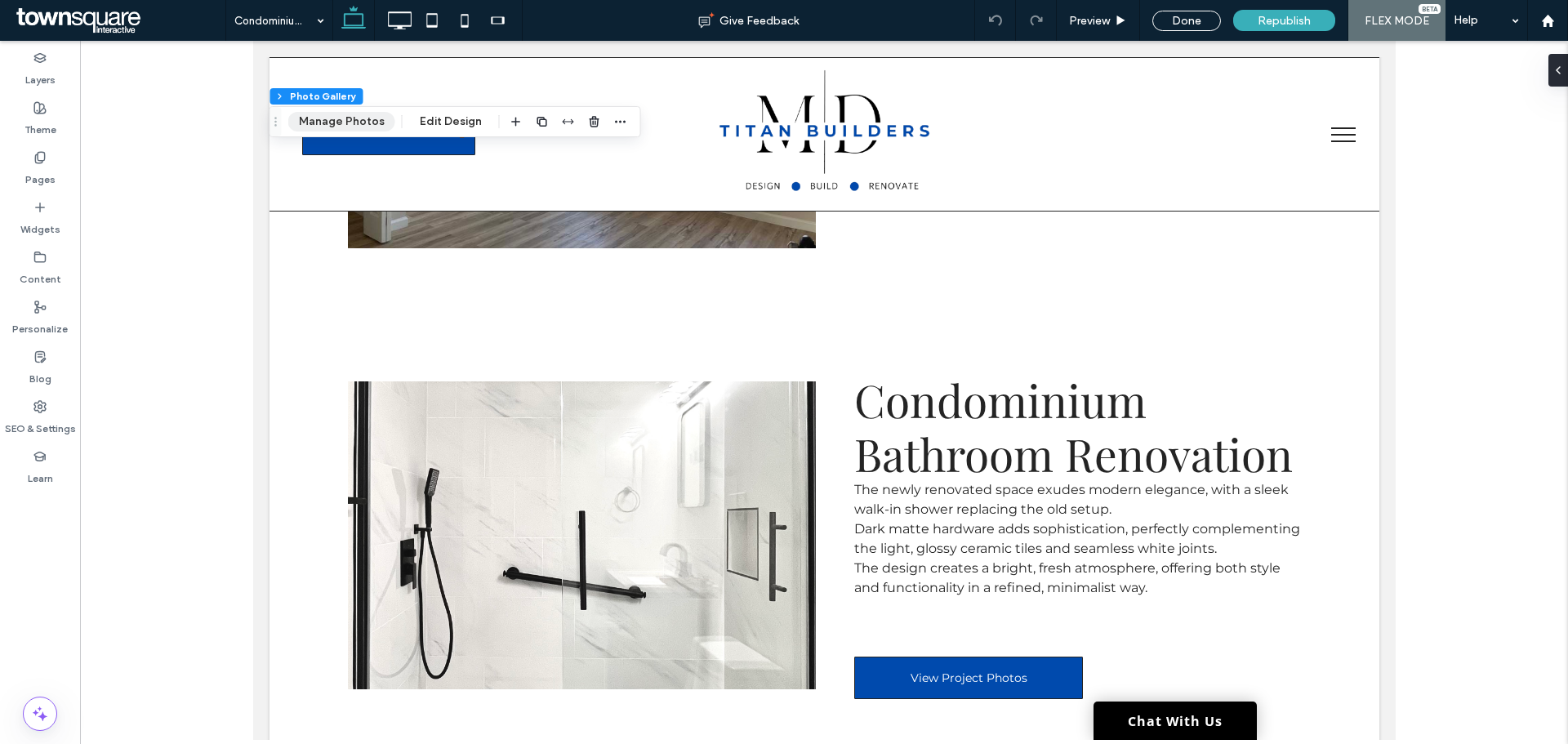
click at [359, 121] on button "Manage Photos" at bounding box center [342, 121] width 107 height 19
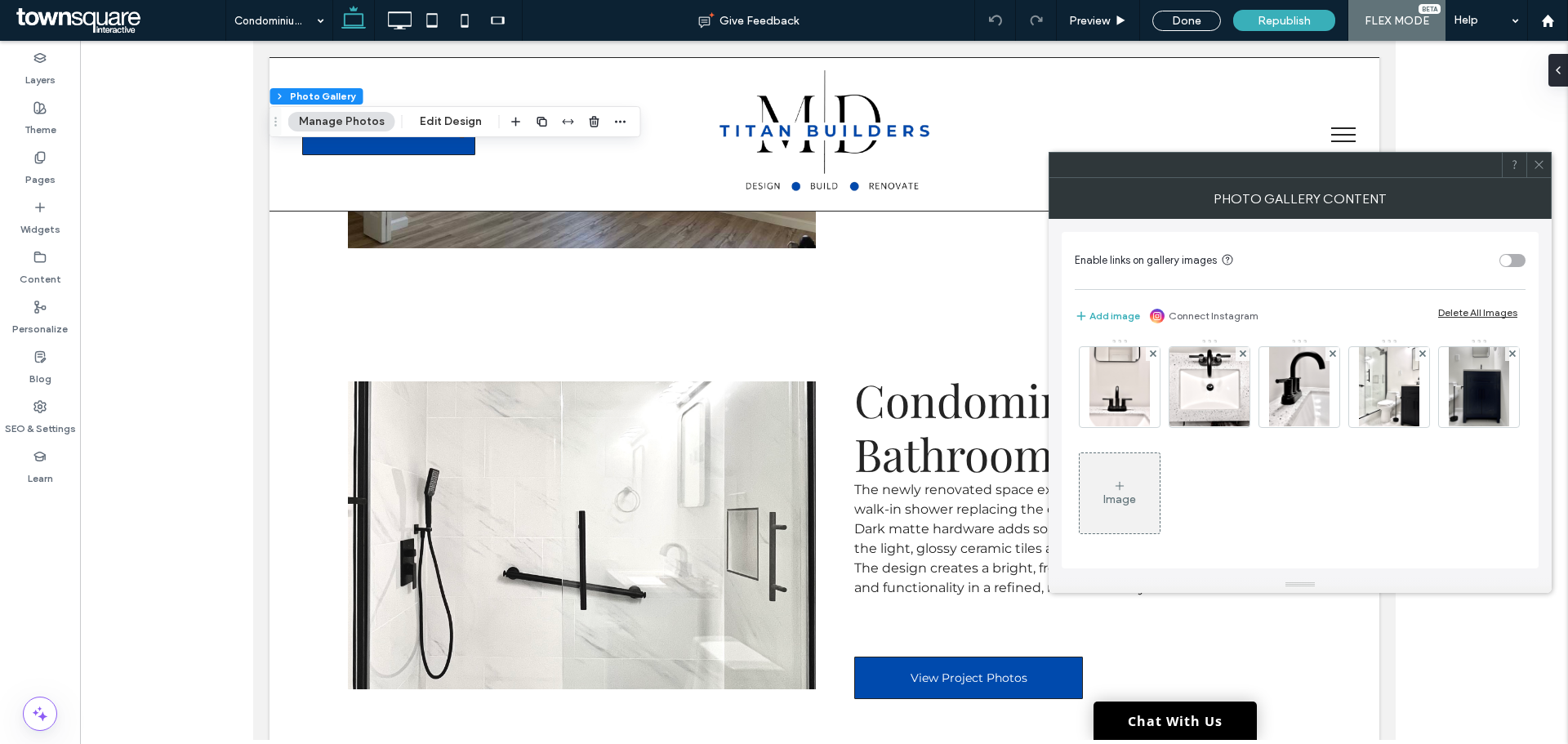
scroll to position [326, 0]
click at [1240, 361] on span at bounding box center [1243, 353] width 7 height 13
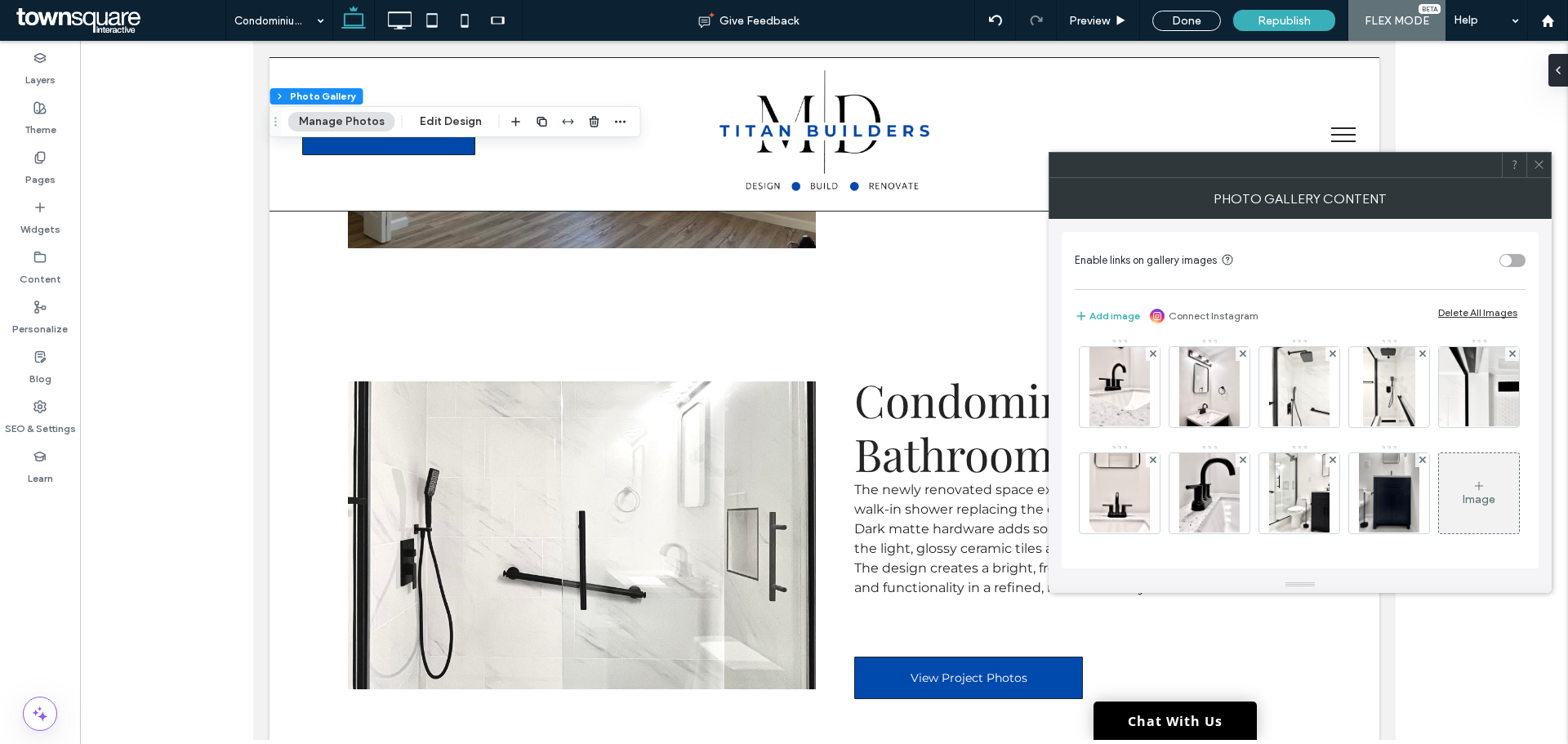
scroll to position [322, 0]
click at [1239, 460] on use at bounding box center [1242, 460] width 7 height 7
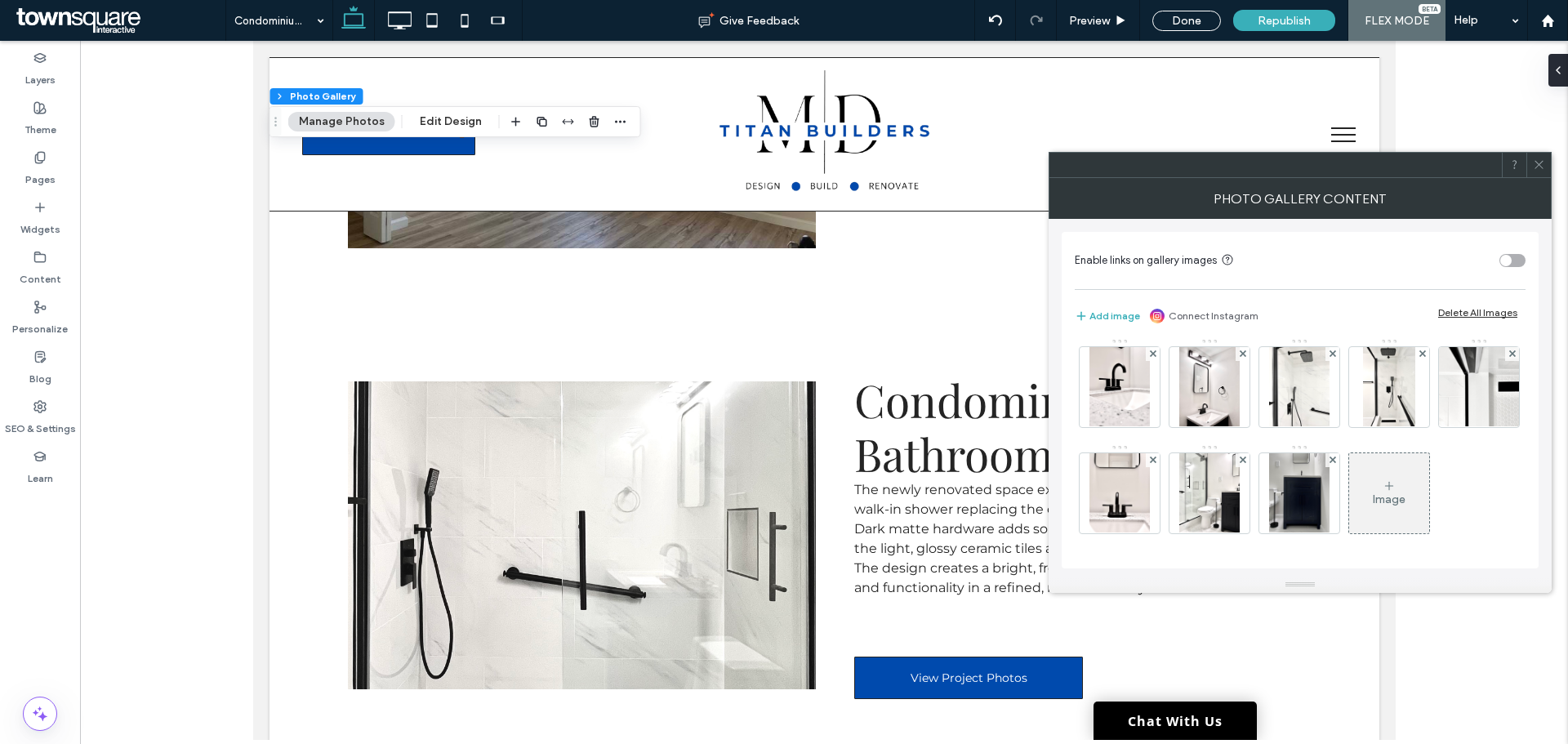
click at [1239, 460] on use at bounding box center [1242, 460] width 7 height 7
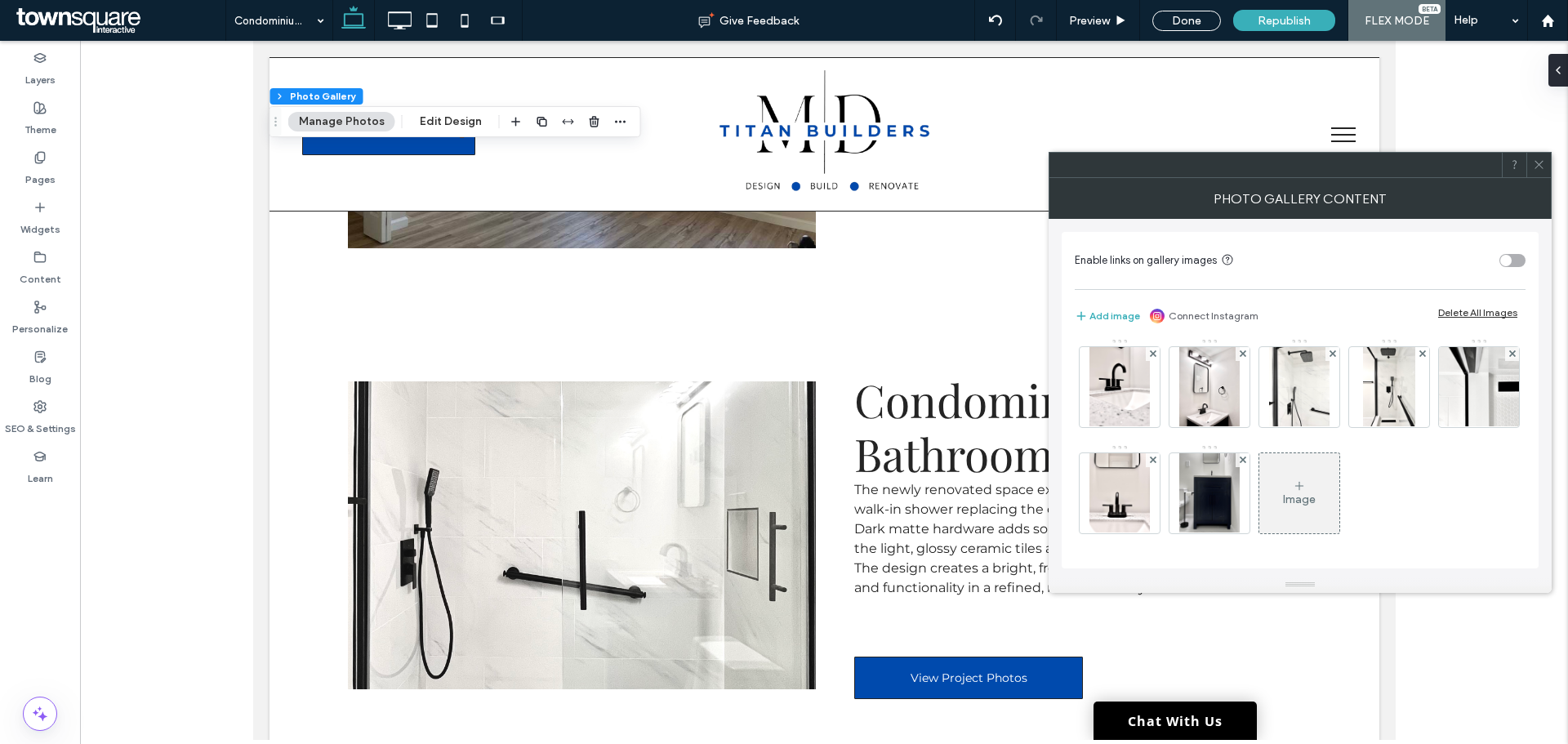
click at [1239, 460] on use at bounding box center [1242, 460] width 7 height 7
click at [1203, 492] on icon at bounding box center [1208, 485] width 13 height 13
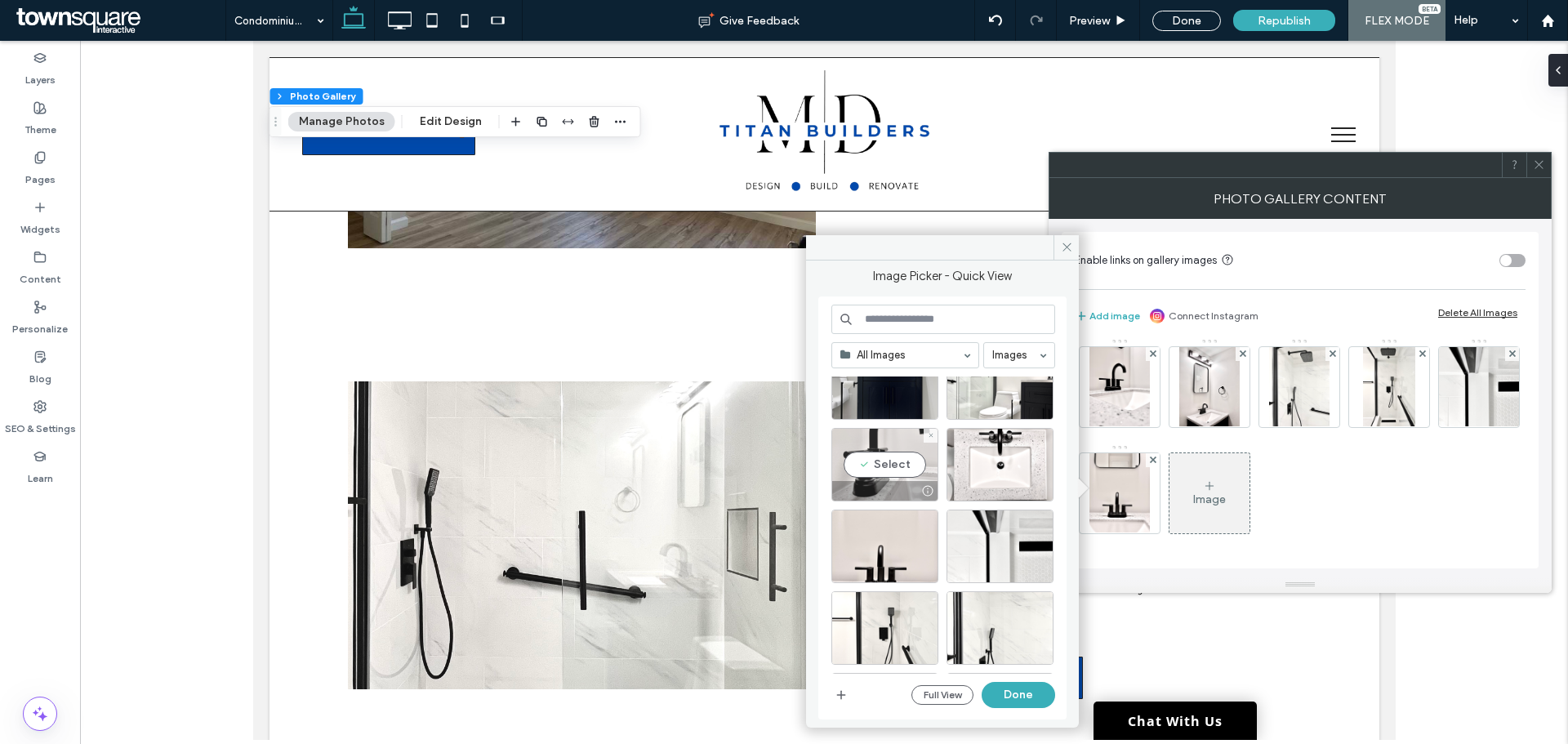
scroll to position [82, 0]
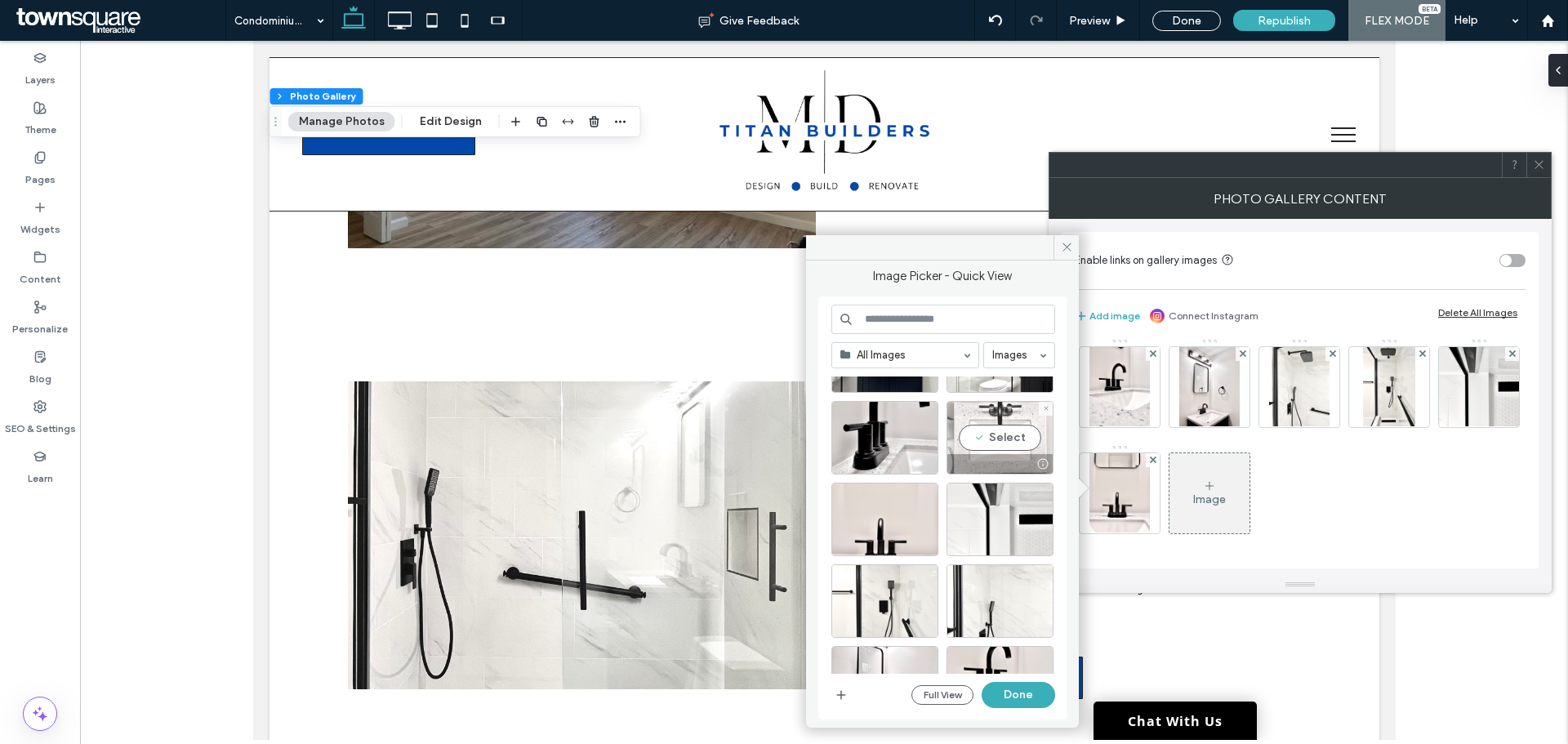
click at [1008, 438] on div "Select" at bounding box center [1000, 437] width 107 height 73
click at [1029, 693] on button "Done" at bounding box center [1018, 694] width 73 height 26
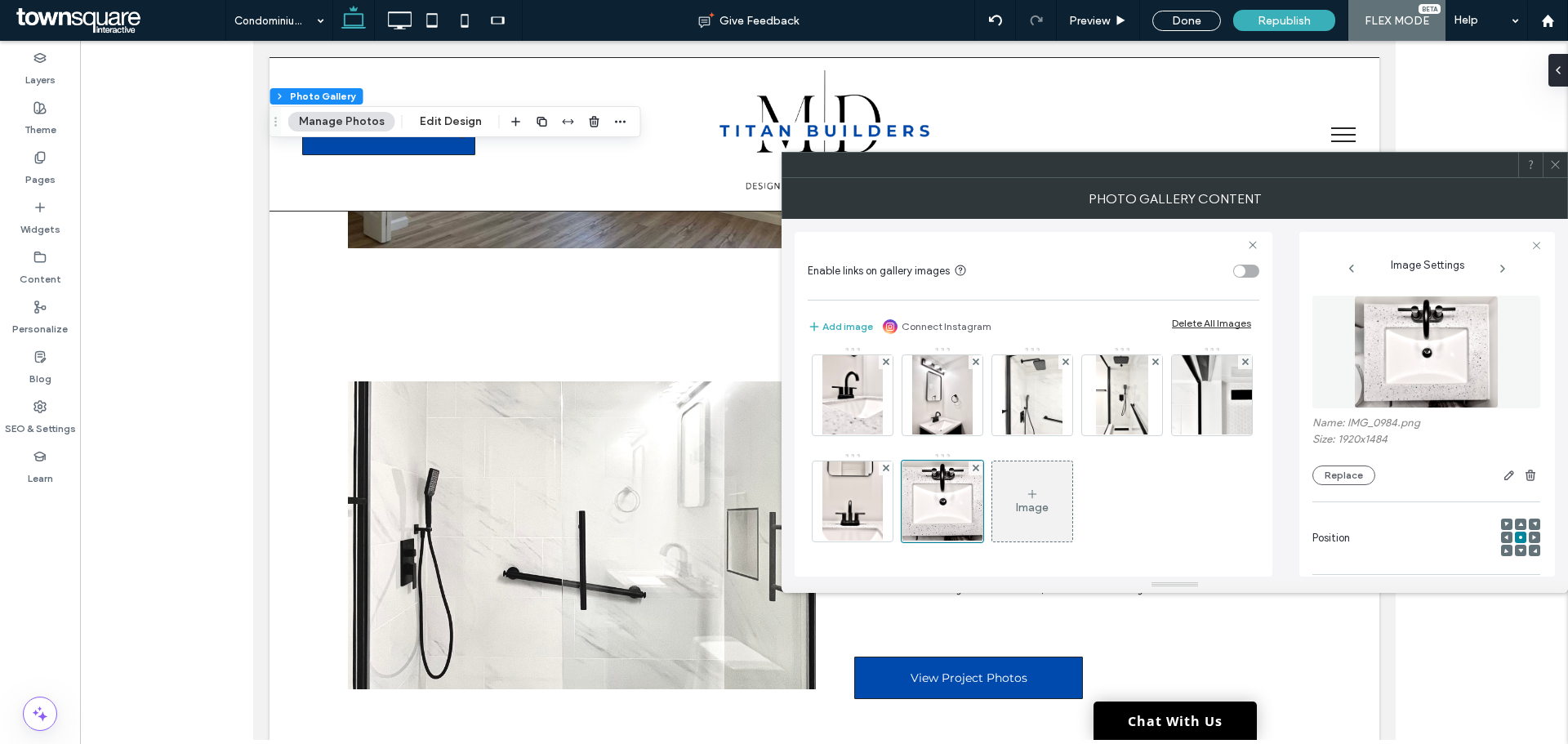
scroll to position [325, 0]
click at [1552, 166] on icon at bounding box center [1555, 164] width 13 height 13
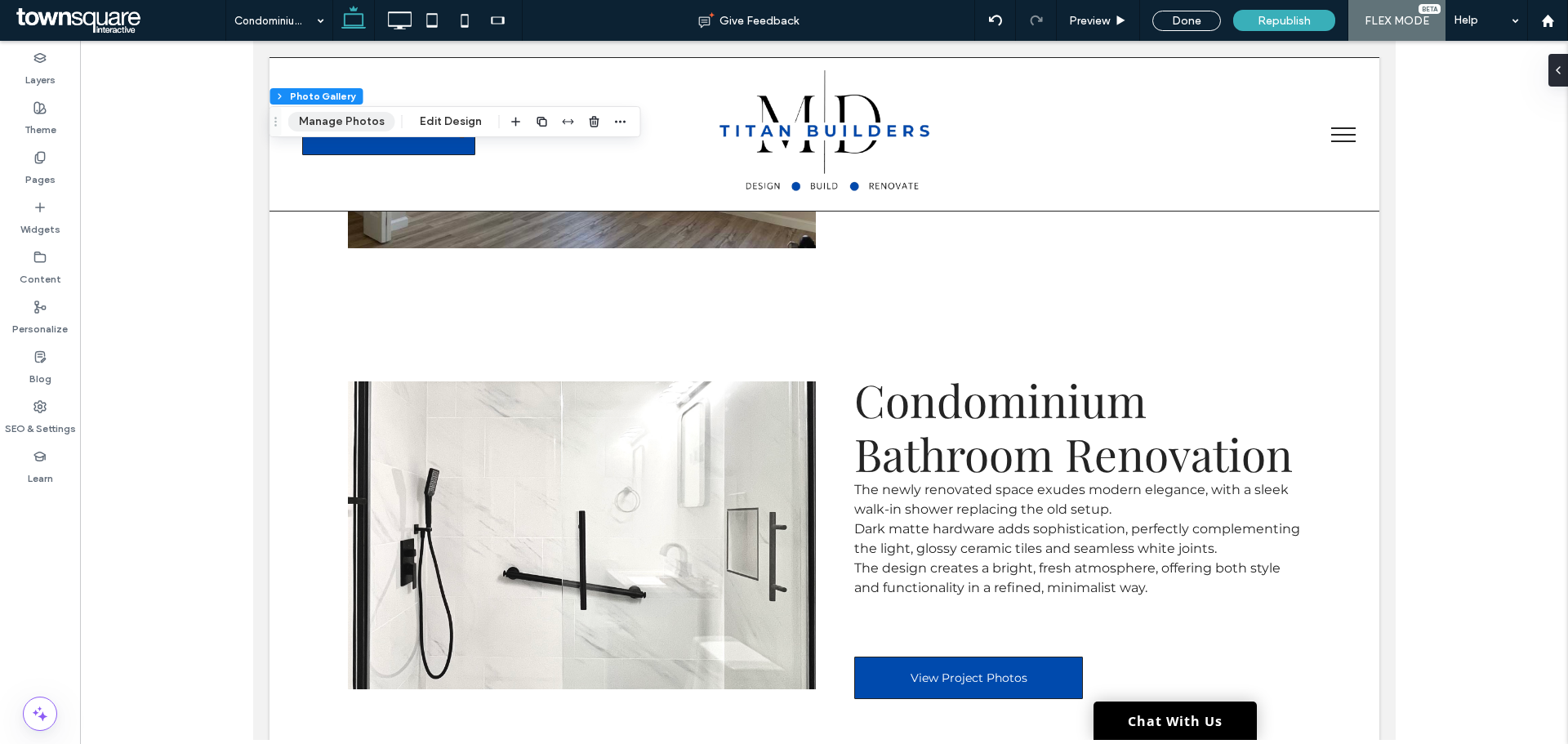
click at [354, 116] on button "Manage Photos" at bounding box center [342, 121] width 107 height 19
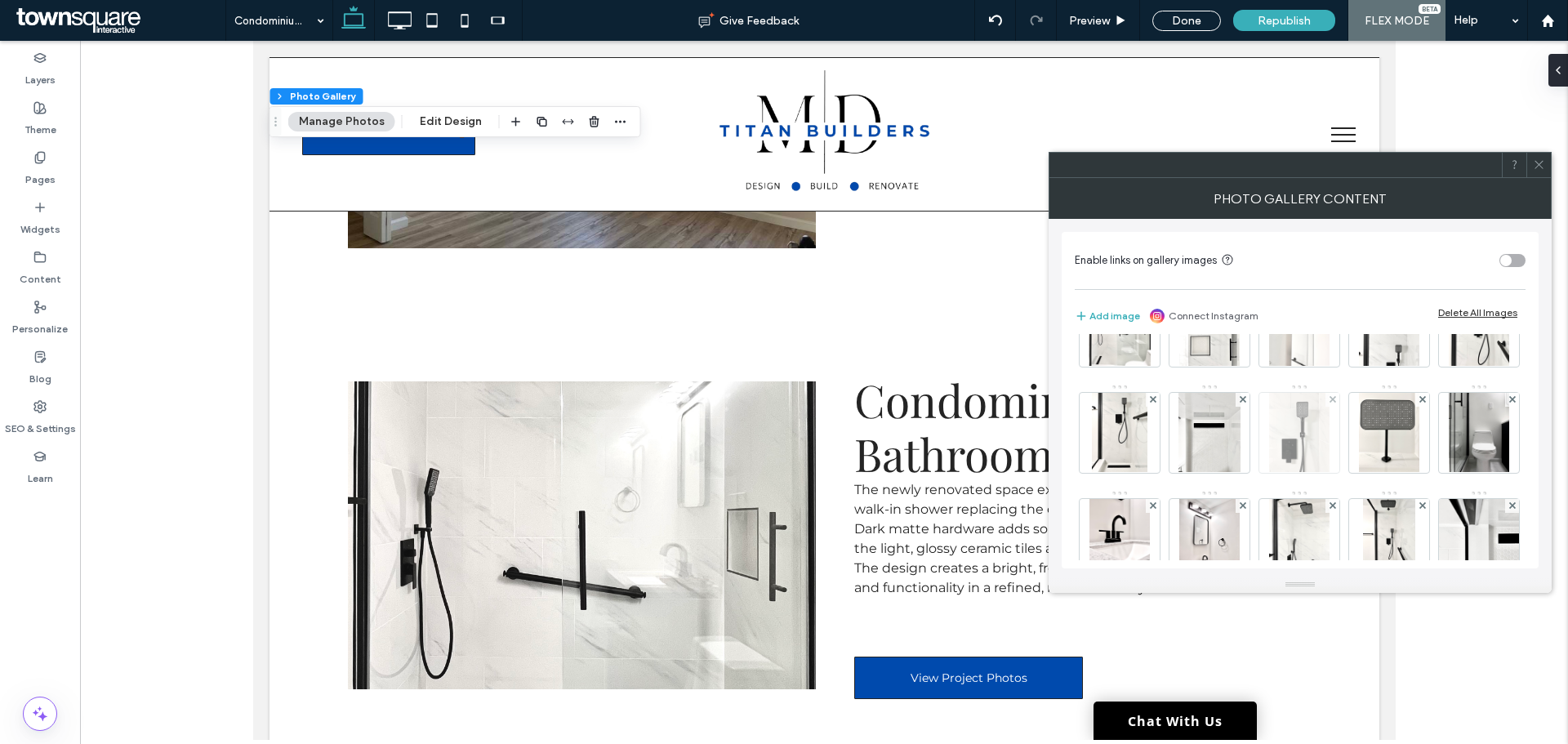
scroll to position [322, 0]
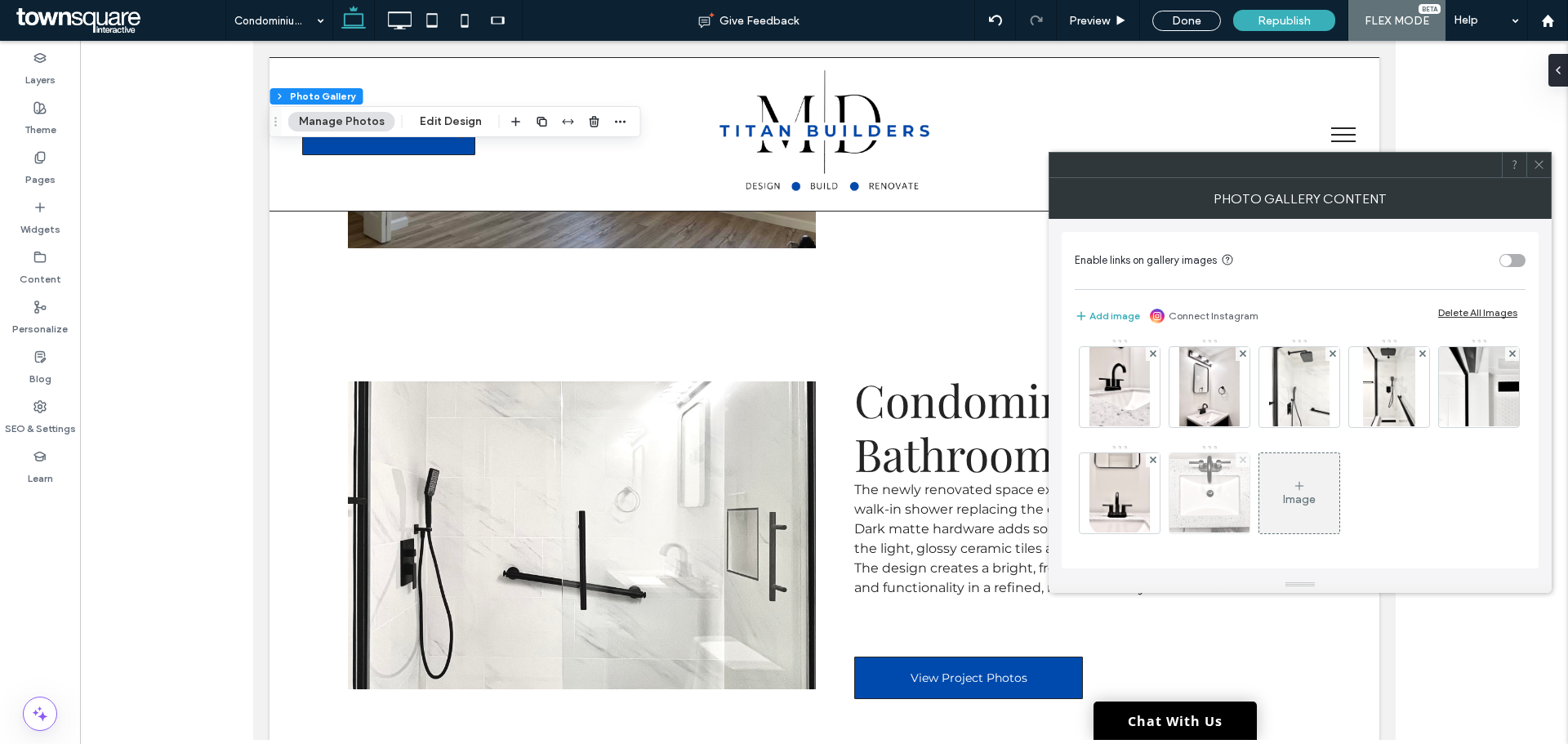
click at [1240, 462] on icon at bounding box center [1243, 460] width 7 height 7
click at [1193, 493] on div "Image" at bounding box center [1209, 499] width 33 height 13
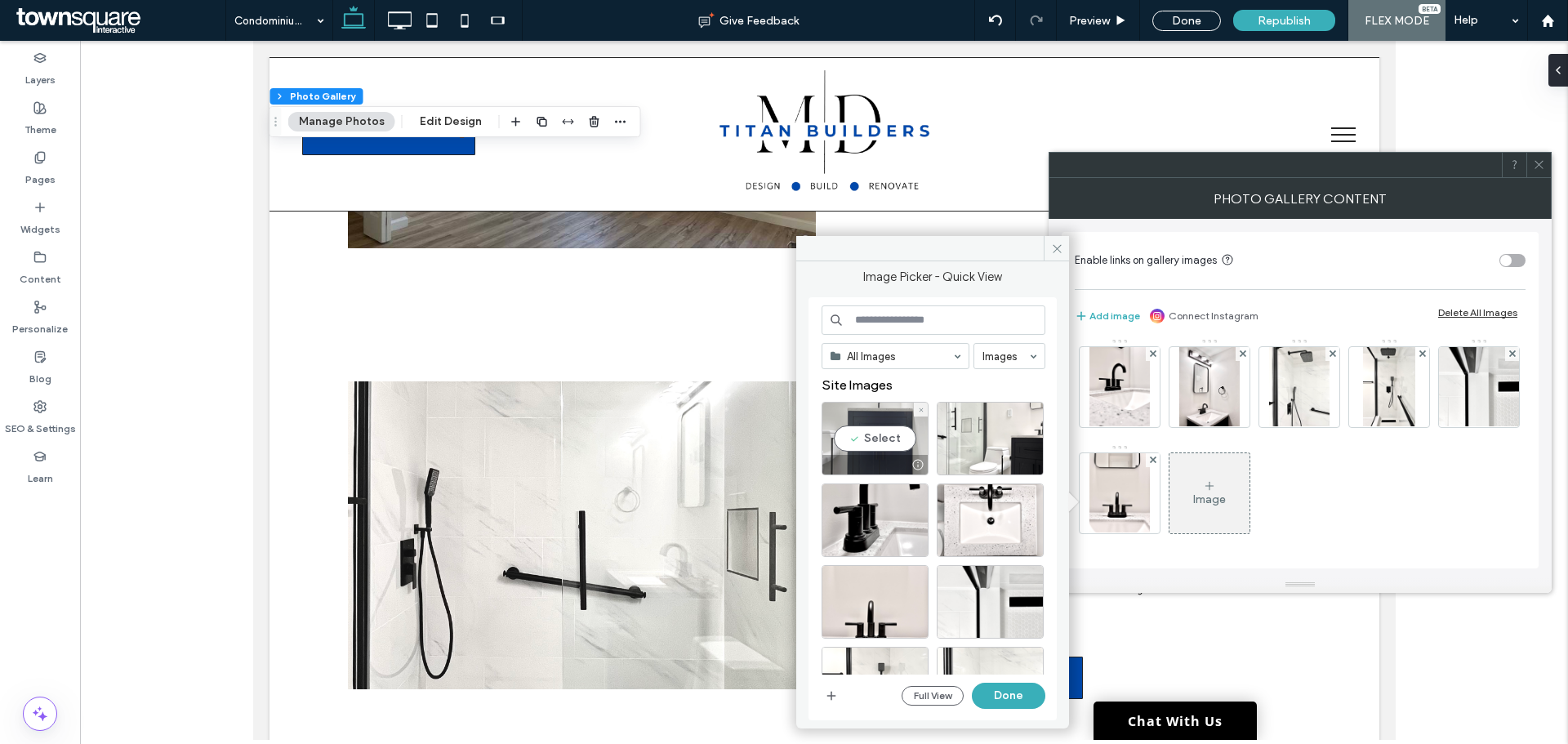
click at [870, 438] on div "Select" at bounding box center [875, 438] width 107 height 73
click at [1002, 697] on button "Done" at bounding box center [1008, 695] width 73 height 26
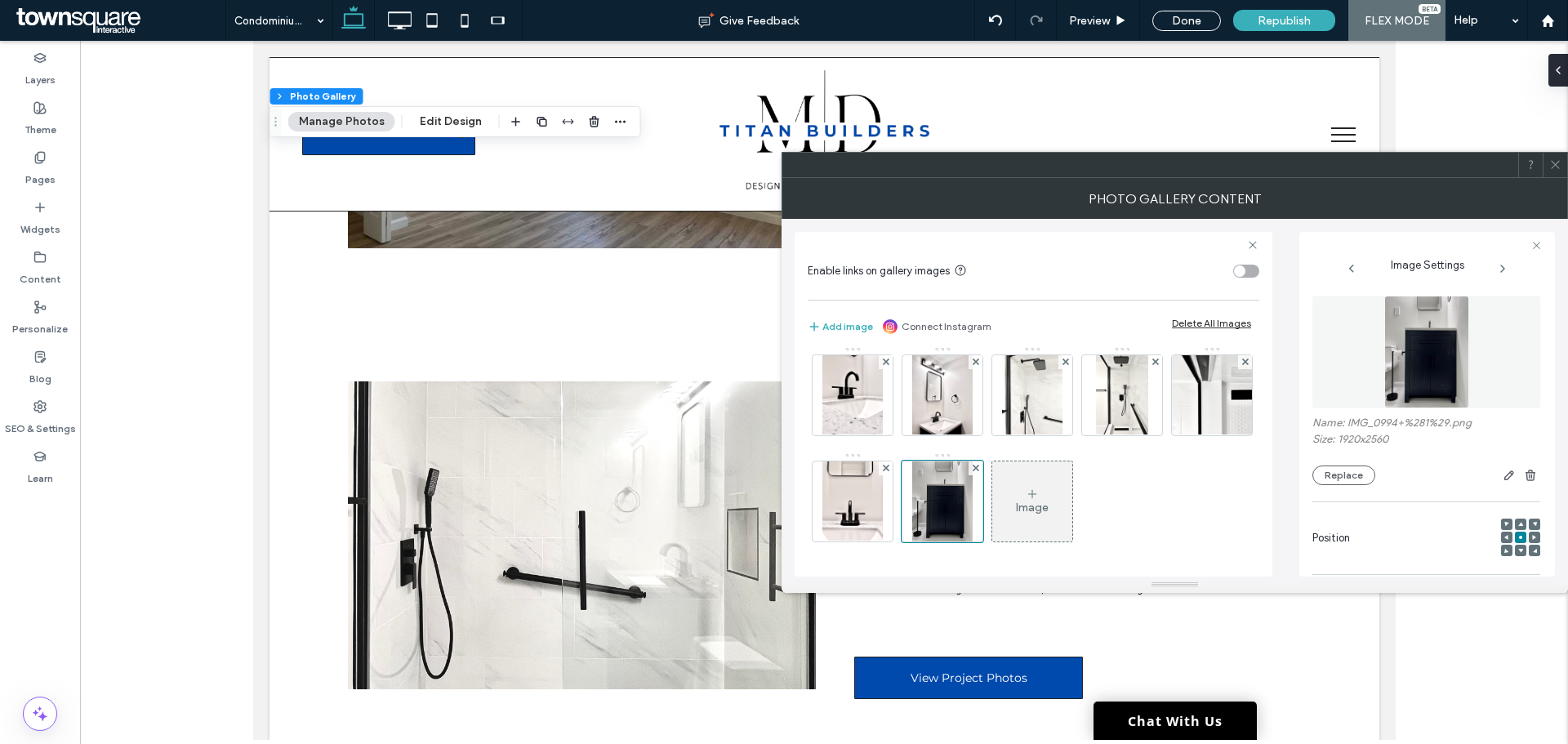
click at [1553, 168] on icon at bounding box center [1555, 164] width 13 height 13
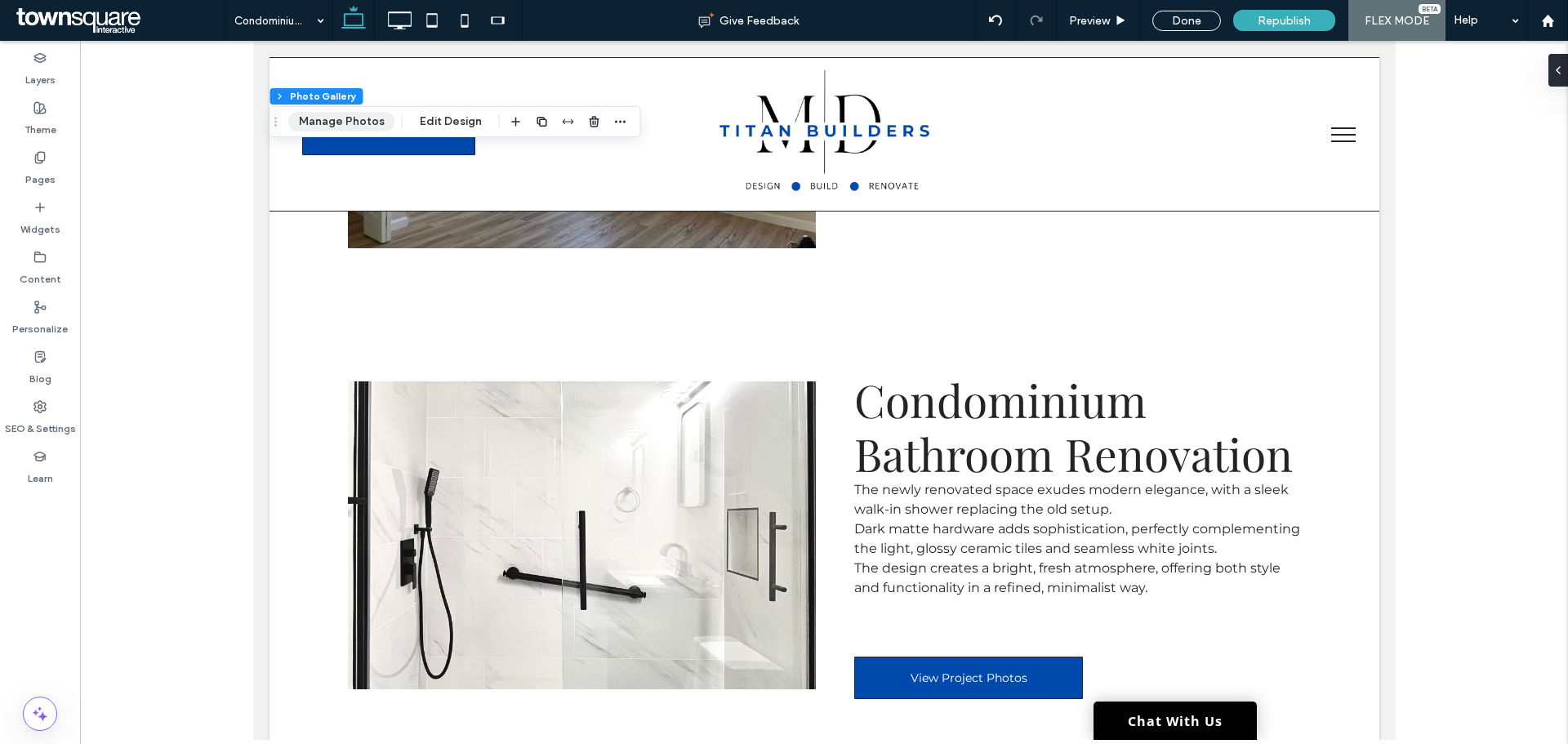
click at [324, 115] on button "Manage Photos" at bounding box center [342, 121] width 107 height 19
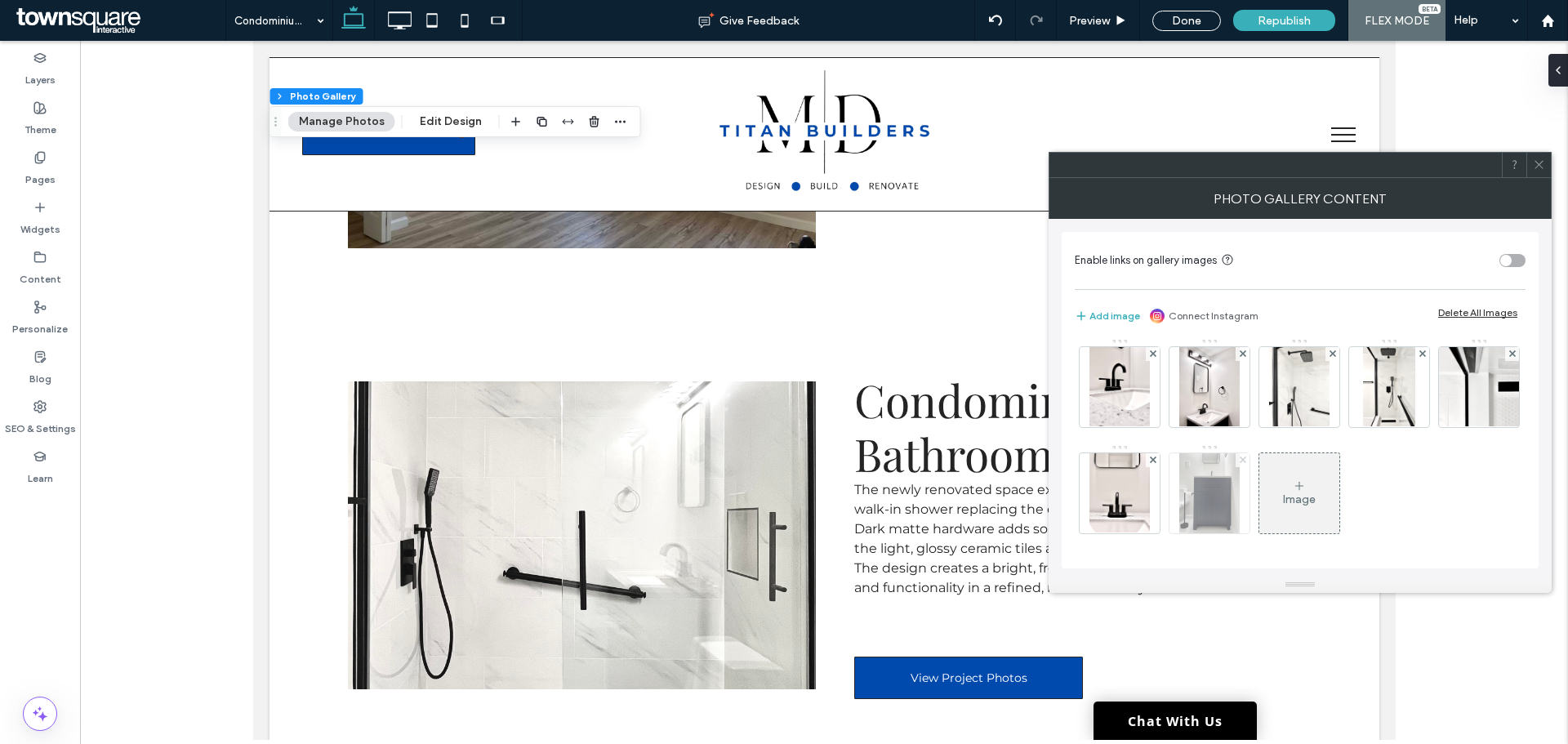
click at [1239, 461] on use at bounding box center [1242, 460] width 7 height 7
click at [1540, 170] on icon at bounding box center [1538, 164] width 13 height 13
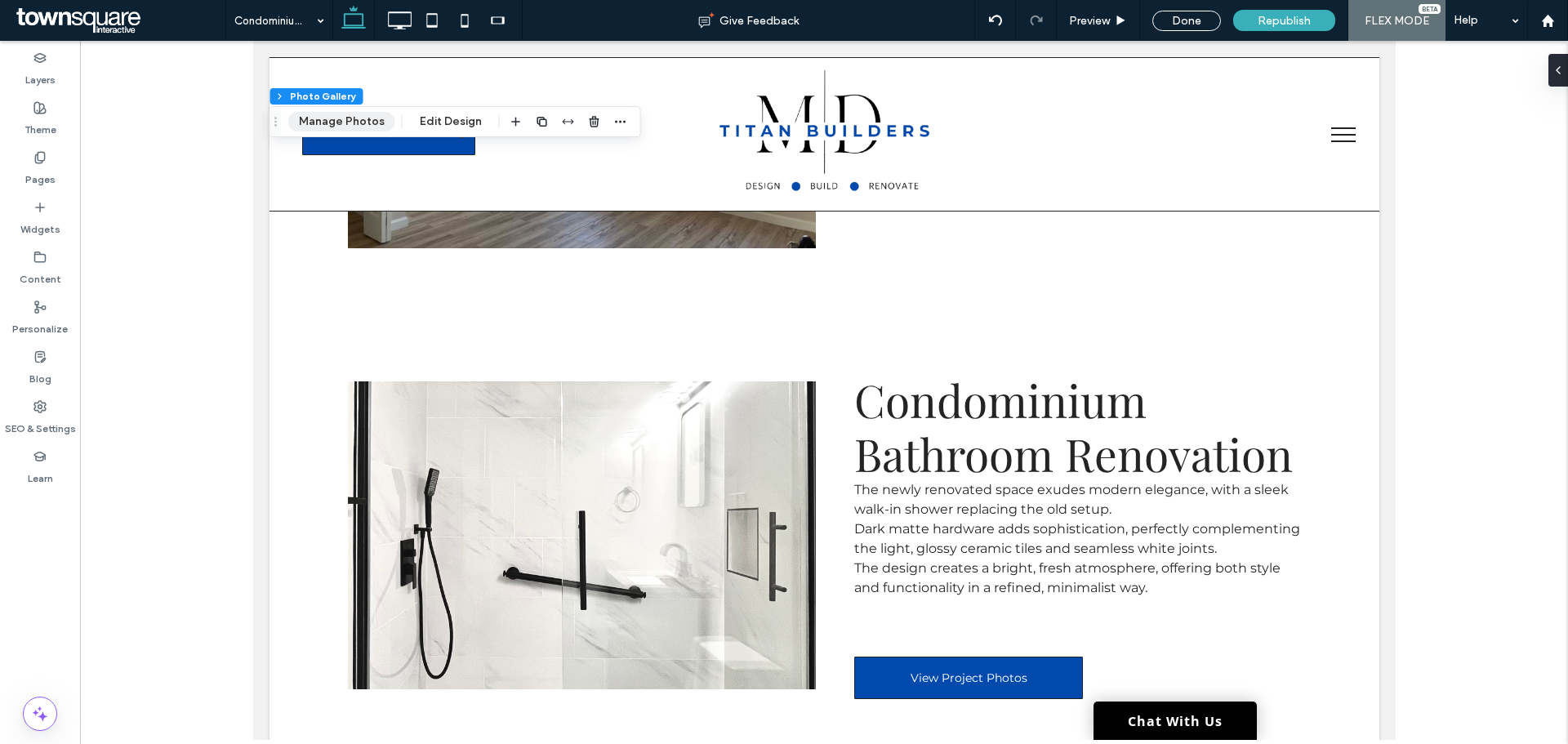
click at [365, 116] on button "Manage Photos" at bounding box center [342, 121] width 107 height 19
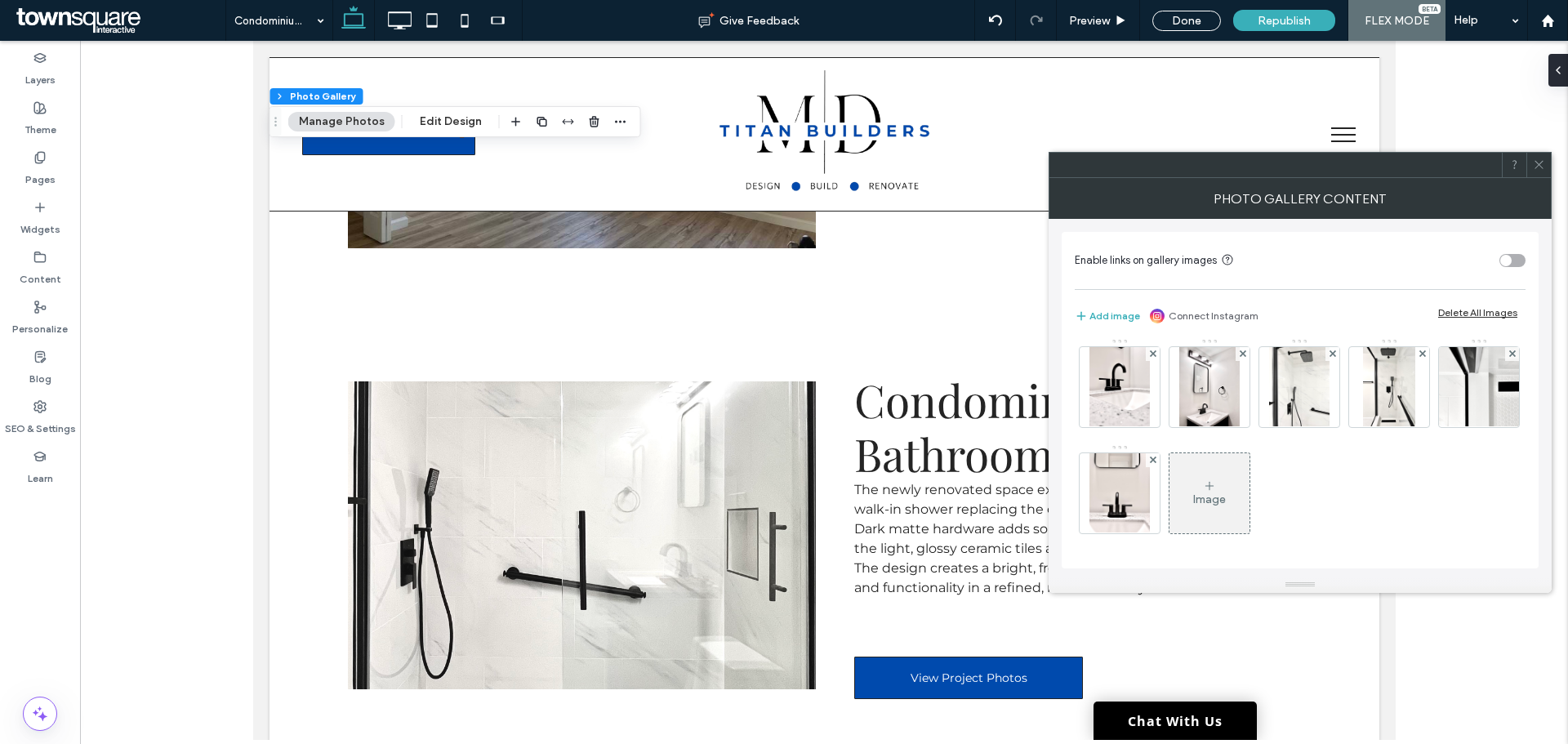
click at [1170, 480] on div "Image" at bounding box center [1209, 493] width 80 height 77
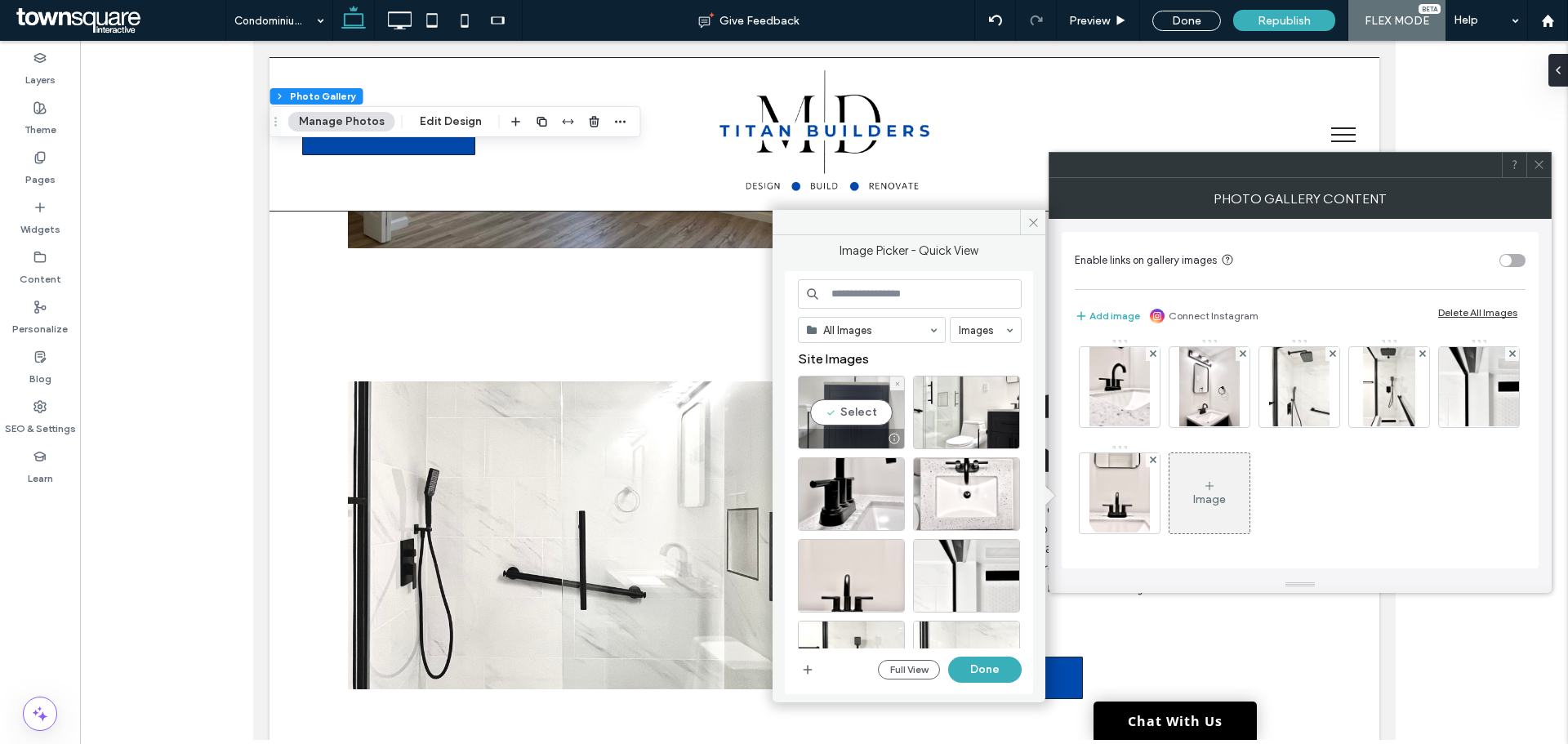
click at [863, 408] on div "Select" at bounding box center [851, 412] width 107 height 73
click at [973, 678] on button "Done" at bounding box center [985, 669] width 73 height 26
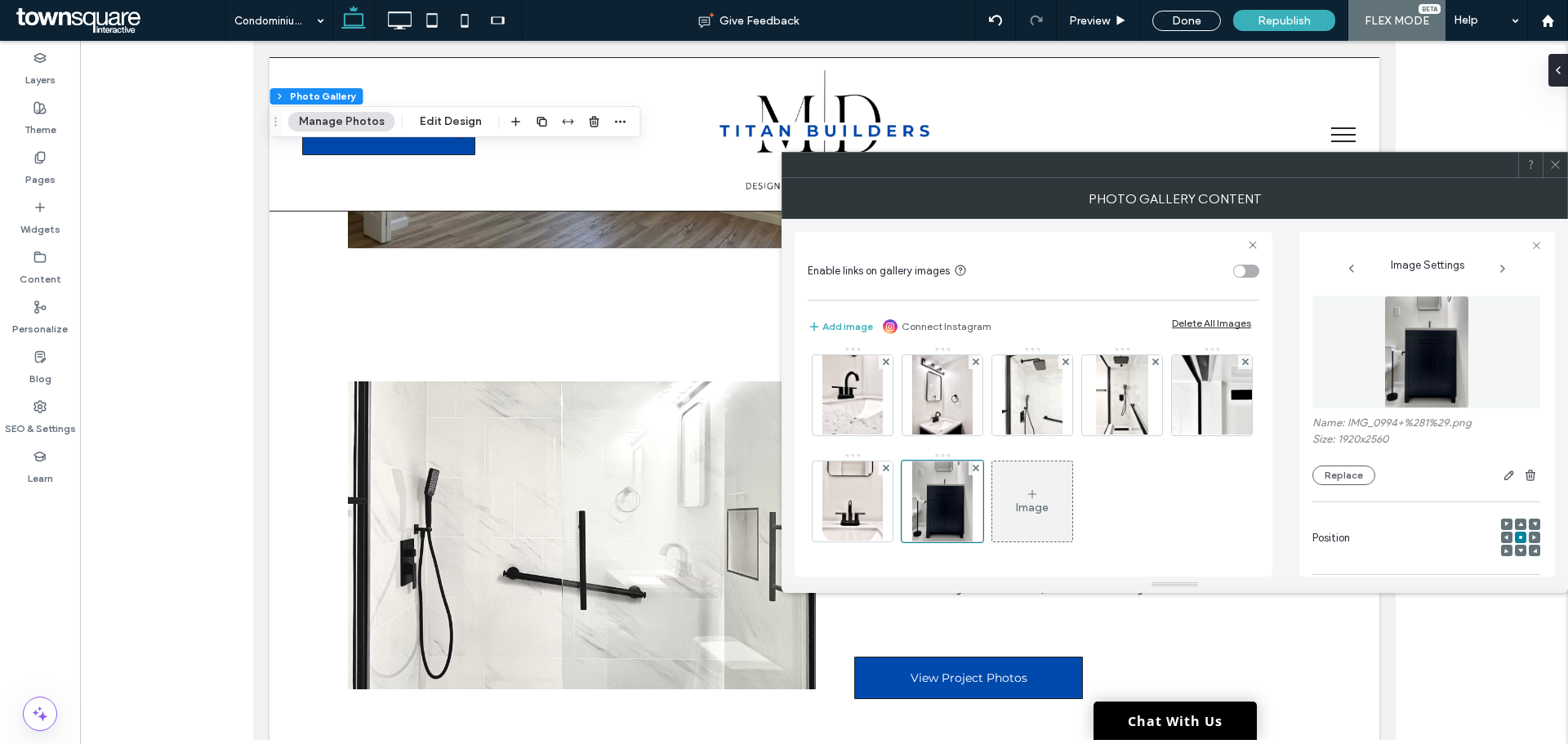
click at [1556, 182] on div "Photo Gallery Content" at bounding box center [1175, 198] width 787 height 40
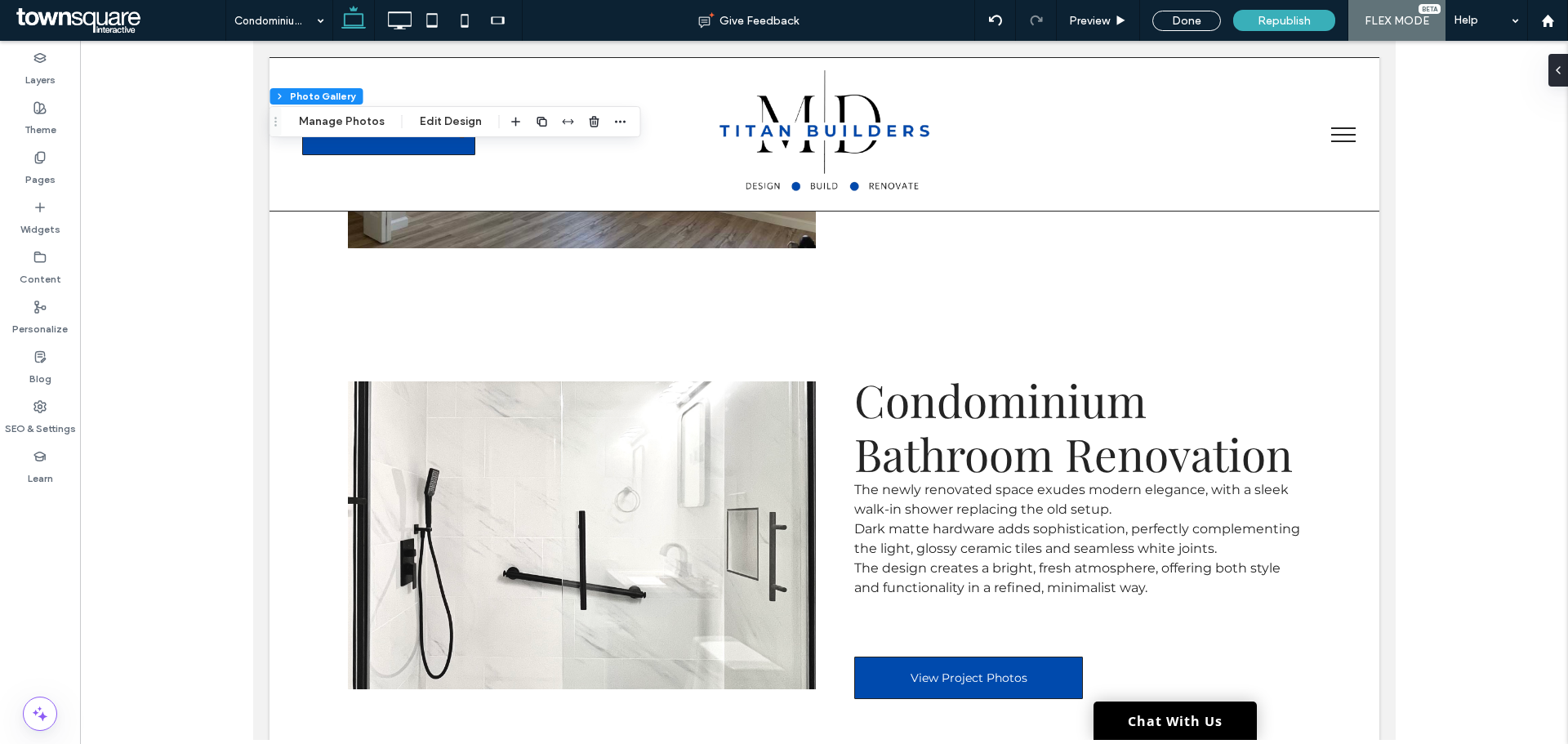
click at [335, 111] on div "Flex section Flex column Photo Gallery Manage Photos Edit Design" at bounding box center [455, 121] width 371 height 31
click at [328, 122] on button "Manage Photos" at bounding box center [342, 121] width 107 height 19
click at [357, 113] on button "Manage Photos" at bounding box center [342, 121] width 107 height 19
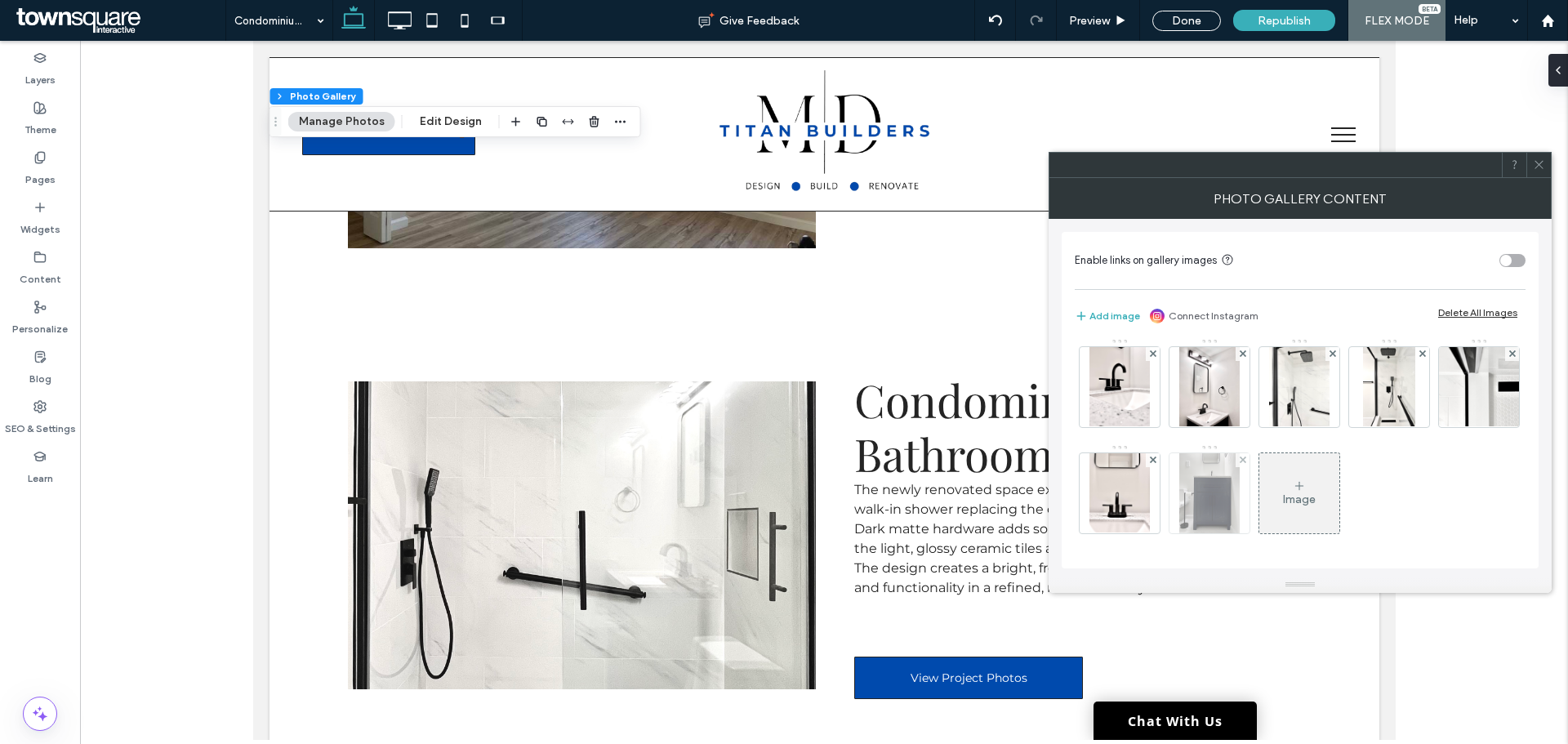
click at [1235, 462] on div at bounding box center [1242, 460] width 14 height 13
click at [1193, 498] on div "Image" at bounding box center [1209, 499] width 33 height 13
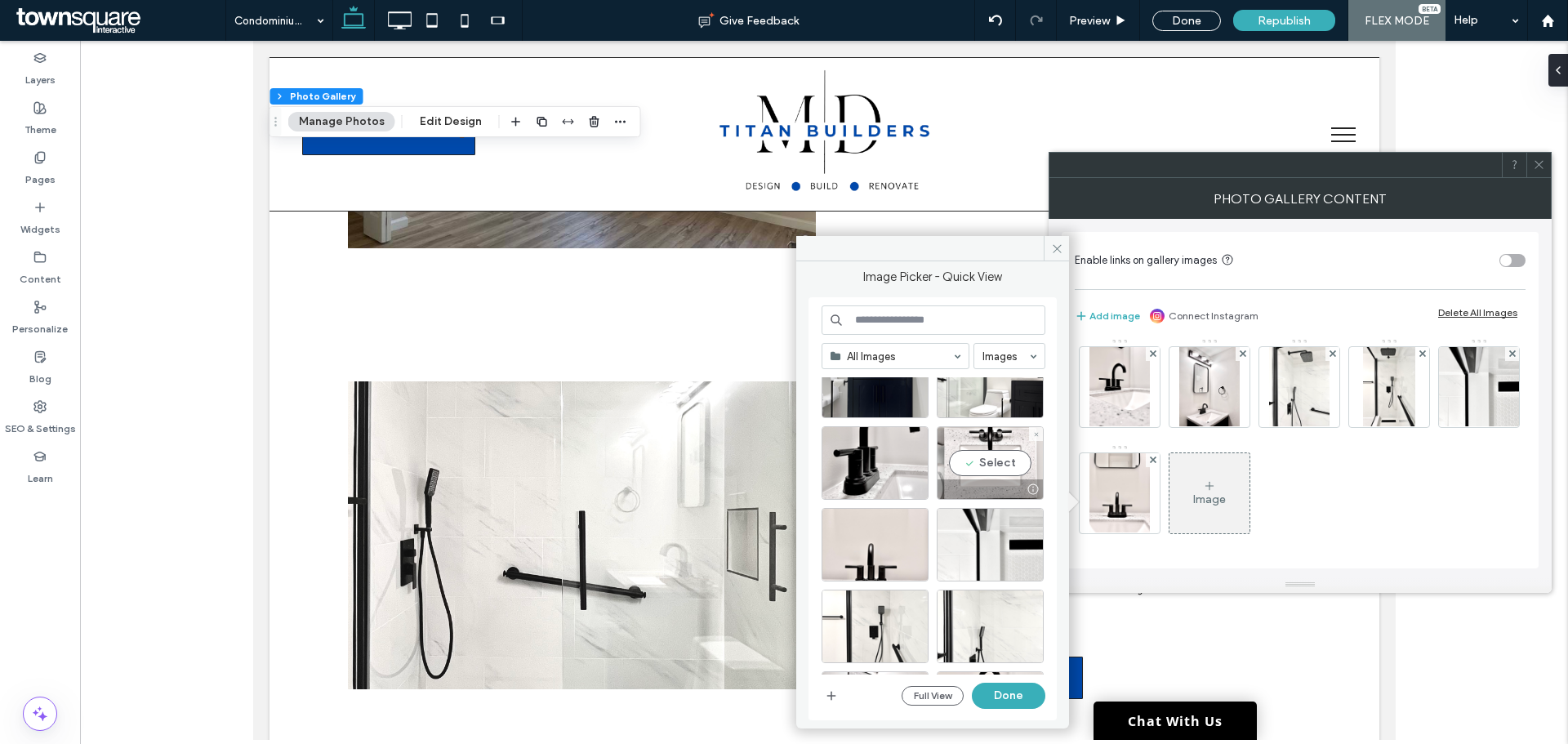
scroll to position [82, 0]
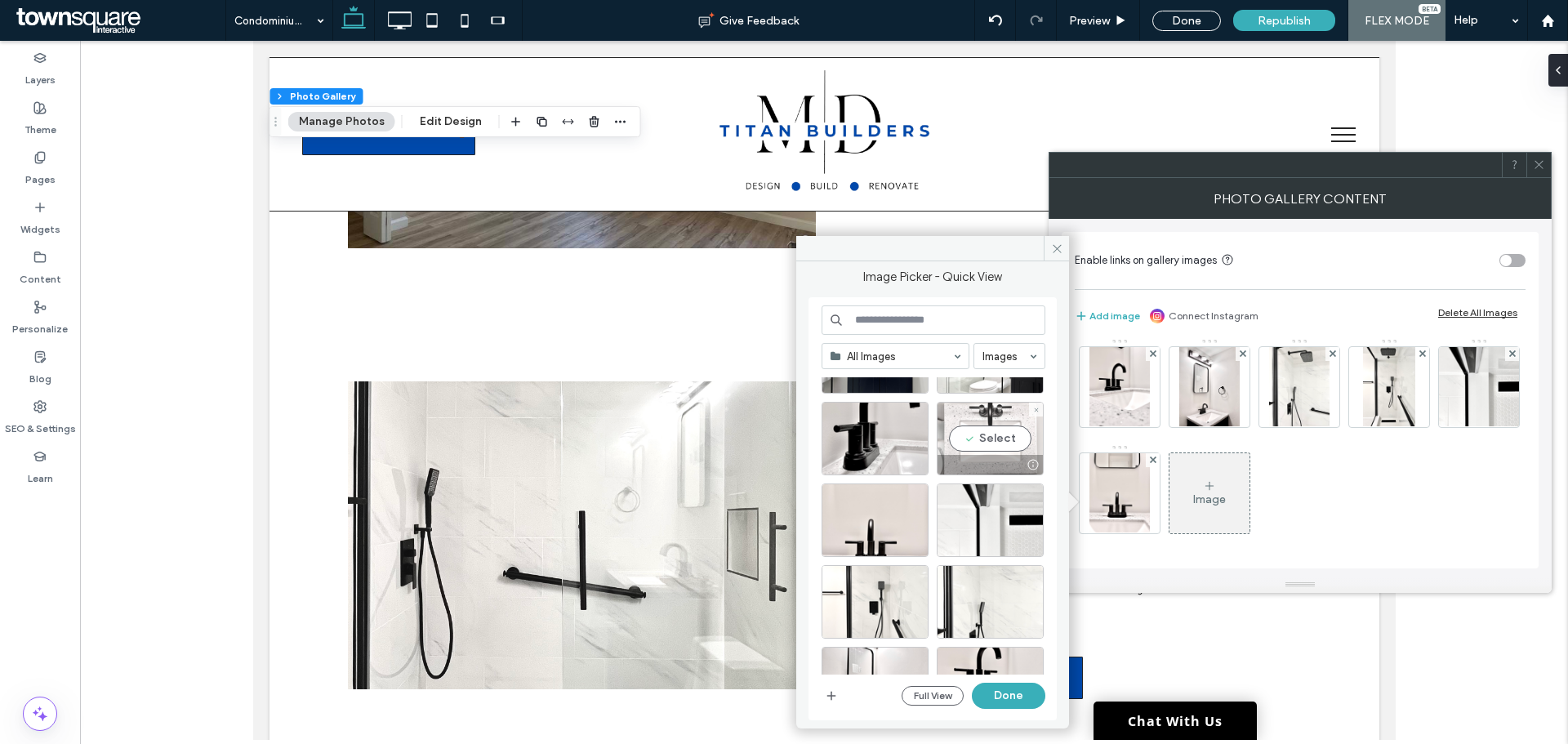
click at [996, 436] on div "Select" at bounding box center [990, 438] width 107 height 73
click at [1007, 688] on button "Done" at bounding box center [1008, 695] width 73 height 26
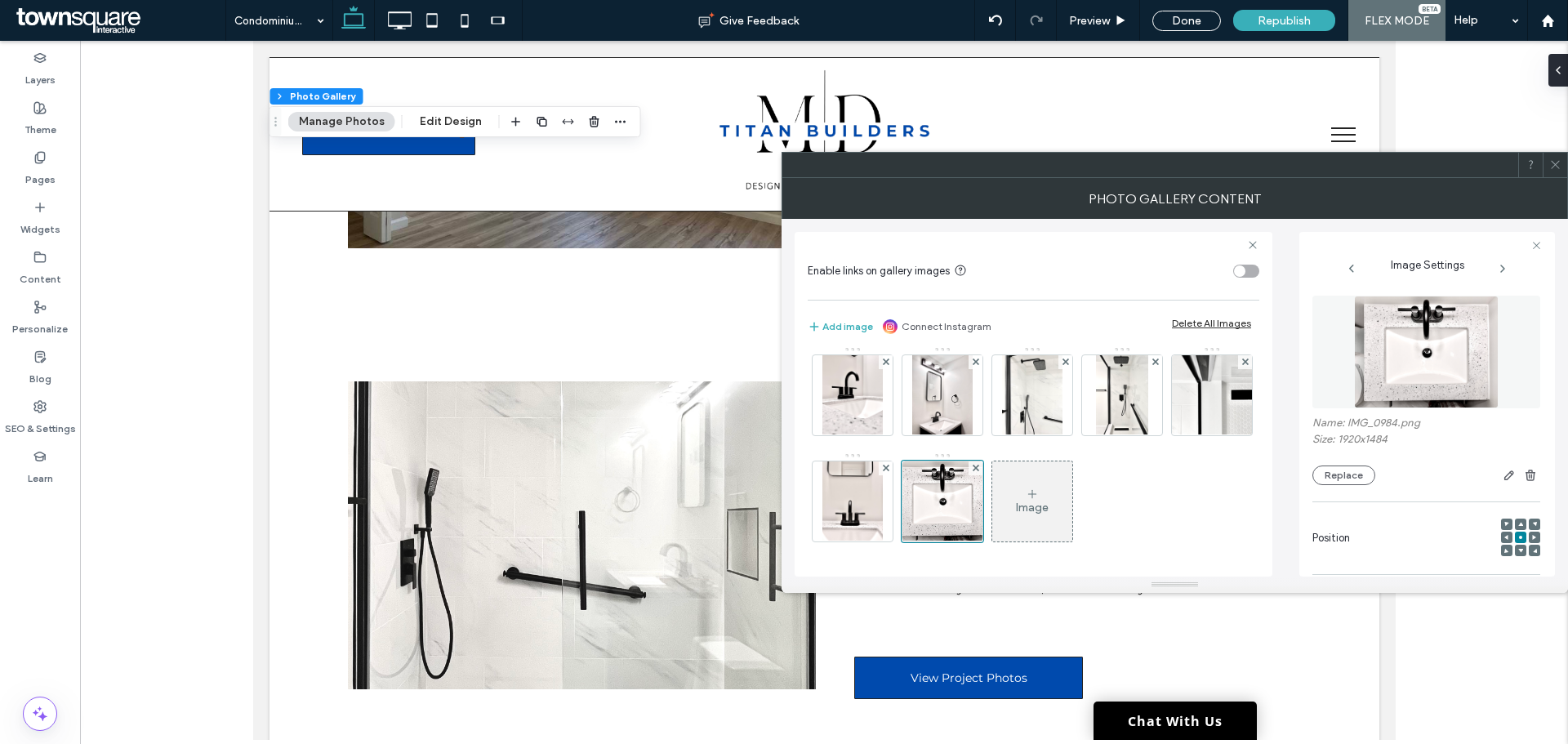
click at [992, 518] on div "Image" at bounding box center [1032, 501] width 80 height 77
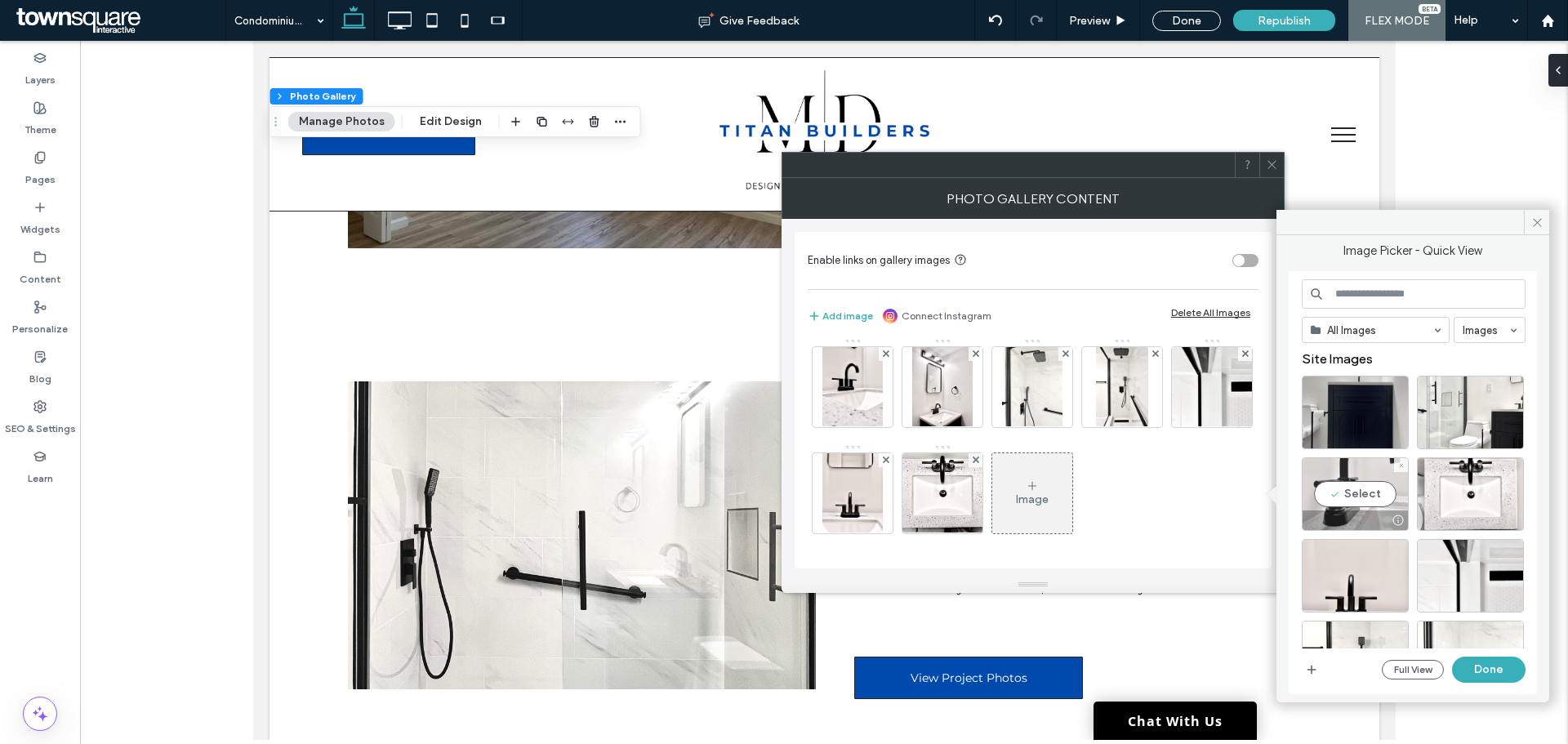
click at [1348, 483] on div "Select" at bounding box center [1355, 493] width 107 height 73
click at [1503, 675] on button "Done" at bounding box center [1489, 669] width 73 height 26
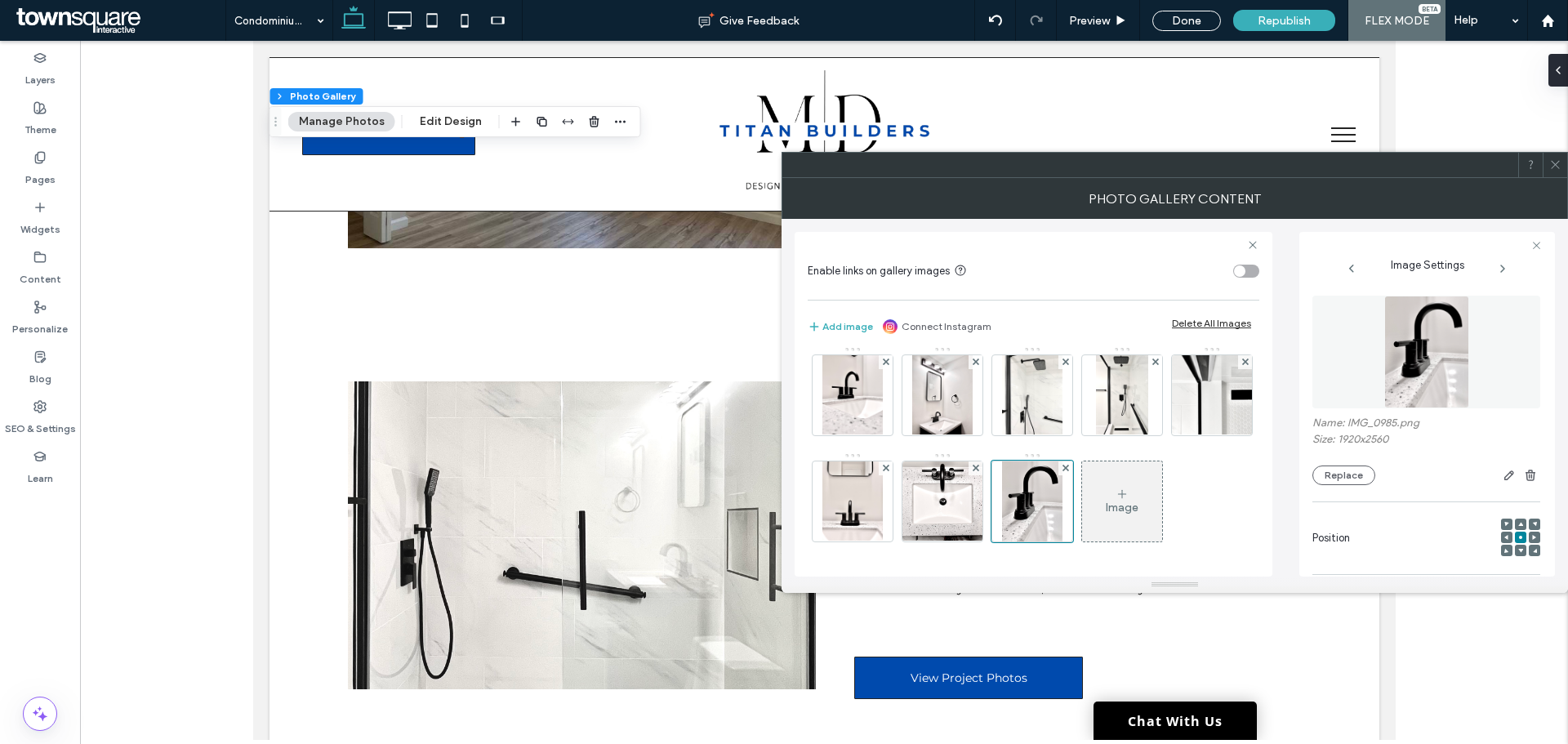
click at [1106, 505] on div "Image" at bounding box center [1122, 507] width 33 height 13
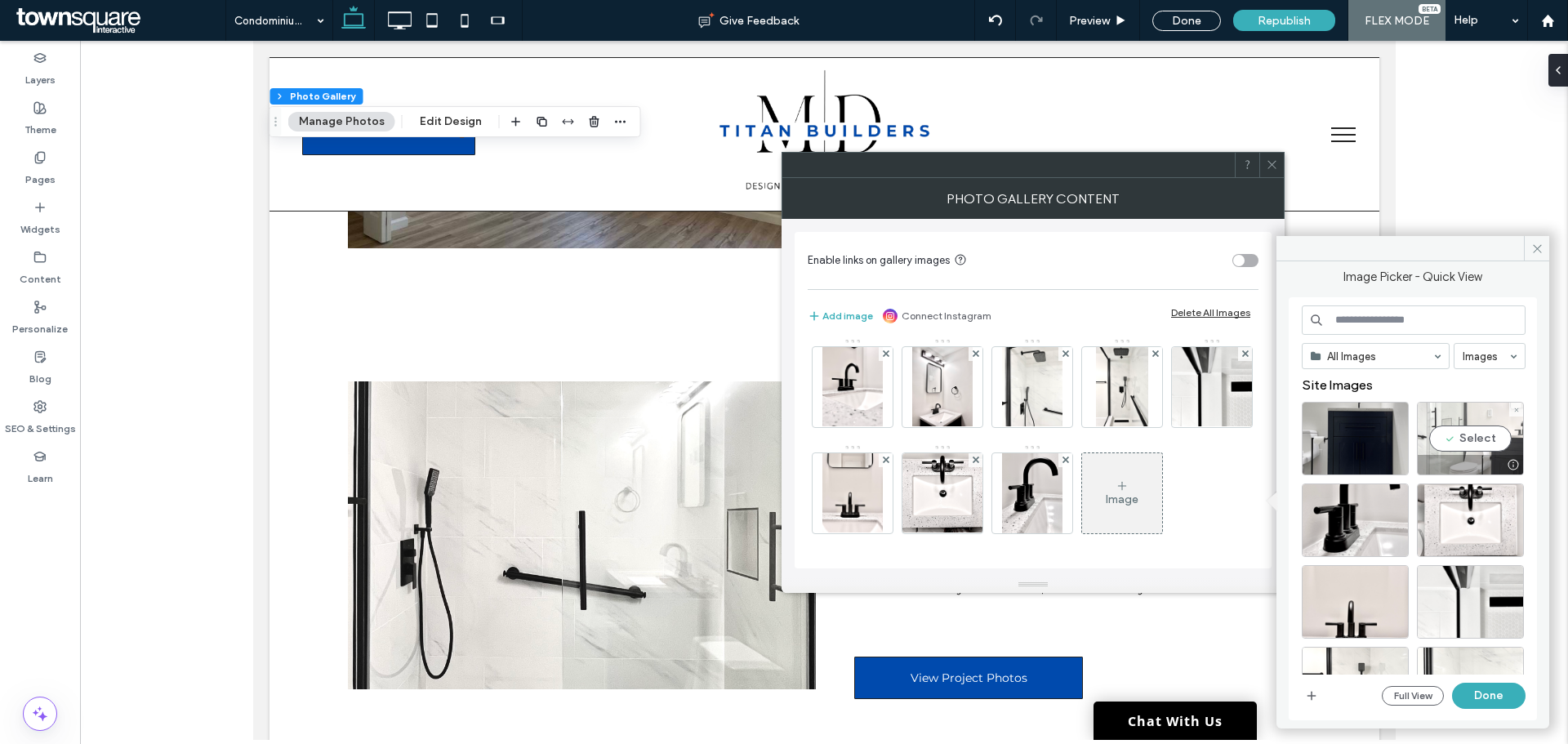
click at [1477, 439] on div "Select" at bounding box center [1470, 438] width 107 height 73
click at [1505, 691] on button "Done" at bounding box center [1489, 695] width 73 height 26
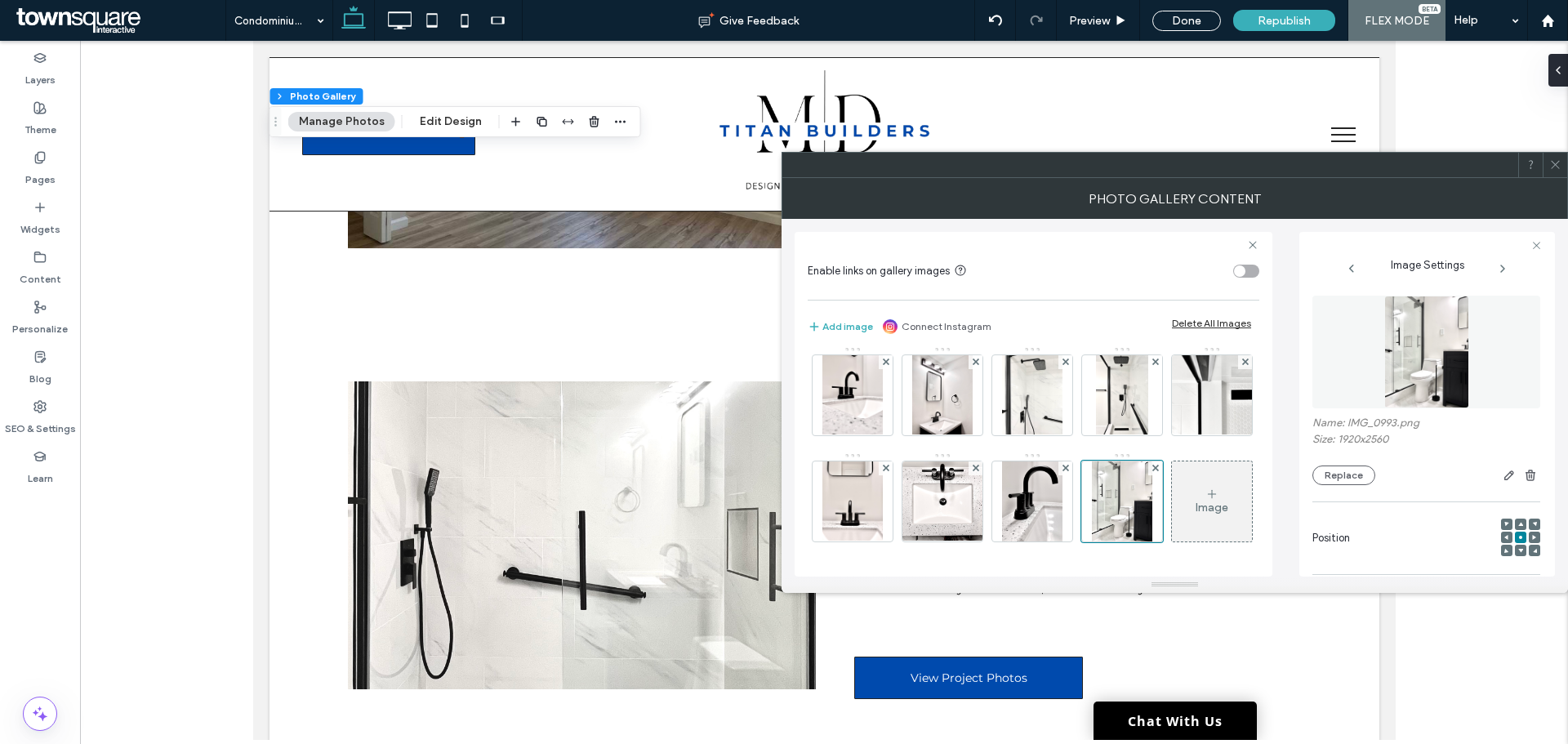
click at [1196, 509] on div "Image" at bounding box center [1212, 507] width 33 height 13
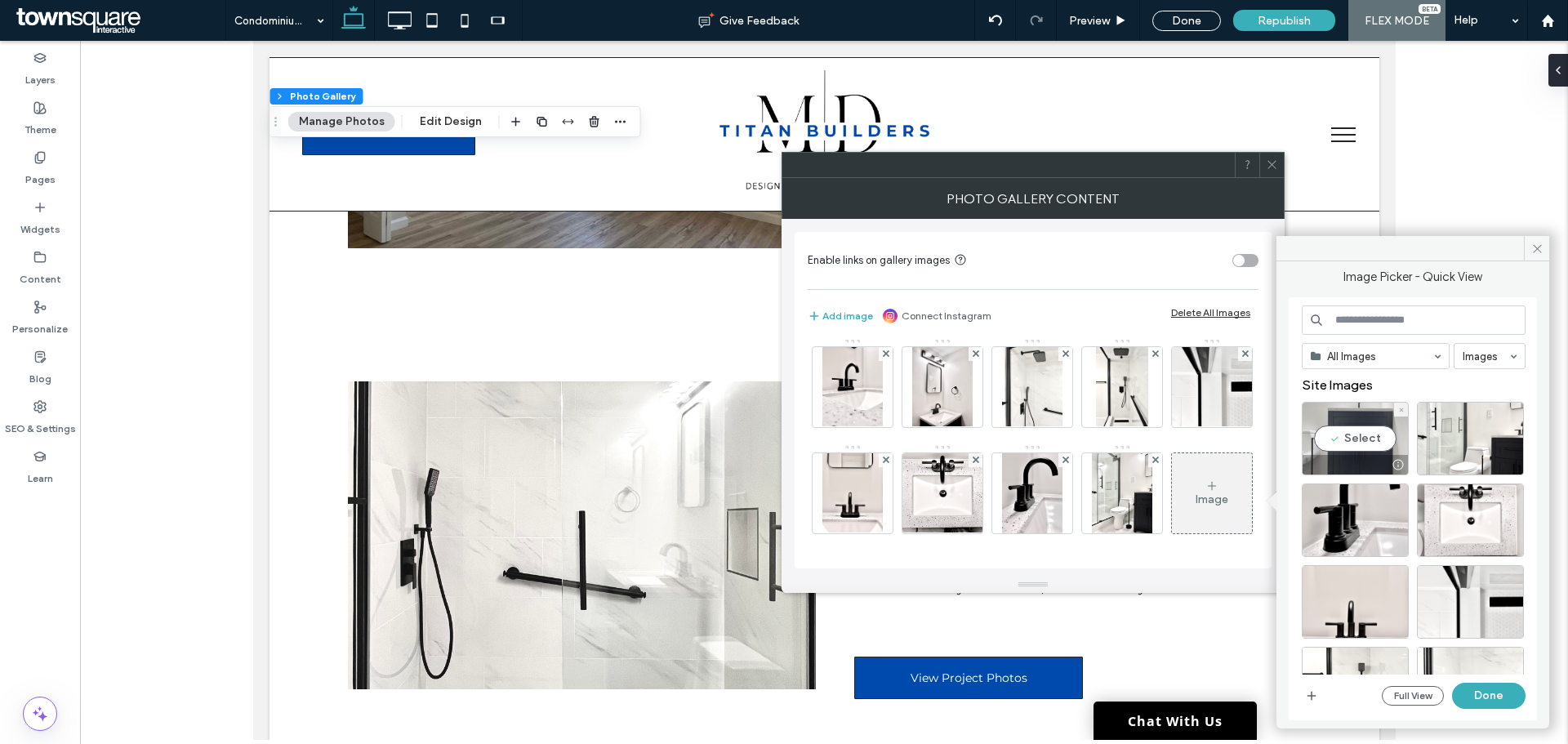
click at [1349, 429] on div "Select" at bounding box center [1355, 438] width 107 height 73
click at [1482, 701] on button "Done" at bounding box center [1489, 695] width 73 height 26
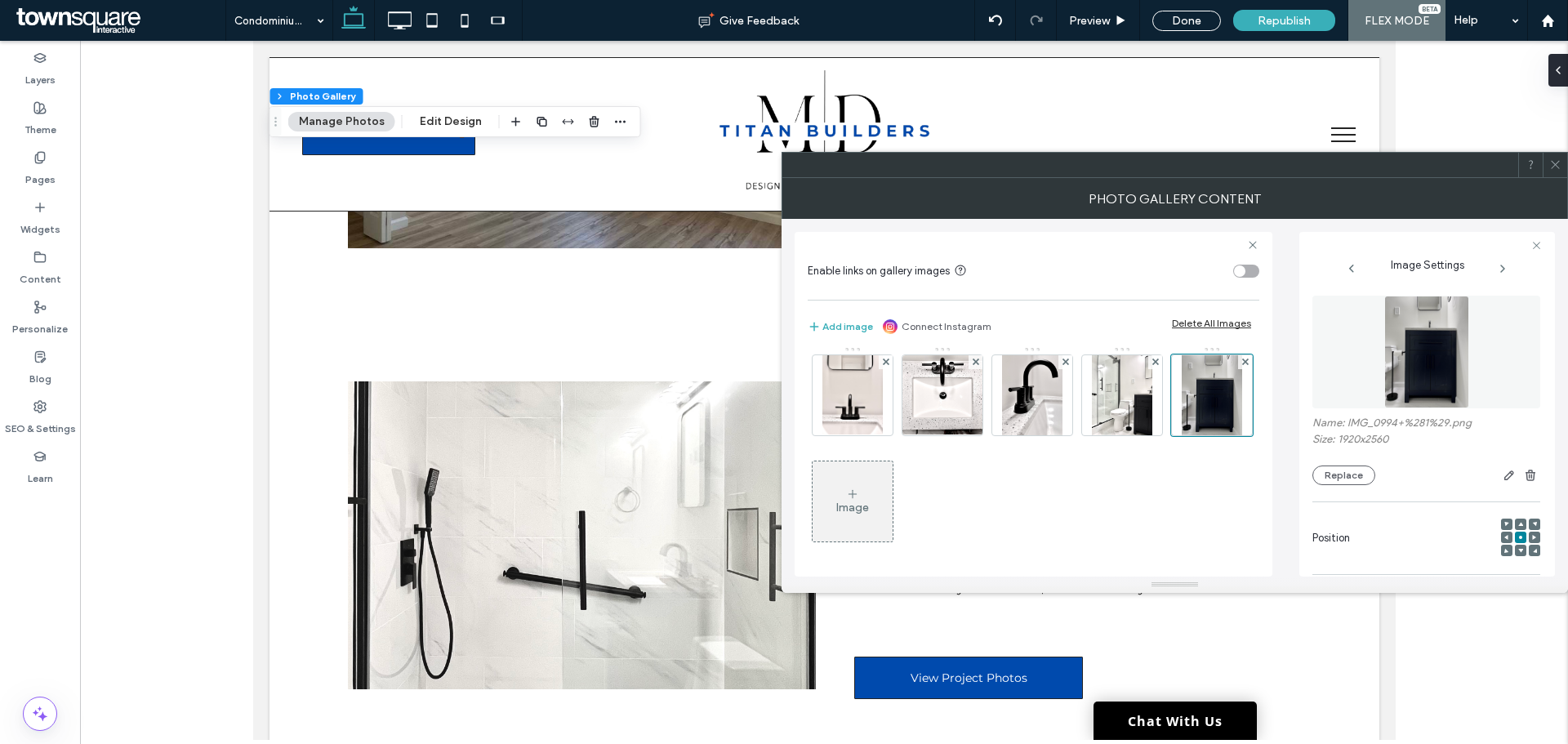
click at [873, 510] on div "Image" at bounding box center [852, 501] width 80 height 77
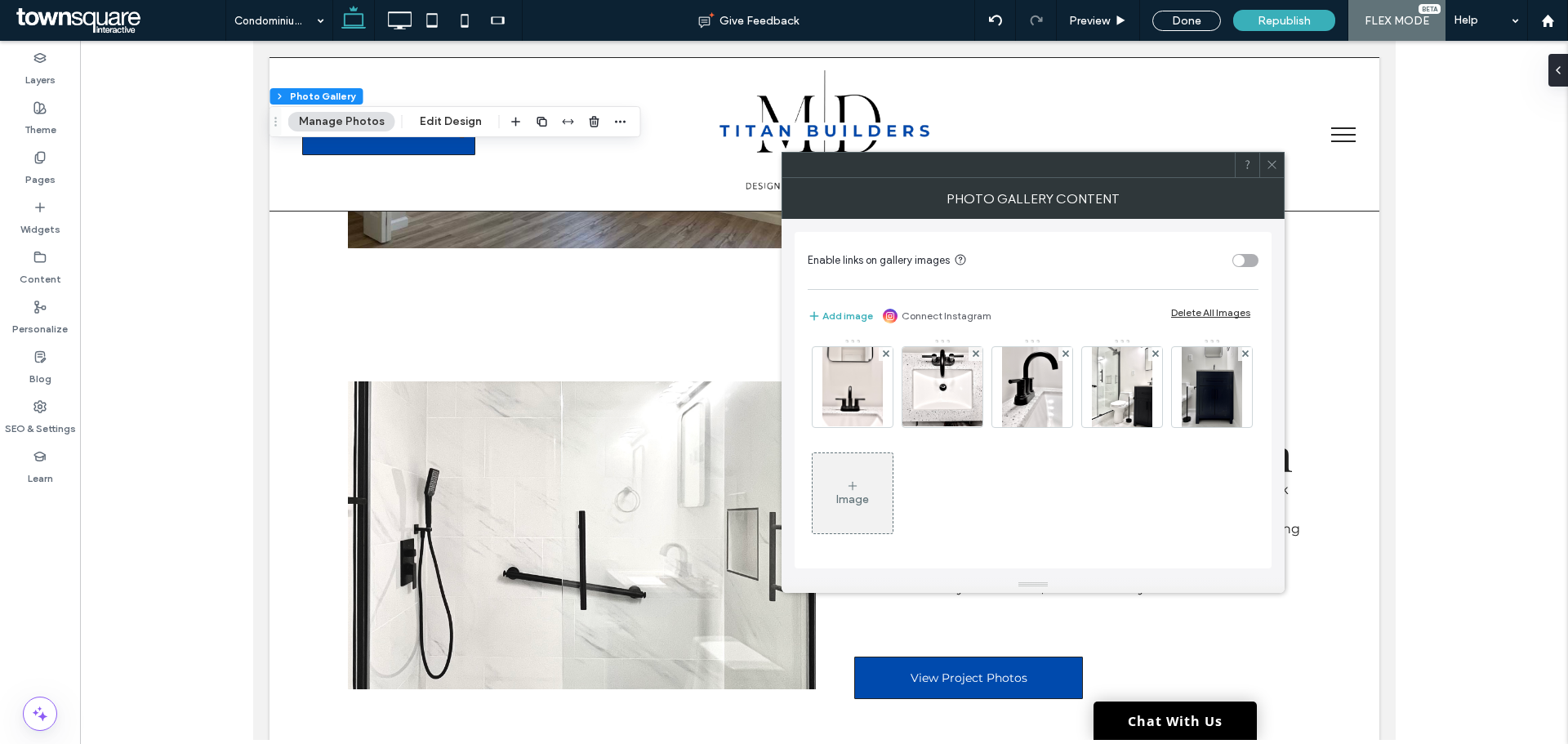
scroll to position [429, 0]
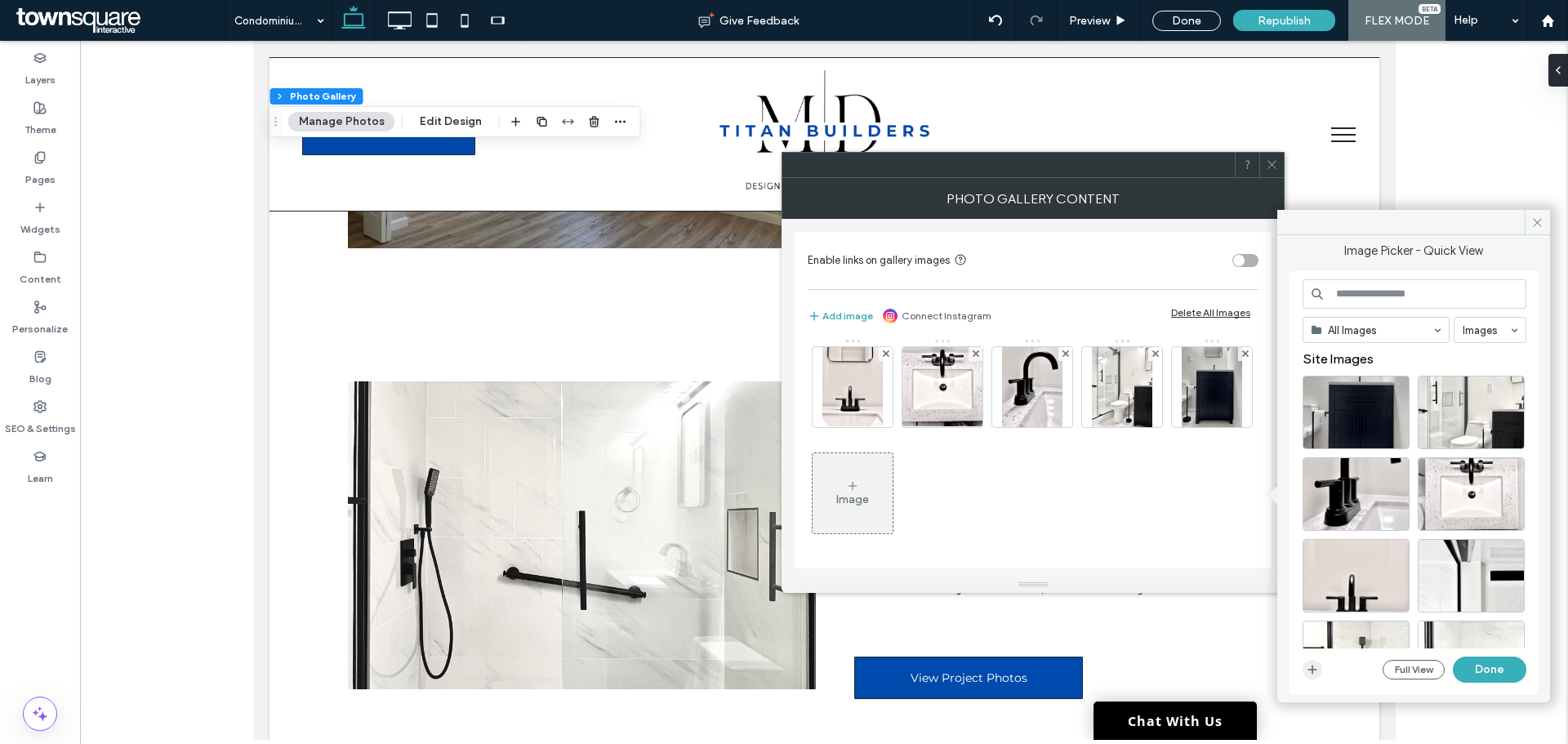
click at [1319, 676] on span "button" at bounding box center [1311, 669] width 19 height 19
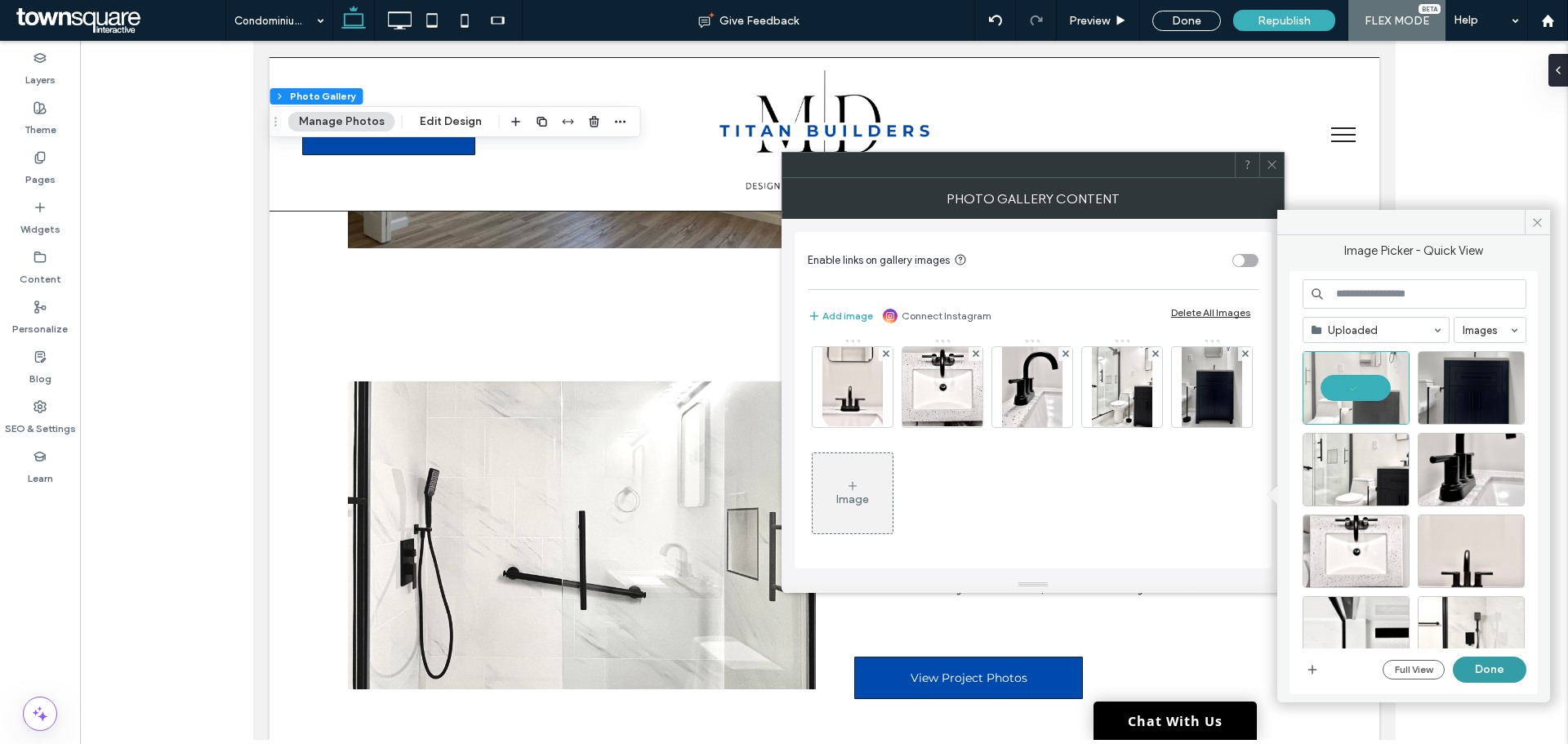
click at [1503, 674] on button "Done" at bounding box center [1490, 669] width 73 height 26
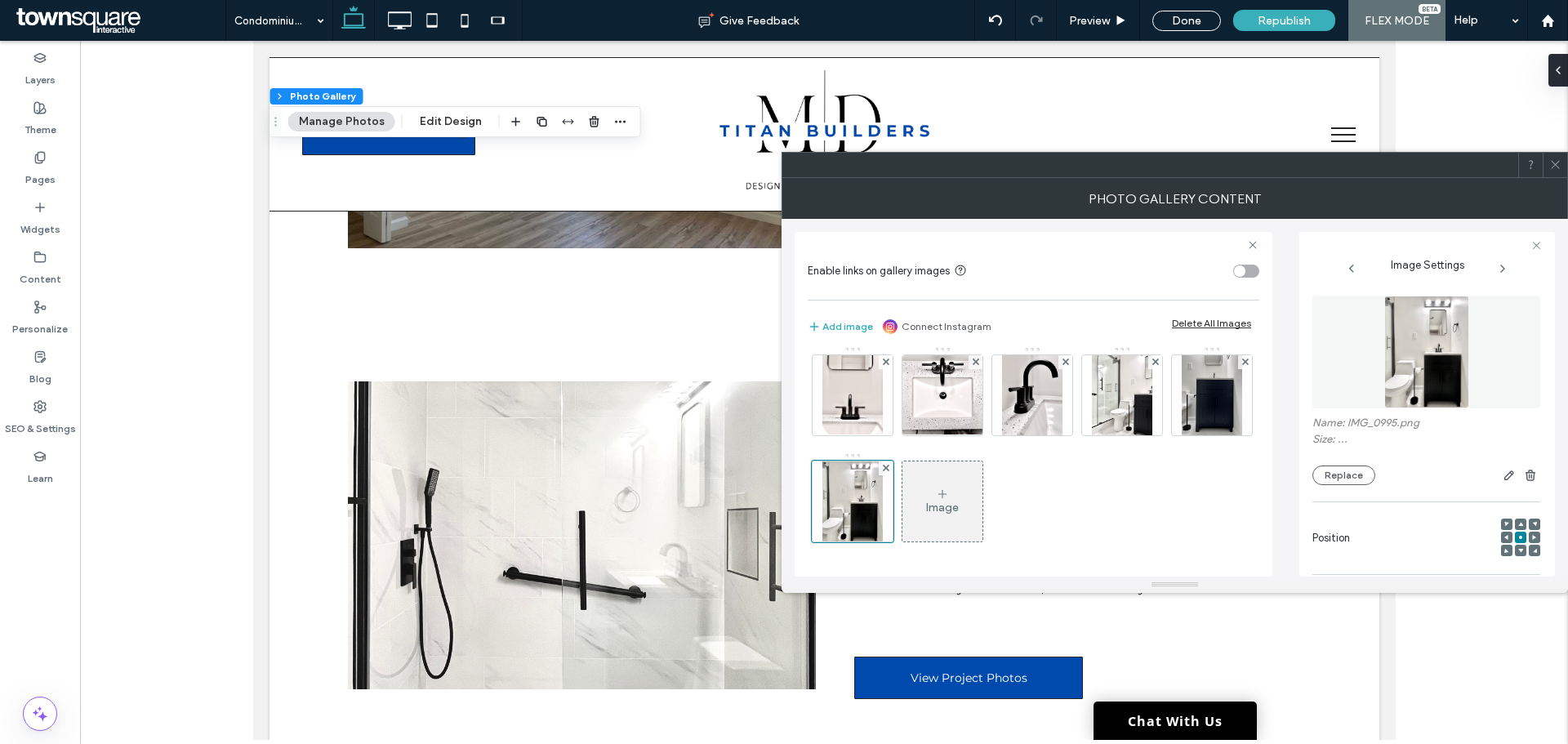
scroll to position [431, 0]
click at [954, 501] on div "Image" at bounding box center [942, 507] width 33 height 13
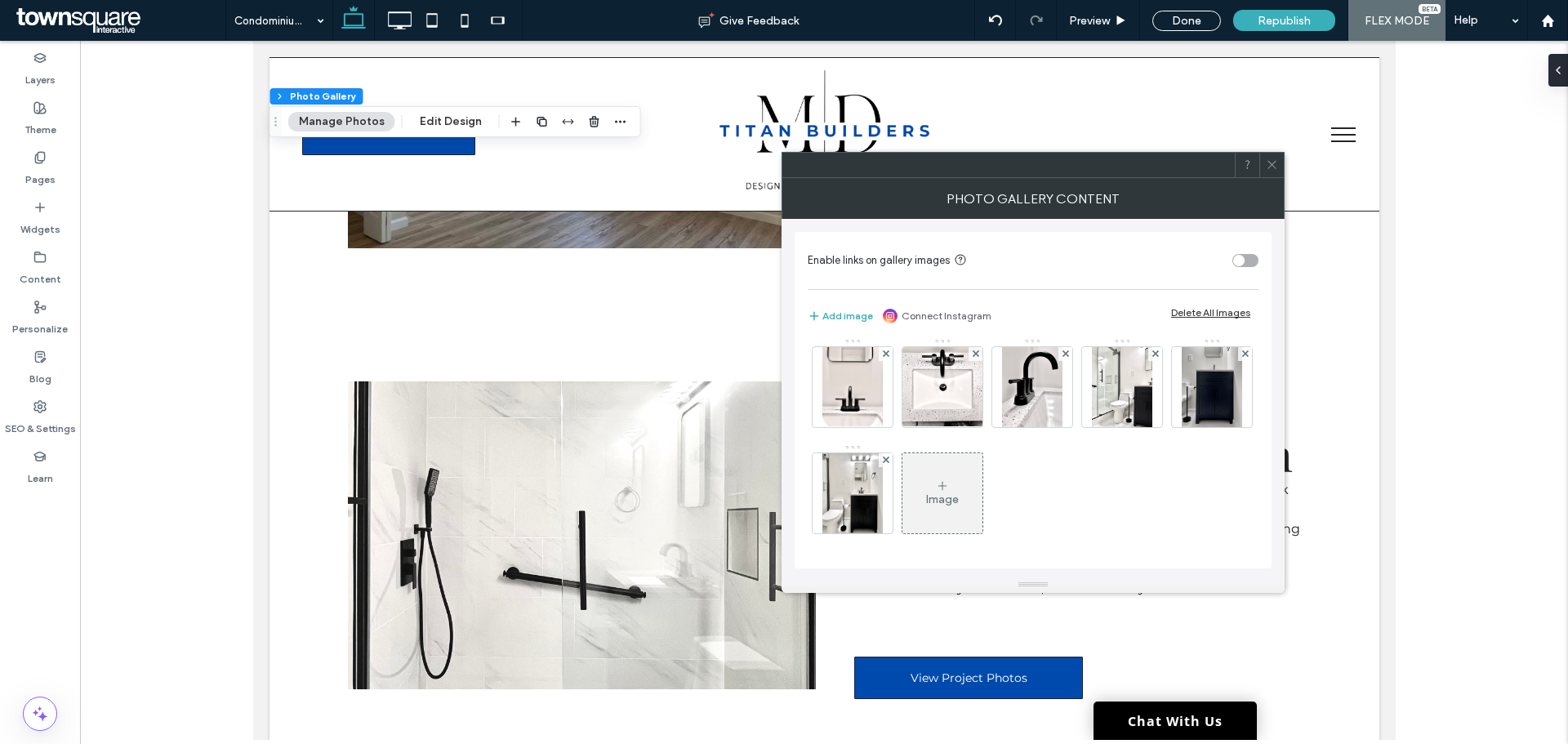
scroll to position [429, 0]
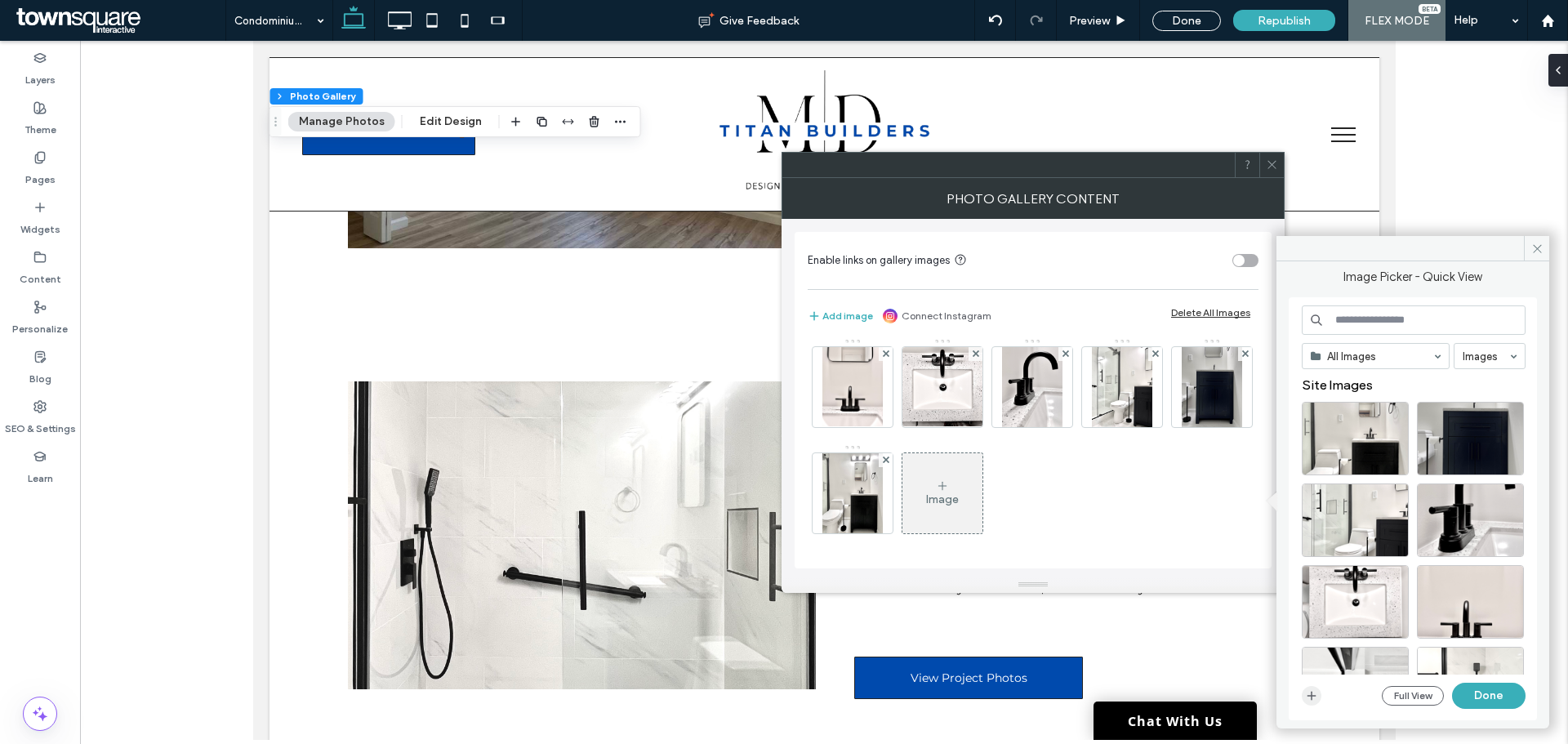
click at [1316, 699] on icon "button" at bounding box center [1311, 695] width 13 height 13
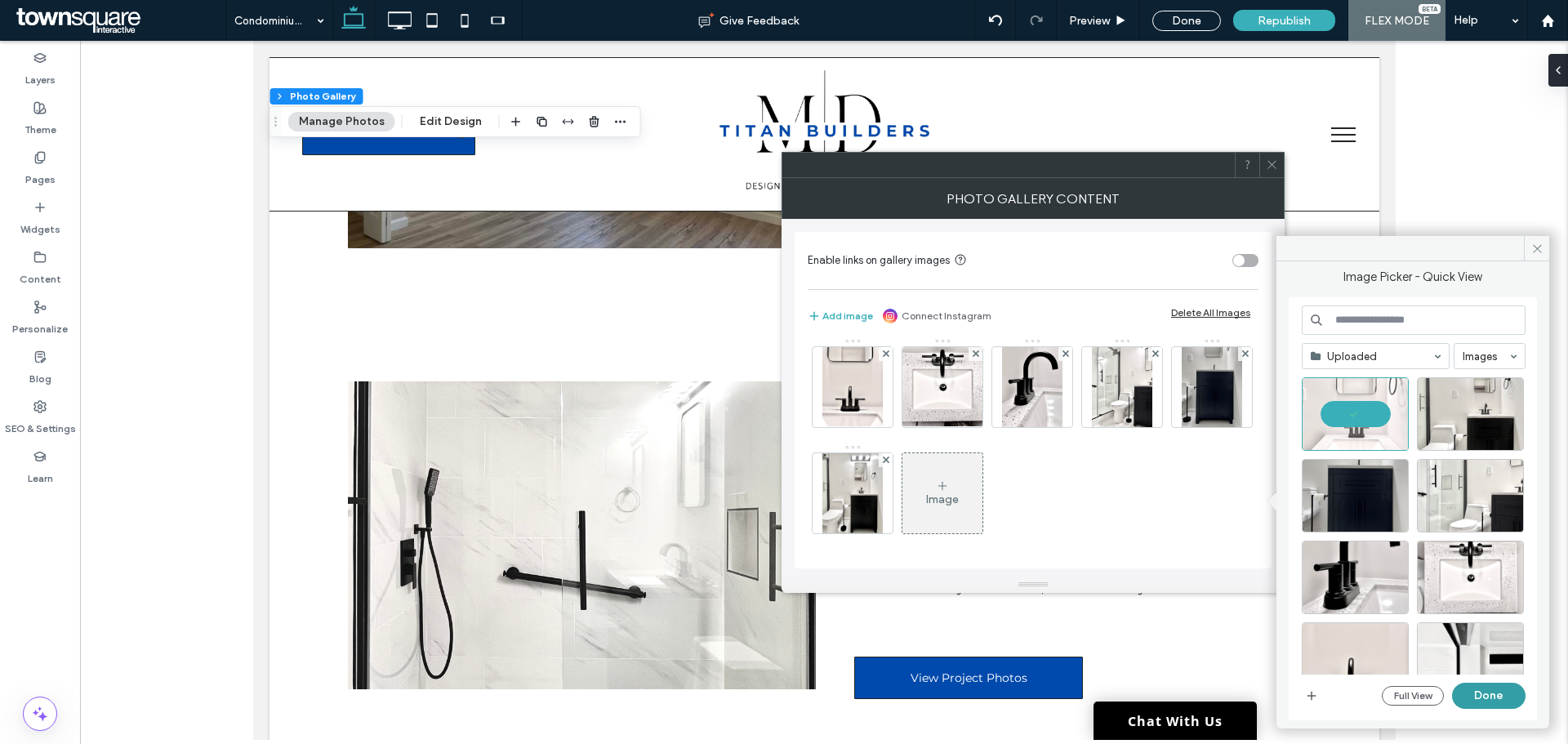
click at [1485, 694] on button "Done" at bounding box center [1489, 695] width 73 height 26
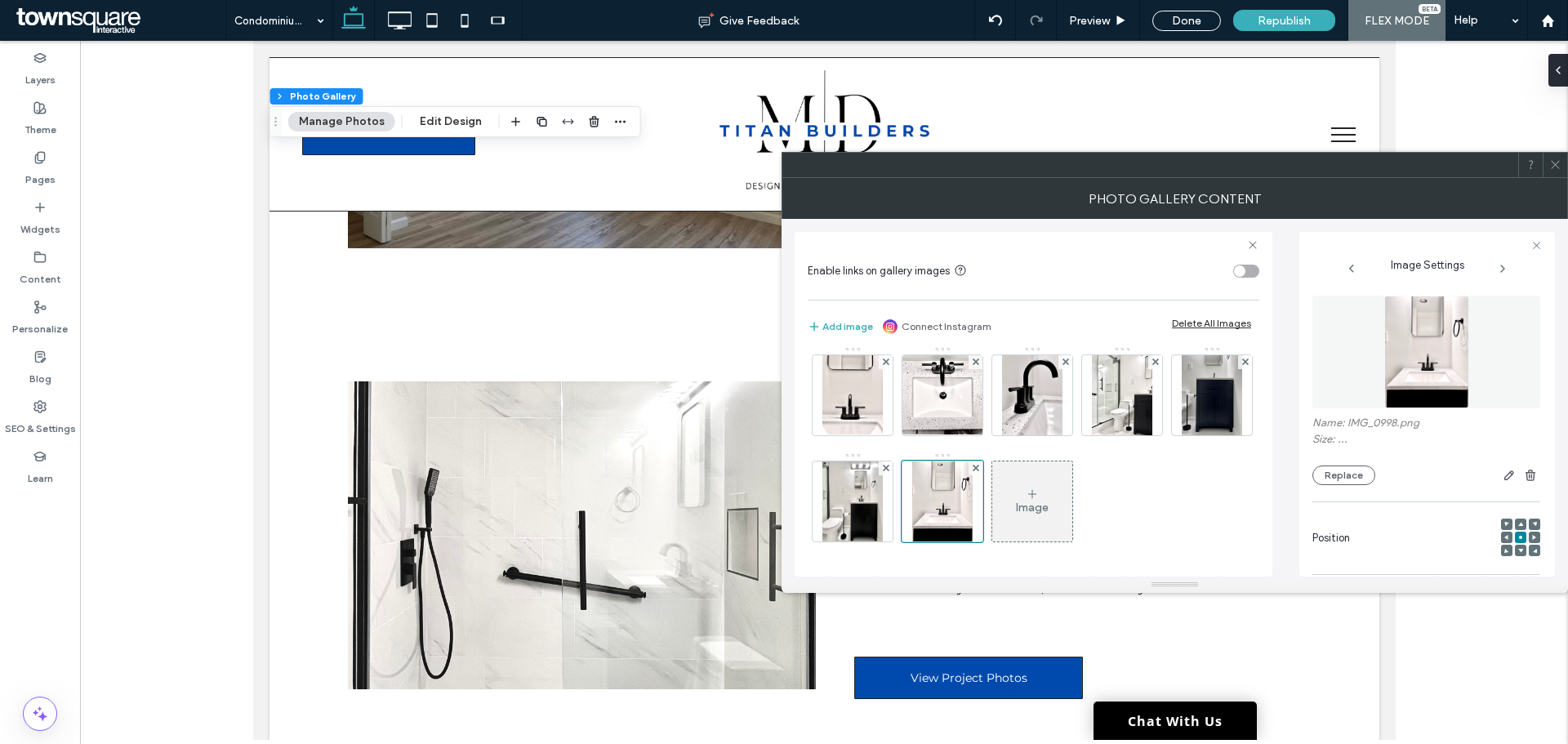
scroll to position [431, 0]
click at [1031, 476] on div "Image" at bounding box center [1032, 501] width 80 height 77
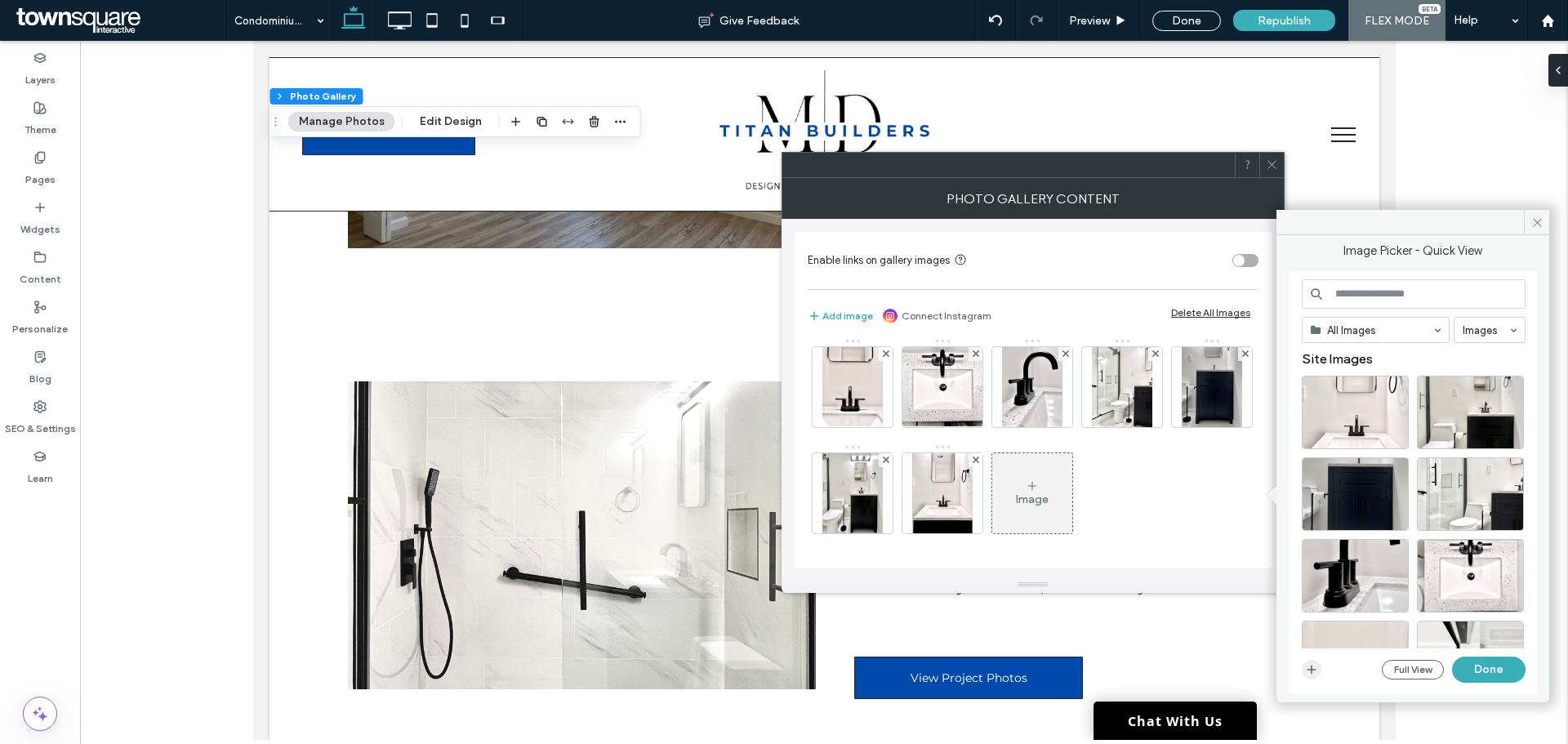
click at [1317, 674] on icon "button" at bounding box center [1311, 669] width 13 height 13
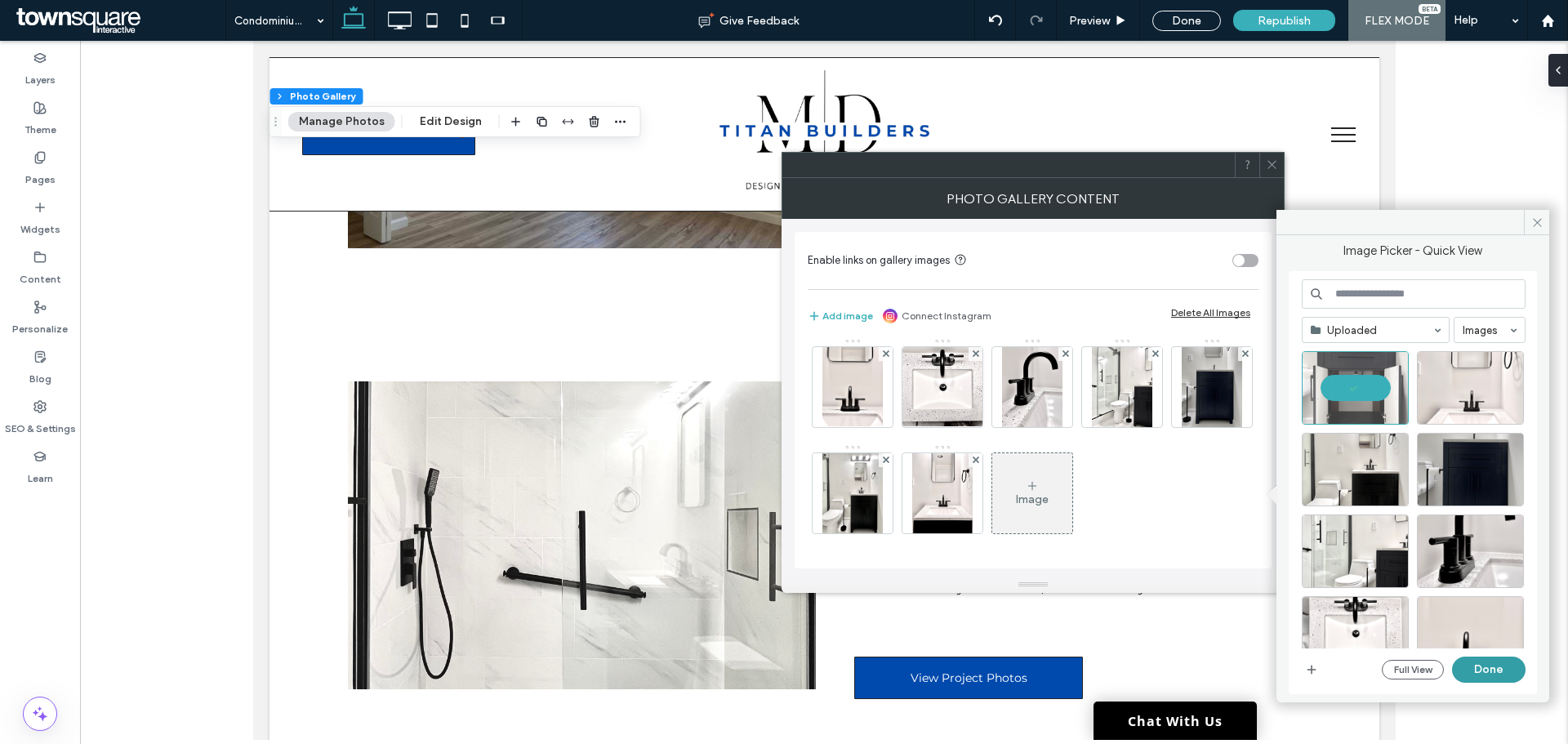
click at [1506, 675] on button "Done" at bounding box center [1489, 669] width 73 height 26
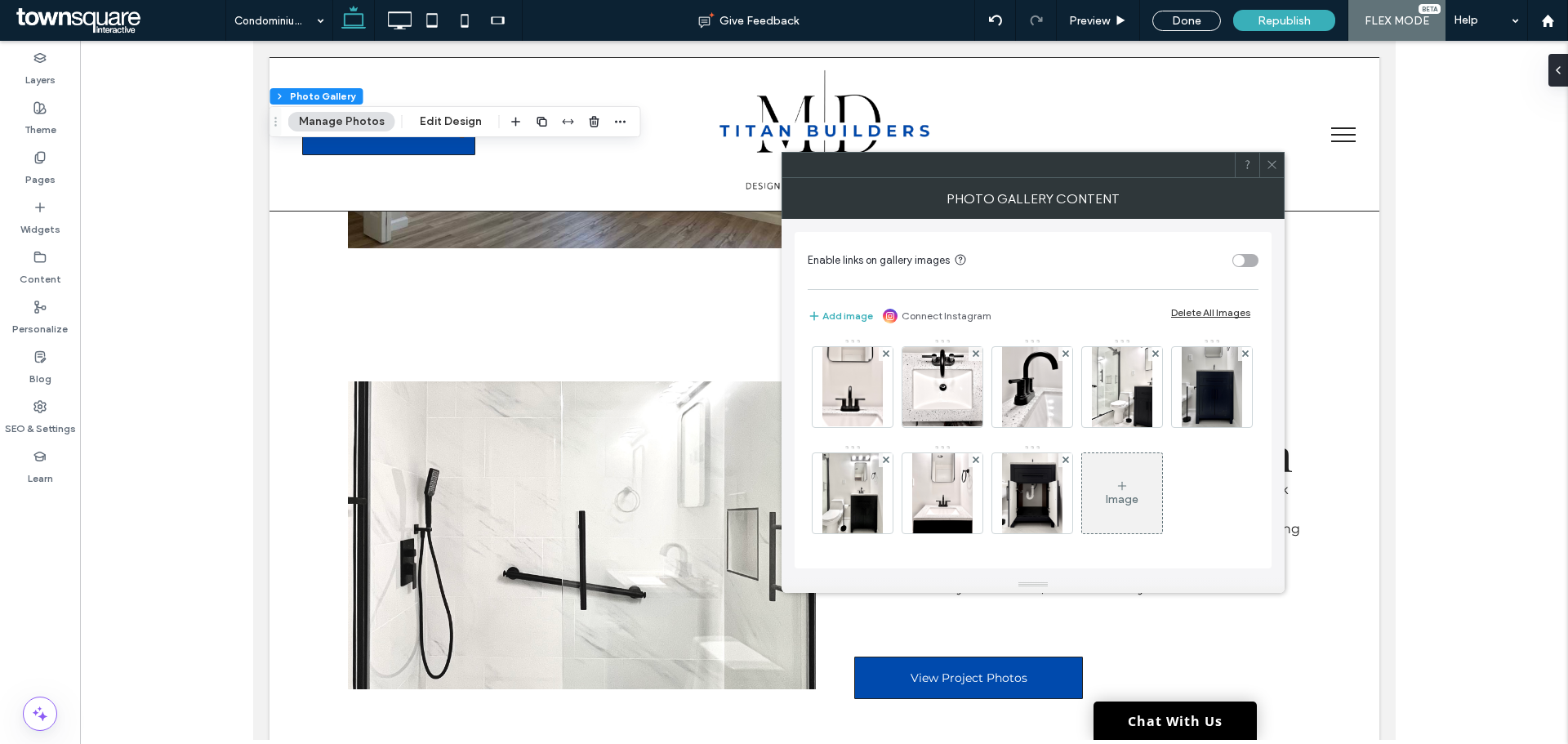
scroll to position [431, 0]
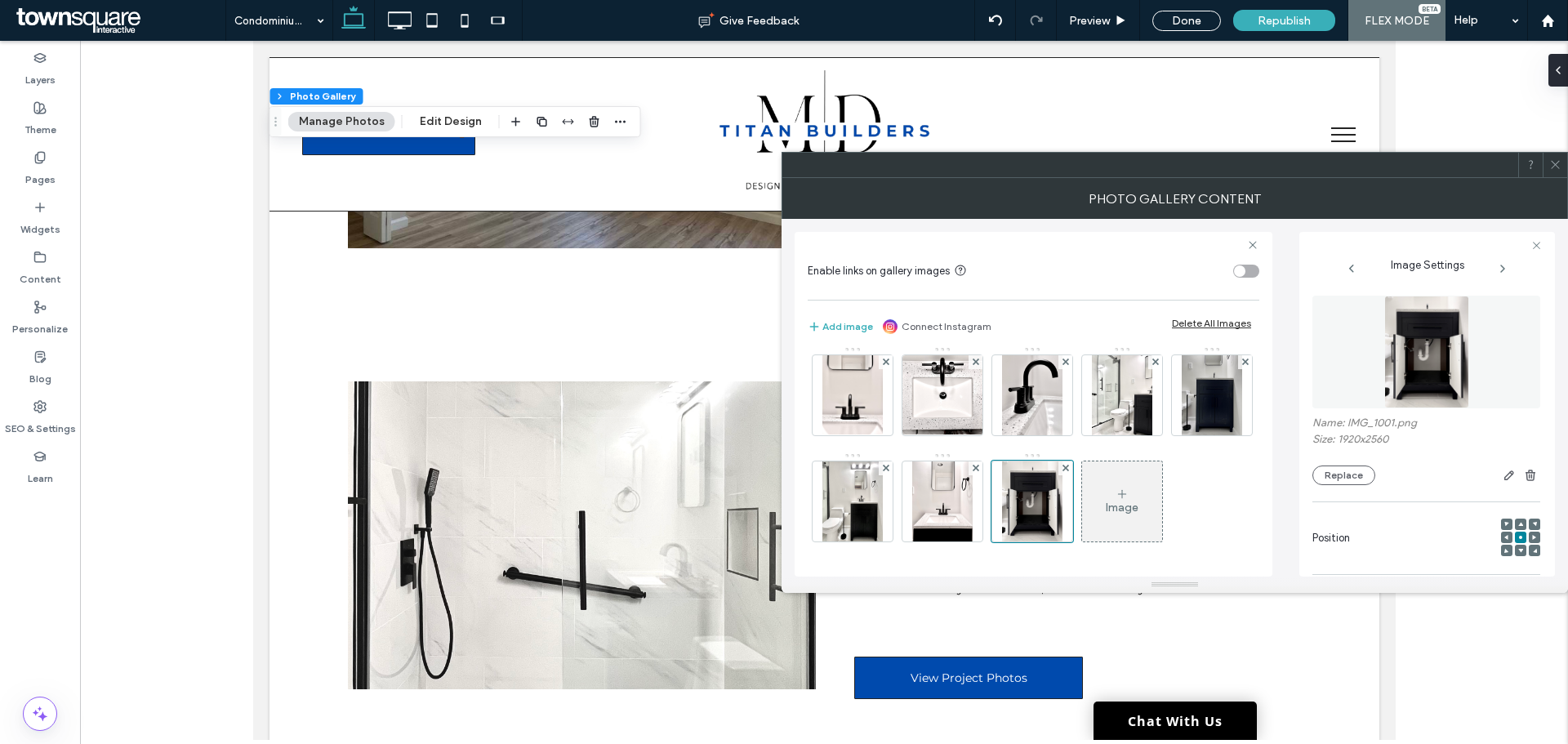
click at [1552, 167] on icon at bounding box center [1555, 164] width 13 height 13
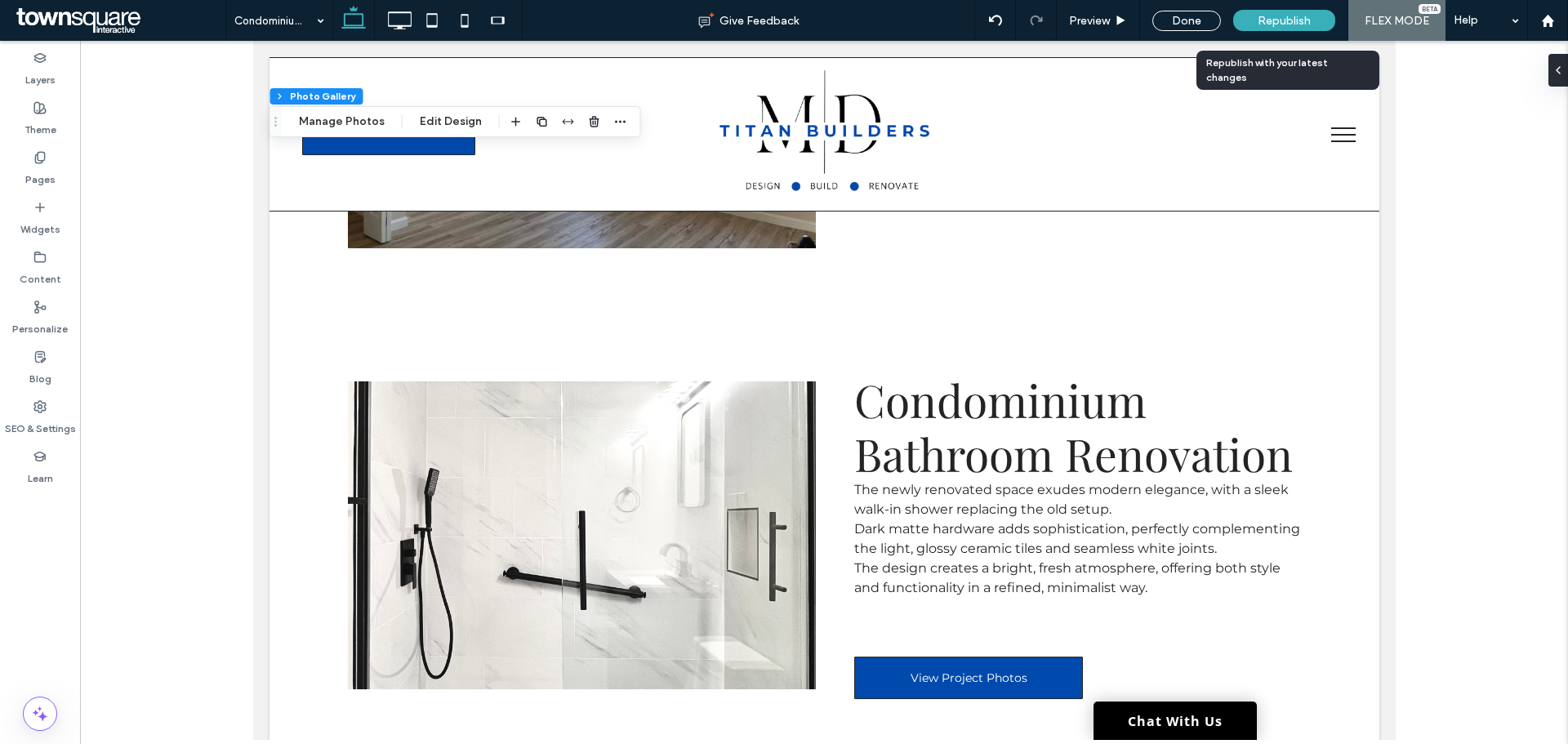
click at [1273, 27] on span "Republish" at bounding box center [1284, 20] width 53 height 13
